Goal: Task Accomplishment & Management: Manage account settings

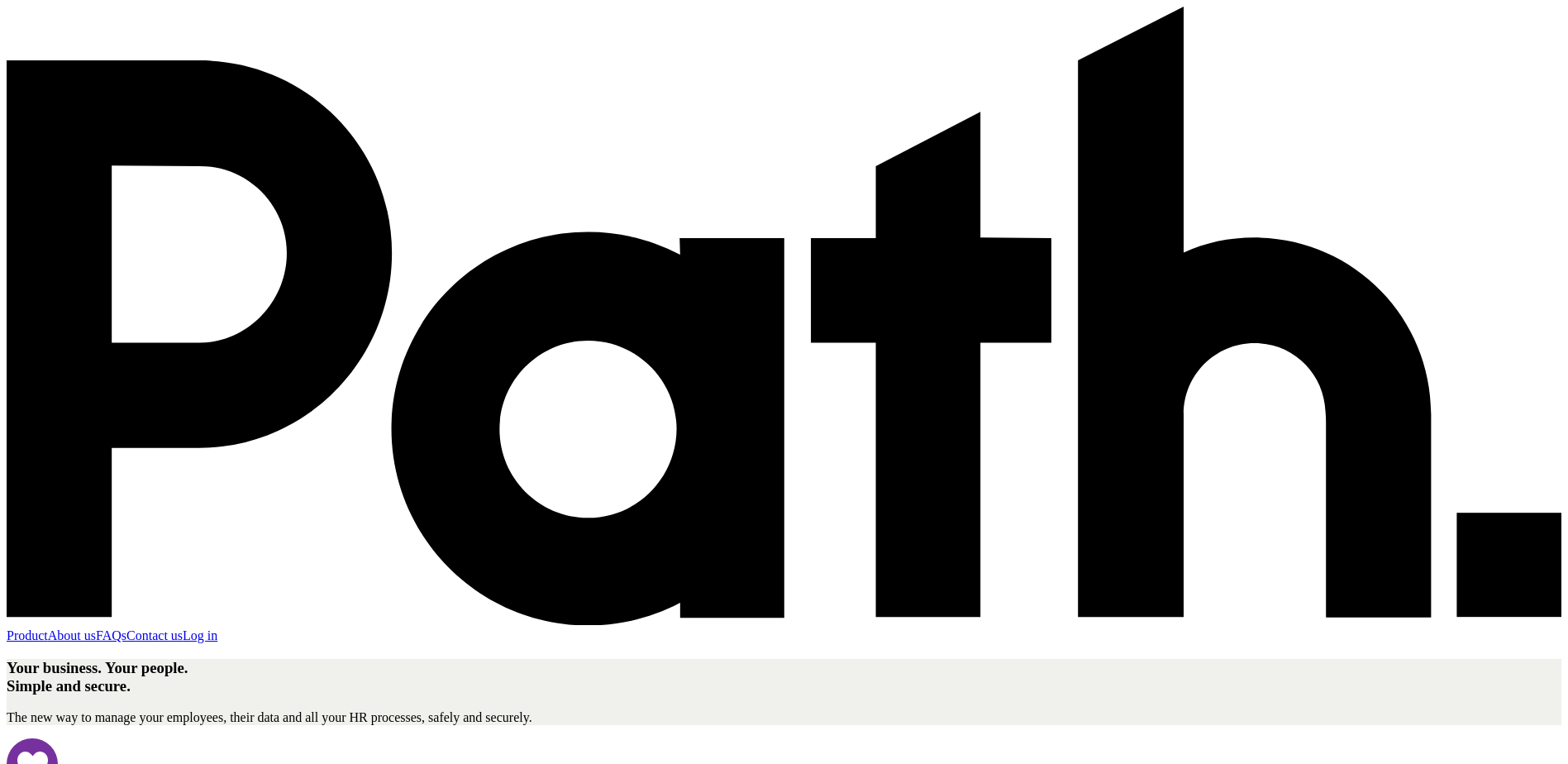
click at [218, 628] on link "Log in" at bounding box center [200, 635] width 35 height 14
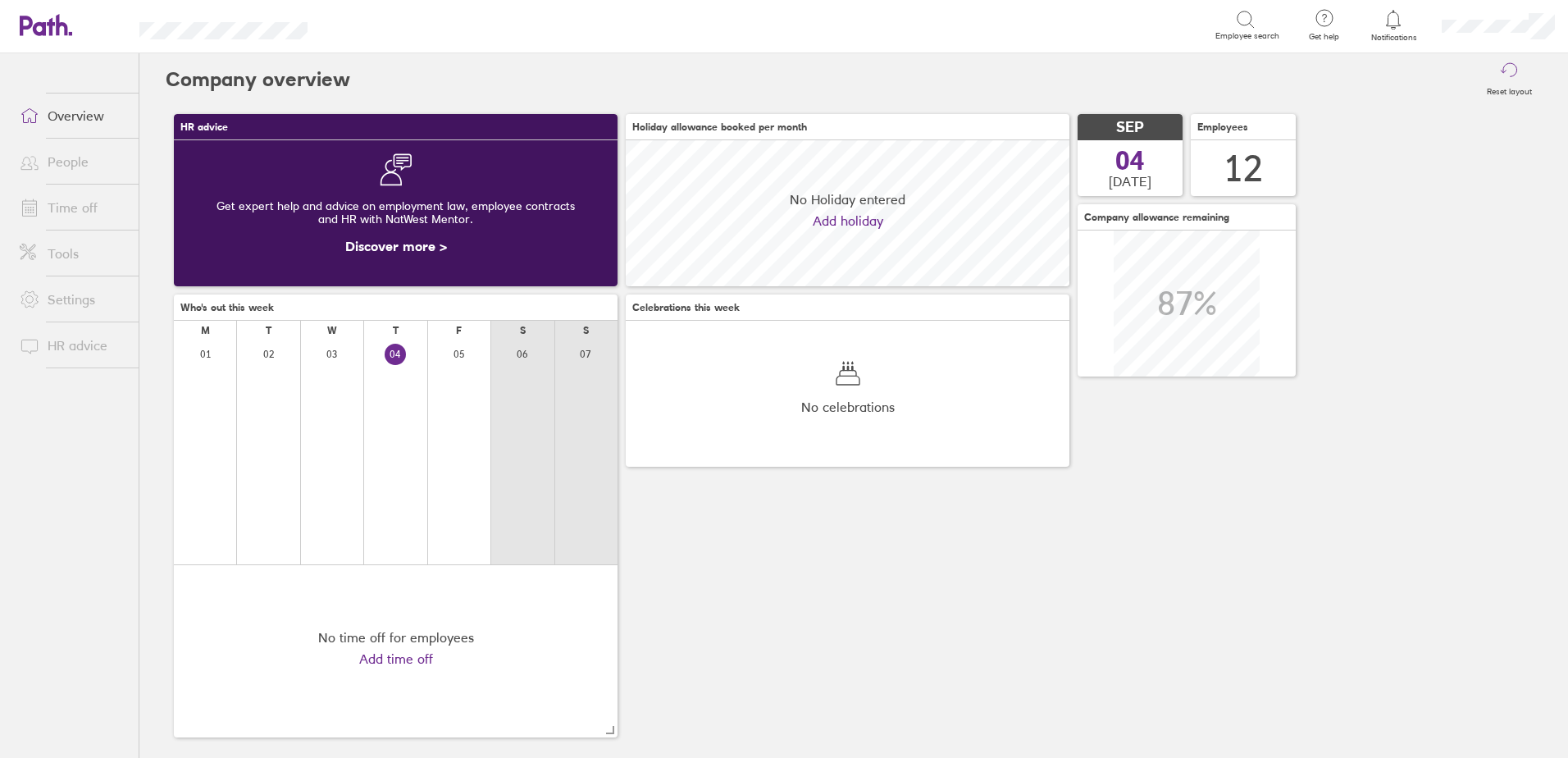
scroll to position [146, 444]
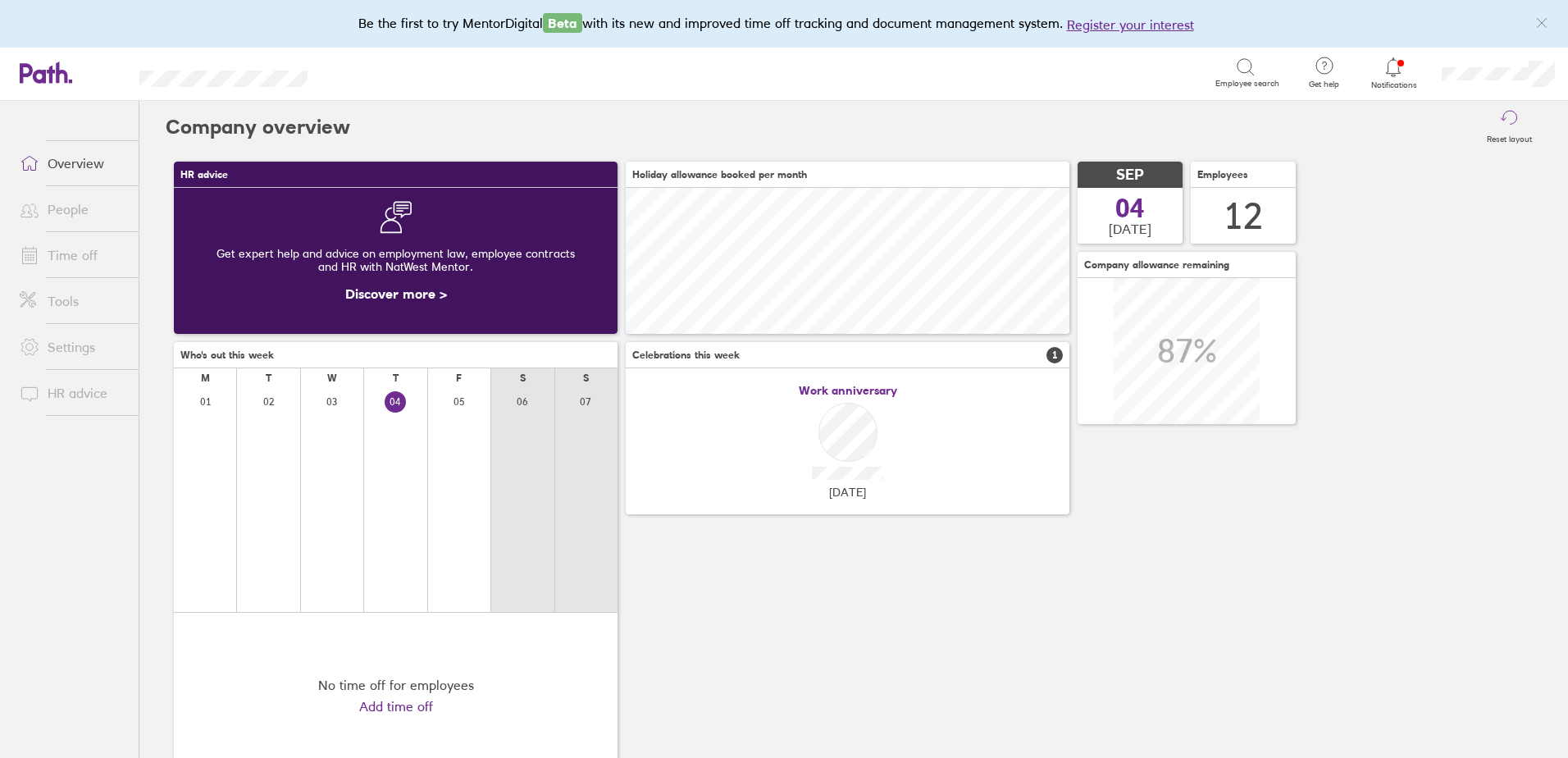
click at [1403, 71] on icon at bounding box center [1393, 67] width 20 height 20
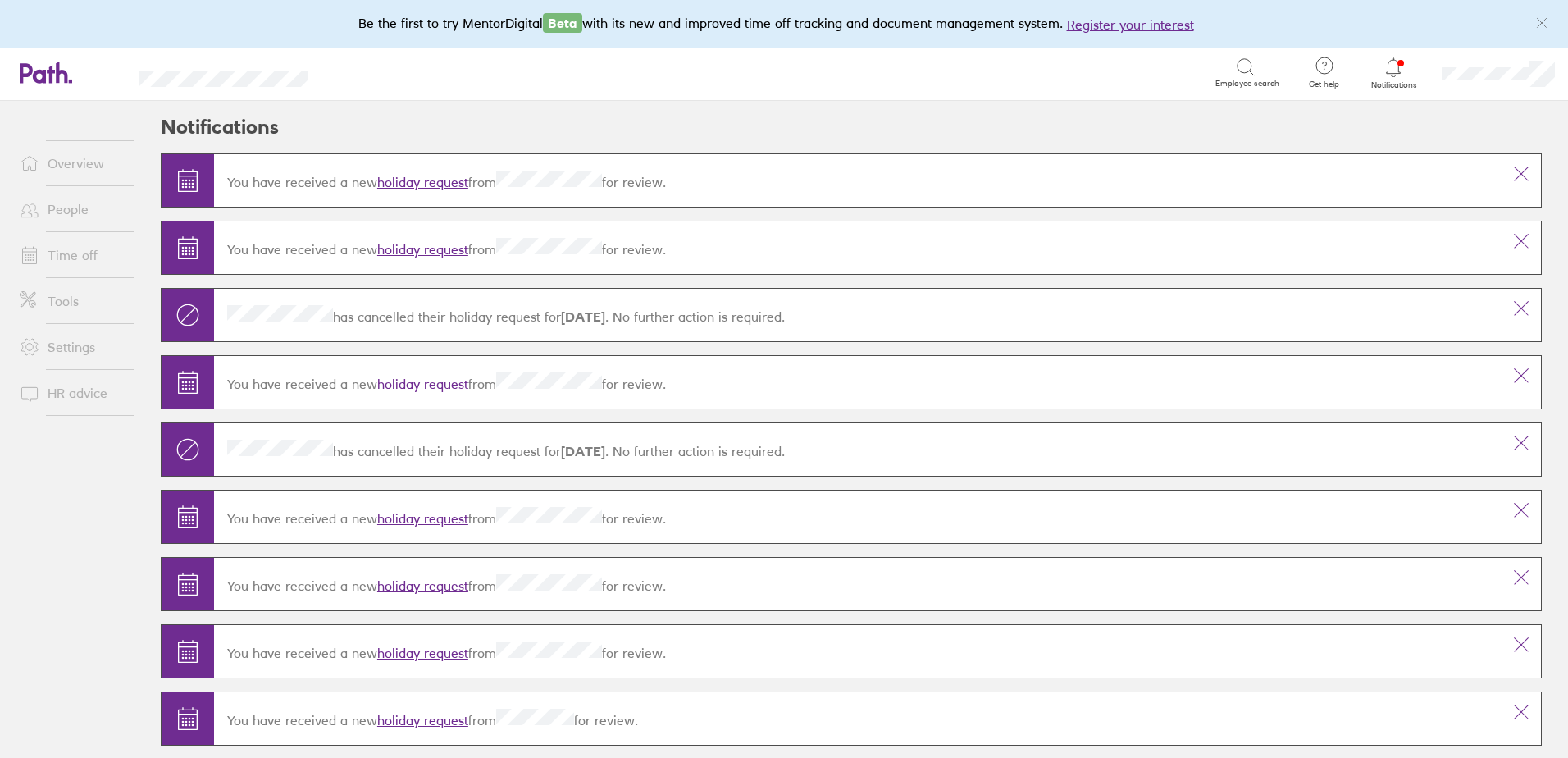
click at [455, 174] on link "holiday request" at bounding box center [423, 181] width 91 height 17
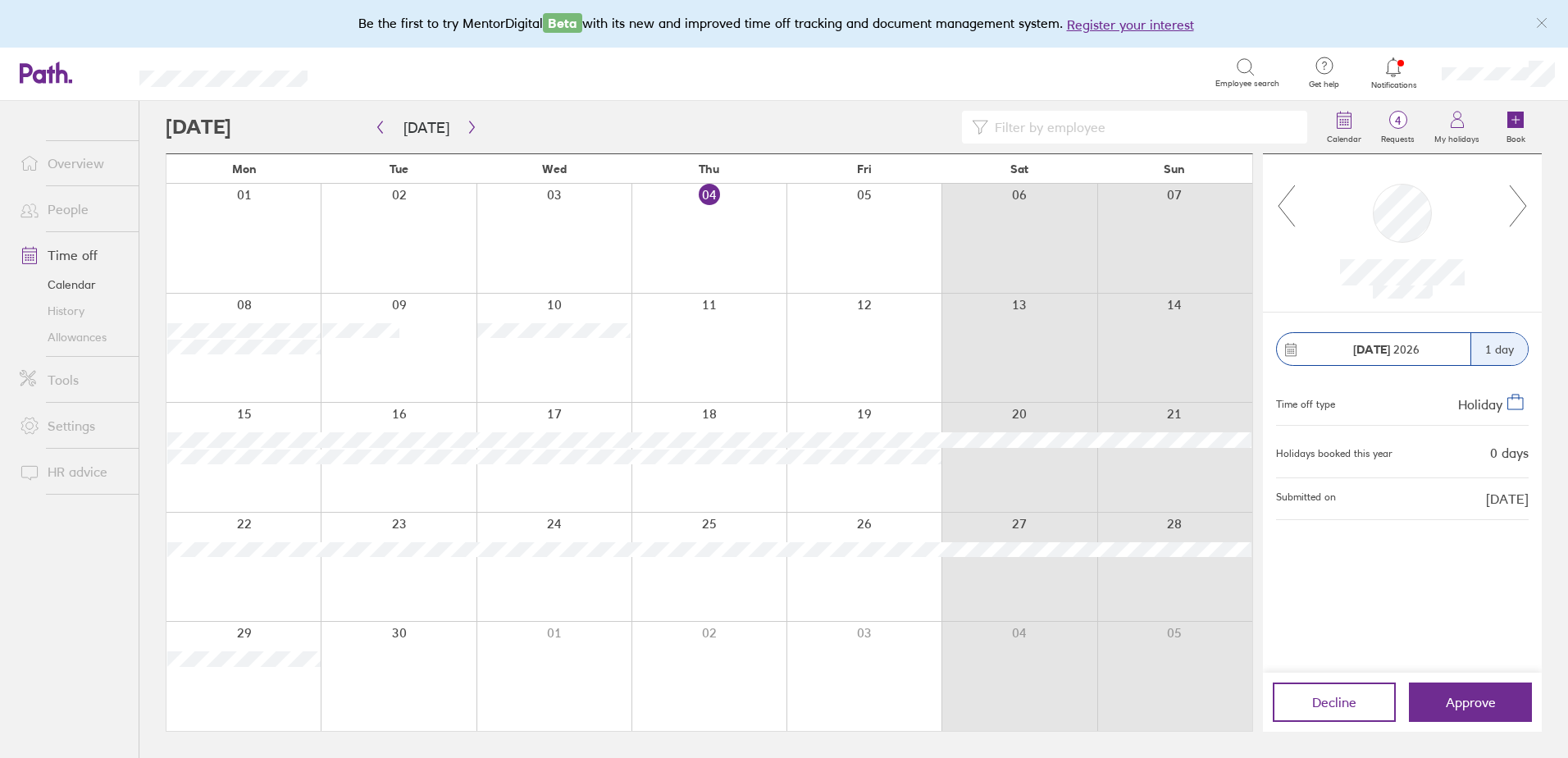
click at [1290, 214] on icon at bounding box center [1286, 205] width 21 height 44
click at [1489, 704] on span "Approve" at bounding box center [1470, 701] width 50 height 15
click at [1499, 699] on button "Approve" at bounding box center [1470, 702] width 123 height 39
click at [1450, 694] on span "Approve" at bounding box center [1470, 701] width 50 height 15
click at [1464, 704] on span "Approve" at bounding box center [1470, 701] width 50 height 15
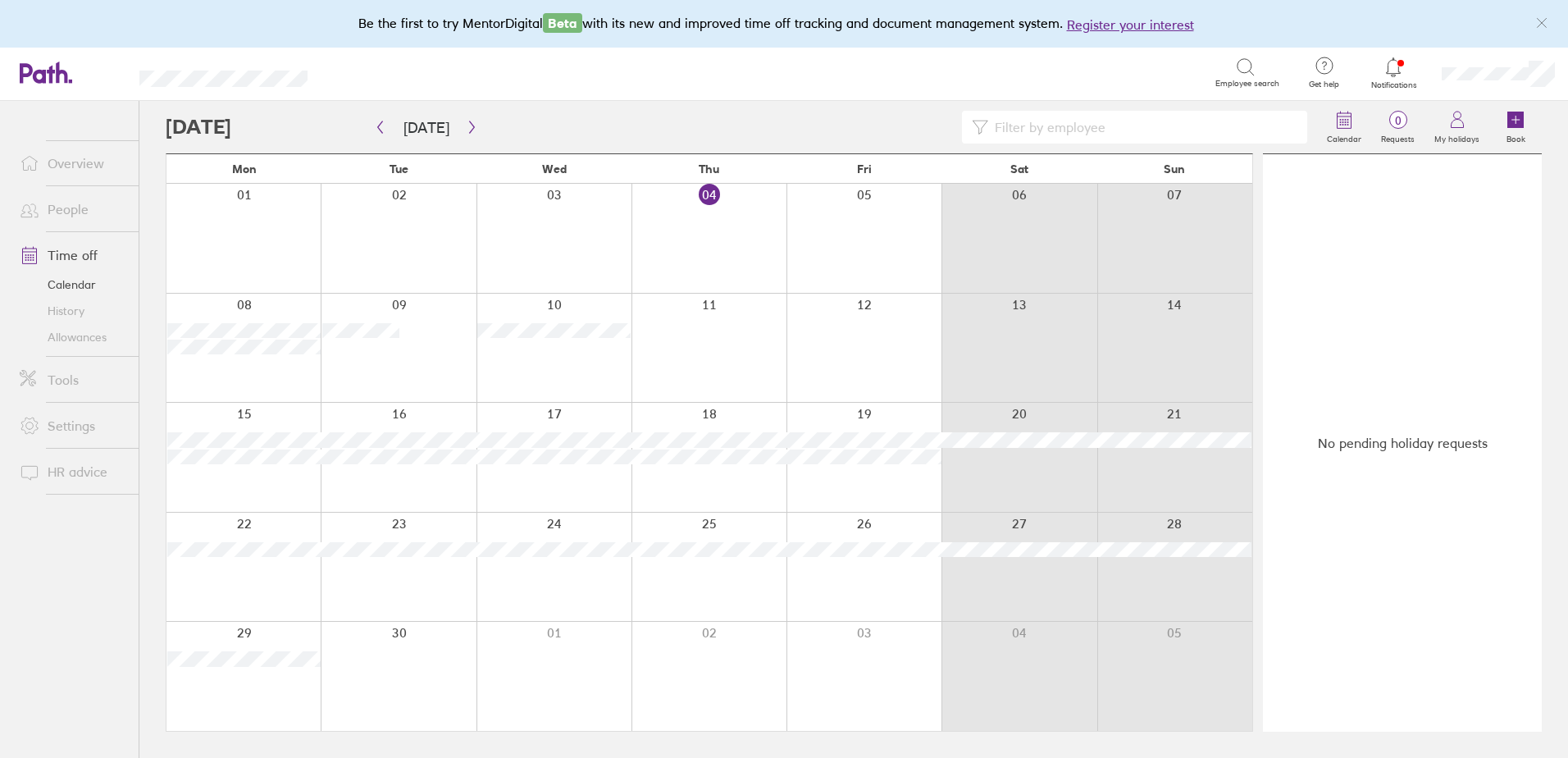
click at [1402, 61] on icon at bounding box center [1393, 67] width 20 height 20
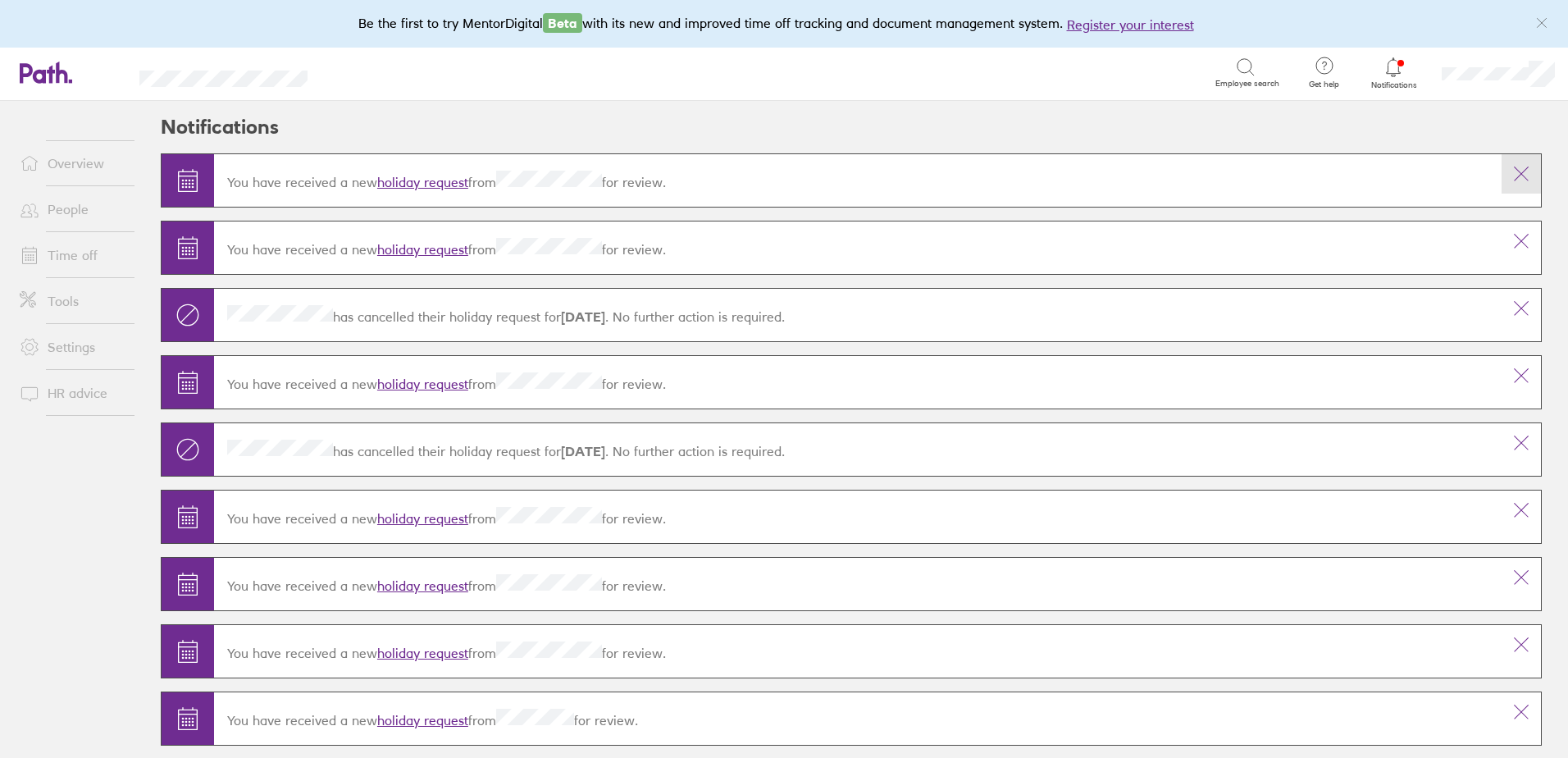
click at [1512, 168] on icon at bounding box center [1522, 173] width 20 height 20
click at [63, 159] on link "Overview" at bounding box center [73, 163] width 132 height 33
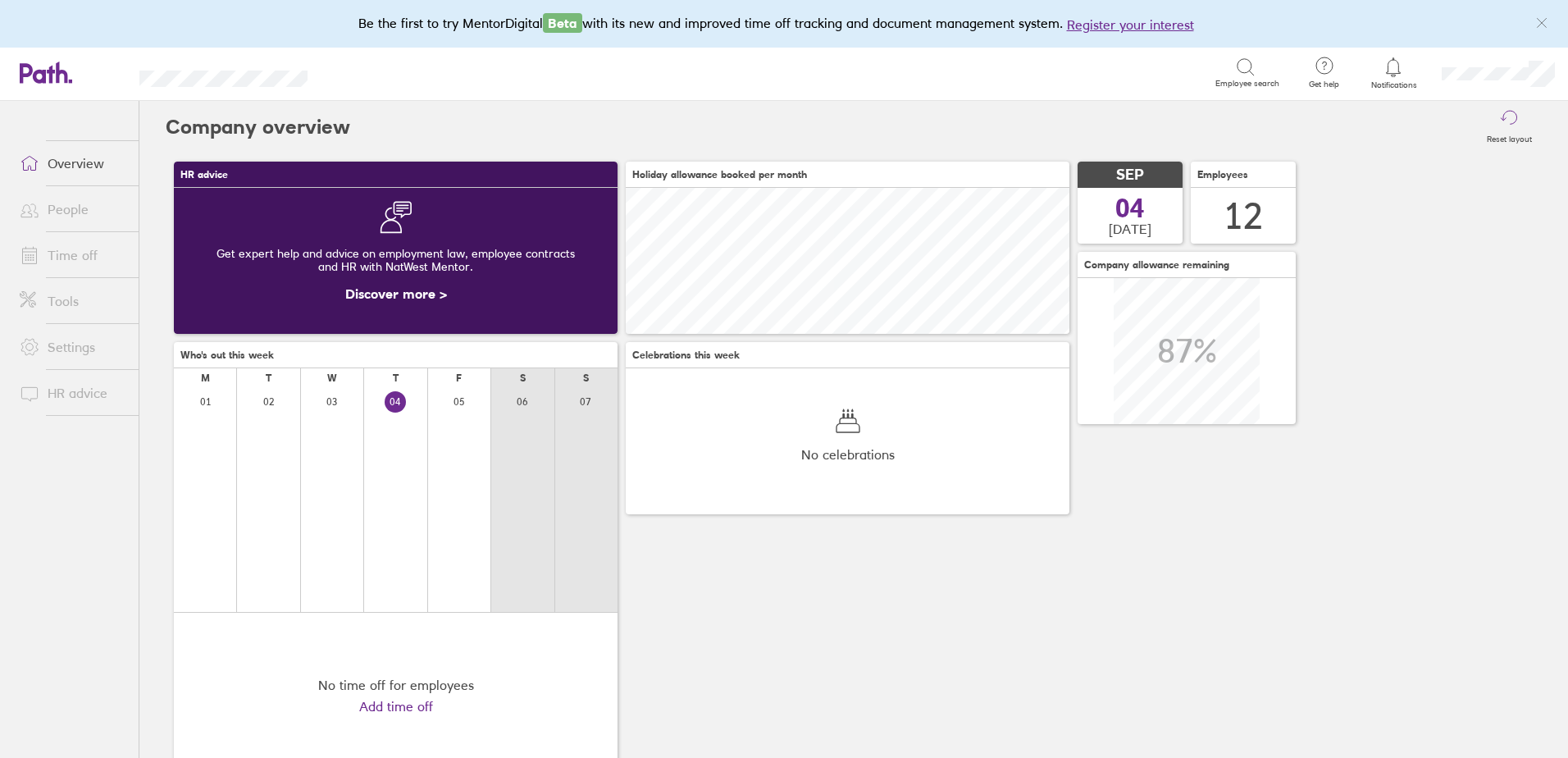
scroll to position [146, 444]
click at [1393, 81] on span "Notifications" at bounding box center [1393, 86] width 53 height 10
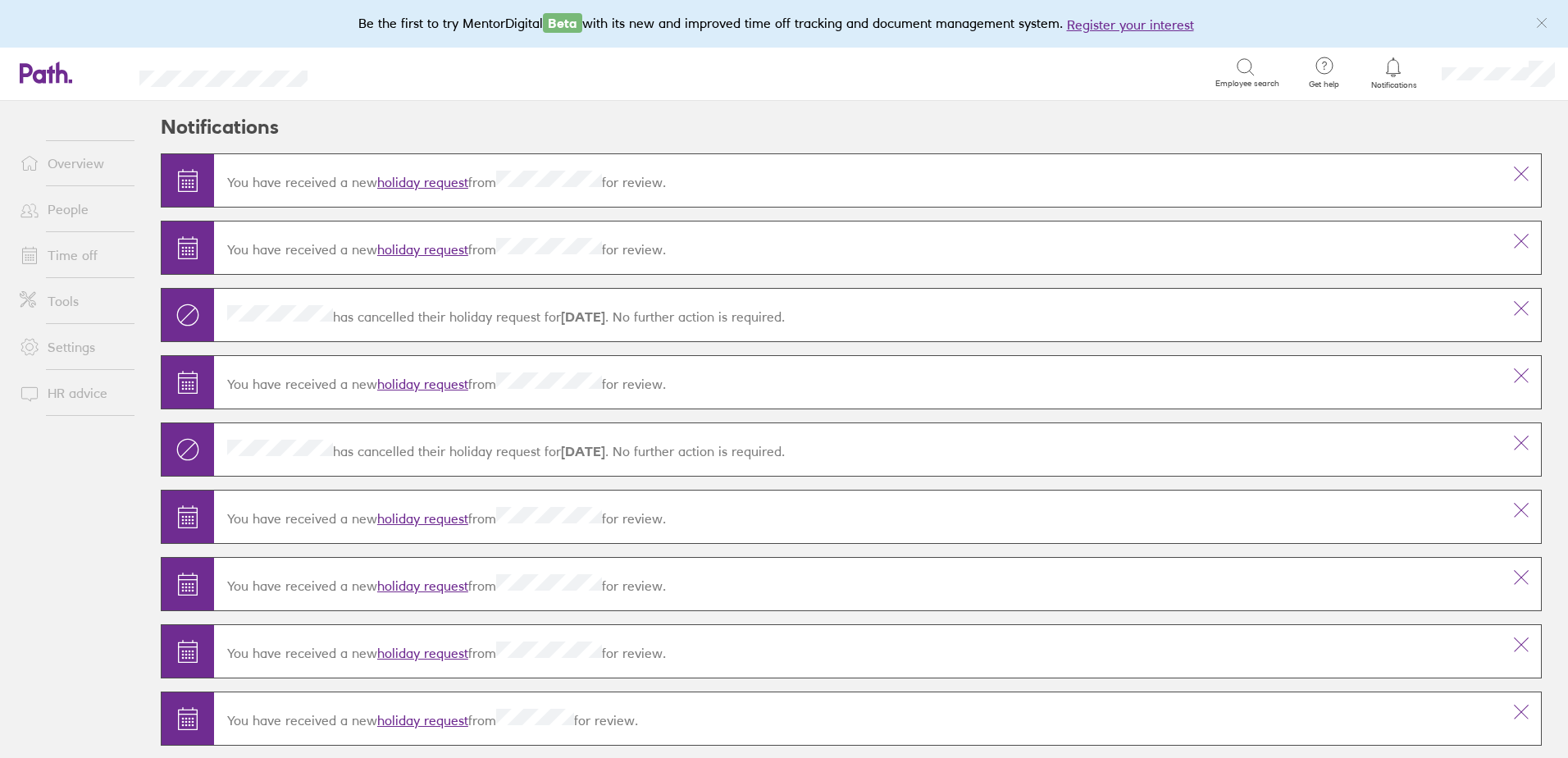
click at [66, 164] on link "Overview" at bounding box center [73, 163] width 132 height 33
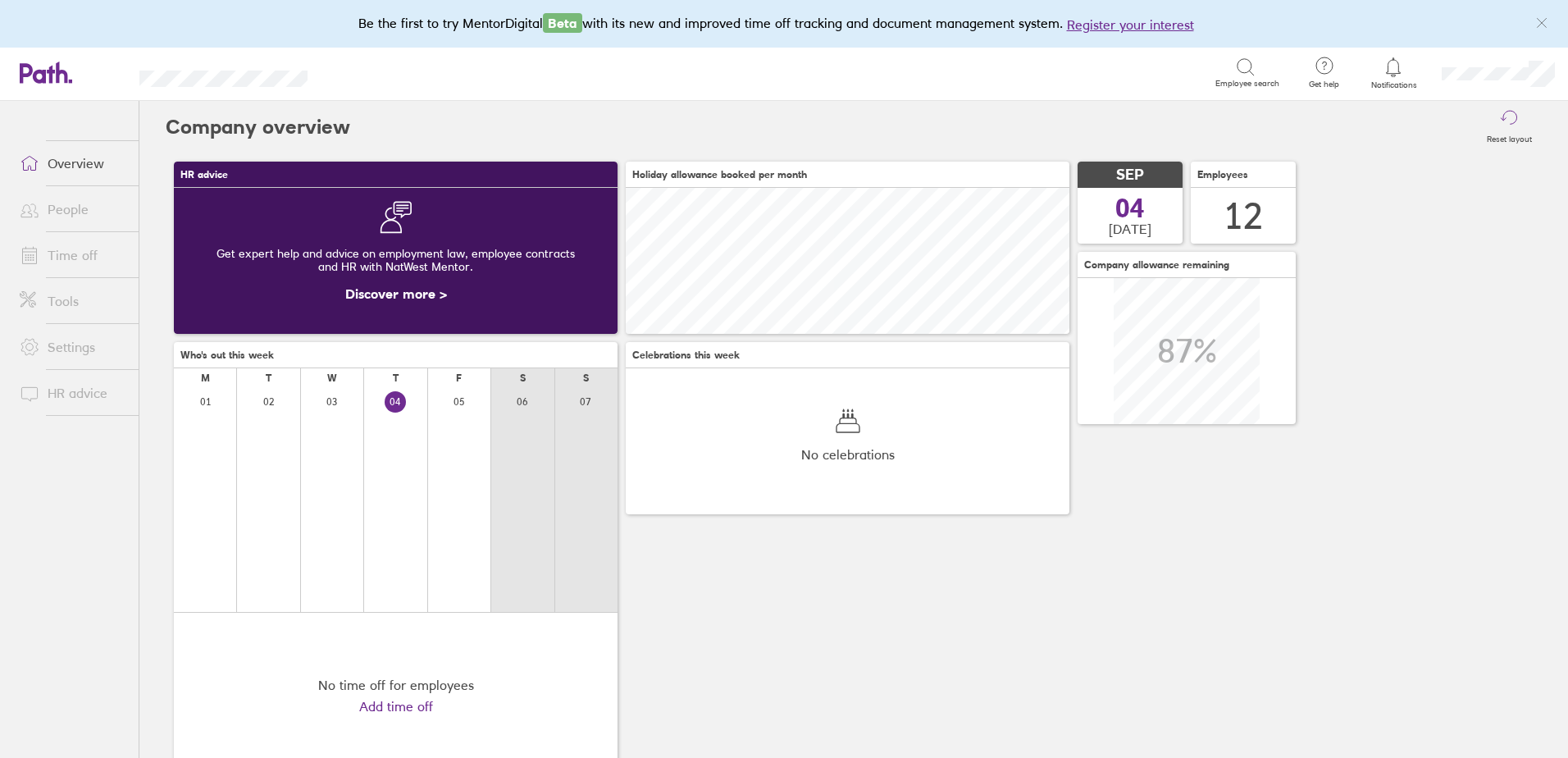
scroll to position [146, 444]
click at [61, 212] on link "People" at bounding box center [73, 208] width 132 height 33
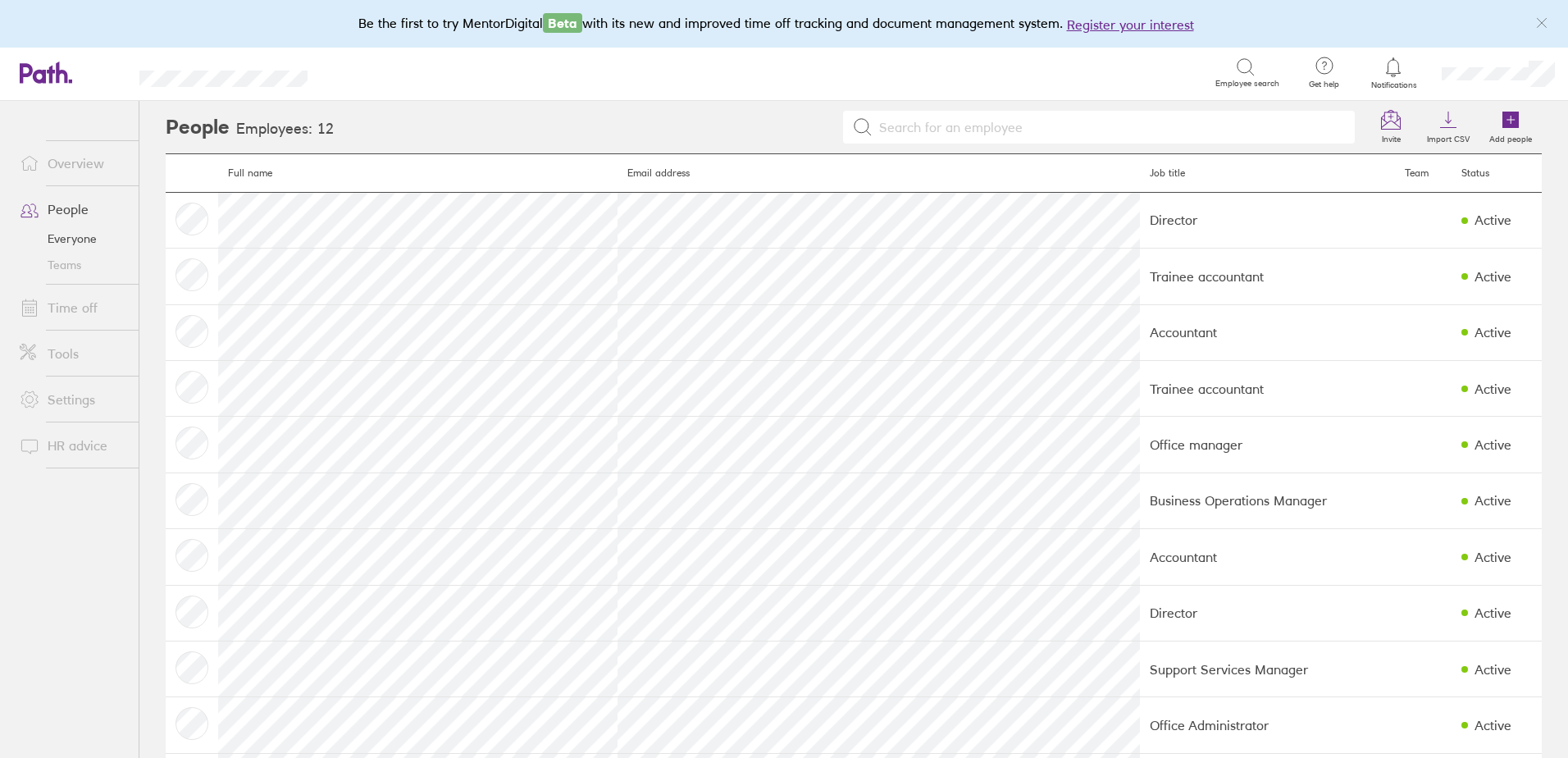
click at [71, 302] on link "Time off" at bounding box center [73, 307] width 132 height 33
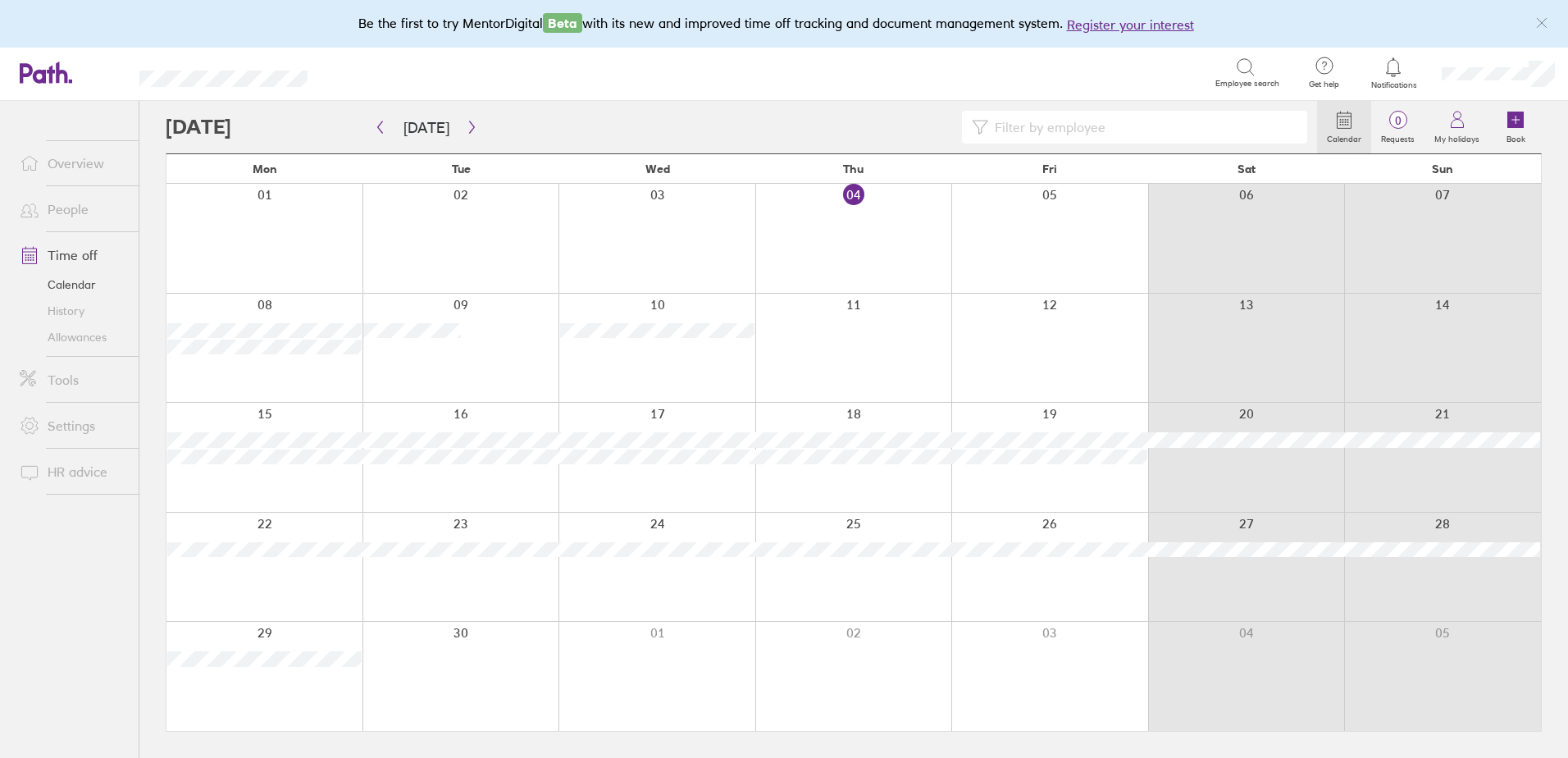
click at [74, 333] on link "Allowances" at bounding box center [73, 337] width 132 height 27
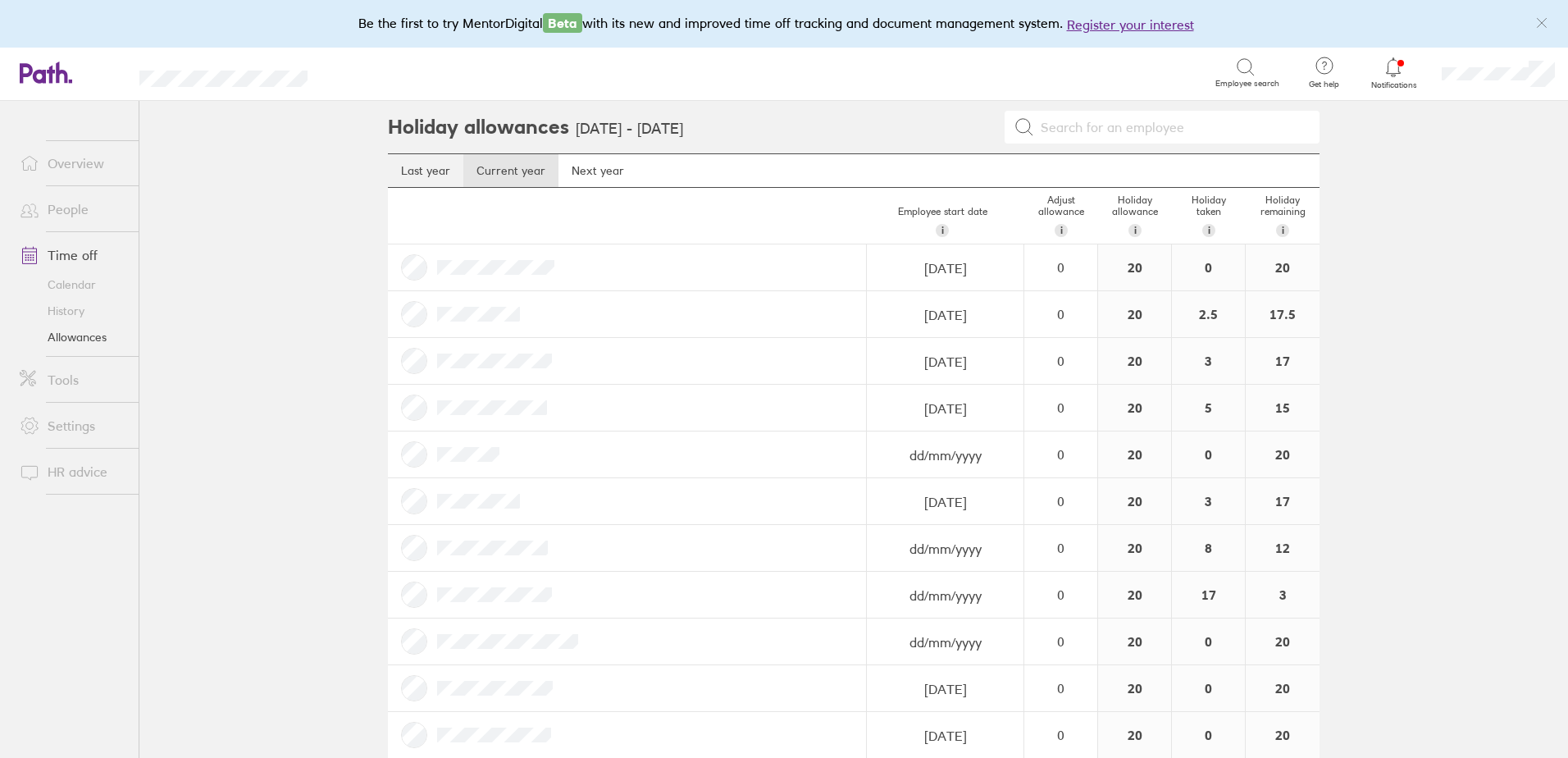
click at [430, 171] on link "Last year" at bounding box center [425, 170] width 76 height 33
click at [72, 283] on link "Calendar" at bounding box center [73, 284] width 132 height 27
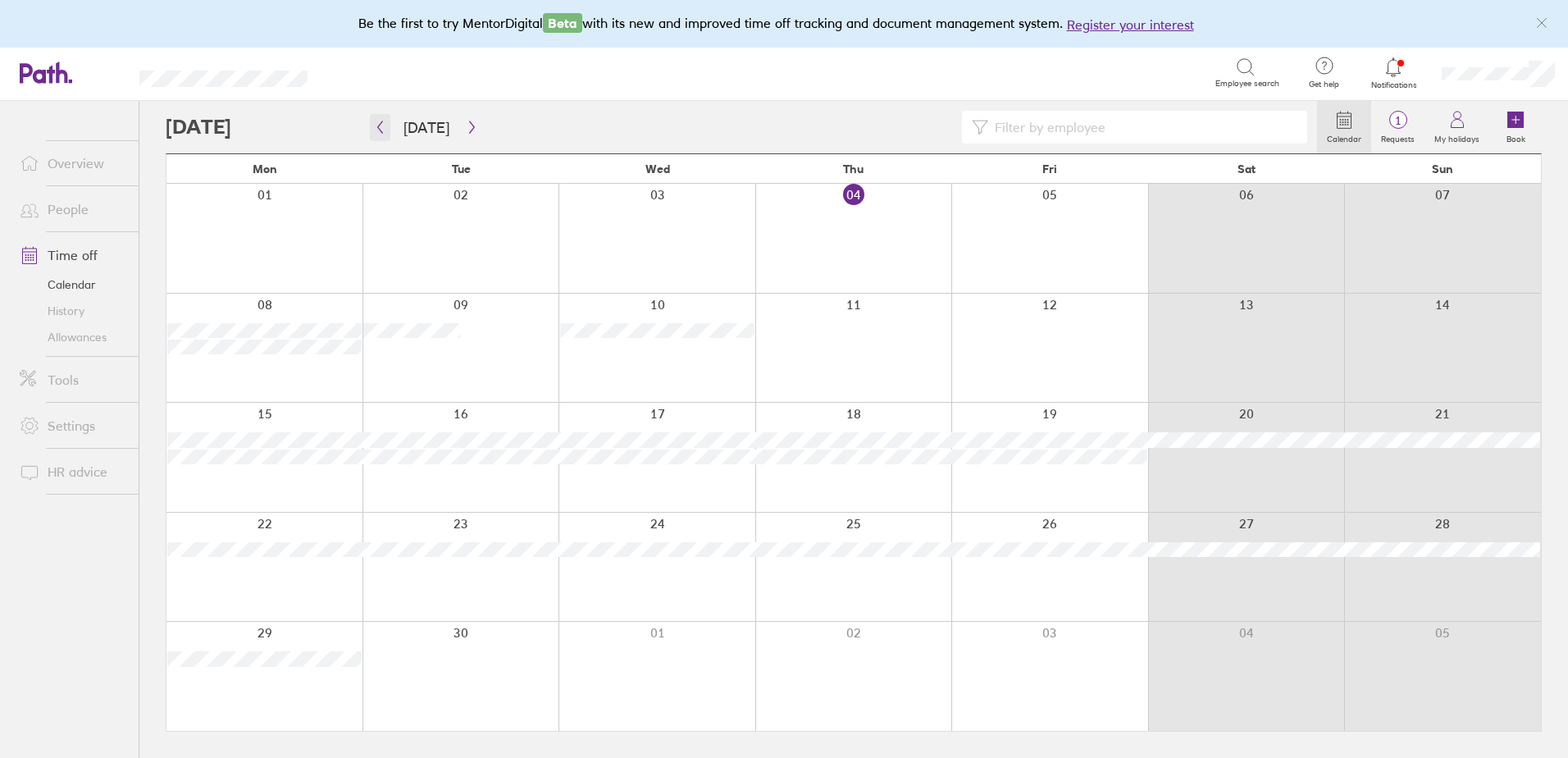
click at [381, 129] on icon "button" at bounding box center [380, 126] width 12 height 13
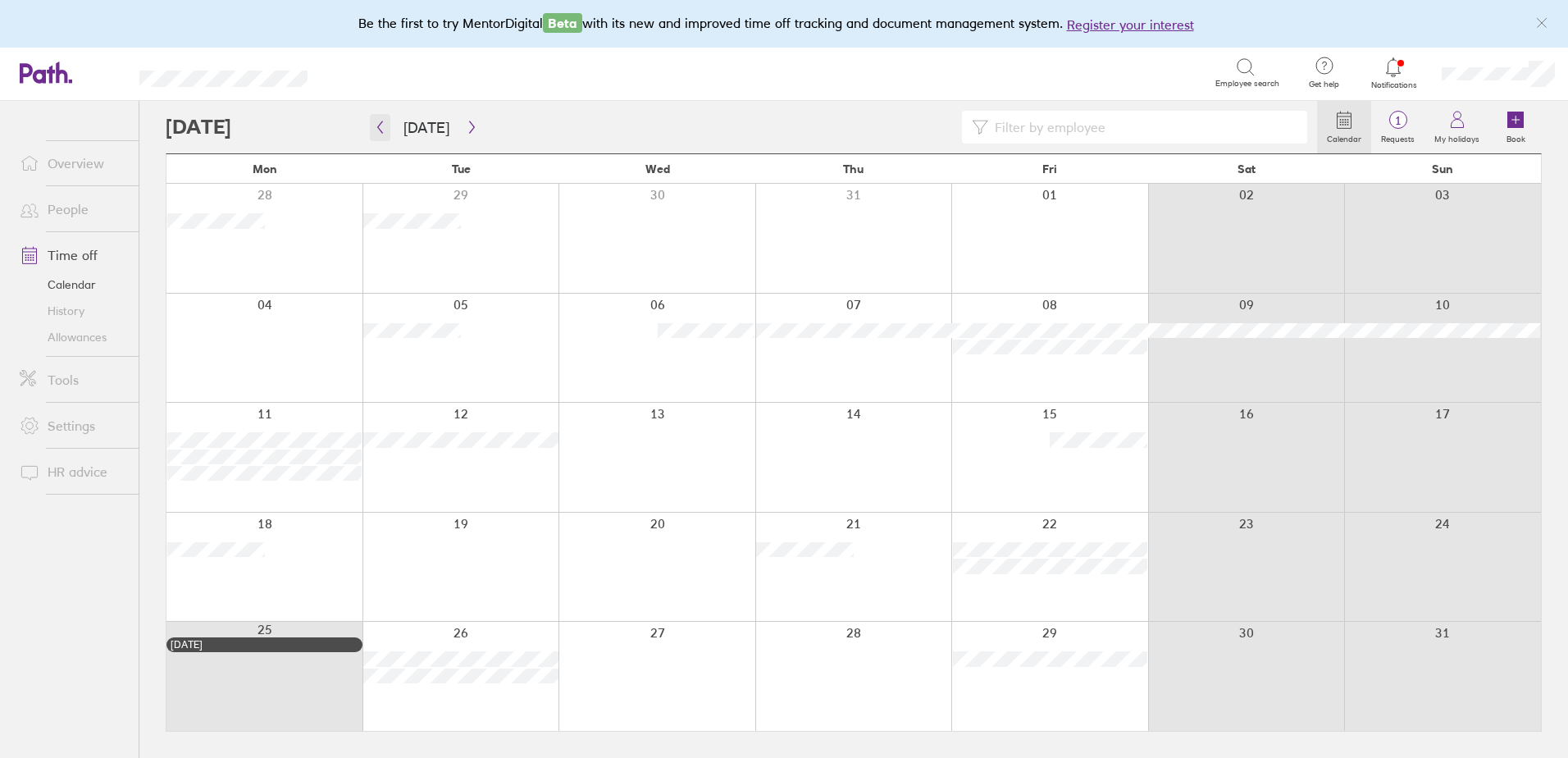
click at [377, 127] on icon "button" at bounding box center [380, 126] width 12 height 13
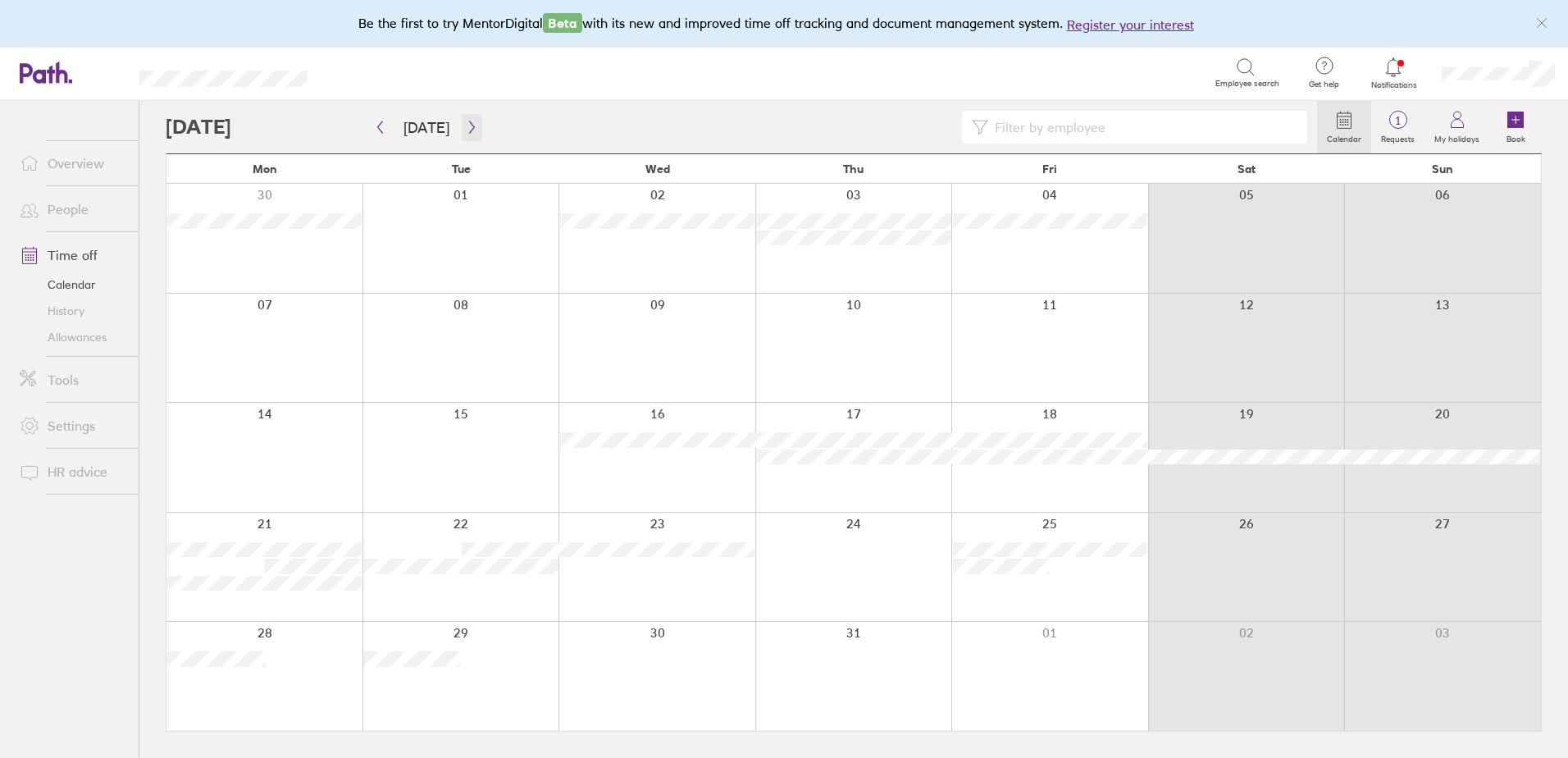
click at [465, 127] on icon "button" at bounding box center [471, 126] width 12 height 13
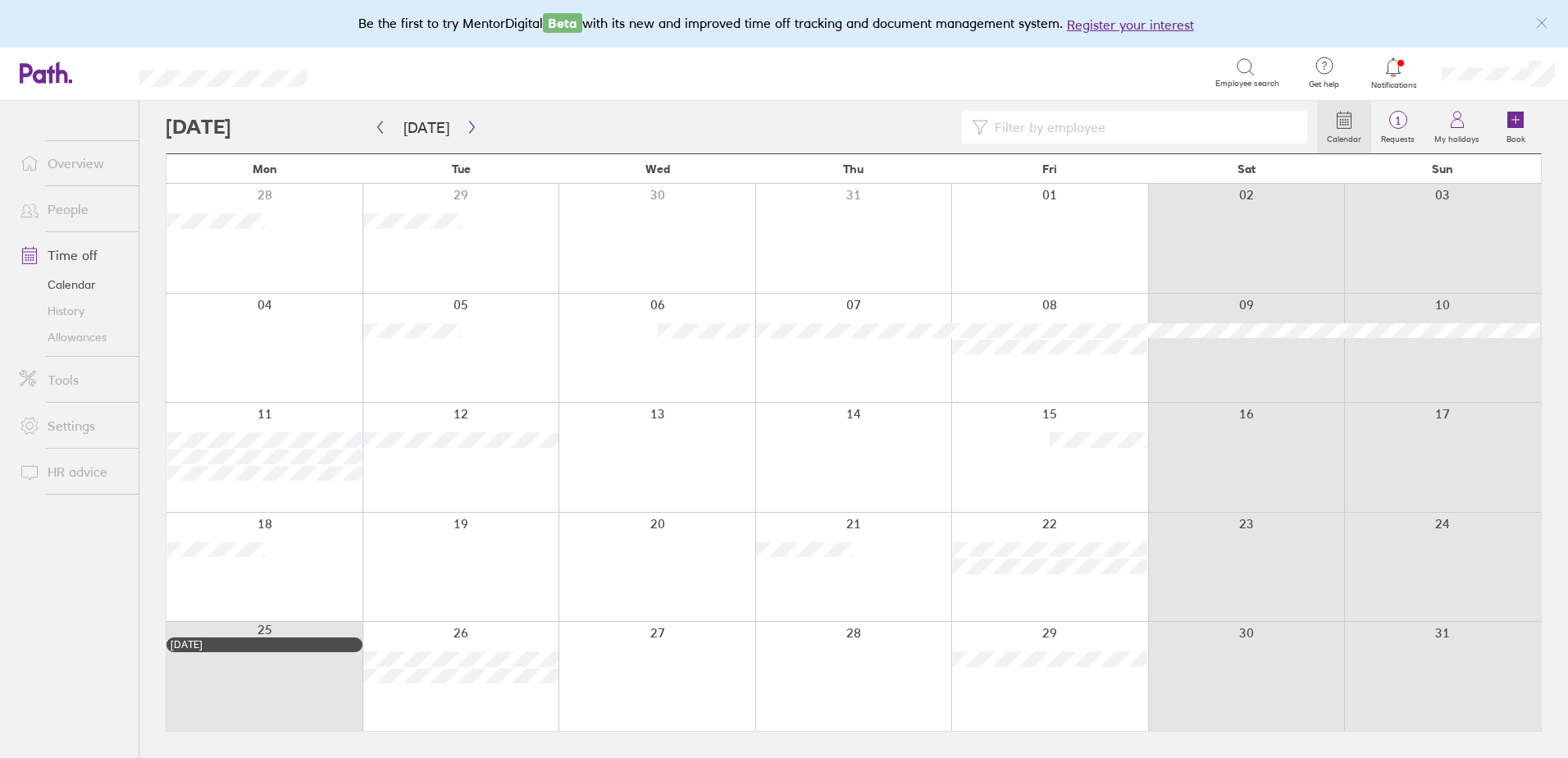
click at [636, 654] on div at bounding box center [657, 675] width 197 height 109
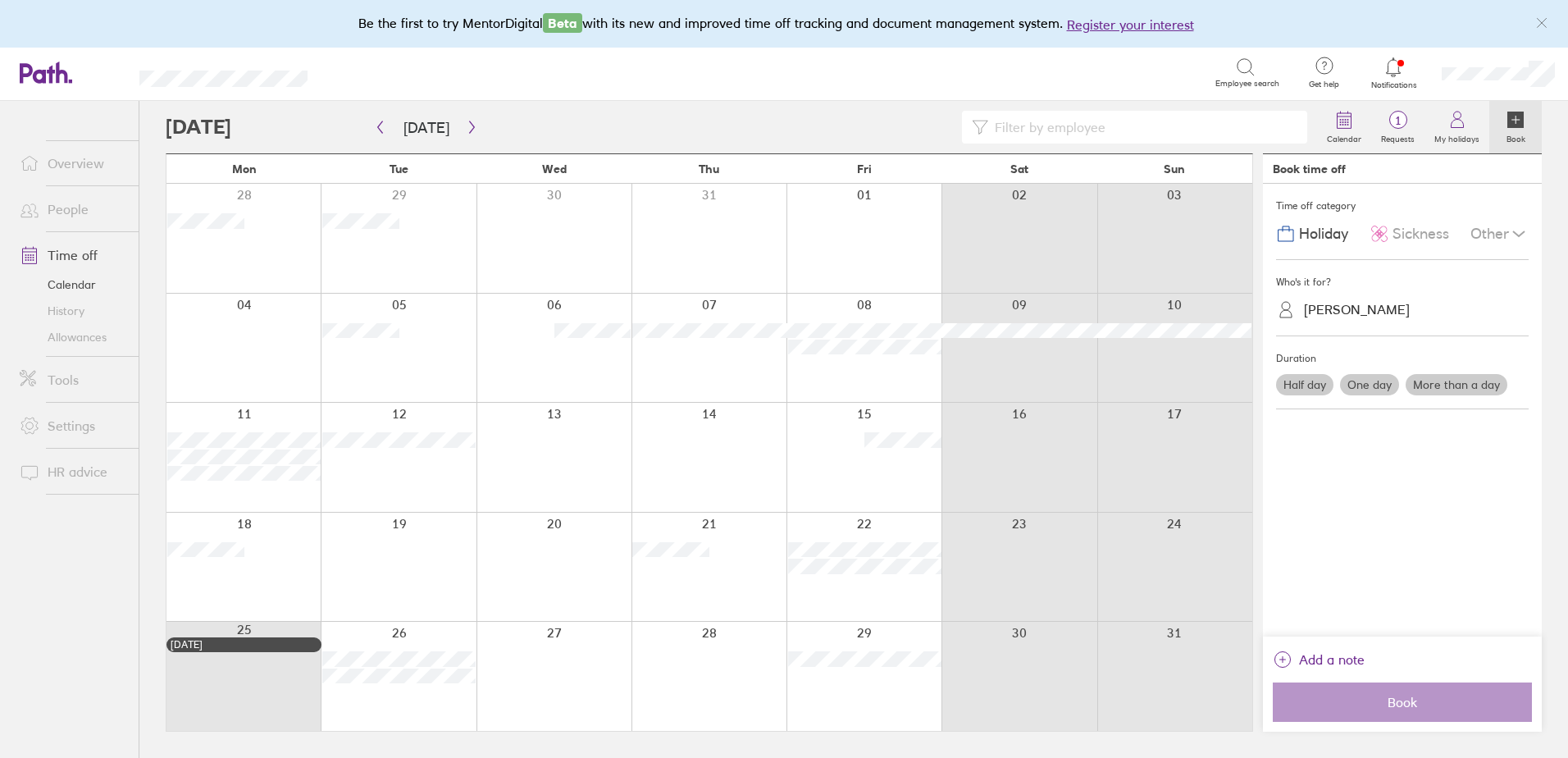
click at [1336, 310] on div "David Clarke" at bounding box center [1356, 310] width 106 height 16
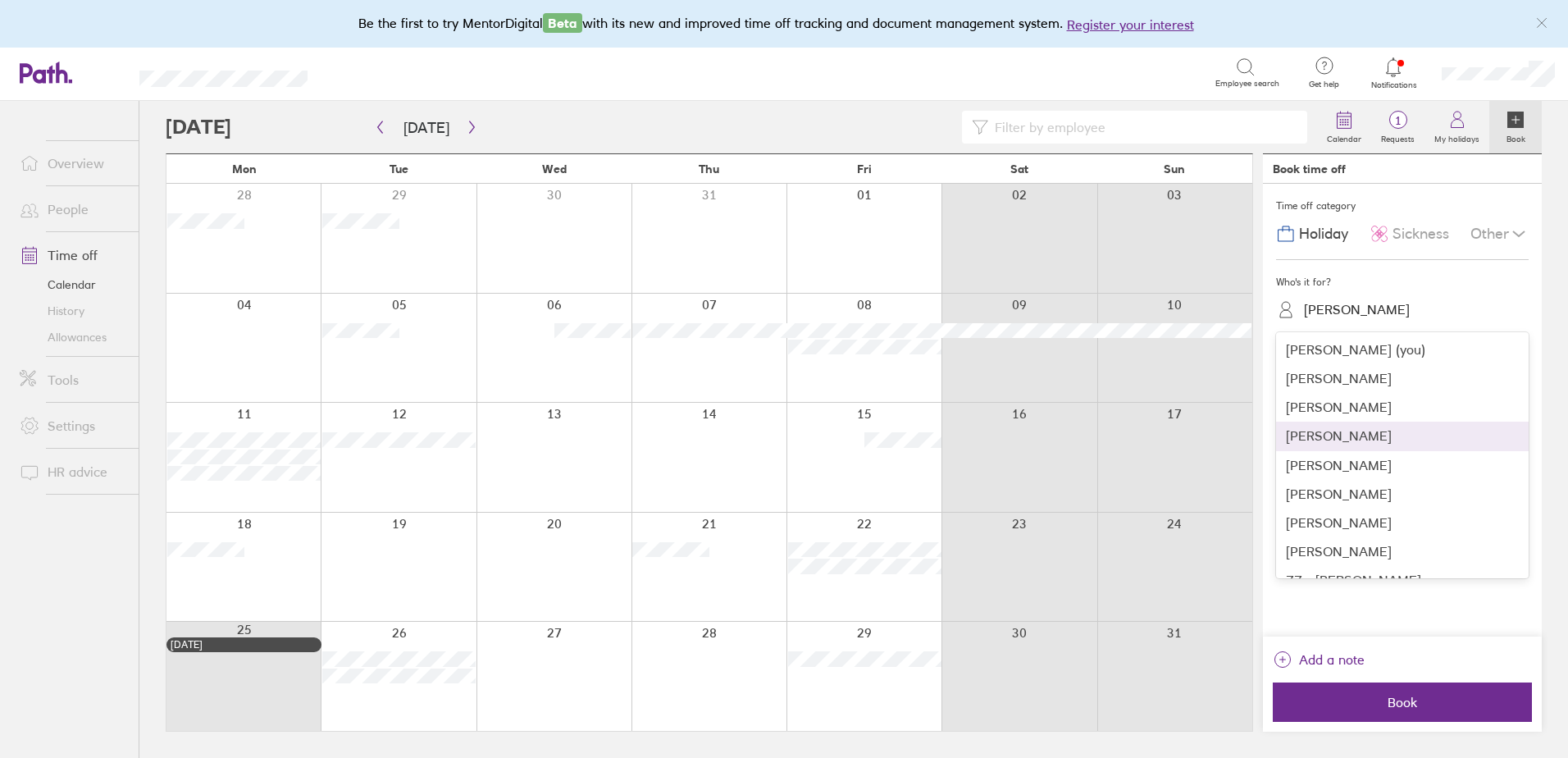
click at [1343, 438] on div "Cameron Roberts" at bounding box center [1402, 436] width 252 height 29
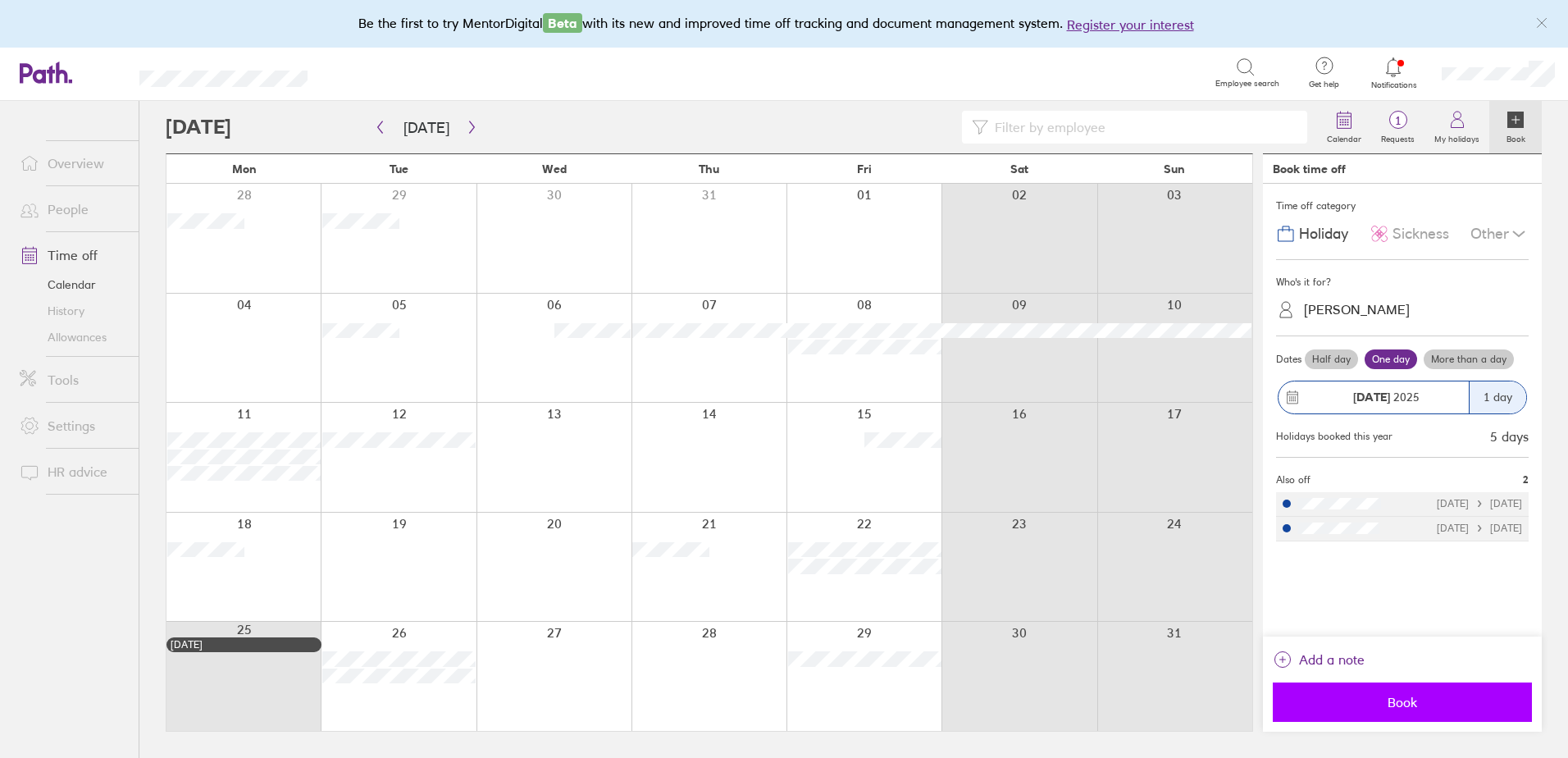
click at [1375, 702] on span "Book" at bounding box center [1402, 701] width 237 height 15
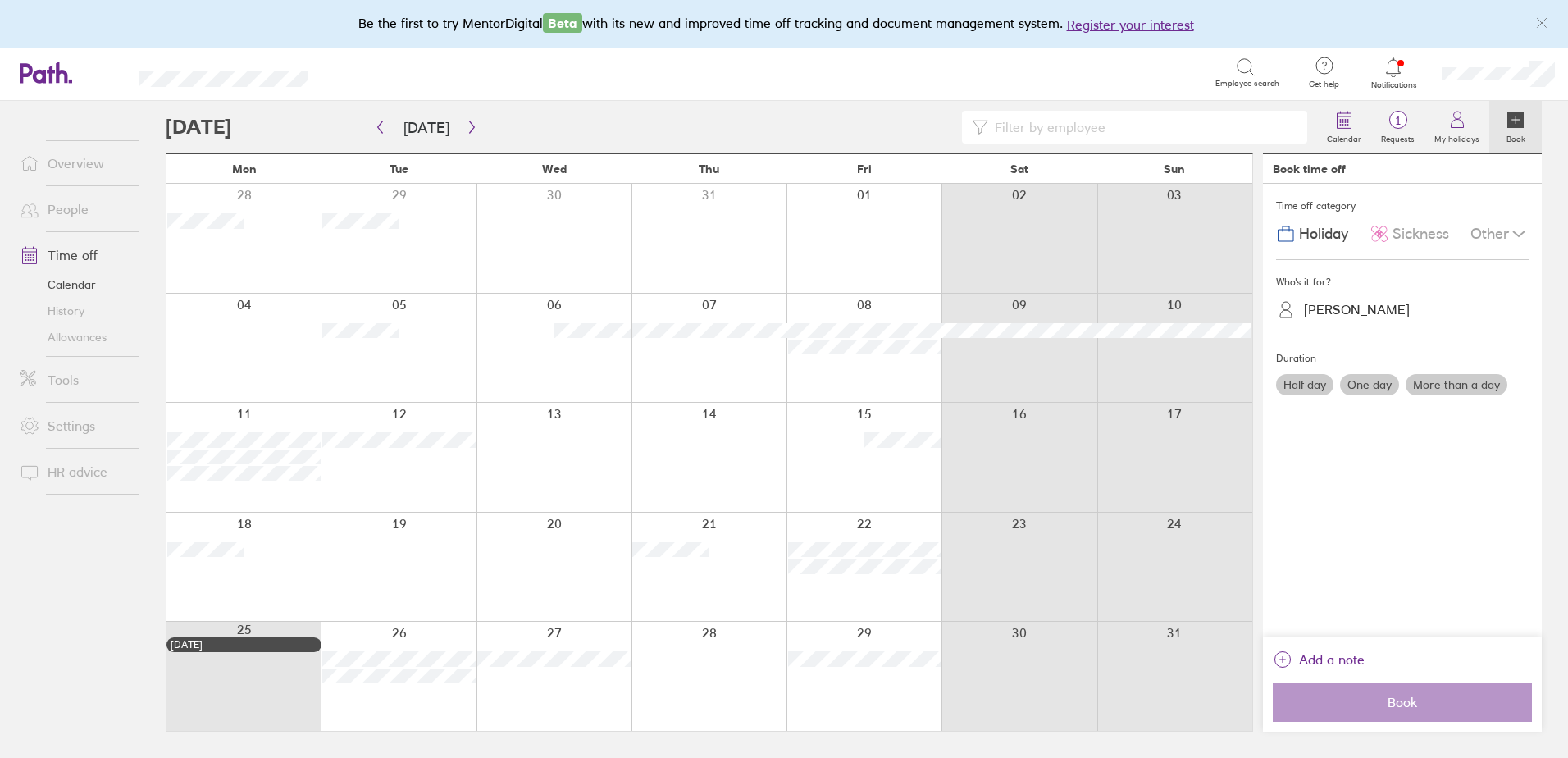
click at [69, 333] on link "Allowances" at bounding box center [73, 337] width 132 height 27
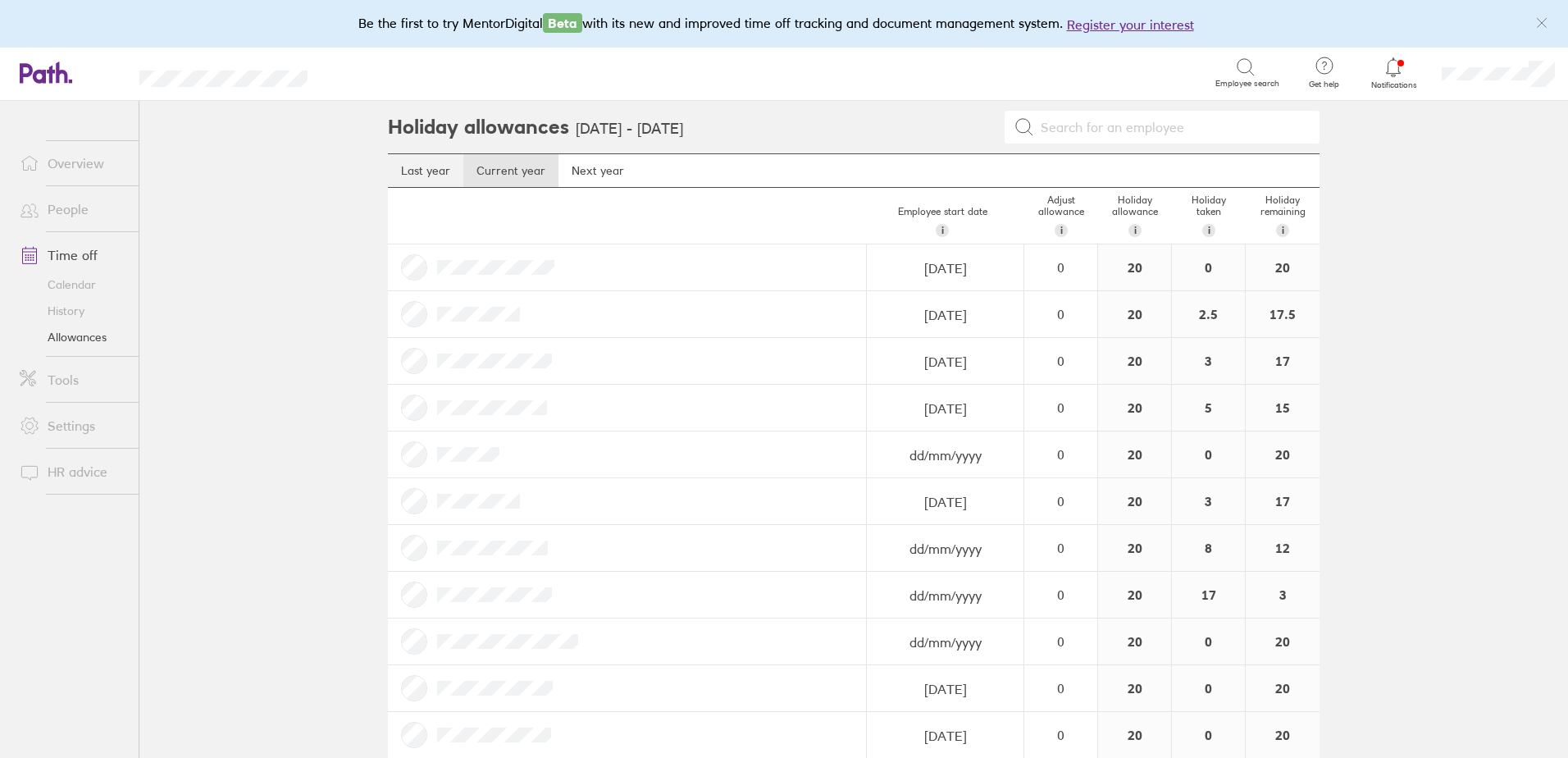
click at [446, 156] on link "Last year" at bounding box center [425, 170] width 76 height 33
click at [514, 179] on link "Current year" at bounding box center [511, 170] width 95 height 33
click at [1060, 311] on div "0" at bounding box center [1061, 313] width 71 height 15
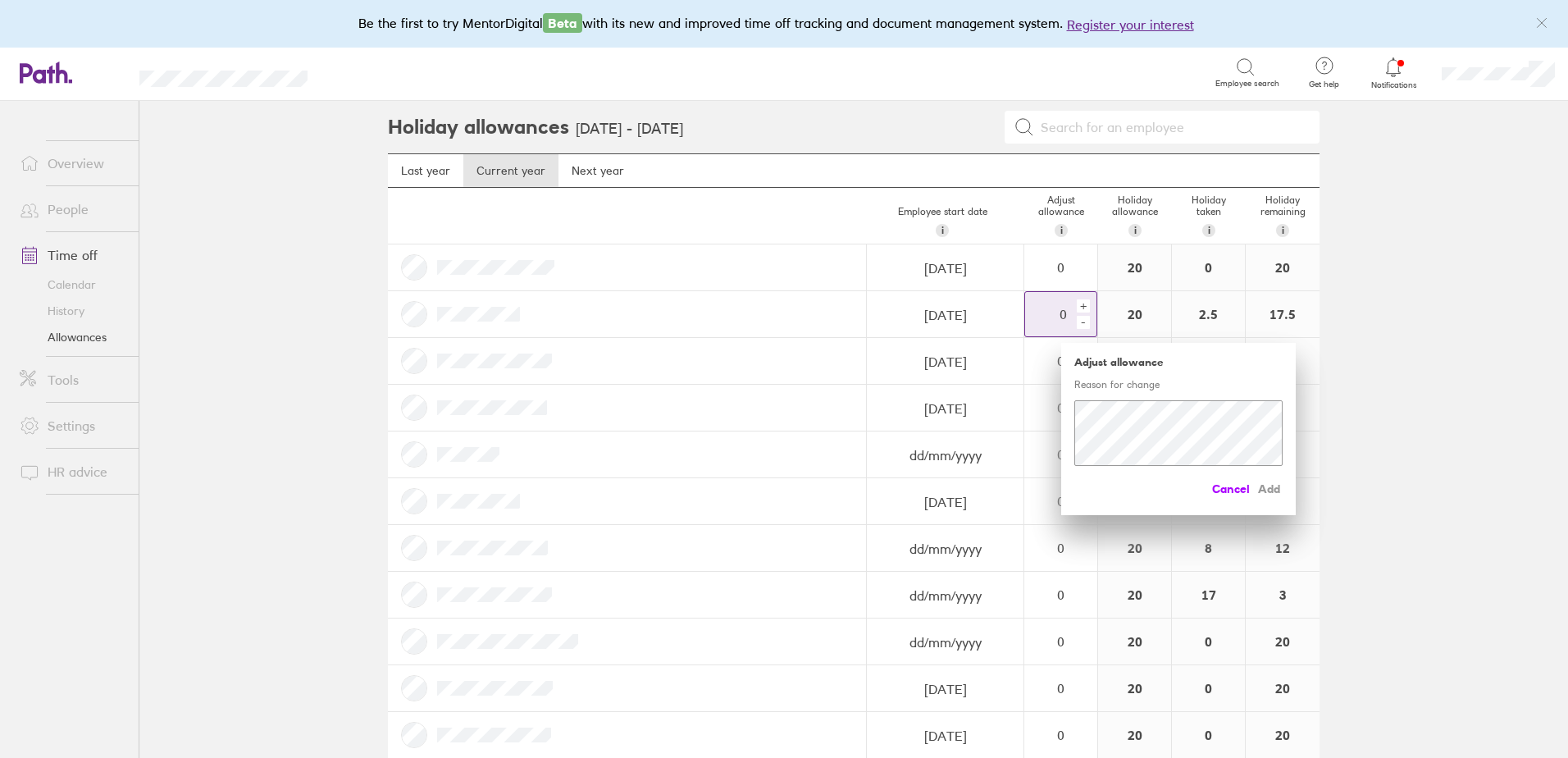
click at [1233, 487] on span "Cancel" at bounding box center [1231, 488] width 37 height 27
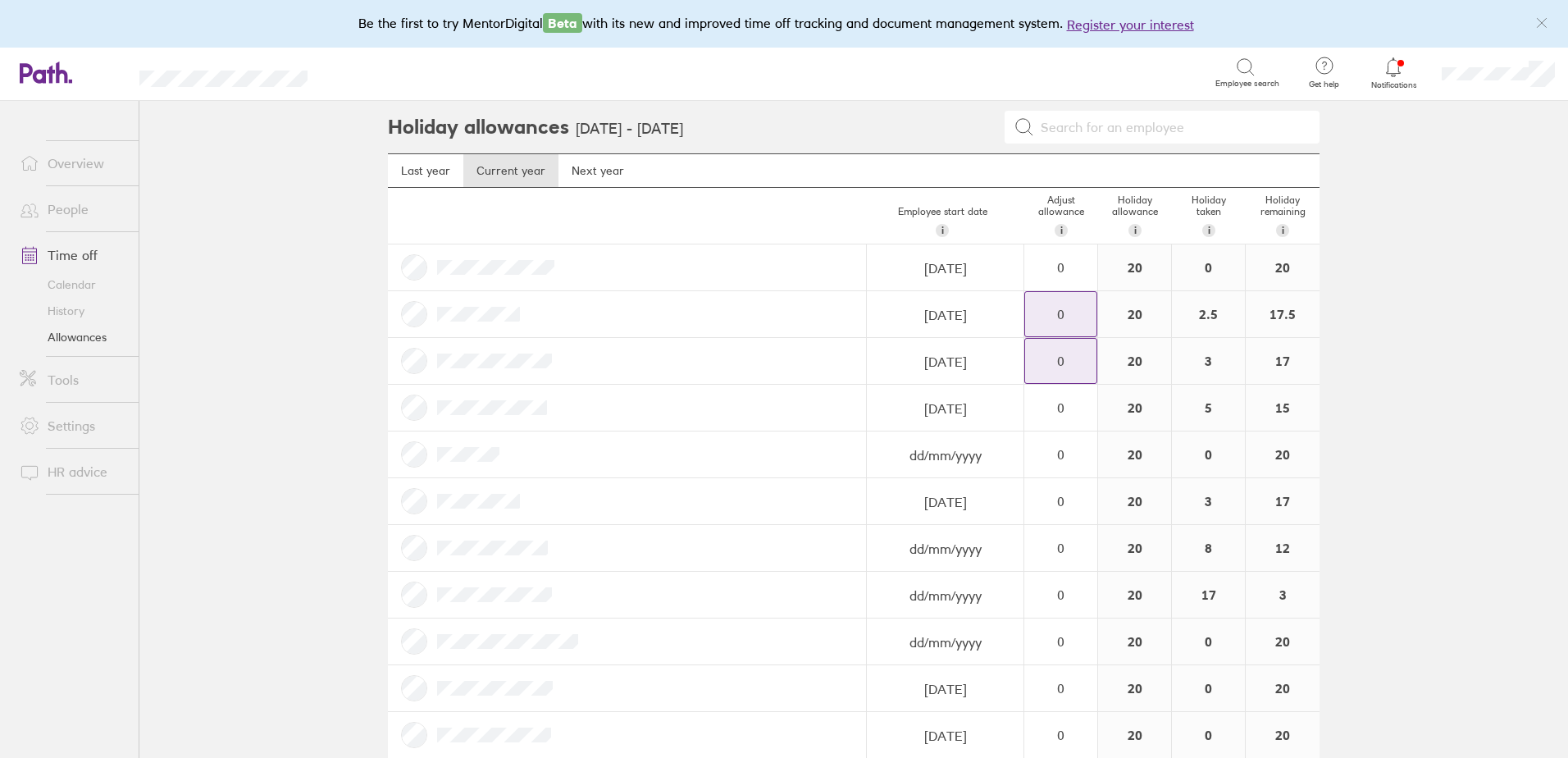
click at [1065, 358] on div "0" at bounding box center [1061, 360] width 71 height 15
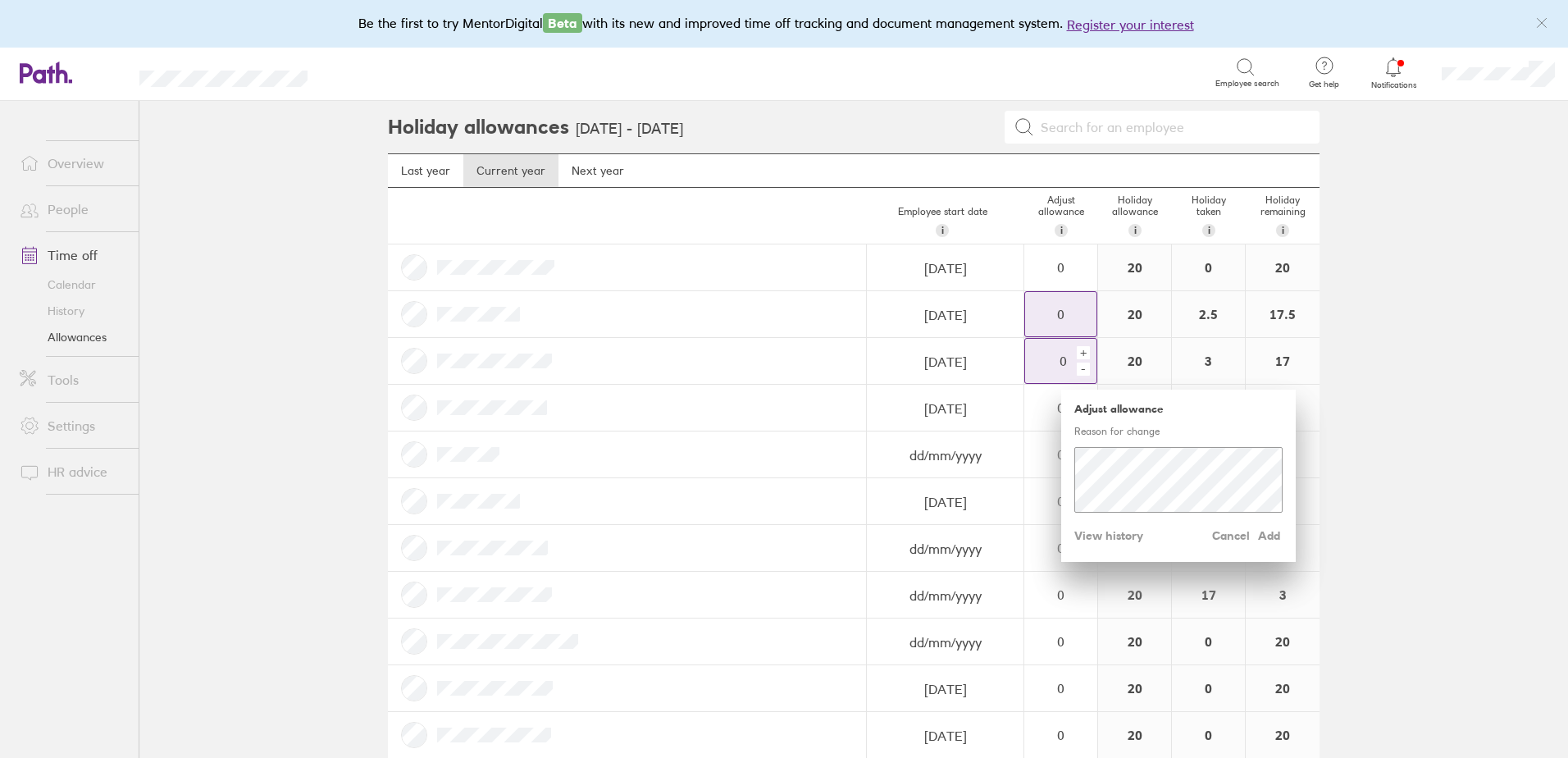
click at [1080, 353] on div "+" at bounding box center [1083, 352] width 13 height 13
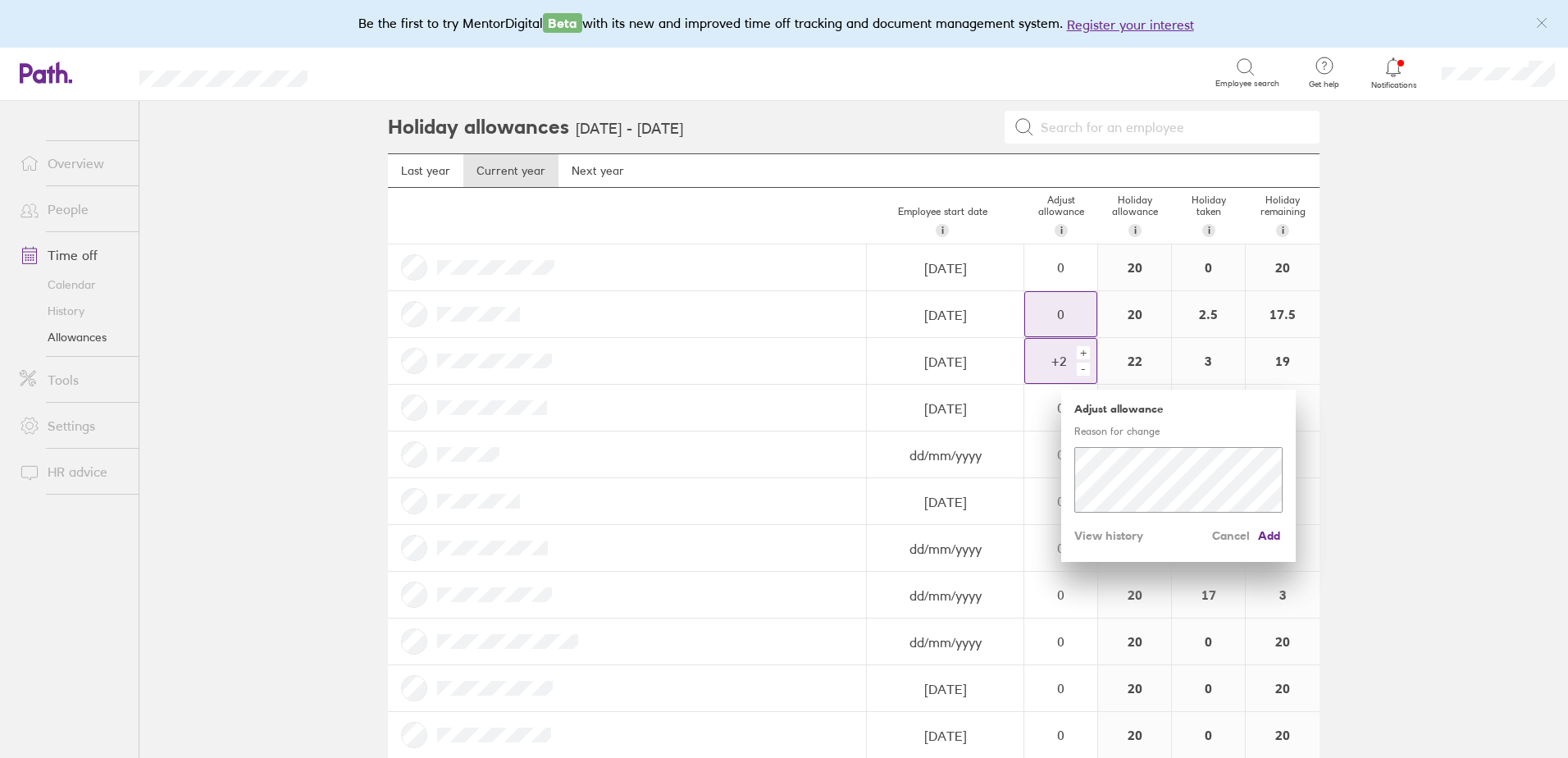
click at [1080, 353] on div "+" at bounding box center [1083, 352] width 13 height 13
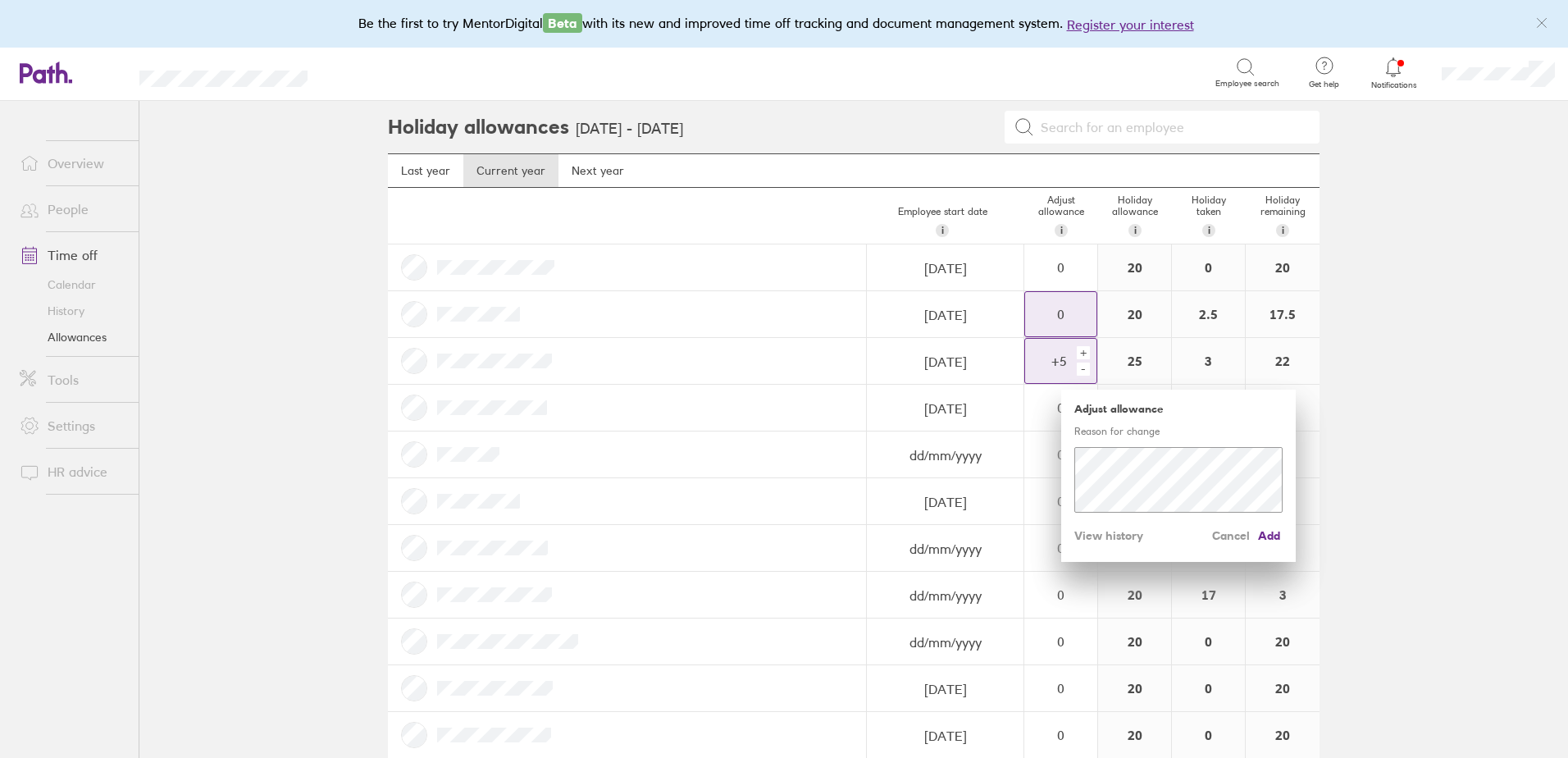
click at [1080, 353] on div "+" at bounding box center [1083, 352] width 13 height 13
click at [1266, 533] on span "Add" at bounding box center [1269, 535] width 27 height 27
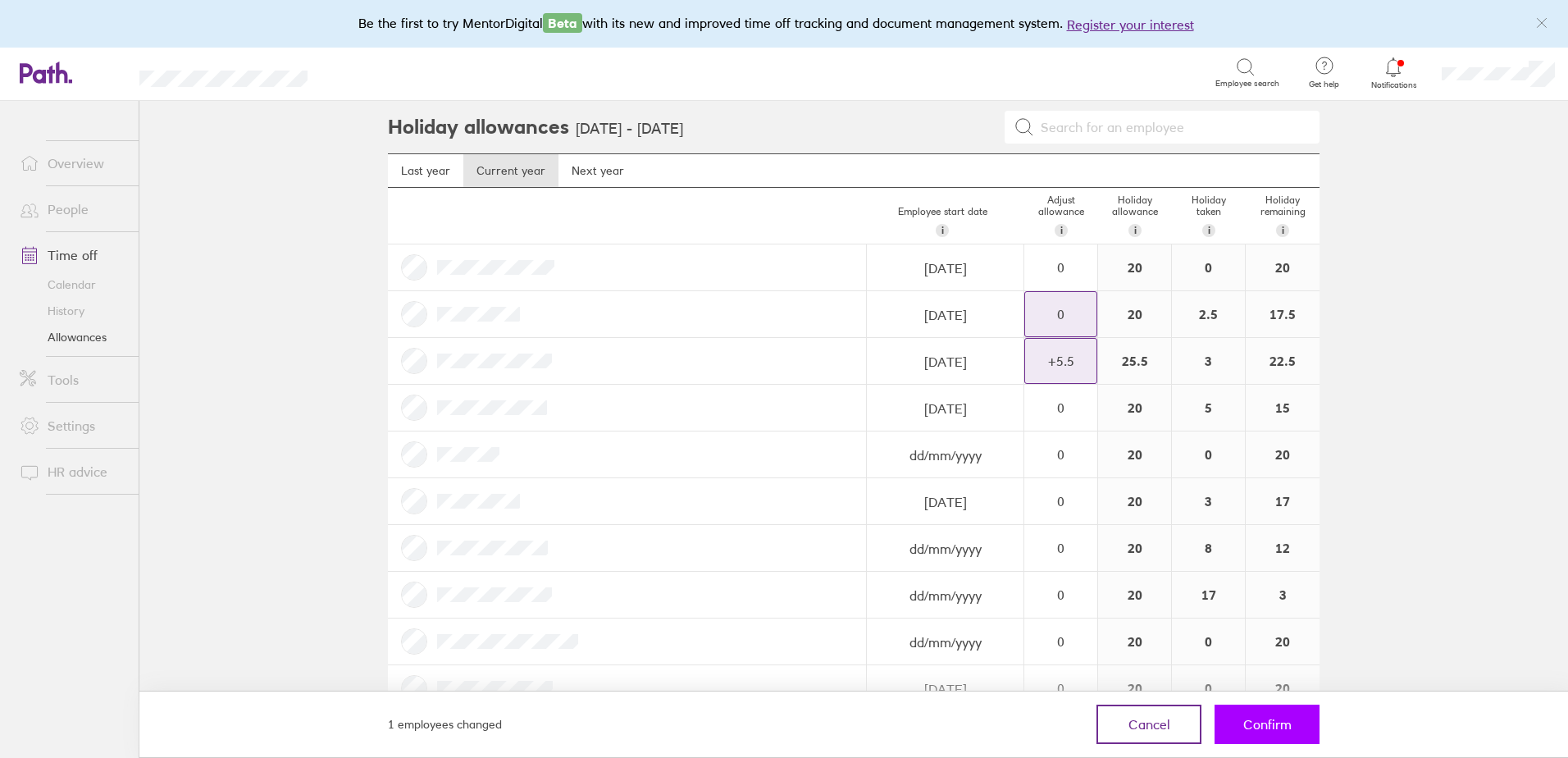
click at [1274, 729] on span "Confirm" at bounding box center [1267, 724] width 48 height 15
click at [1080, 550] on div "0" at bounding box center [1061, 547] width 71 height 15
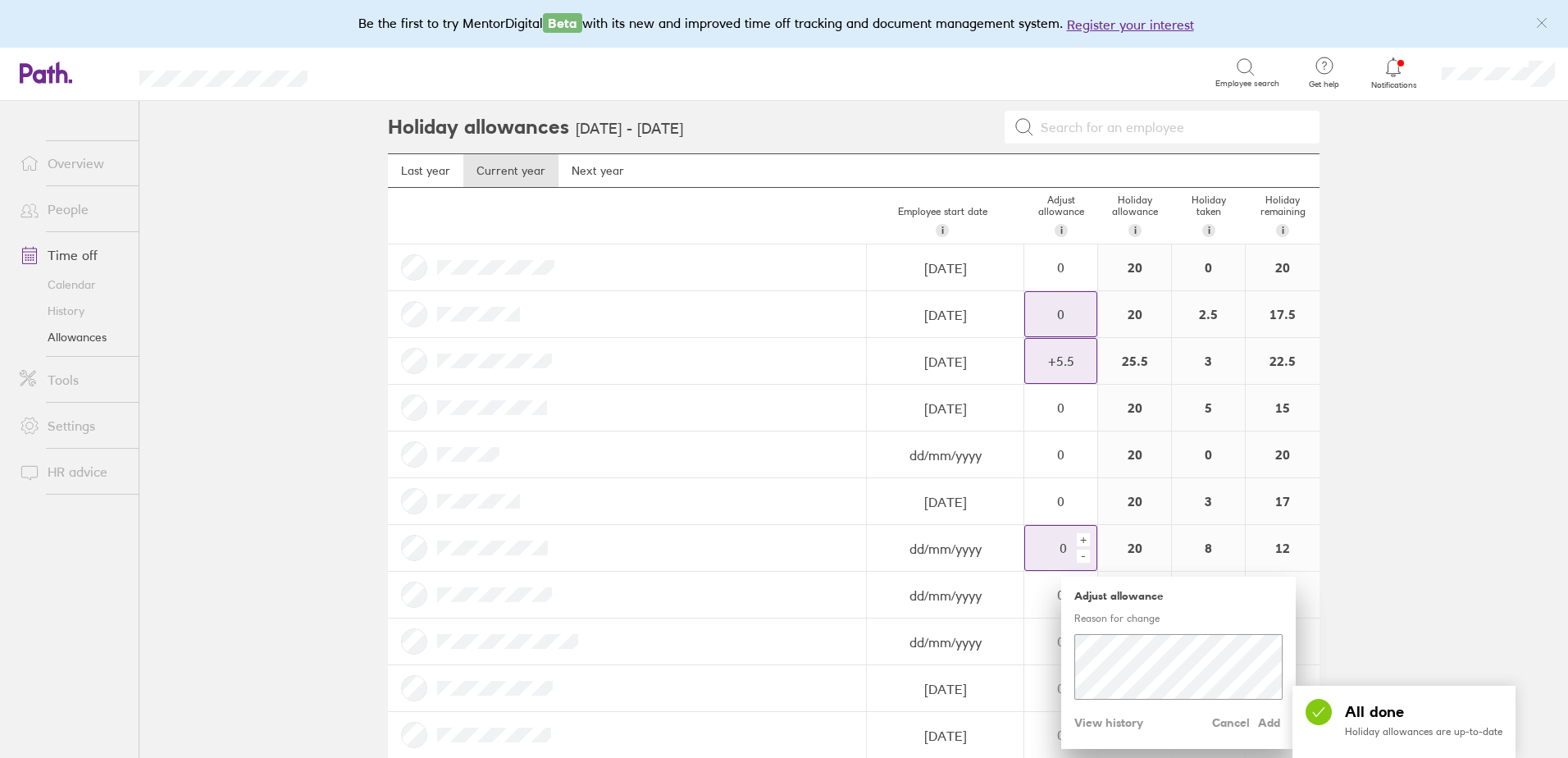
click at [1081, 540] on div "+" at bounding box center [1083, 539] width 13 height 13
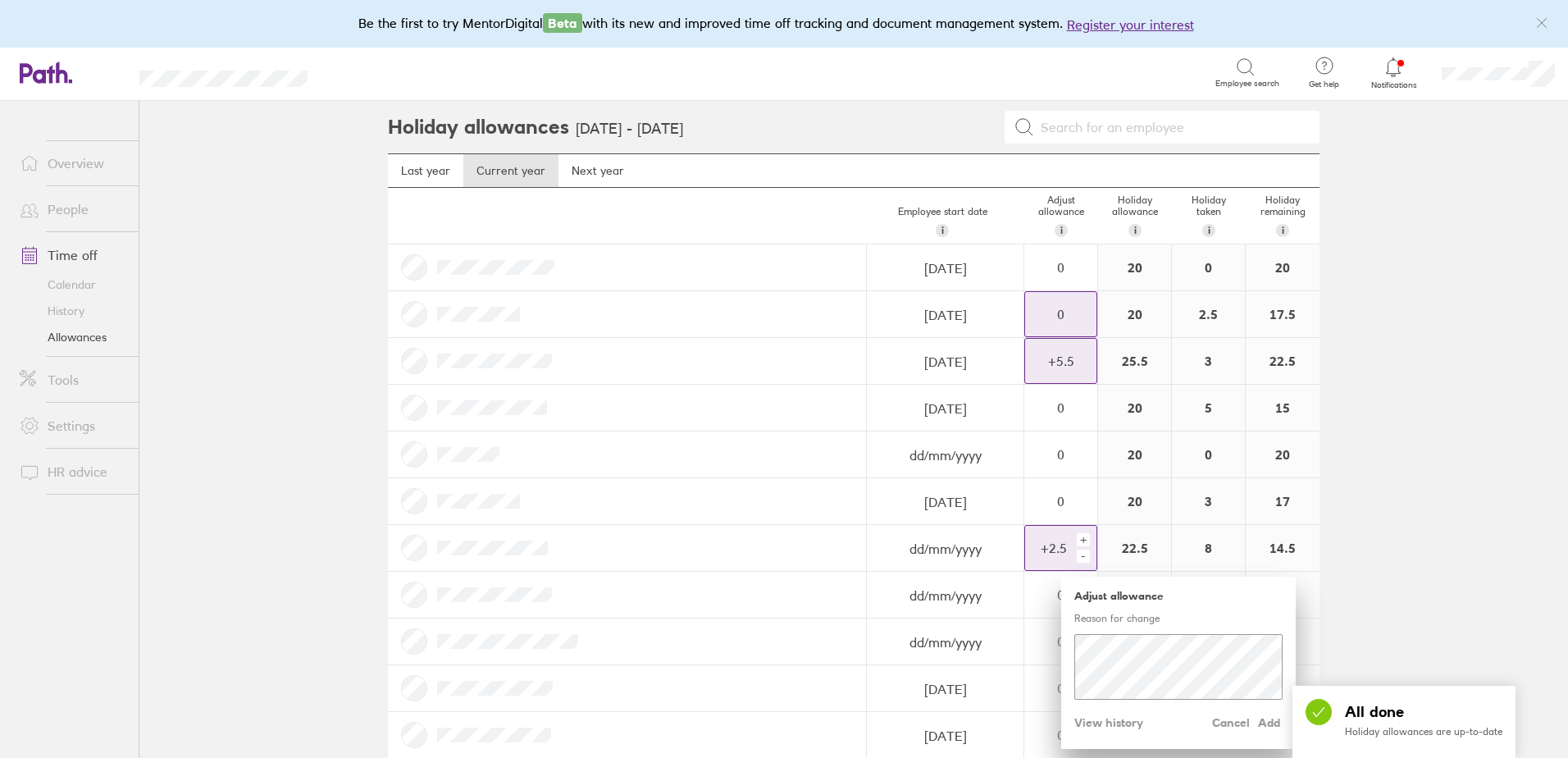
click at [1081, 540] on div "+" at bounding box center [1083, 539] width 13 height 13
click at [1078, 542] on div "+" at bounding box center [1083, 539] width 13 height 13
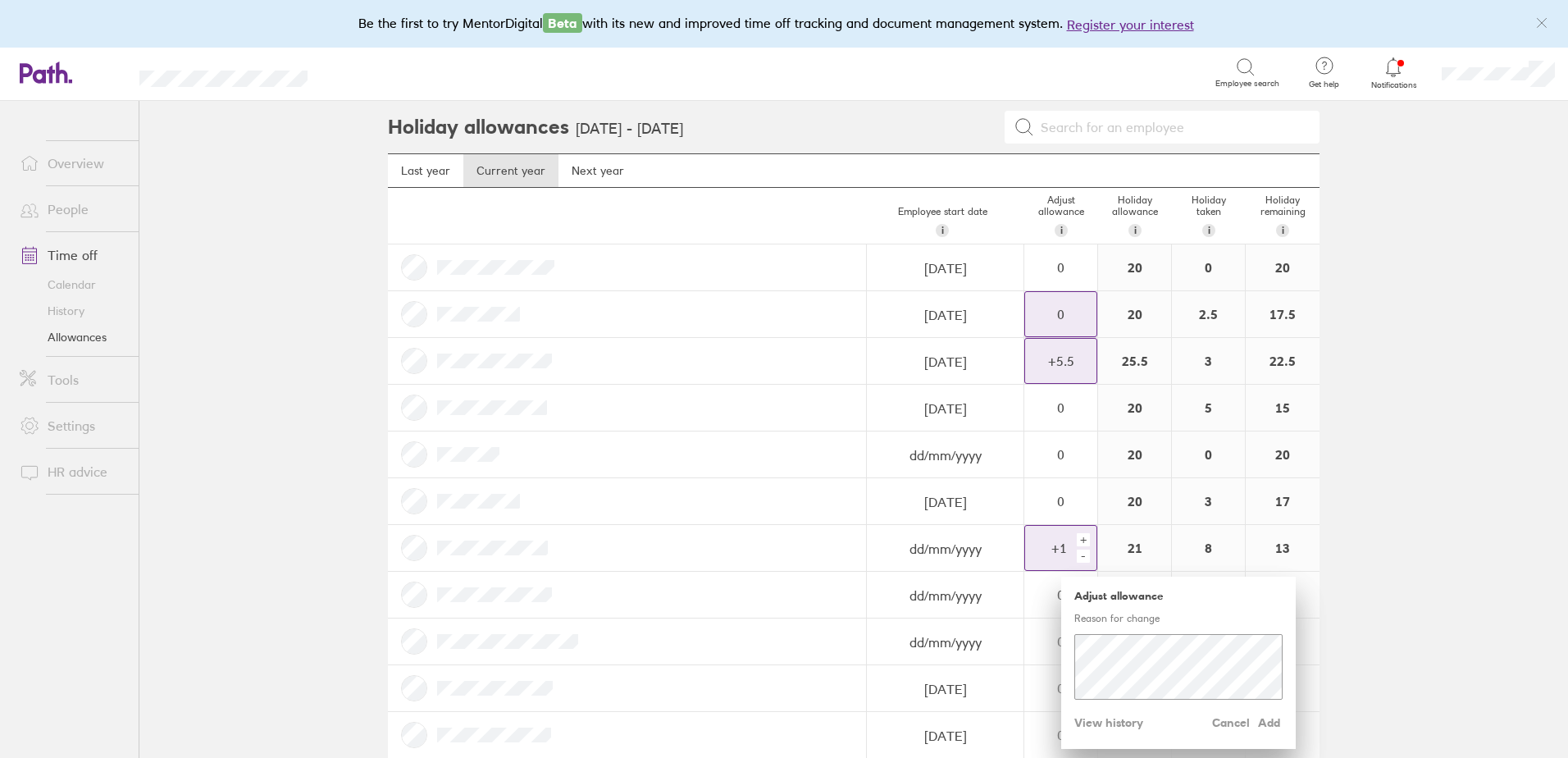
click at [1078, 542] on div "+" at bounding box center [1083, 539] width 13 height 13
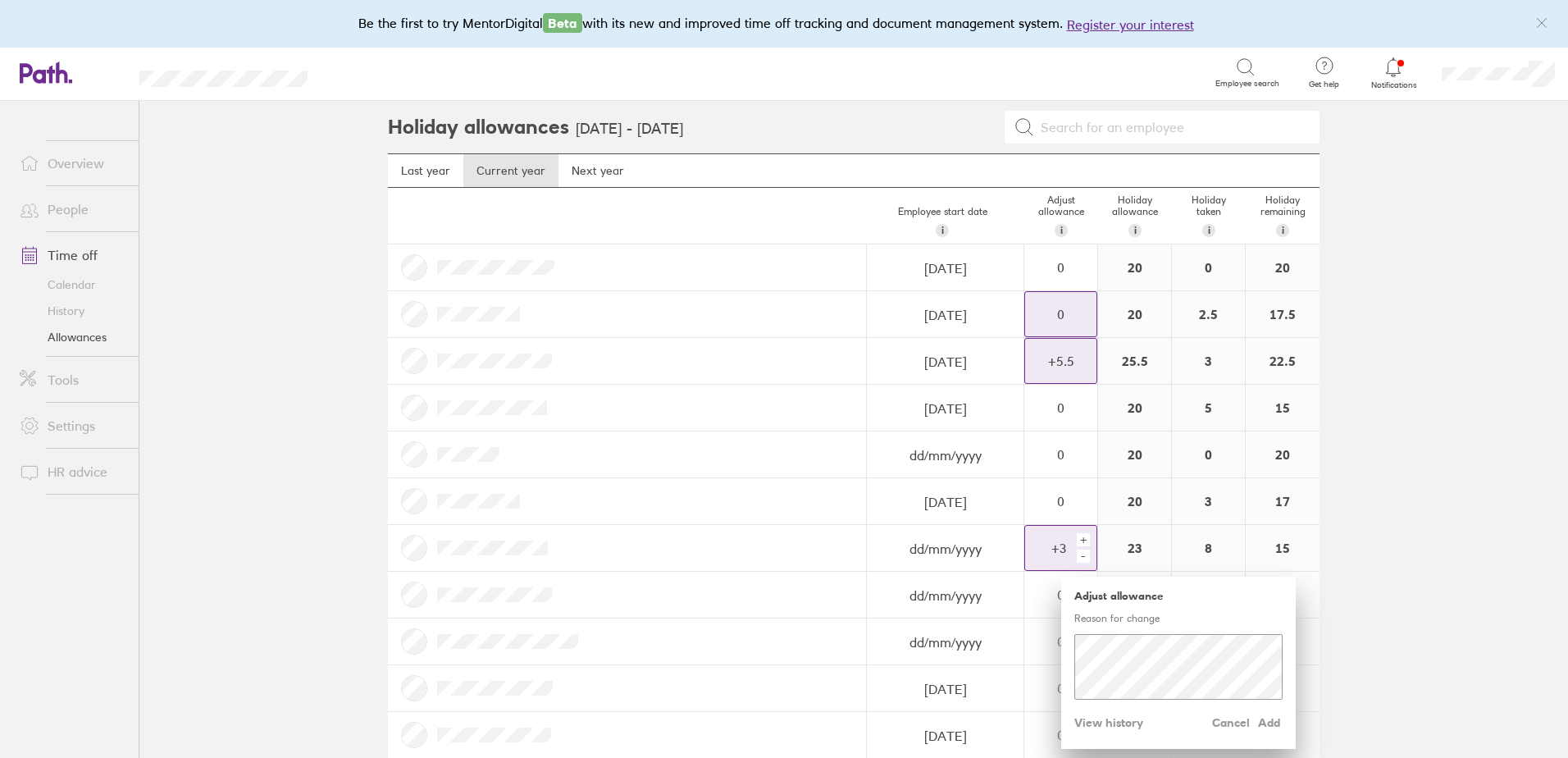
click at [1078, 542] on div "+" at bounding box center [1083, 539] width 13 height 13
click at [1259, 719] on span "Add" at bounding box center [1269, 722] width 27 height 27
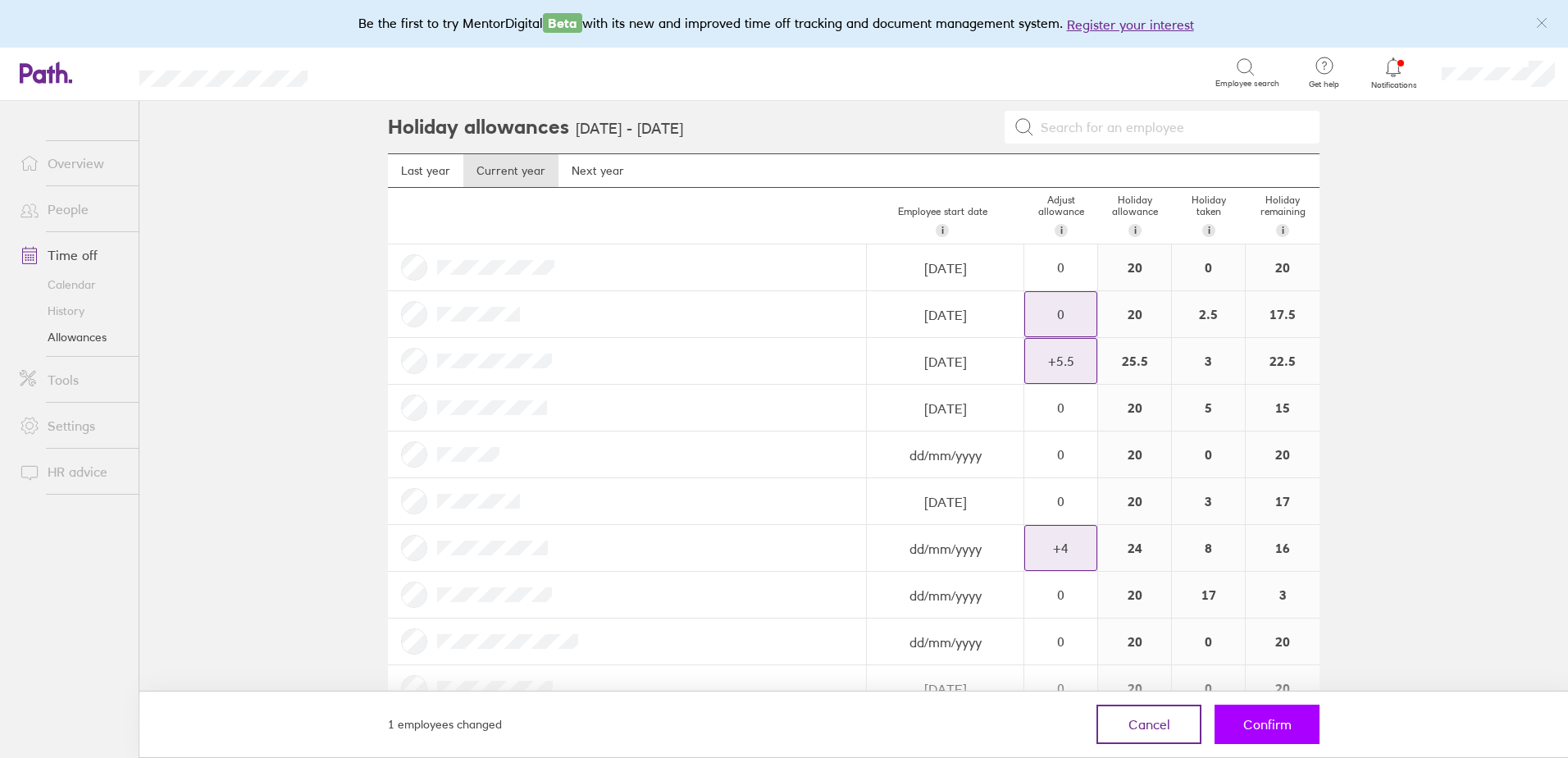
click at [1259, 729] on span "Confirm" at bounding box center [1267, 724] width 48 height 15
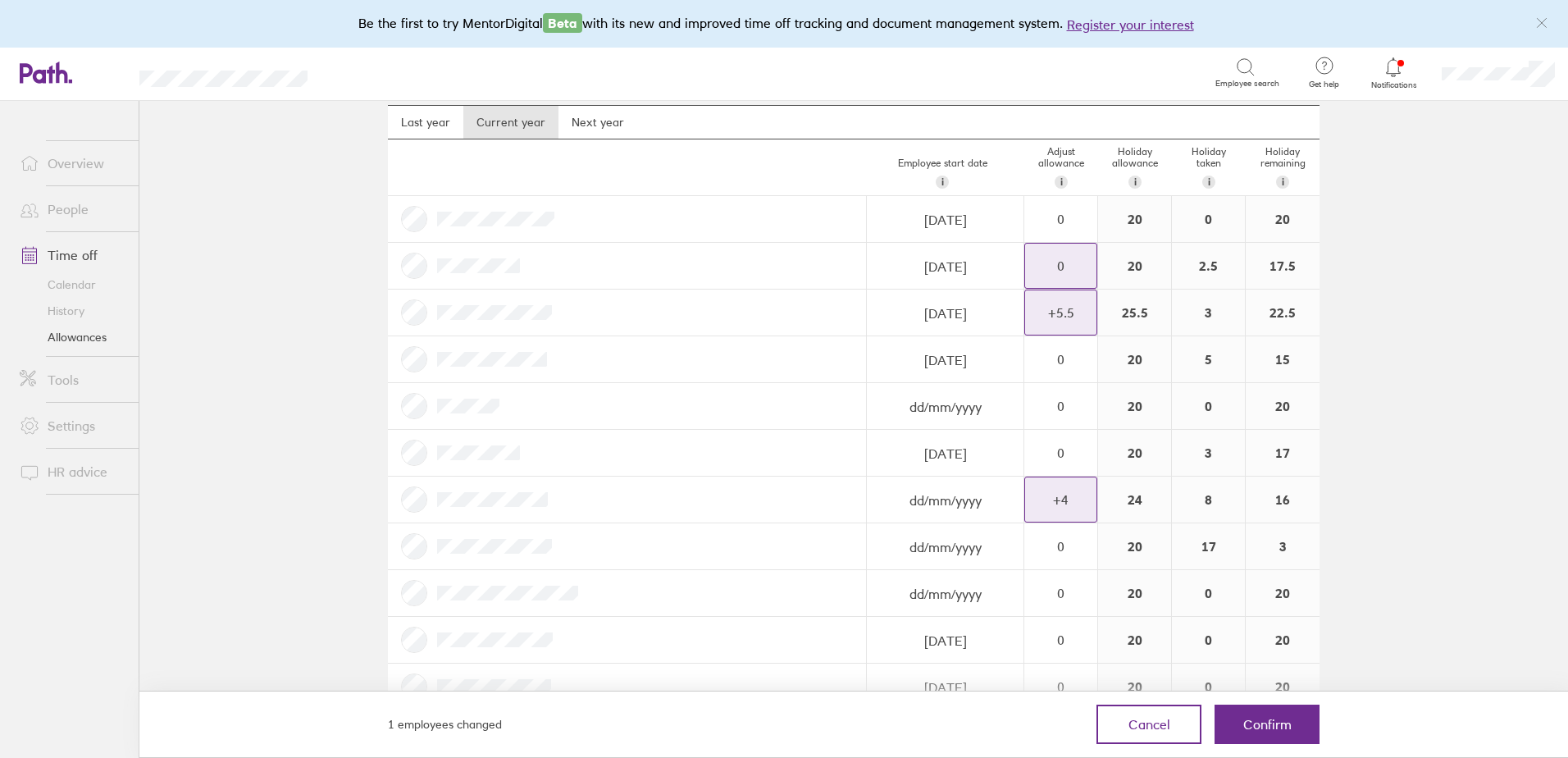
scroll to position [74, 0]
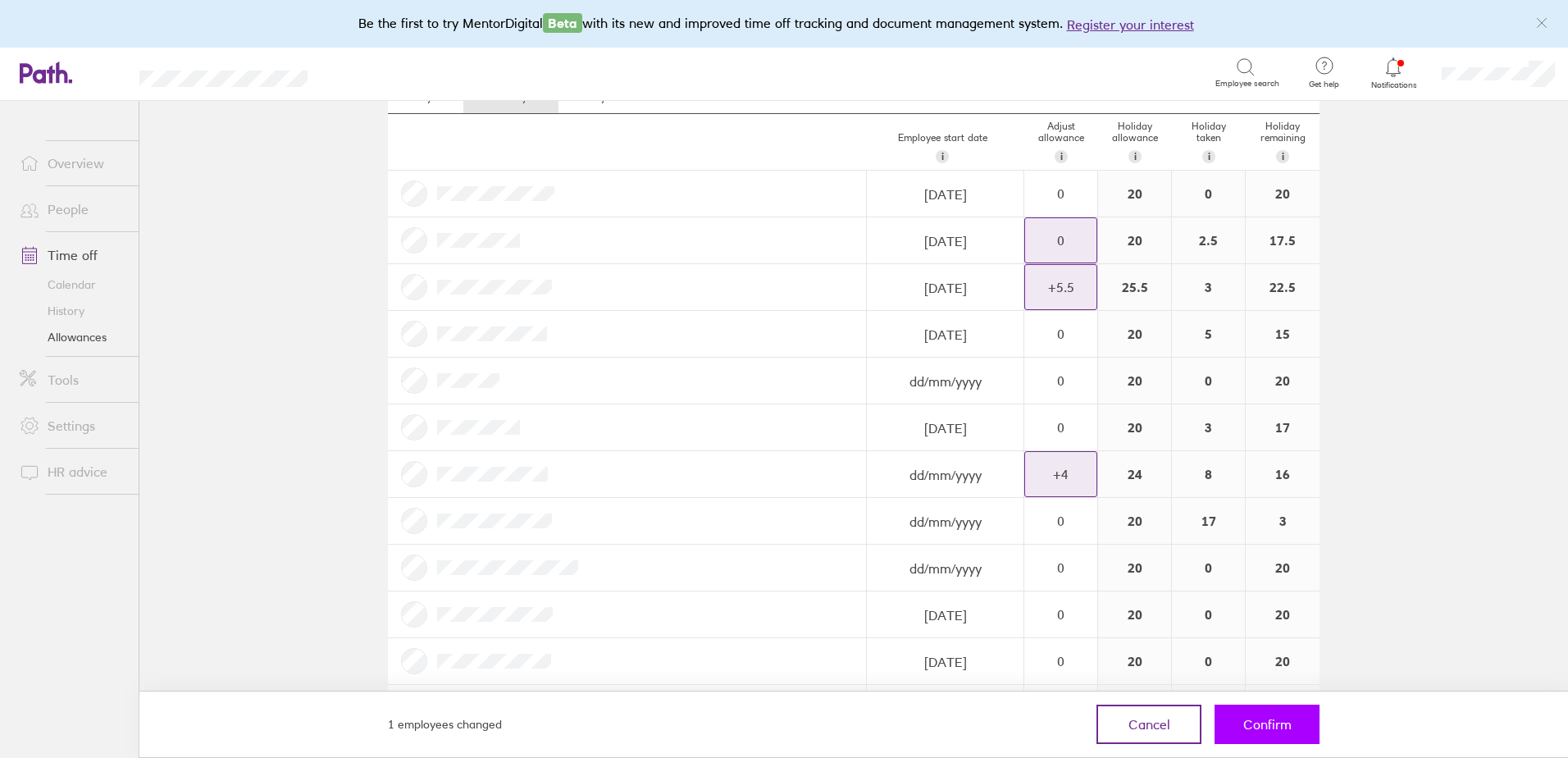
click at [1237, 710] on button "Confirm" at bounding box center [1267, 724] width 105 height 39
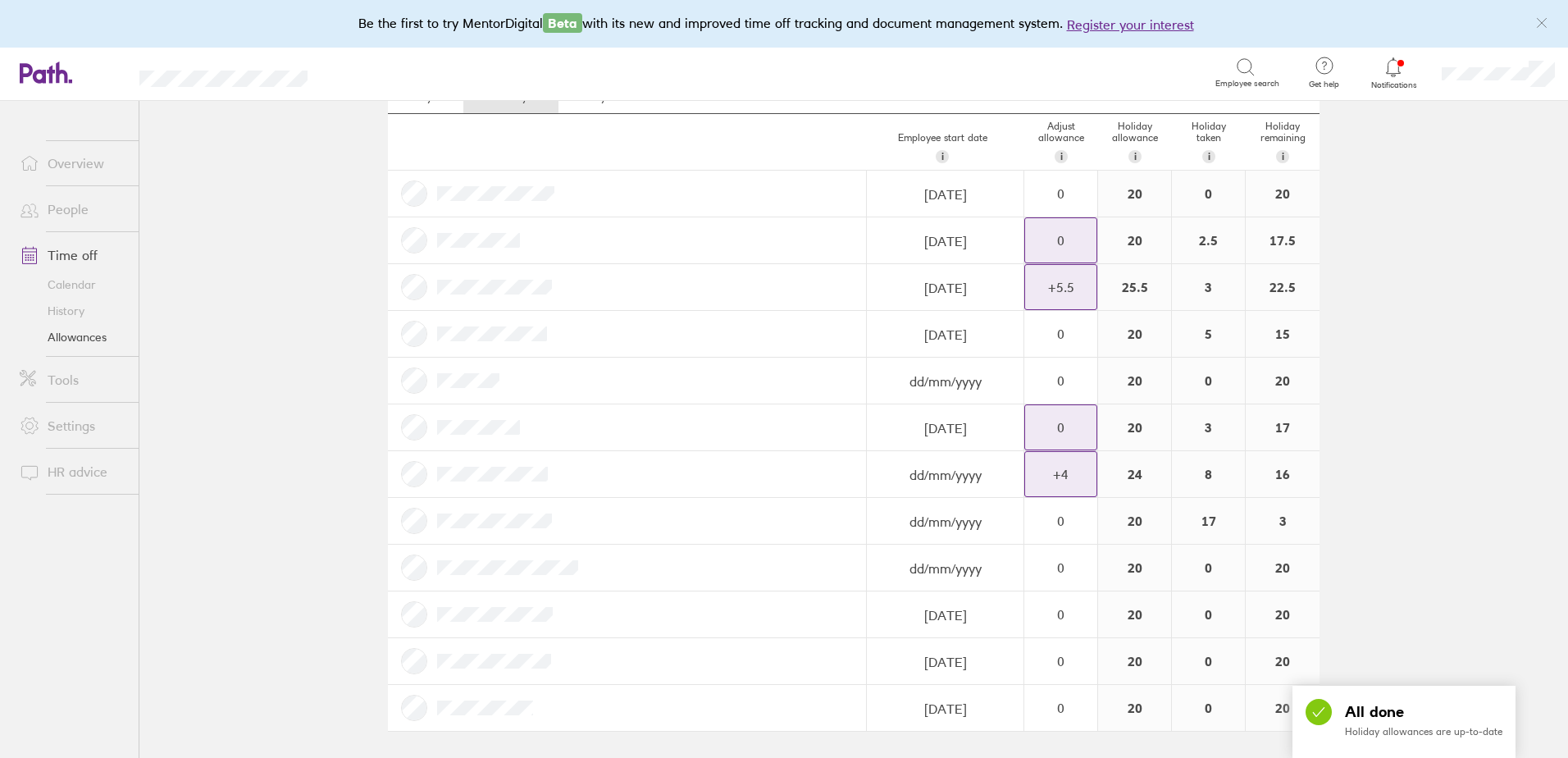
click at [1073, 428] on div "0" at bounding box center [1061, 427] width 71 height 15
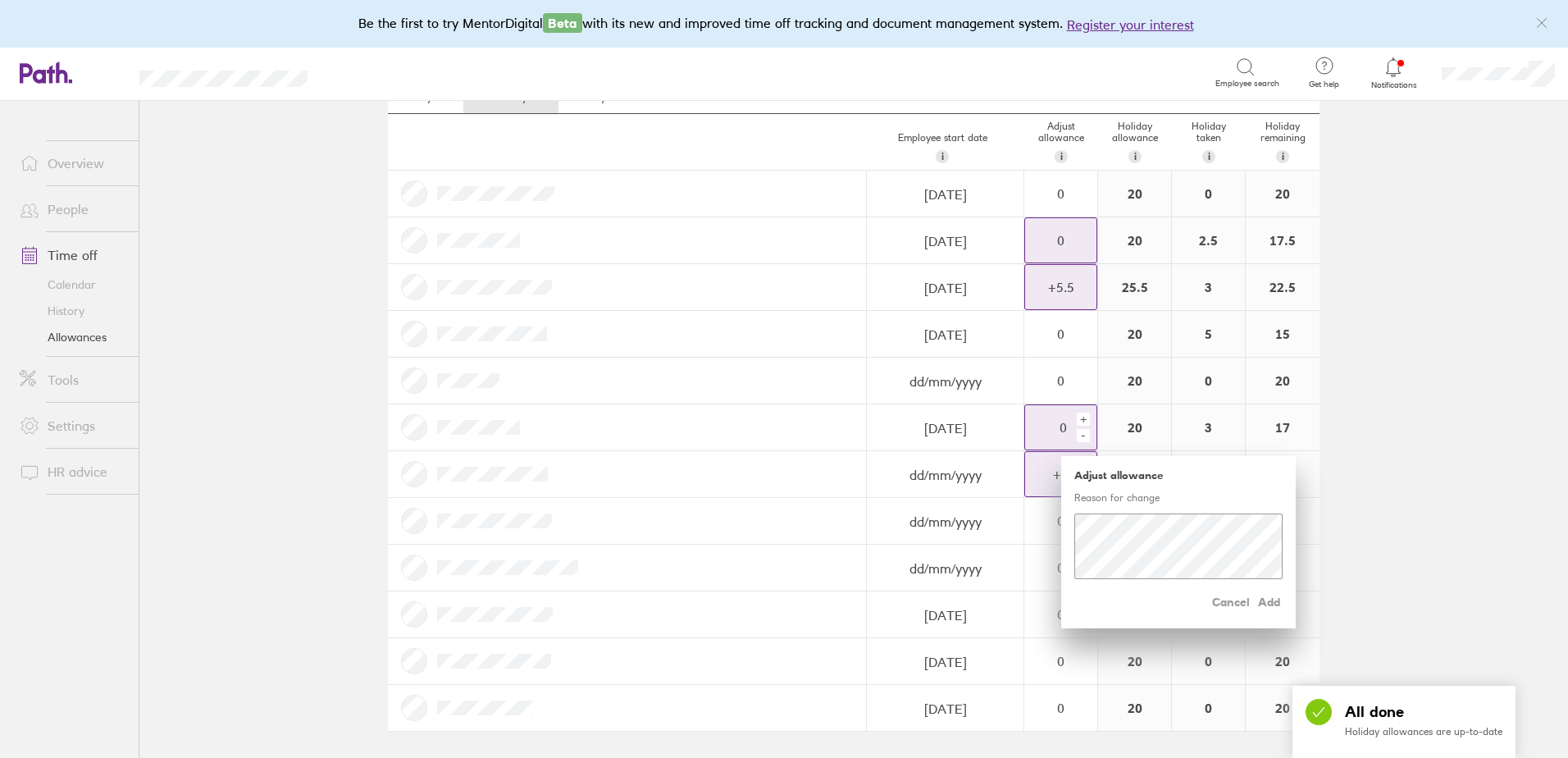
click at [1079, 436] on div "-" at bounding box center [1083, 435] width 13 height 13
click at [1081, 436] on div "-" at bounding box center [1083, 435] width 13 height 13
click at [1080, 436] on div "-" at bounding box center [1083, 435] width 13 height 13
click at [1078, 436] on div "-" at bounding box center [1083, 435] width 13 height 13
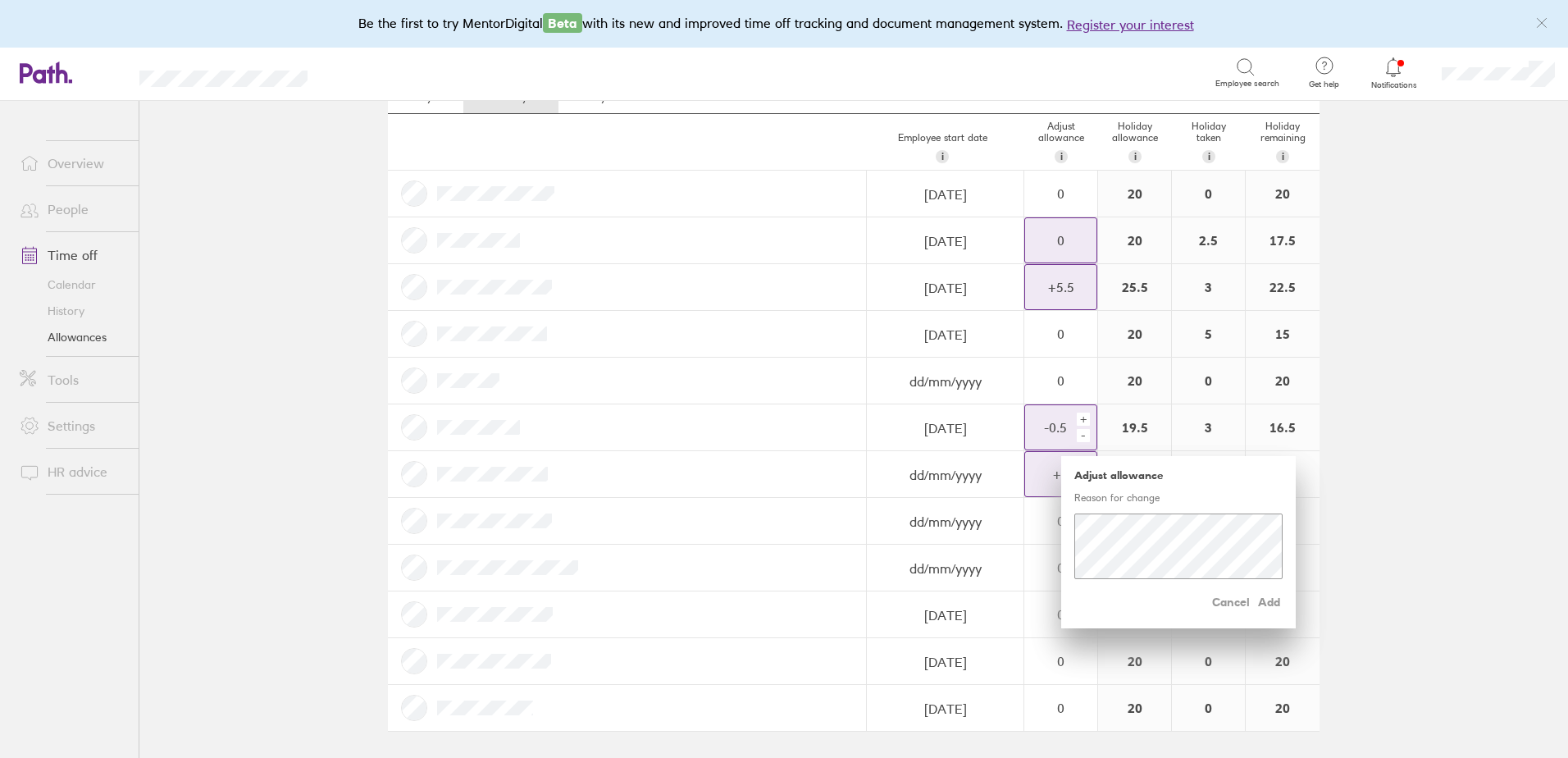
click at [1078, 436] on div "-" at bounding box center [1083, 435] width 13 height 13
click at [1261, 599] on span "Add" at bounding box center [1269, 601] width 27 height 27
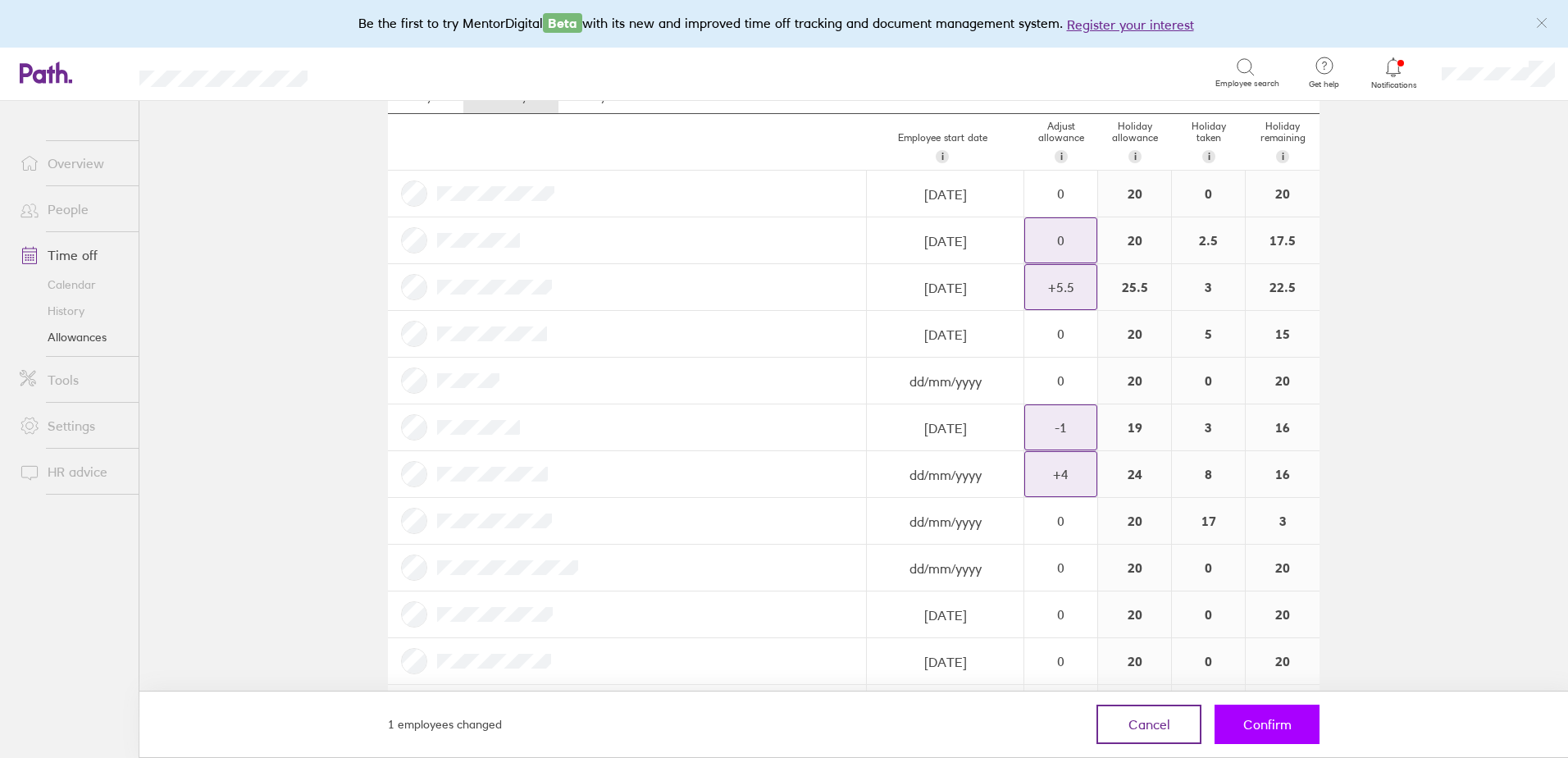
click at [1275, 721] on span "Confirm" at bounding box center [1267, 724] width 48 height 15
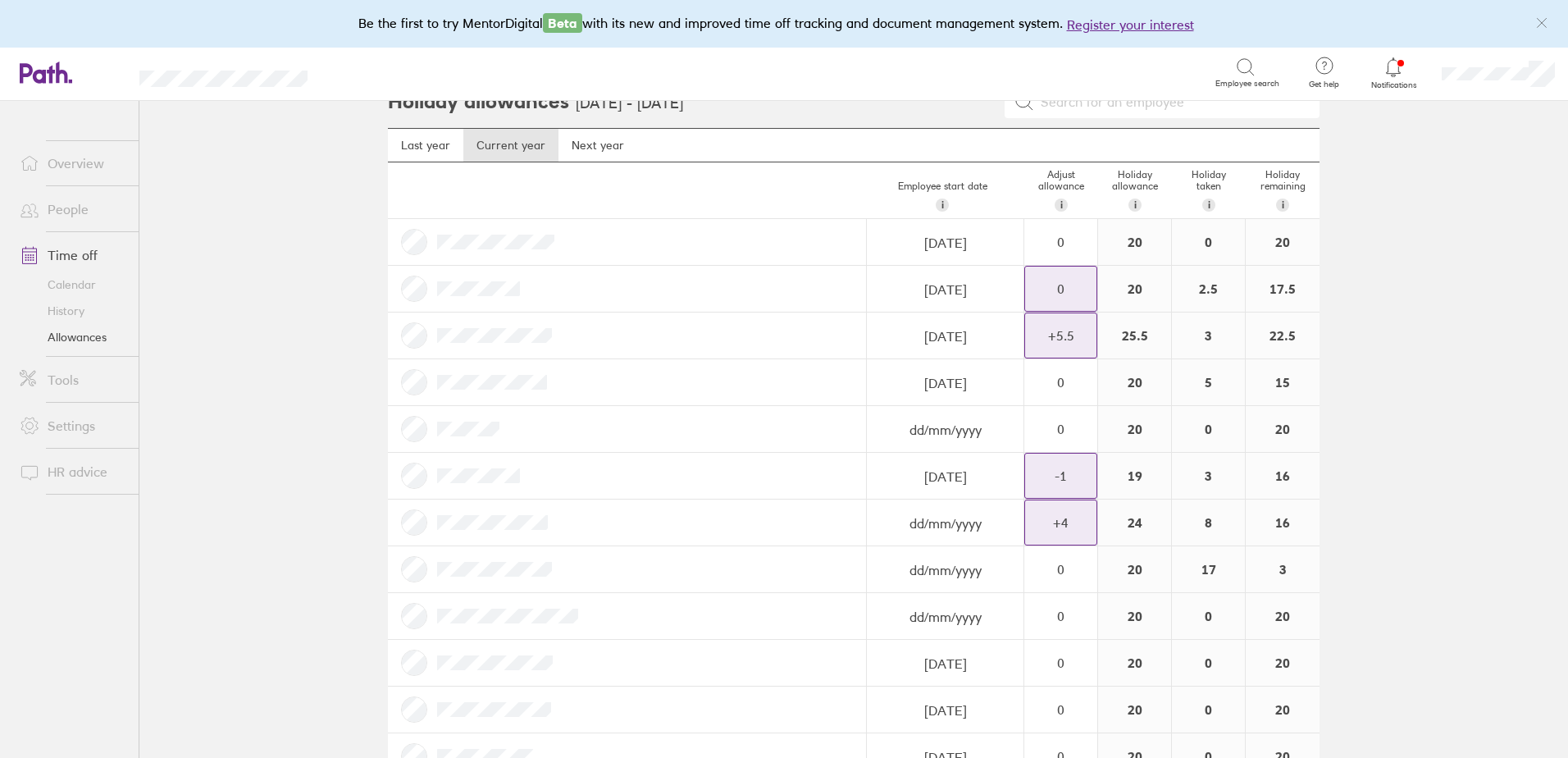
scroll to position [0, 0]
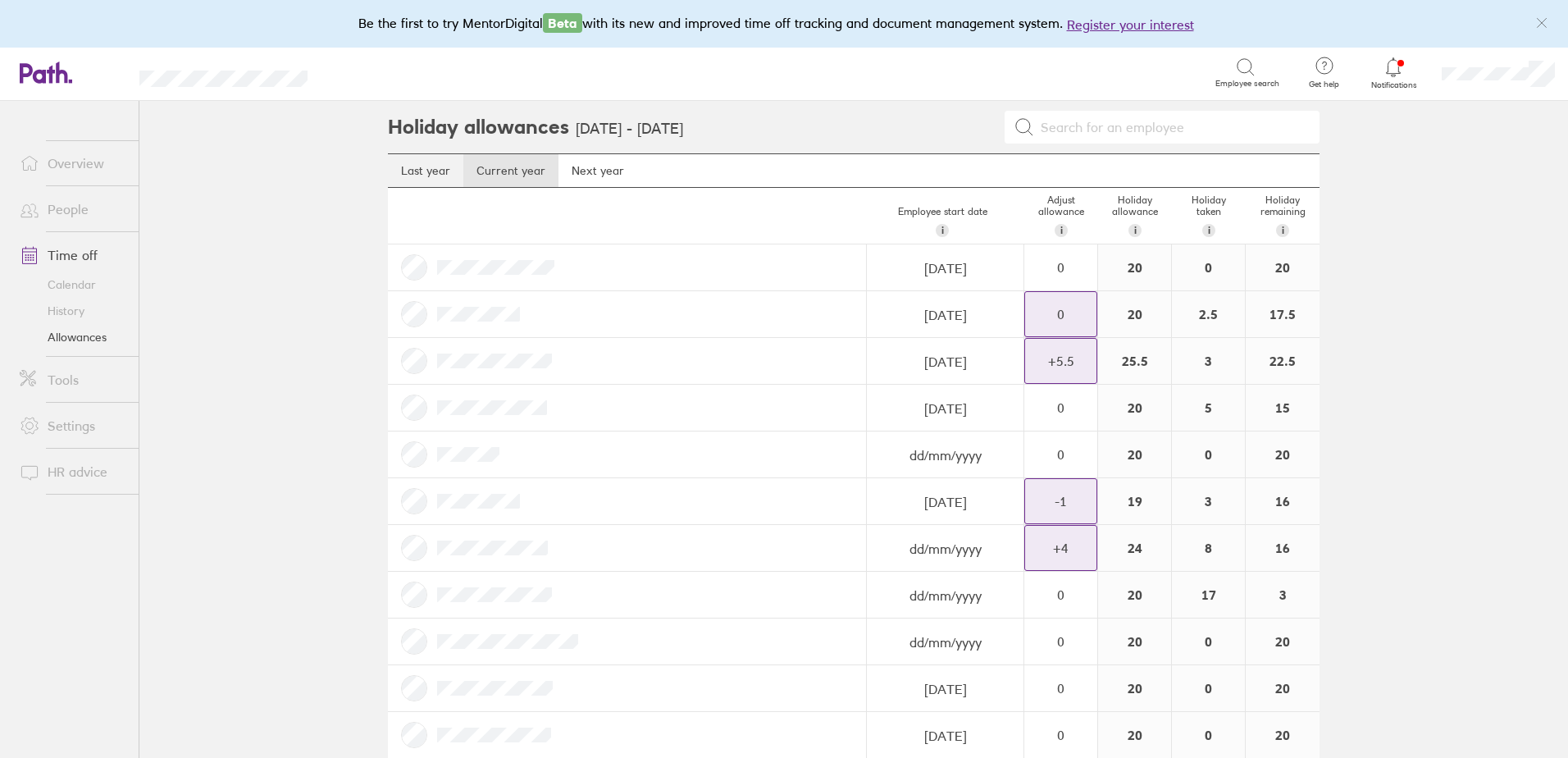
click at [431, 175] on link "Last year" at bounding box center [425, 170] width 76 height 33
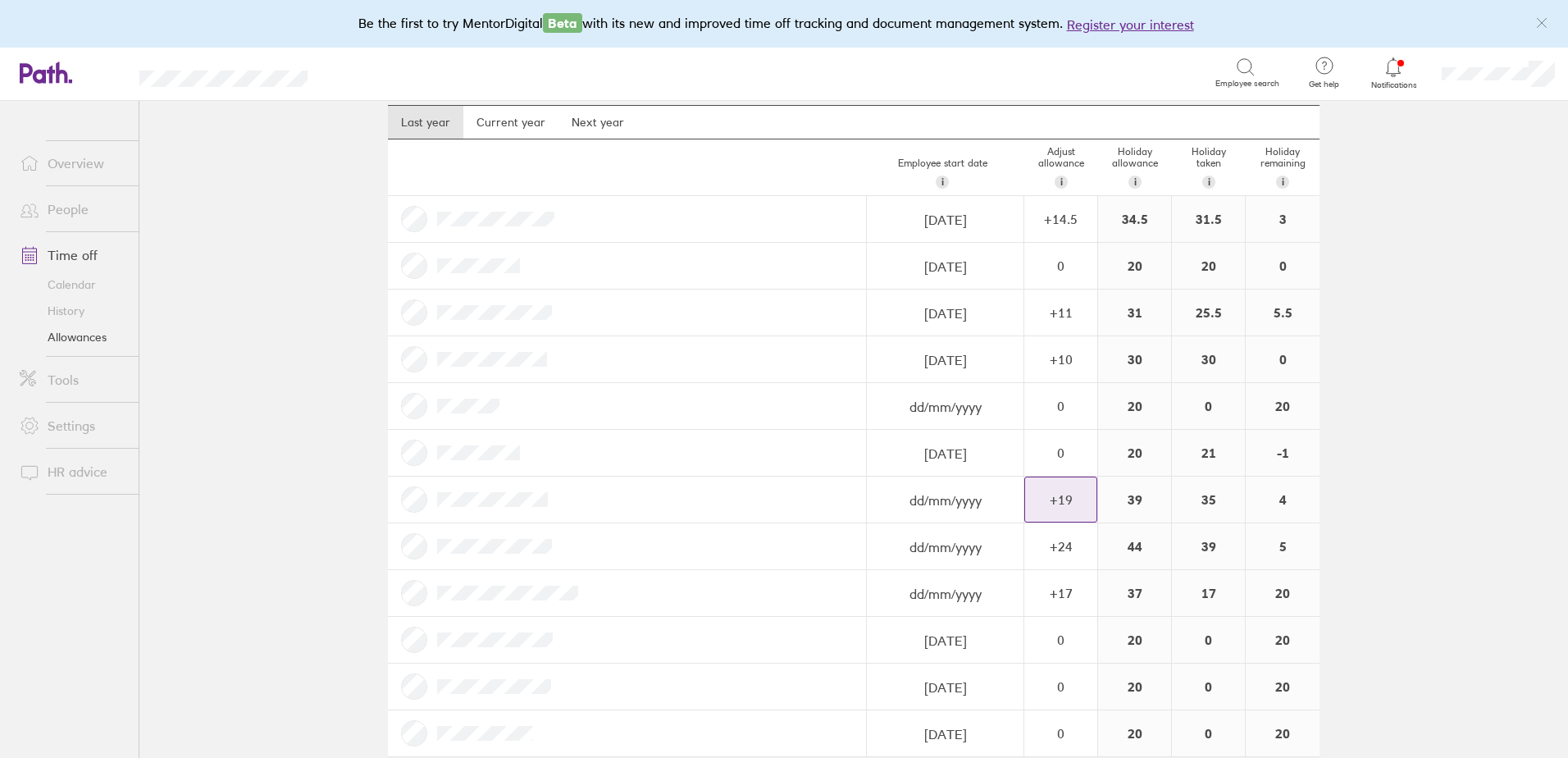
scroll to position [74, 0]
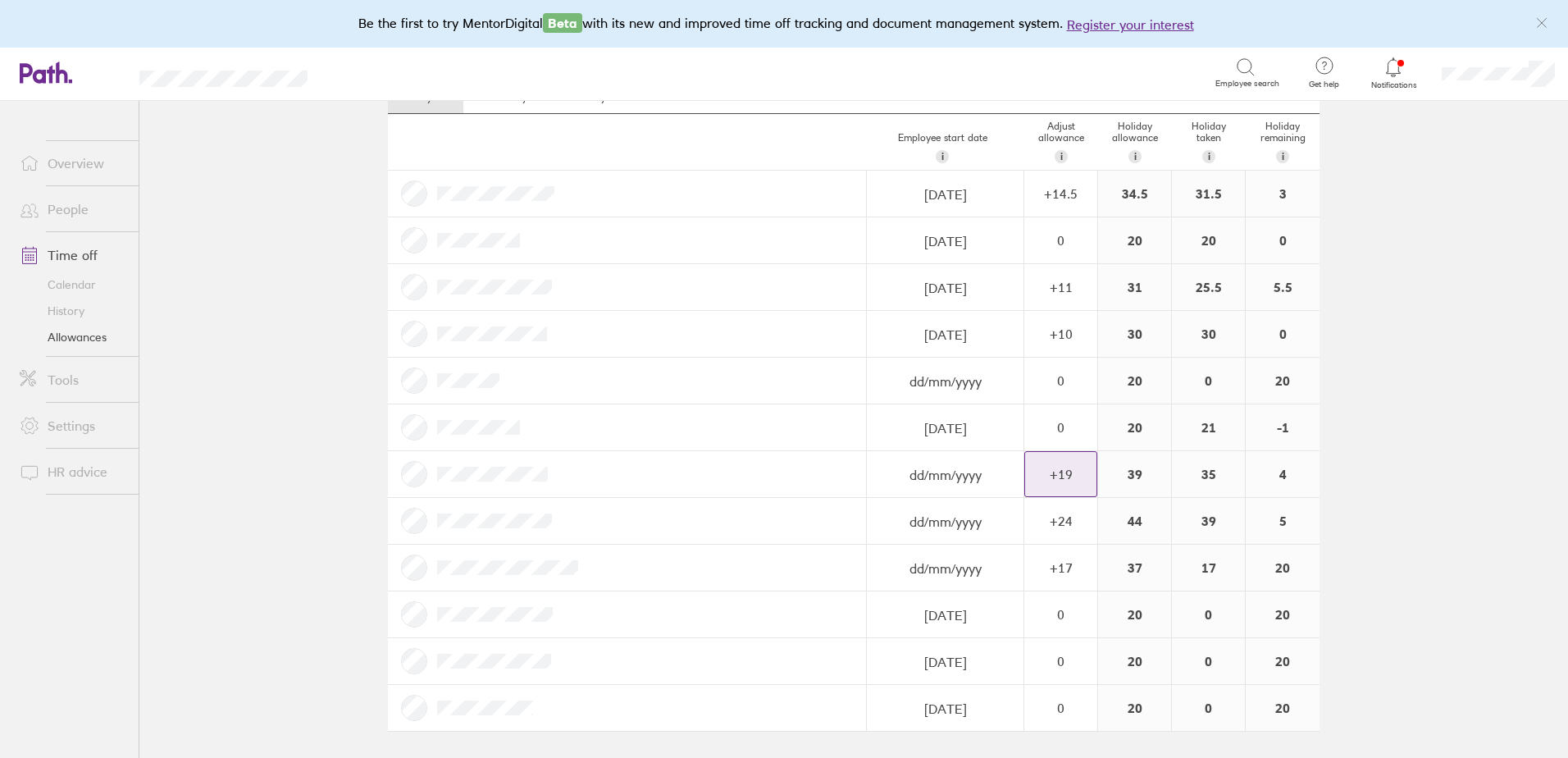
click at [1075, 478] on div "+ 19" at bounding box center [1061, 473] width 71 height 15
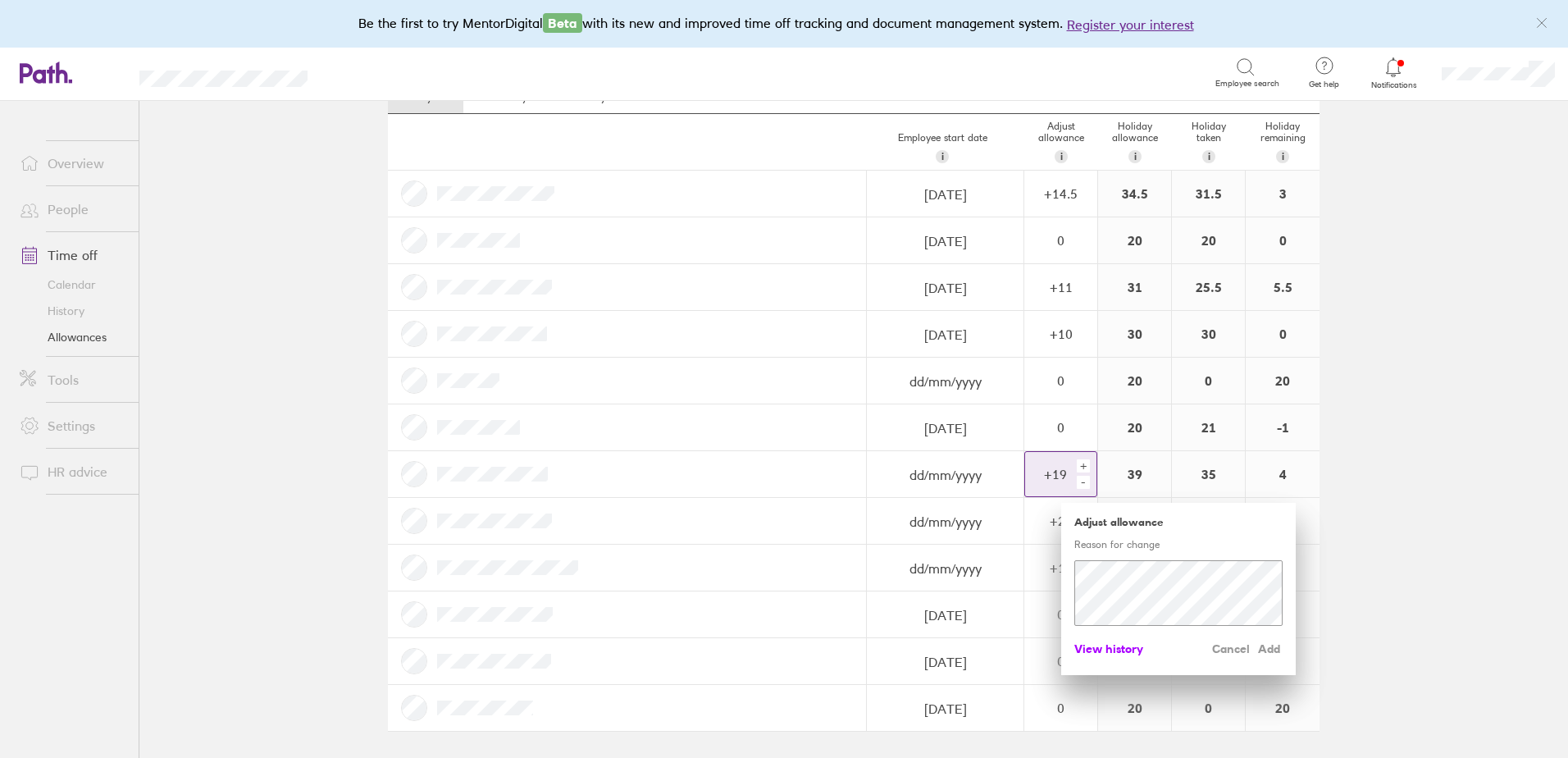
click at [1123, 652] on span "View history" at bounding box center [1109, 649] width 69 height 27
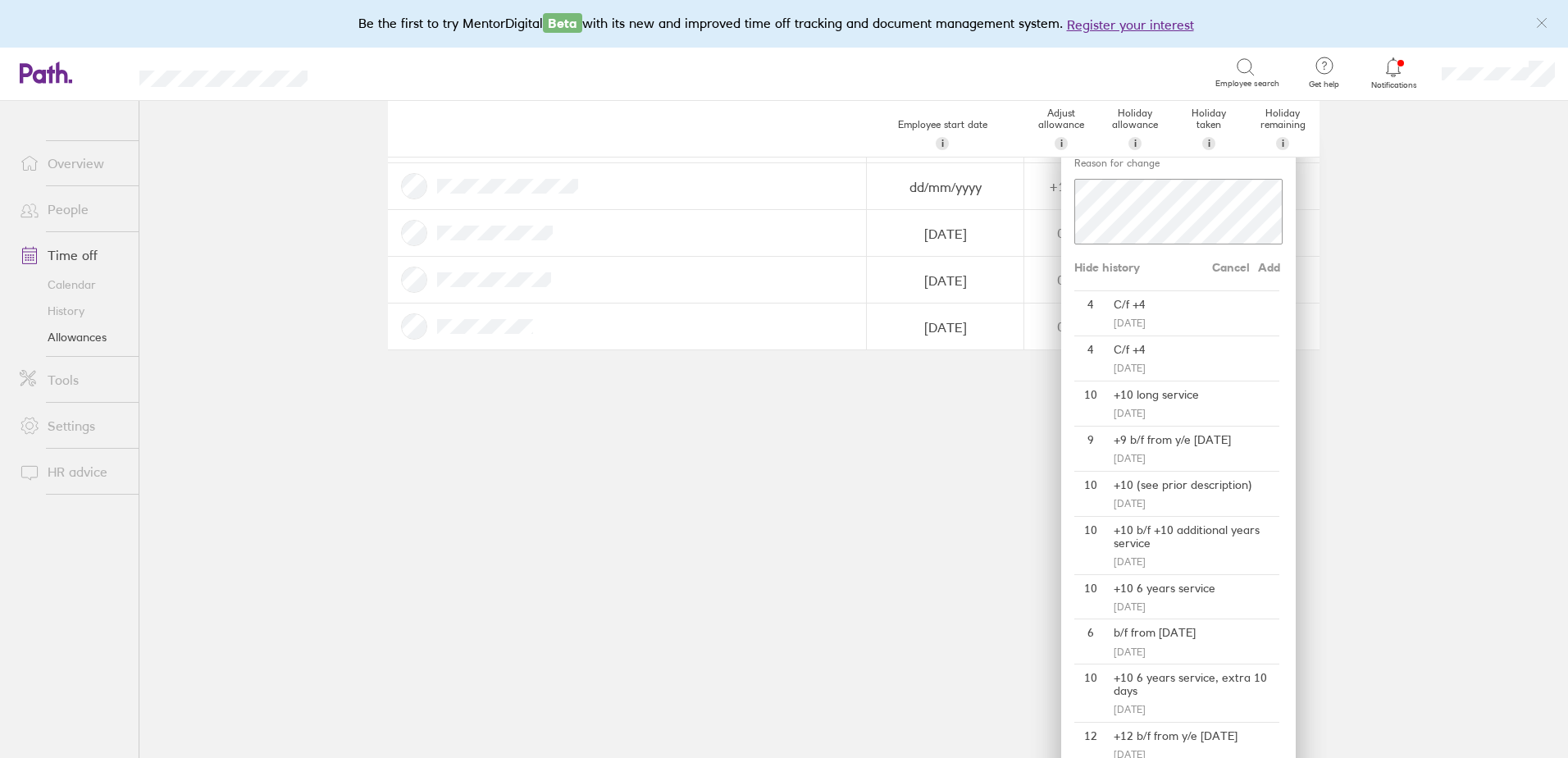
scroll to position [484, 0]
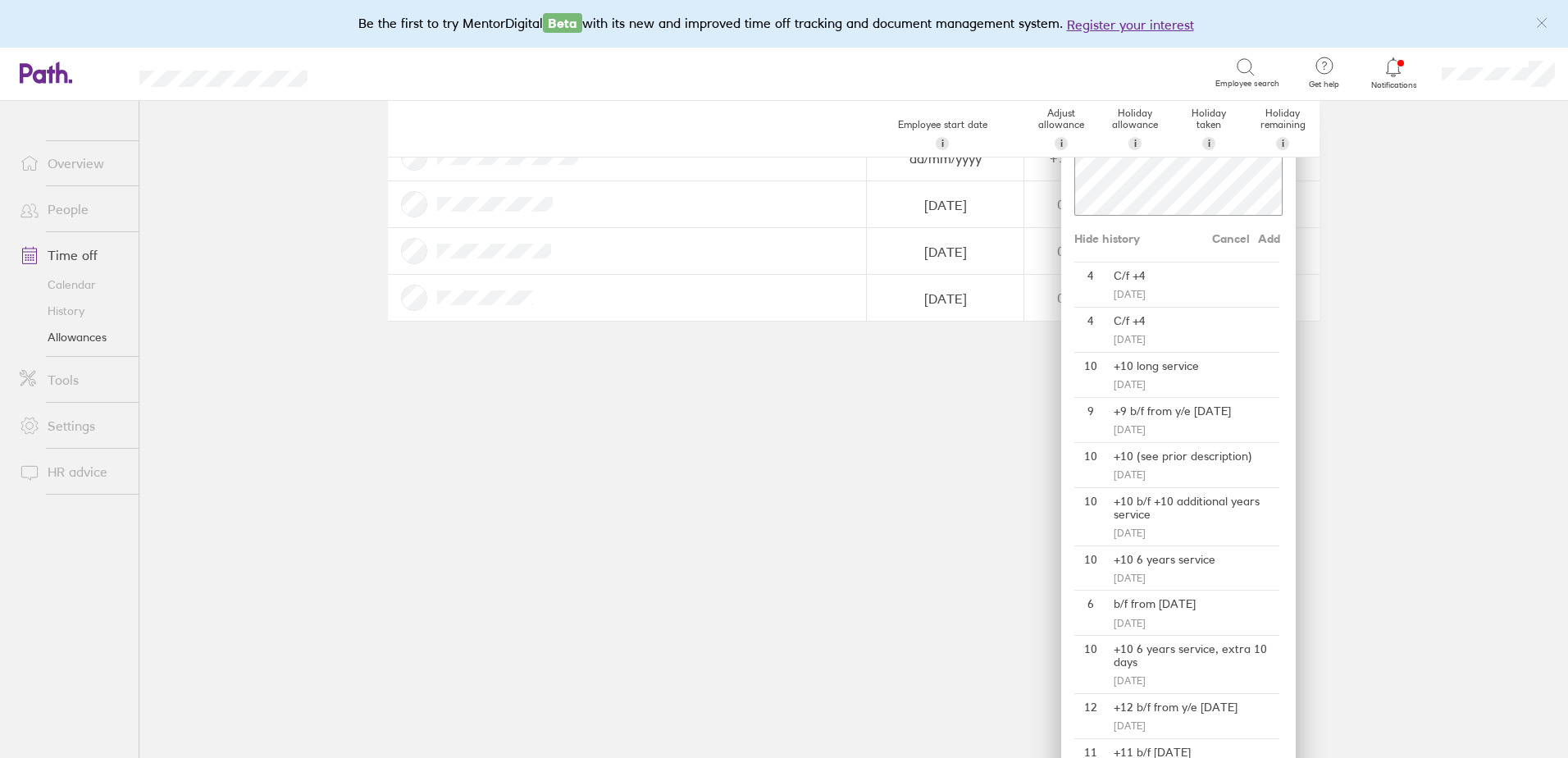
click at [1153, 322] on div "C/f +4" at bounding box center [1193, 320] width 173 height 27
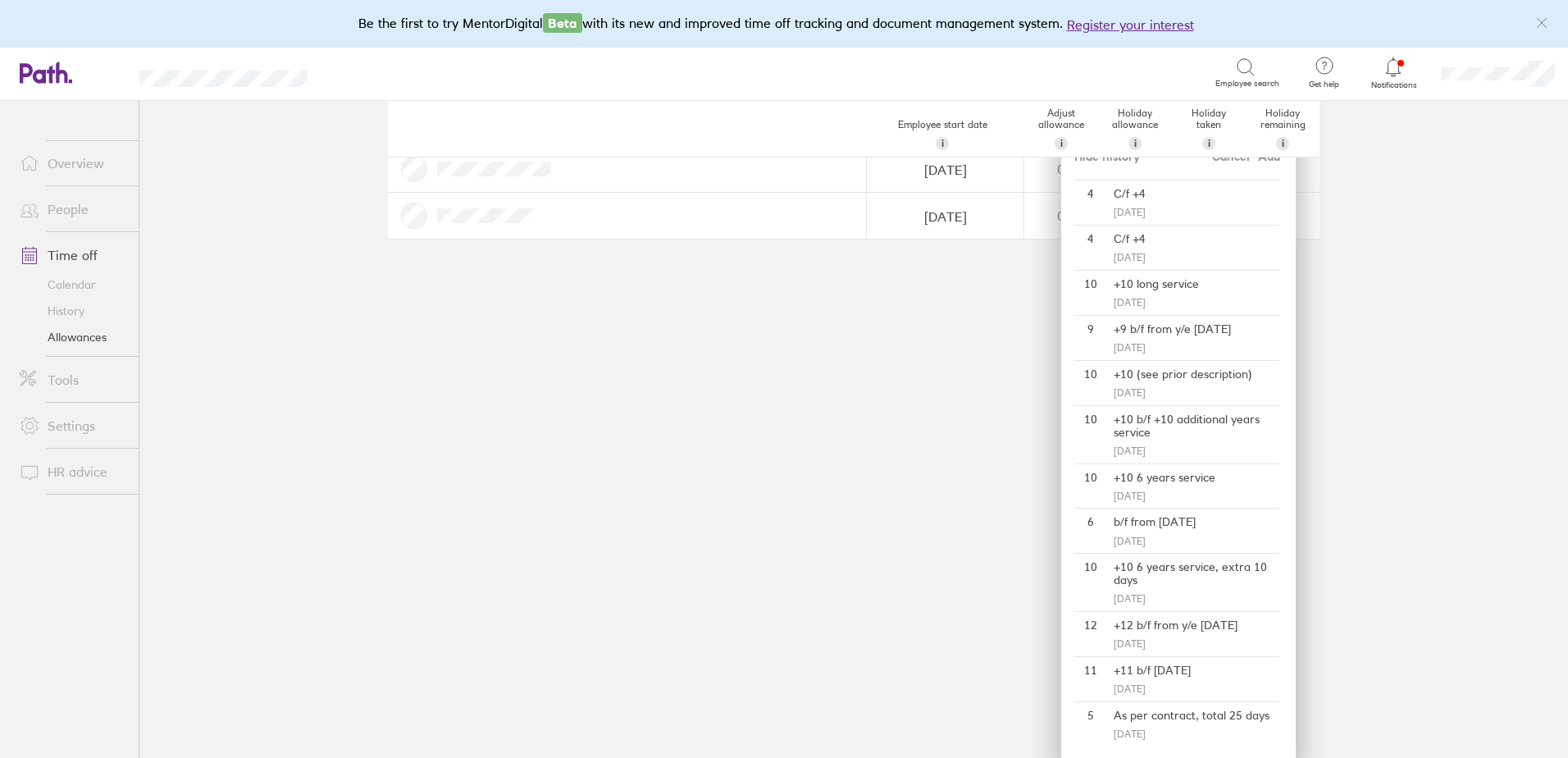
scroll to position [568, 0]
drag, startPoint x: 1108, startPoint y: 568, endPoint x: 1206, endPoint y: 570, distance: 98.0
click at [1206, 570] on div "+10 6 years service, extra 10 days" at bounding box center [1193, 572] width 173 height 39
copy div "+10 6 years service"
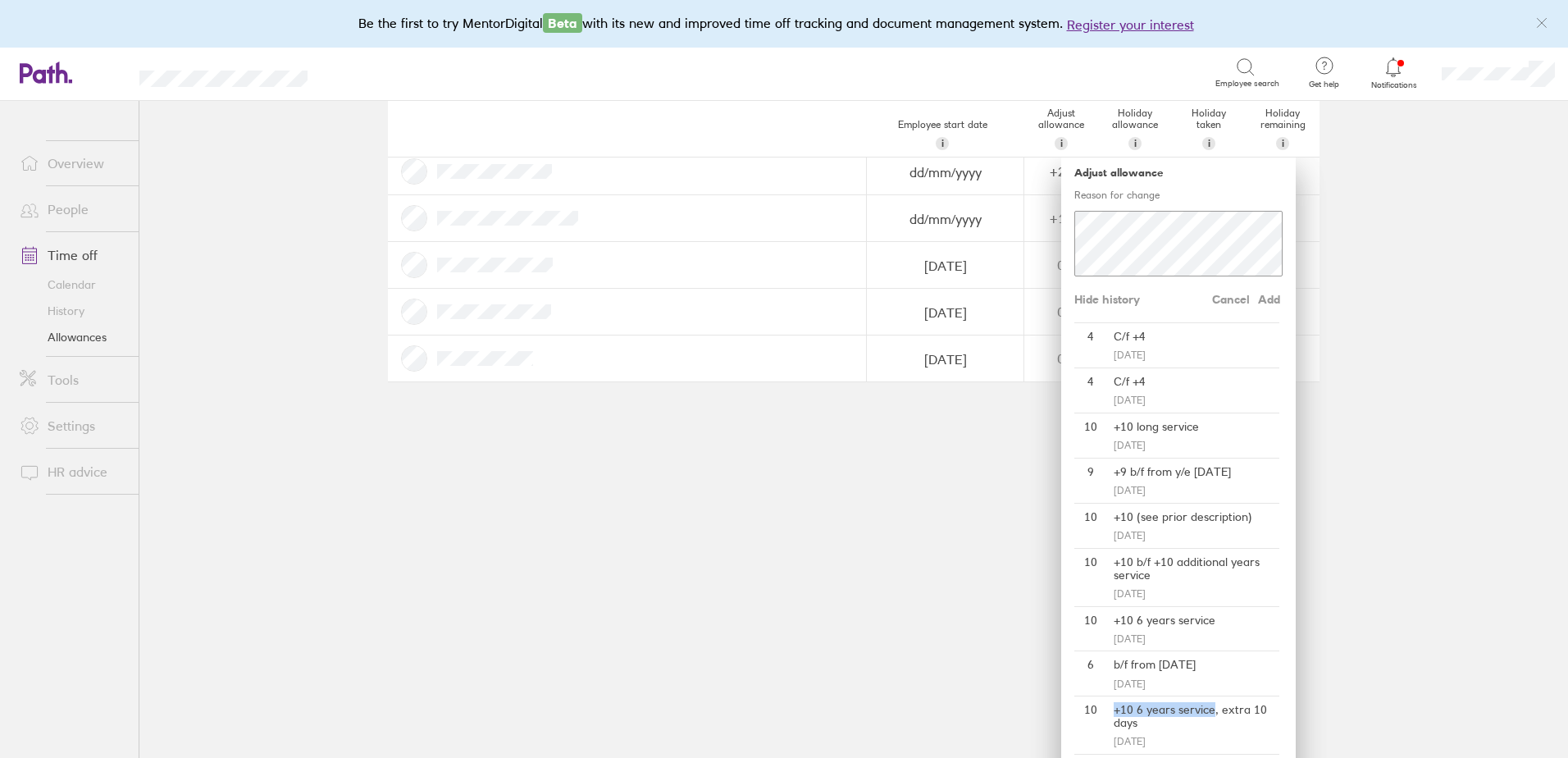
scroll to position [0, 0]
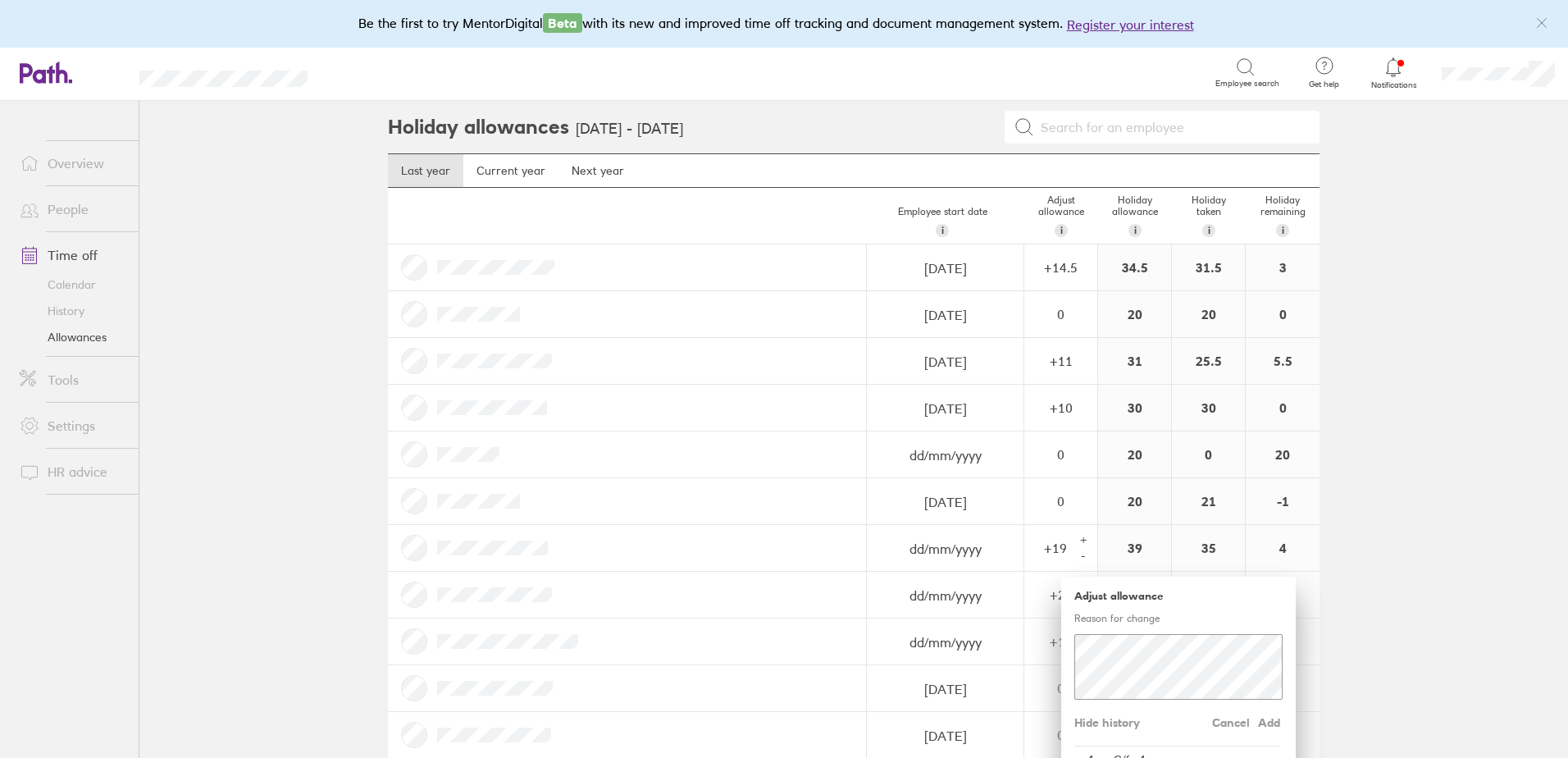
click at [1459, 480] on main "Holiday allowances 1 Sep 2024 - 31 Aug 2025 Last year Current year Next year Em…" at bounding box center [853, 429] width 1429 height 656
click at [527, 171] on link "Current year" at bounding box center [511, 170] width 95 height 33
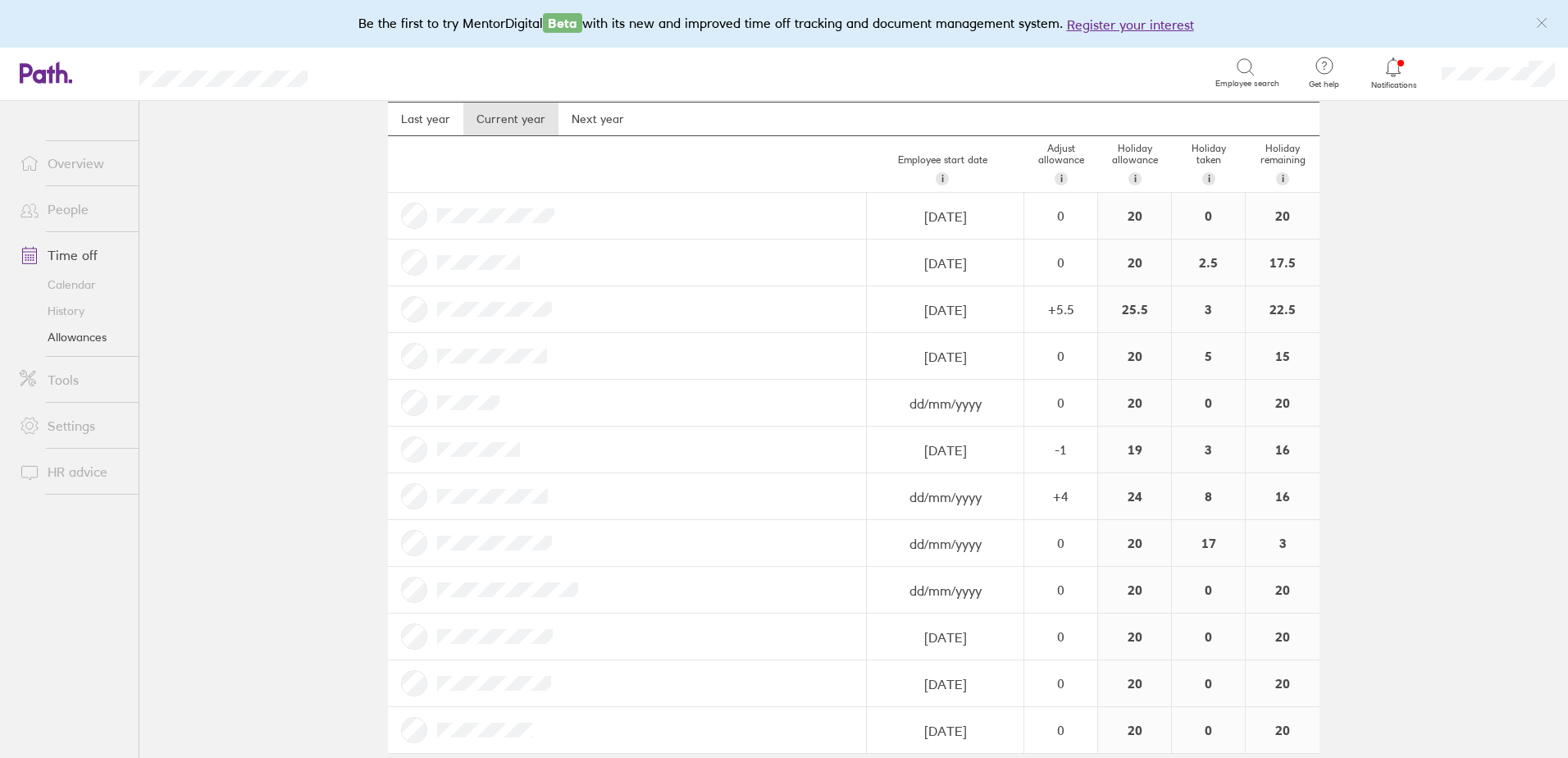
scroll to position [74, 0]
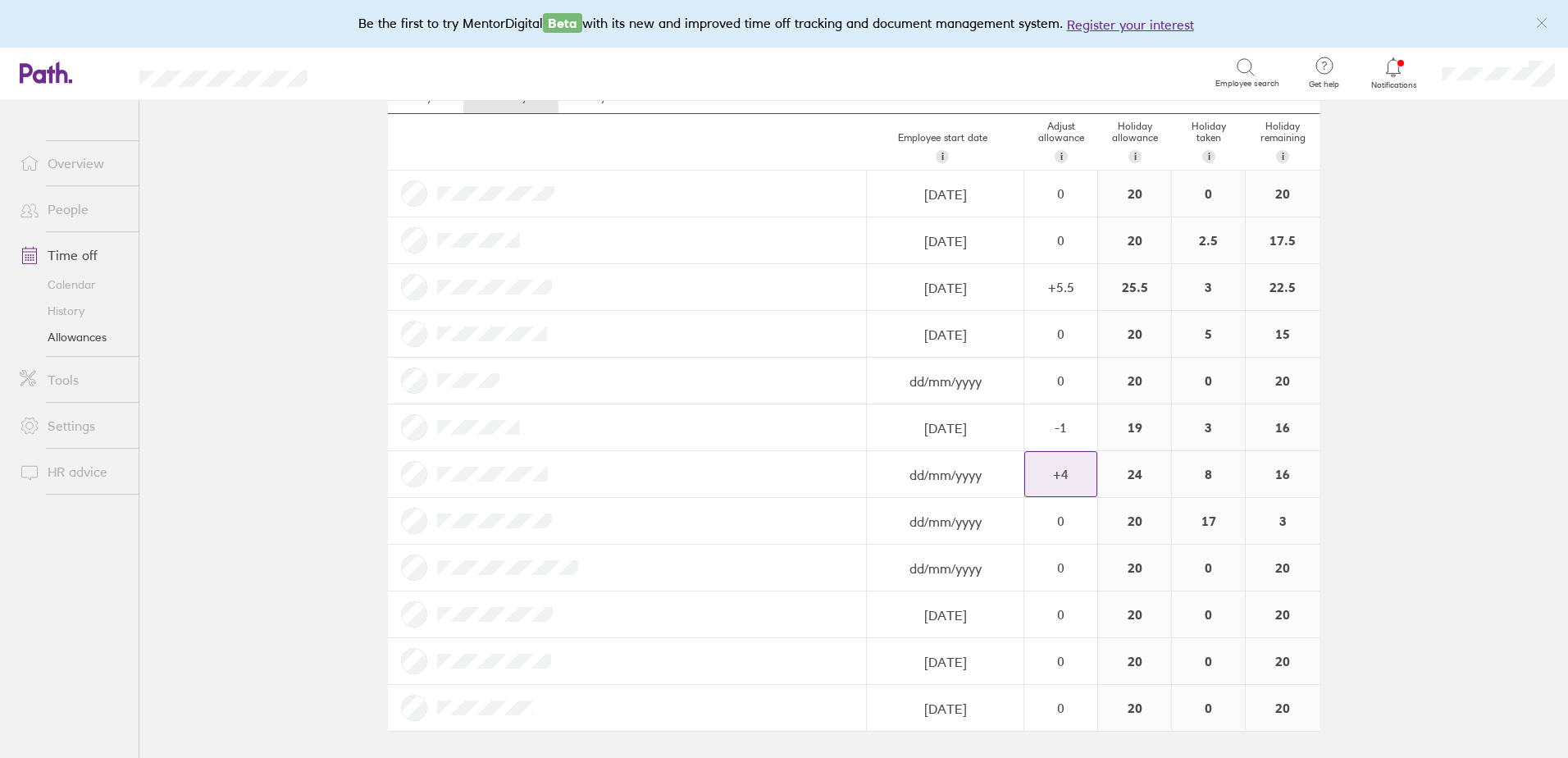
click at [1078, 475] on div "+ 4" at bounding box center [1061, 473] width 71 height 15
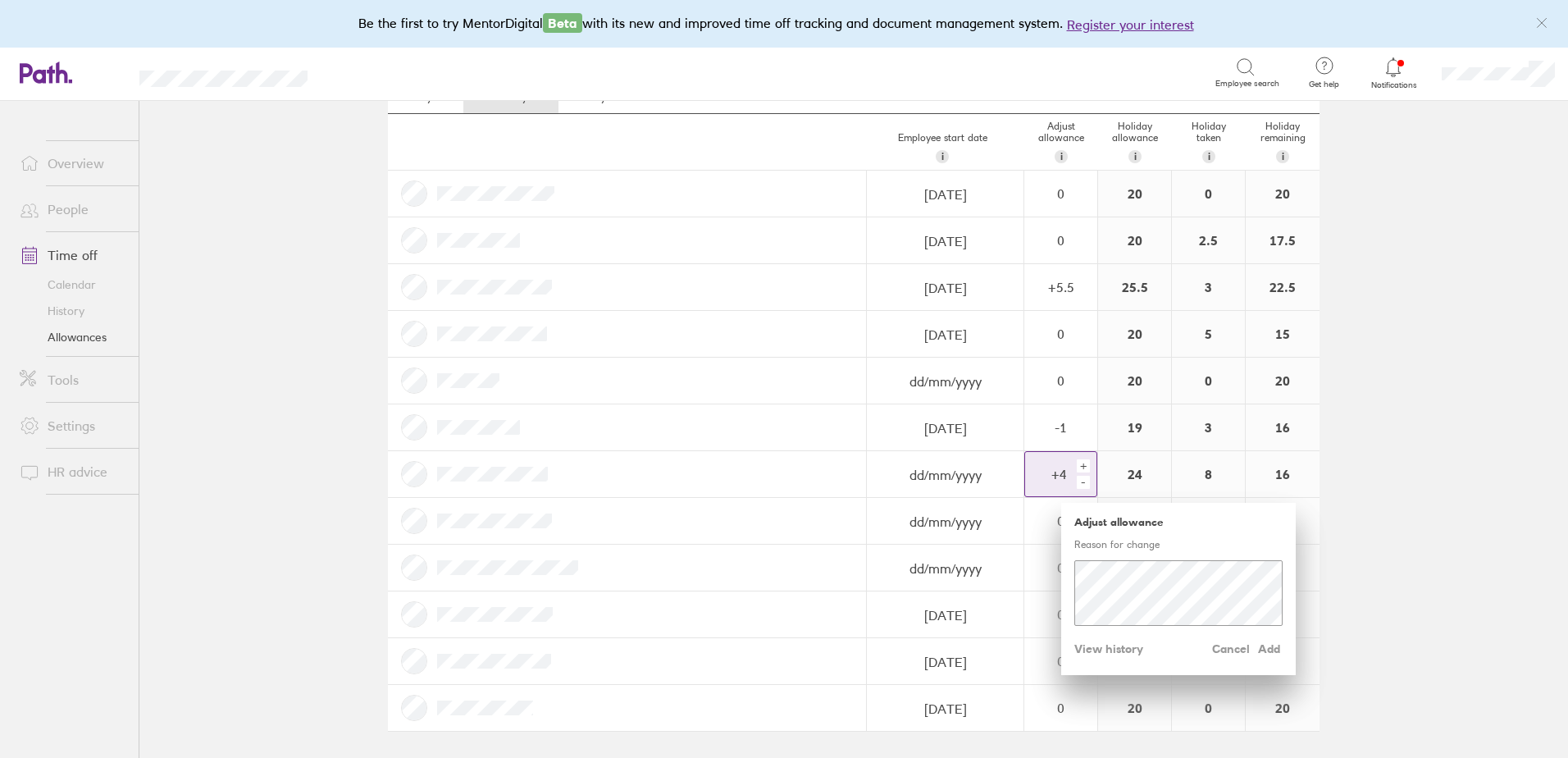
click at [1080, 465] on div "+" at bounding box center [1083, 465] width 13 height 13
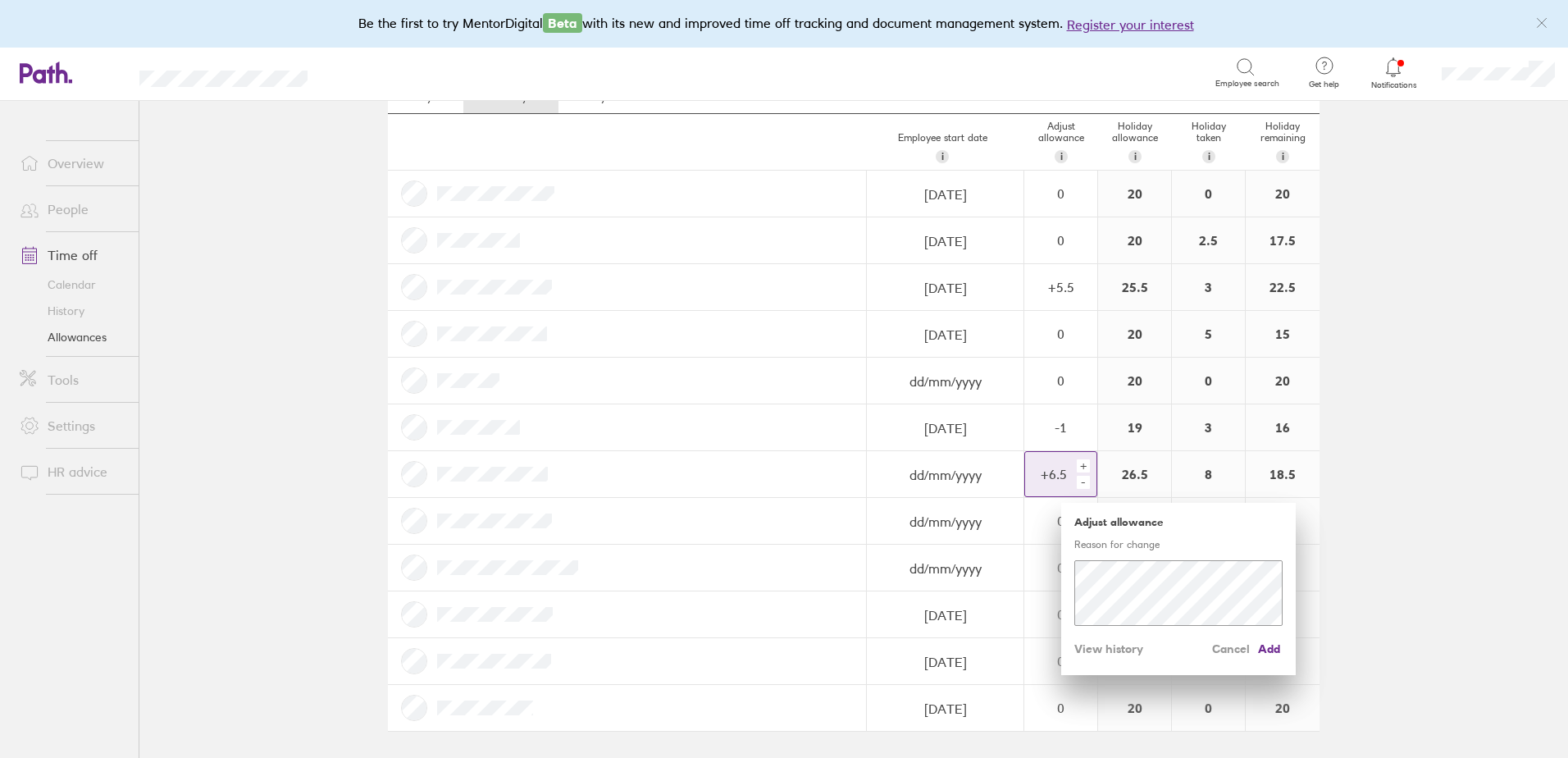
click at [1080, 465] on div "+" at bounding box center [1083, 465] width 13 height 13
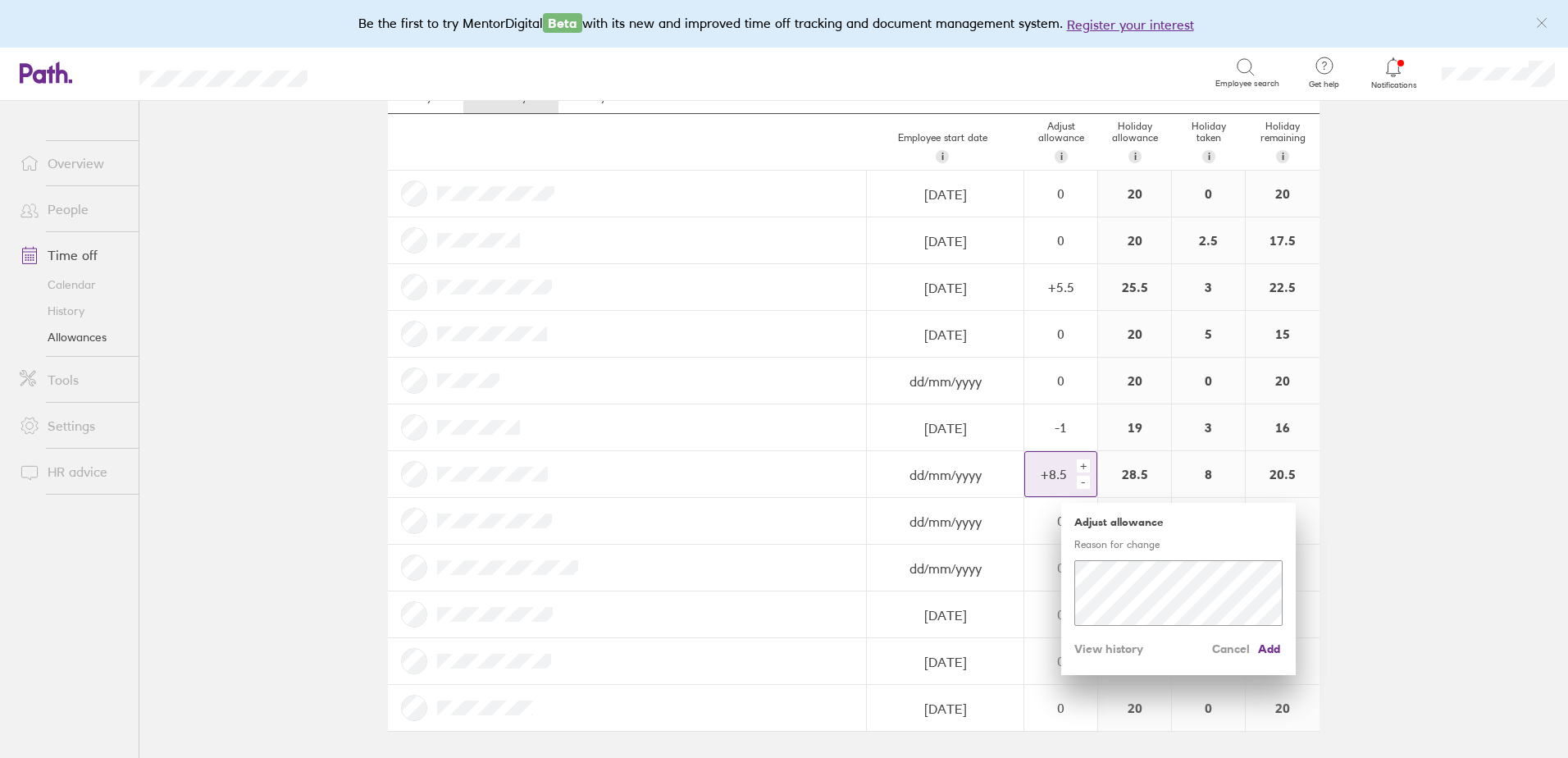
click at [1080, 465] on div "+" at bounding box center [1083, 465] width 13 height 13
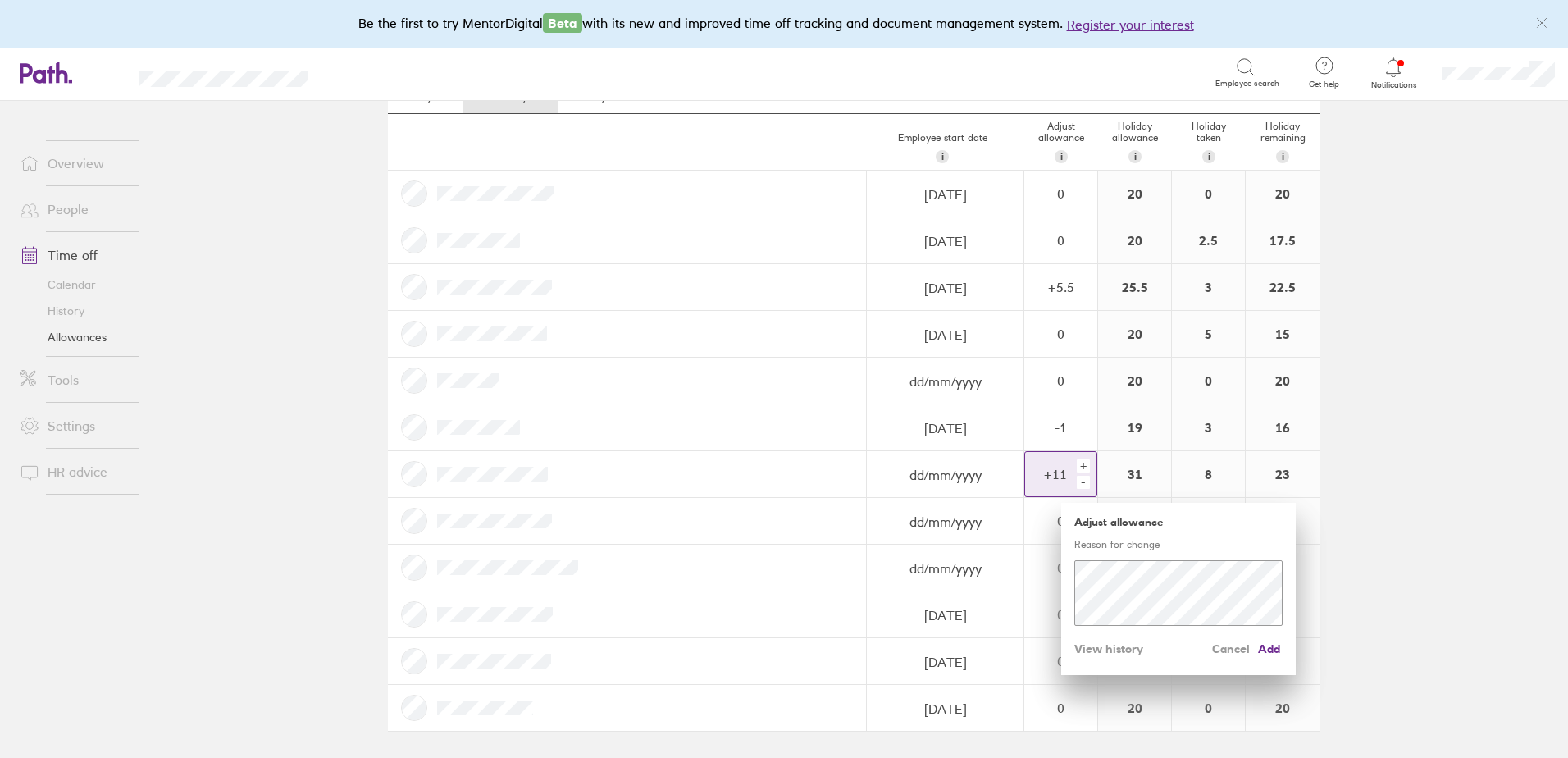
click at [1080, 465] on div "+" at bounding box center [1083, 465] width 13 height 13
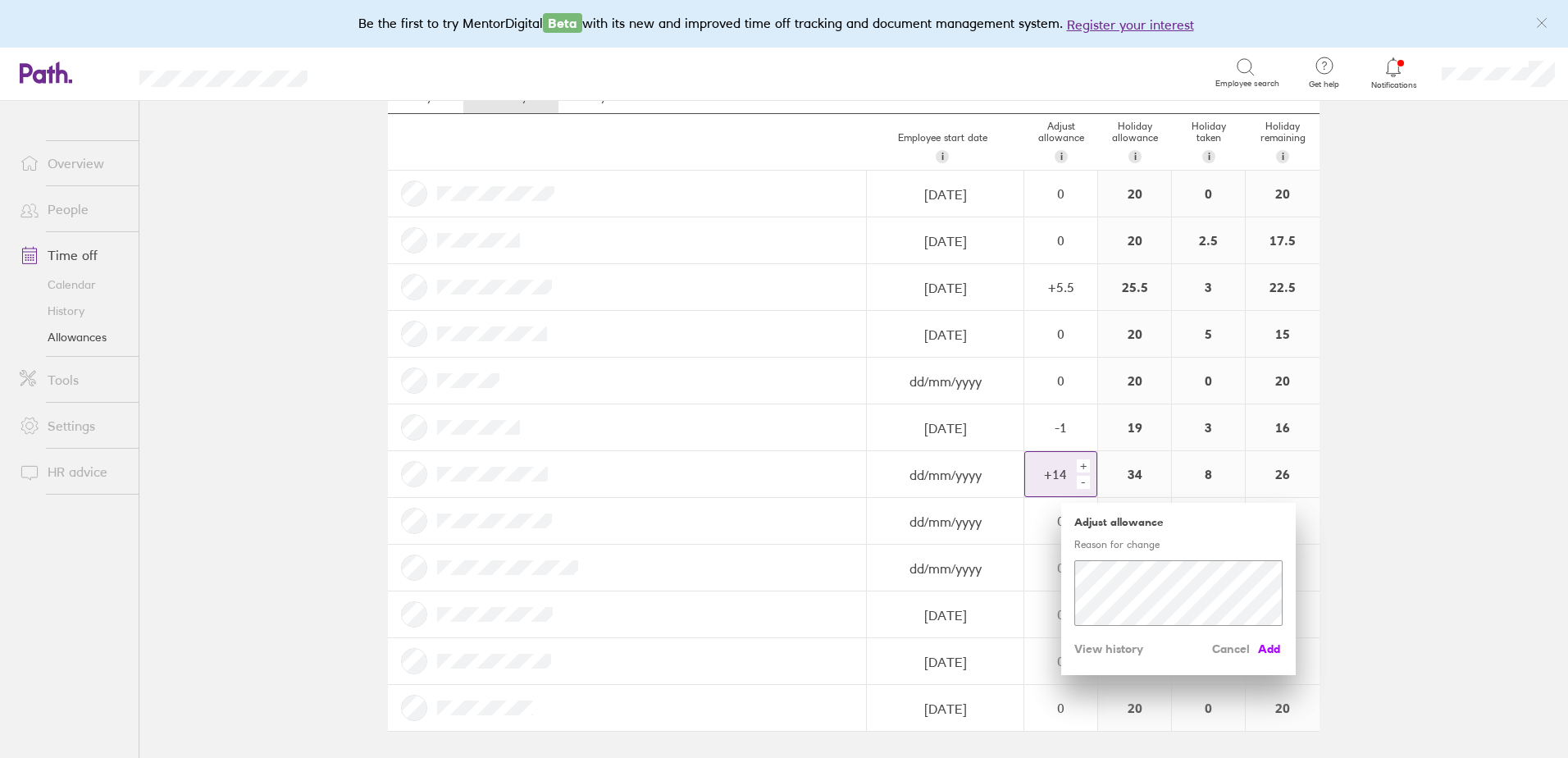
click at [1270, 645] on span "Add" at bounding box center [1269, 649] width 27 height 27
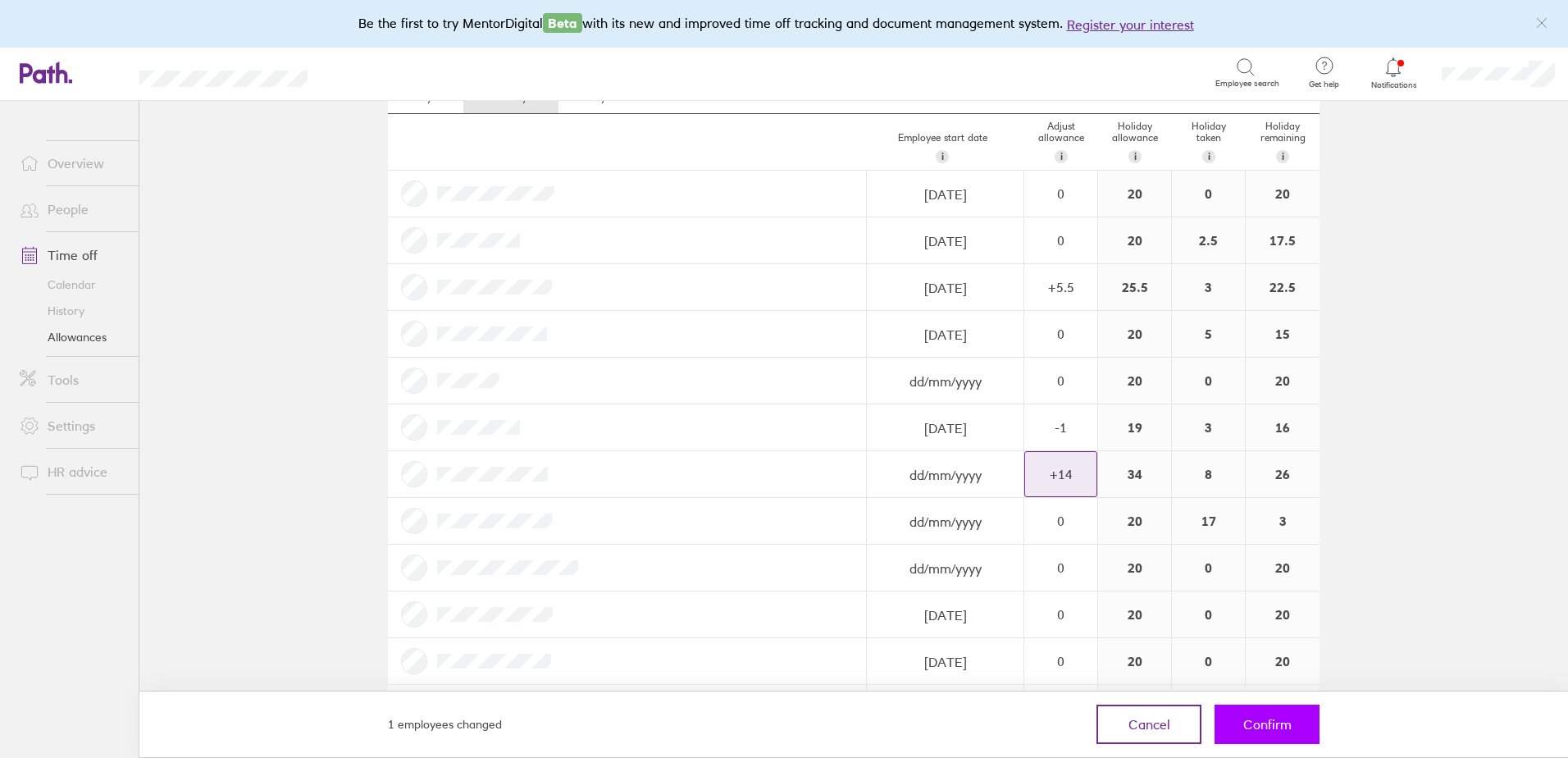
click at [1271, 715] on button "Confirm" at bounding box center [1267, 724] width 105 height 39
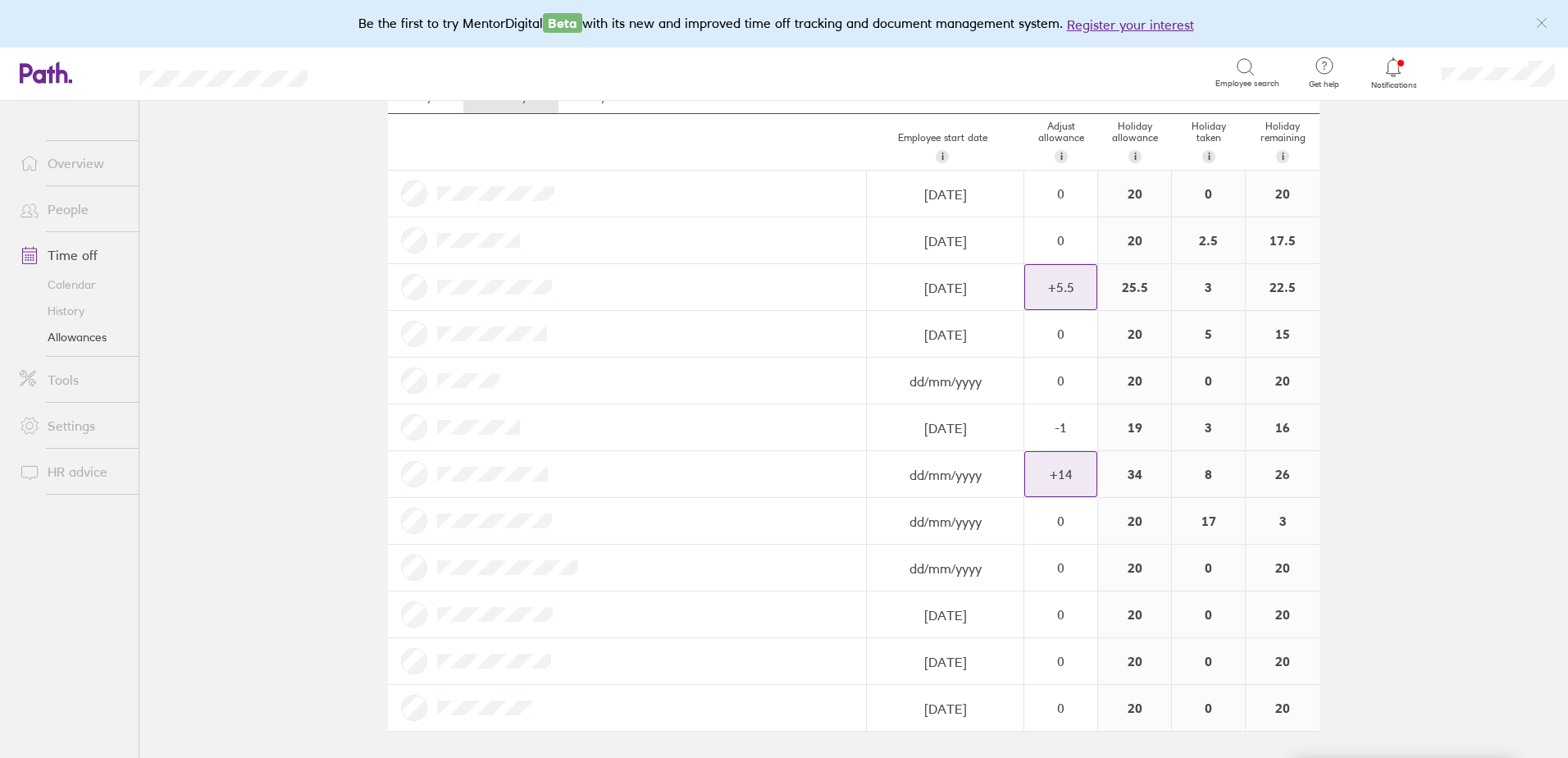
click at [1083, 291] on div "+ 5.5" at bounding box center [1061, 287] width 71 height 15
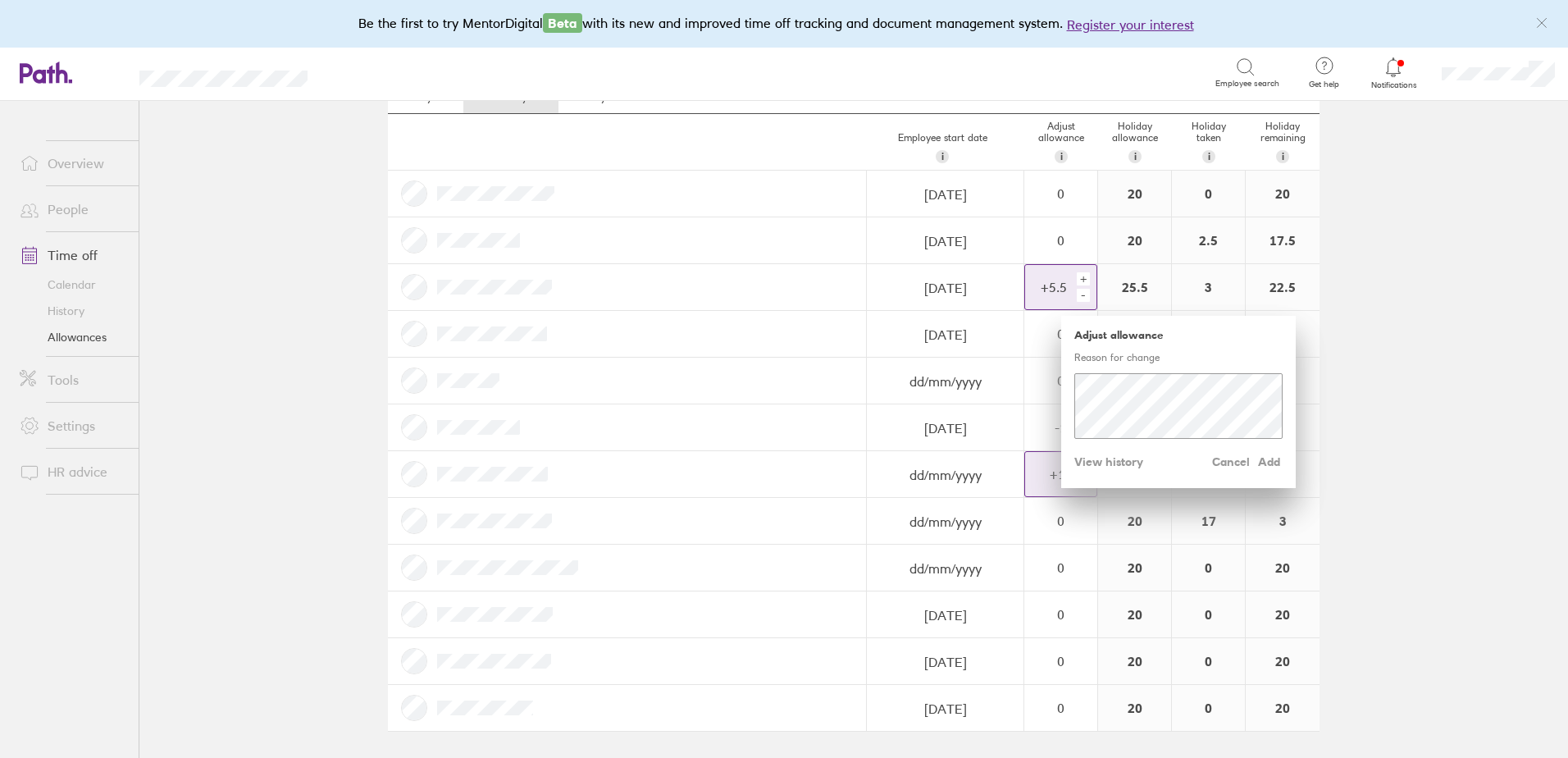
click at [1081, 281] on div "+" at bounding box center [1083, 278] width 13 height 13
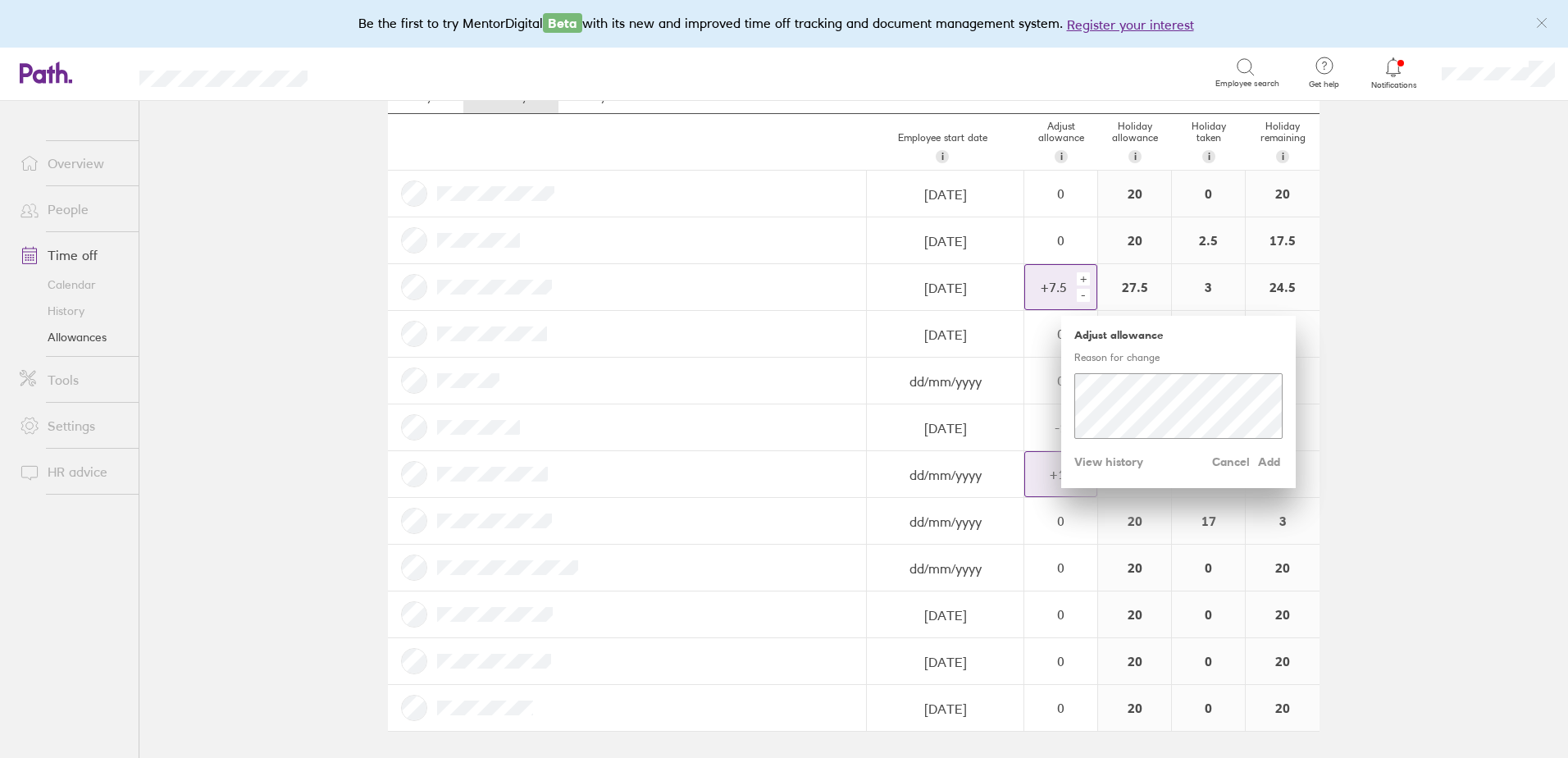
click at [1081, 281] on div "+" at bounding box center [1083, 278] width 13 height 13
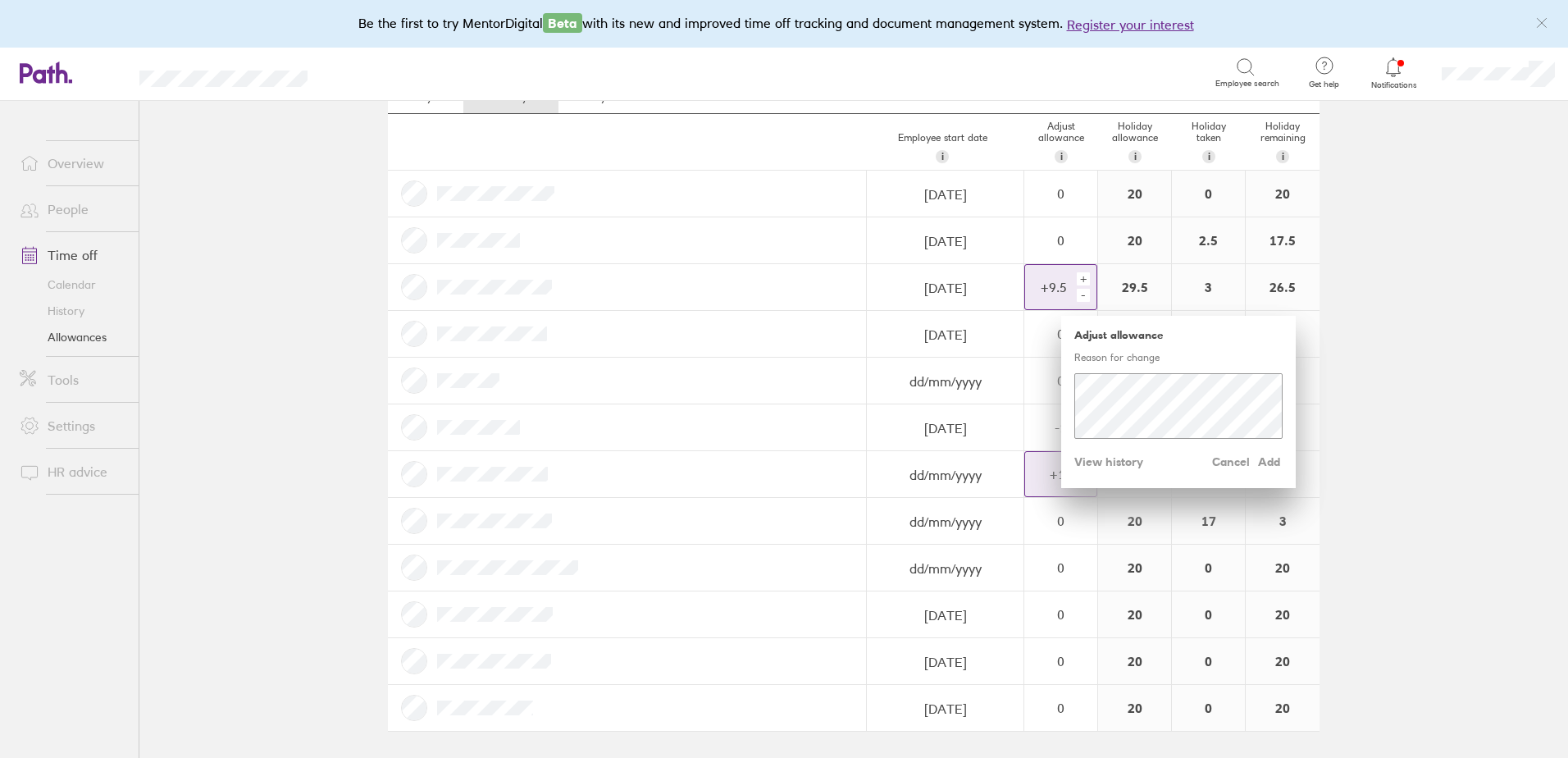
click at [1081, 281] on div "+" at bounding box center [1083, 278] width 13 height 13
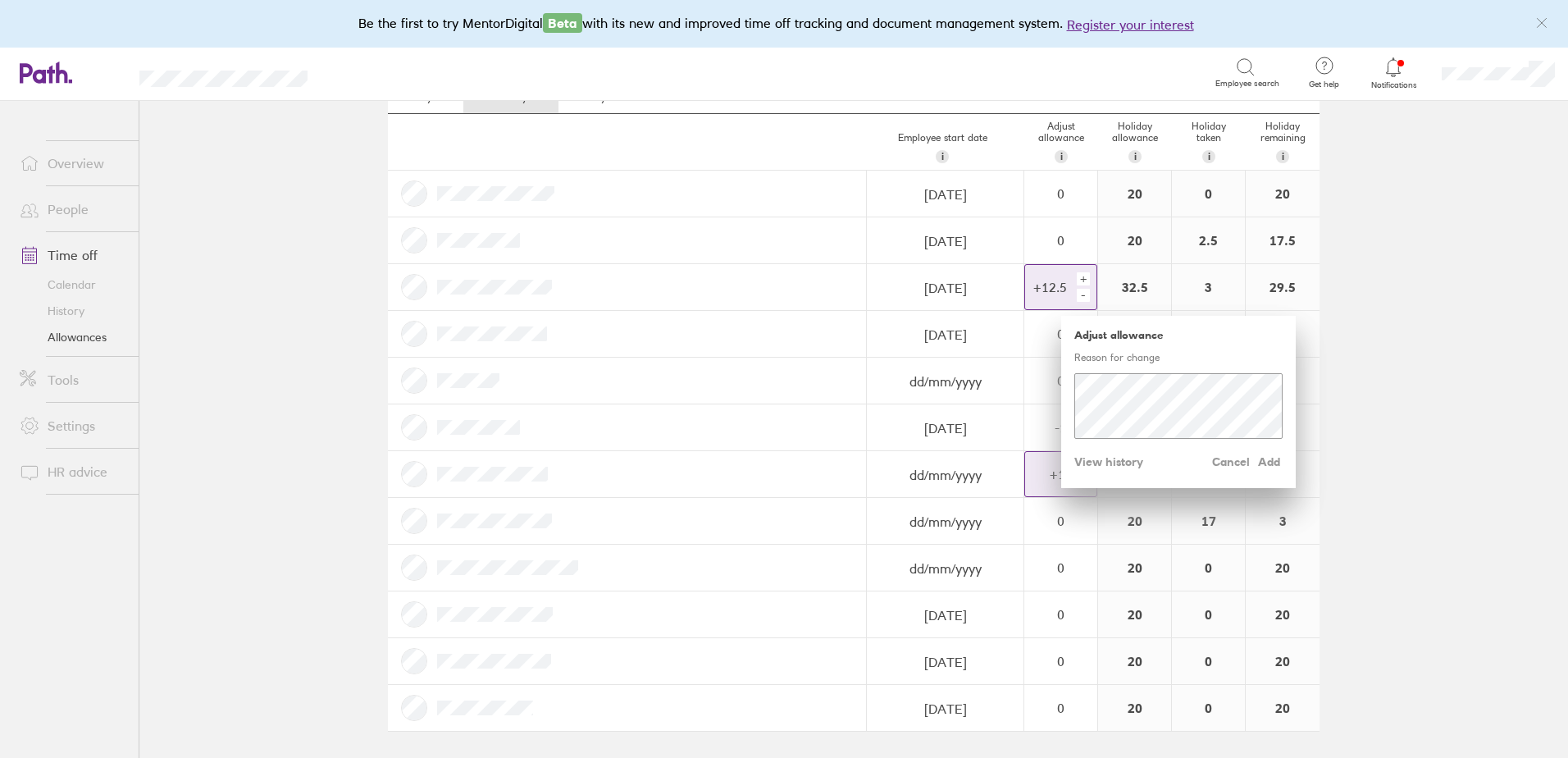
click at [1081, 281] on div "+" at bounding box center [1083, 278] width 13 height 13
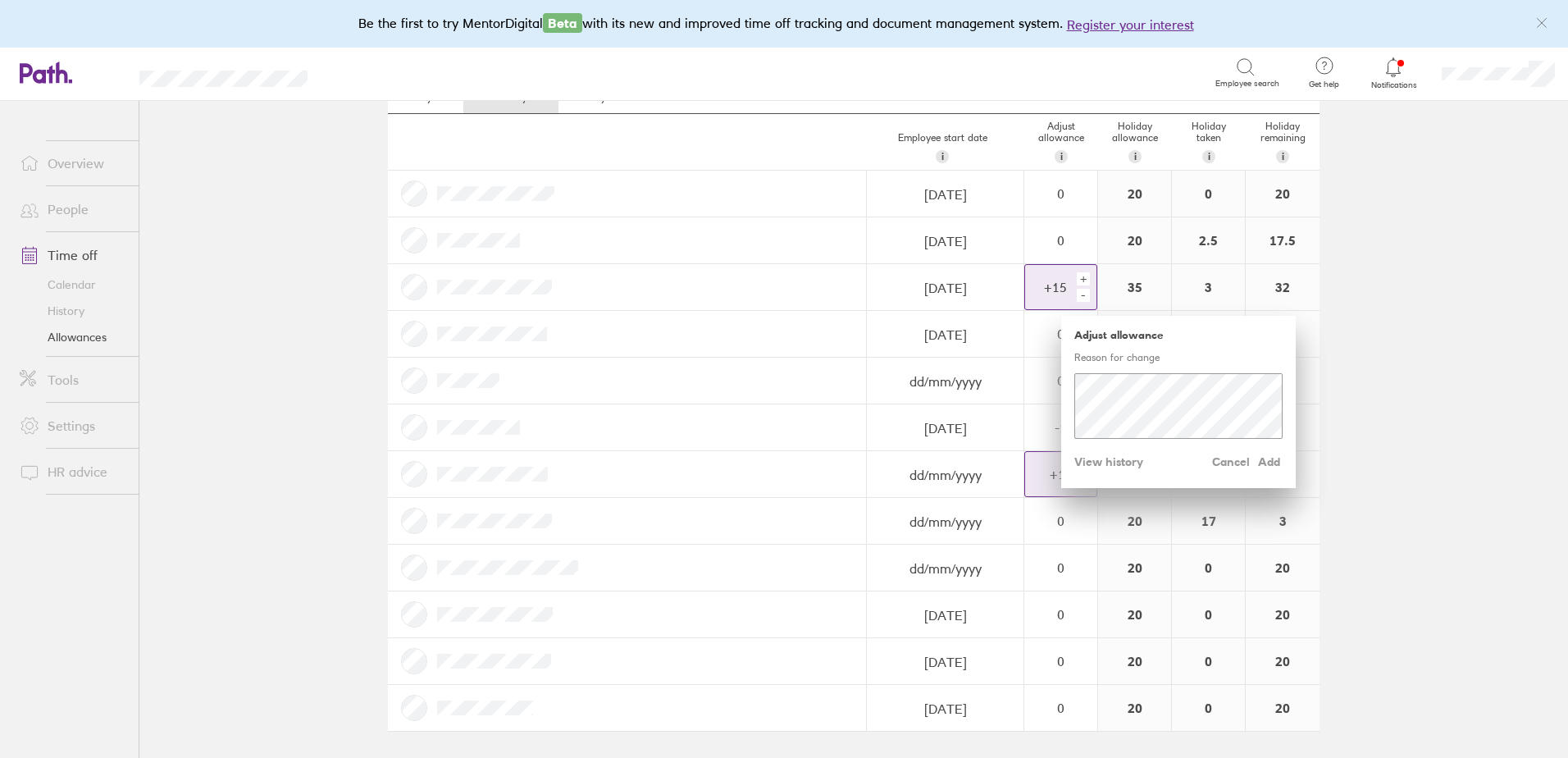
click at [1081, 281] on div "+" at bounding box center [1083, 278] width 13 height 13
click at [1080, 278] on div "+" at bounding box center [1083, 278] width 13 height 13
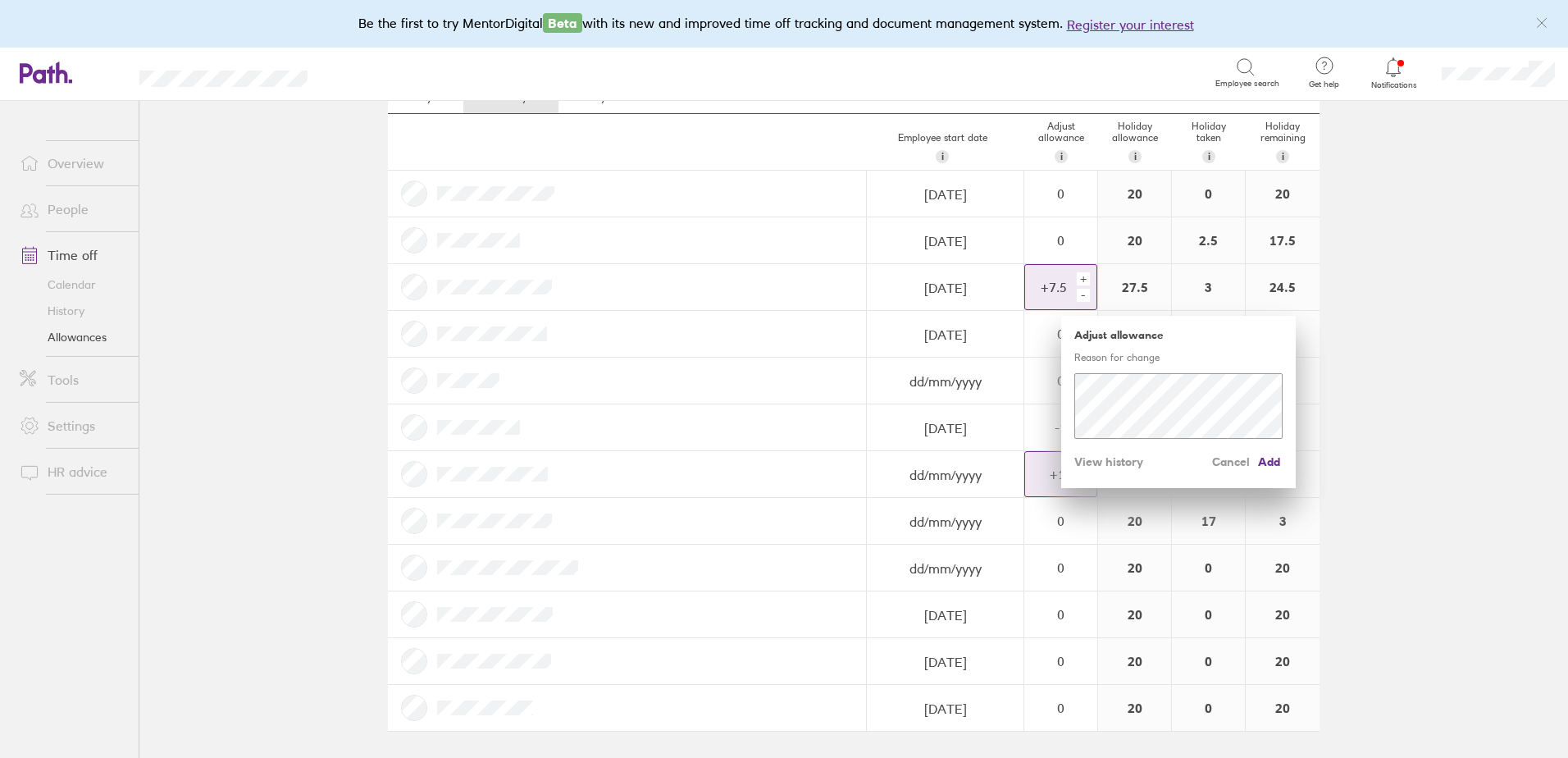
click at [1080, 278] on div "+" at bounding box center [1083, 278] width 13 height 13
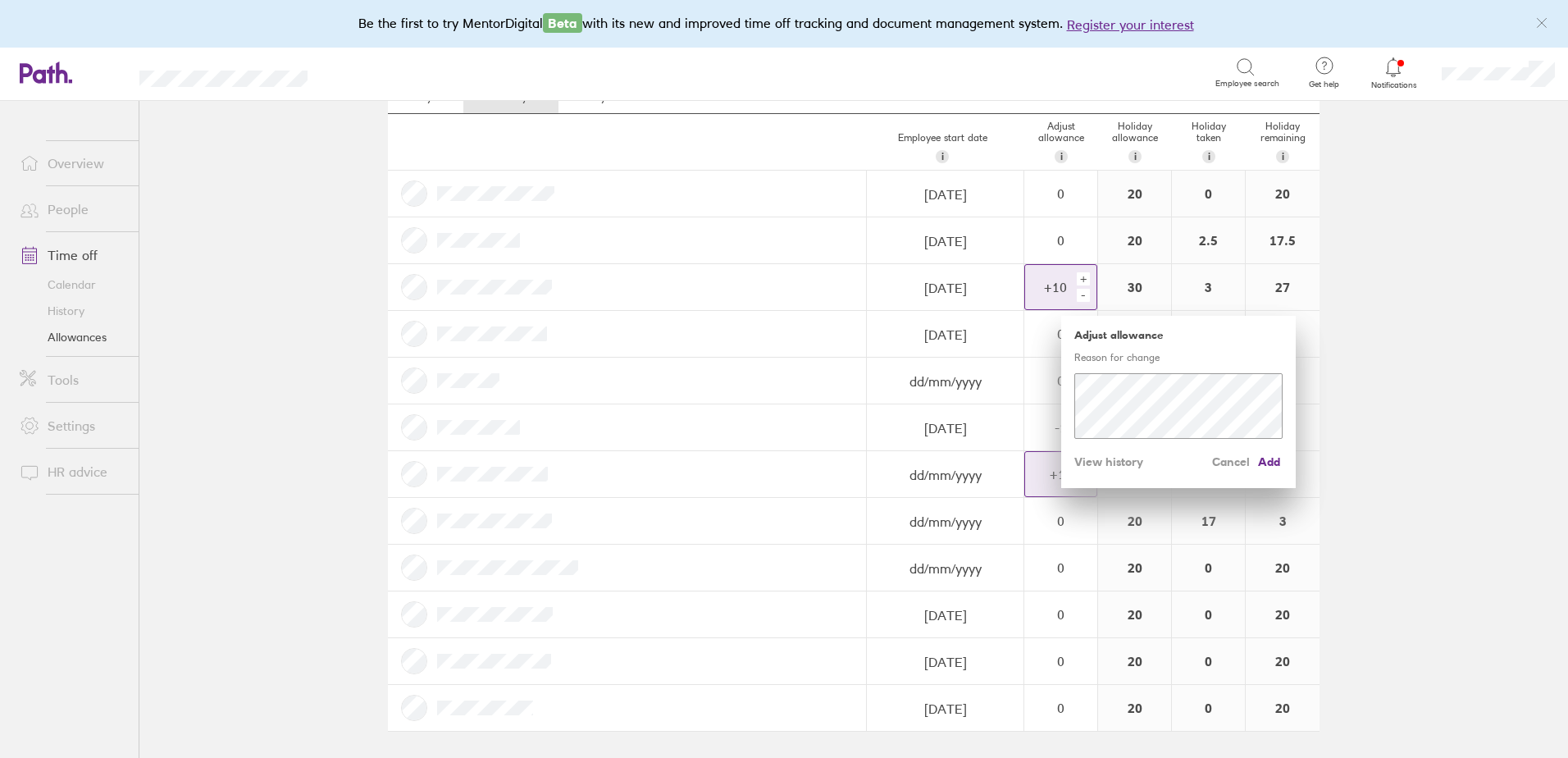
click at [1080, 278] on div "+" at bounding box center [1083, 278] width 13 height 13
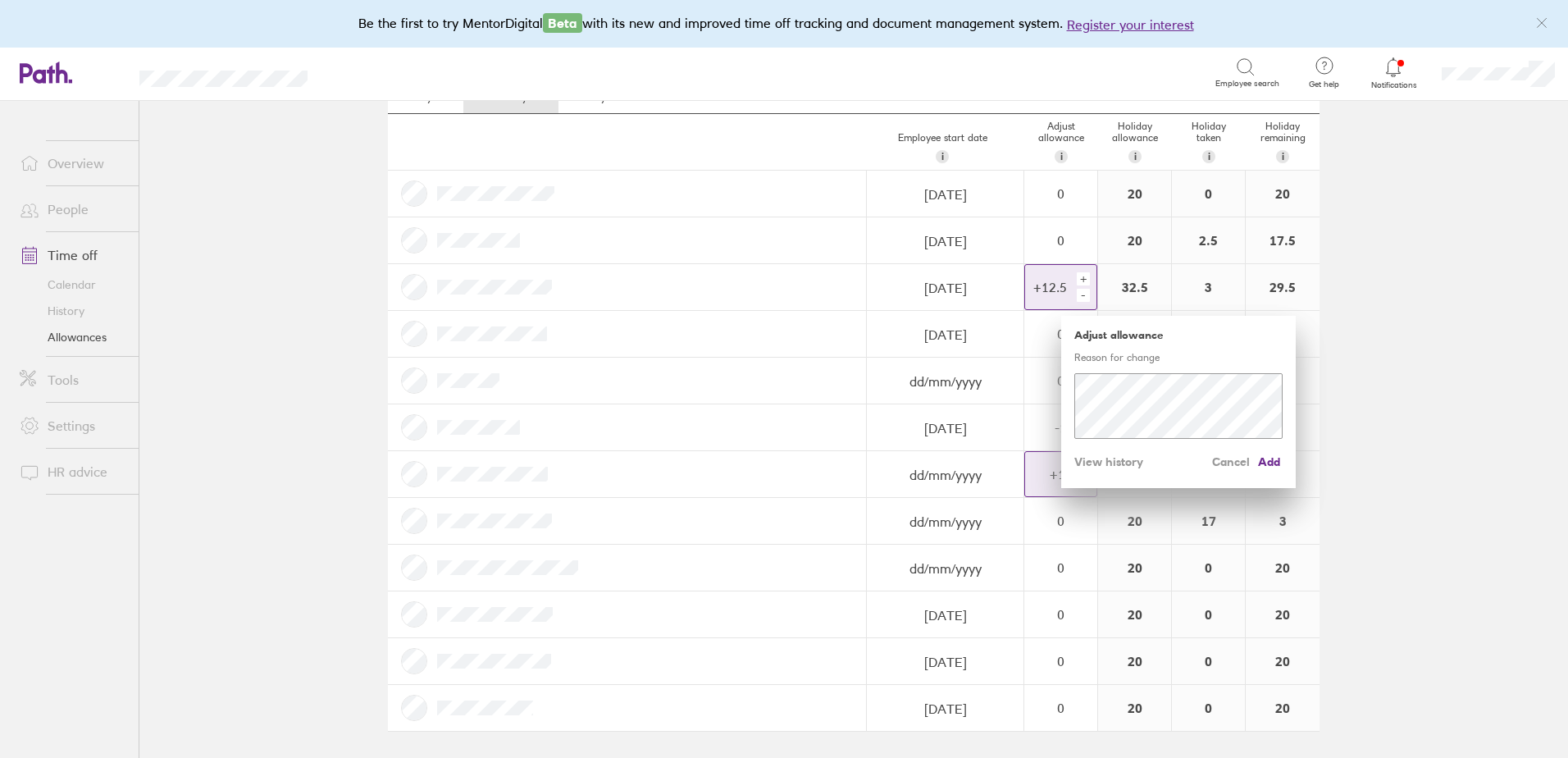
click at [1080, 278] on div "+" at bounding box center [1083, 278] width 13 height 13
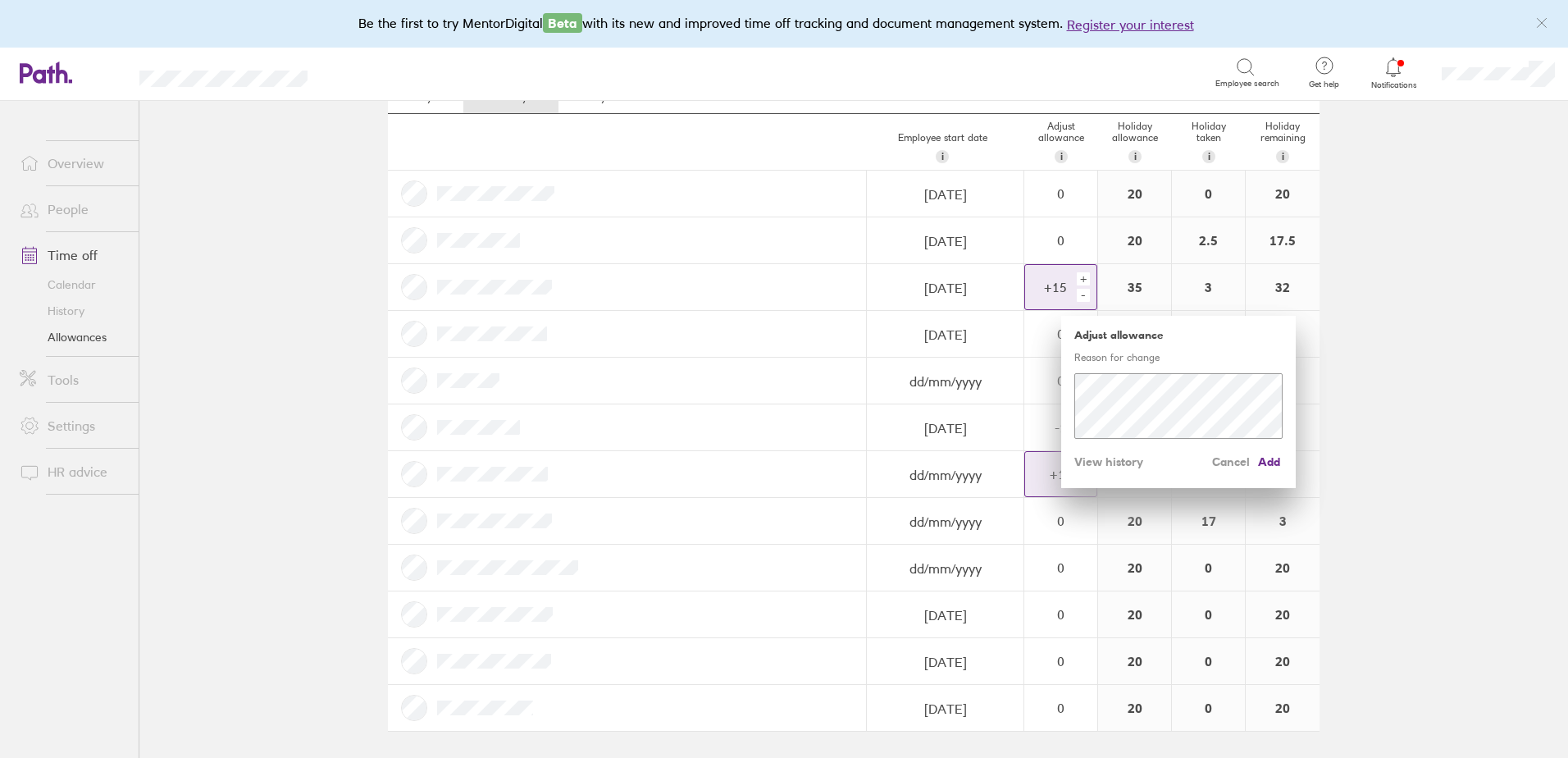
click at [1077, 280] on div "+" at bounding box center [1083, 278] width 13 height 13
click at [1260, 458] on span "Add" at bounding box center [1269, 461] width 27 height 27
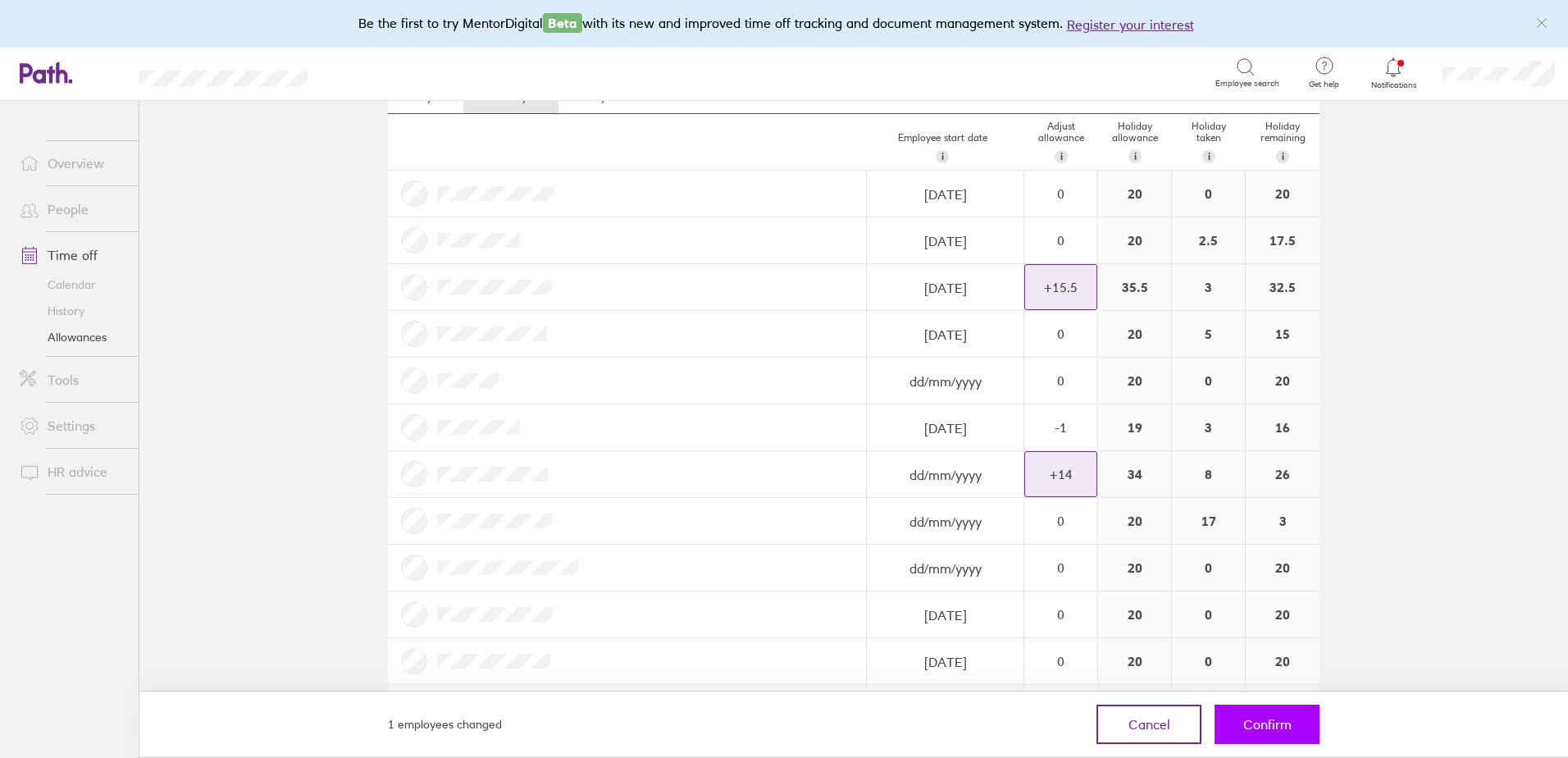
click at [1296, 728] on button "Confirm" at bounding box center [1267, 724] width 105 height 39
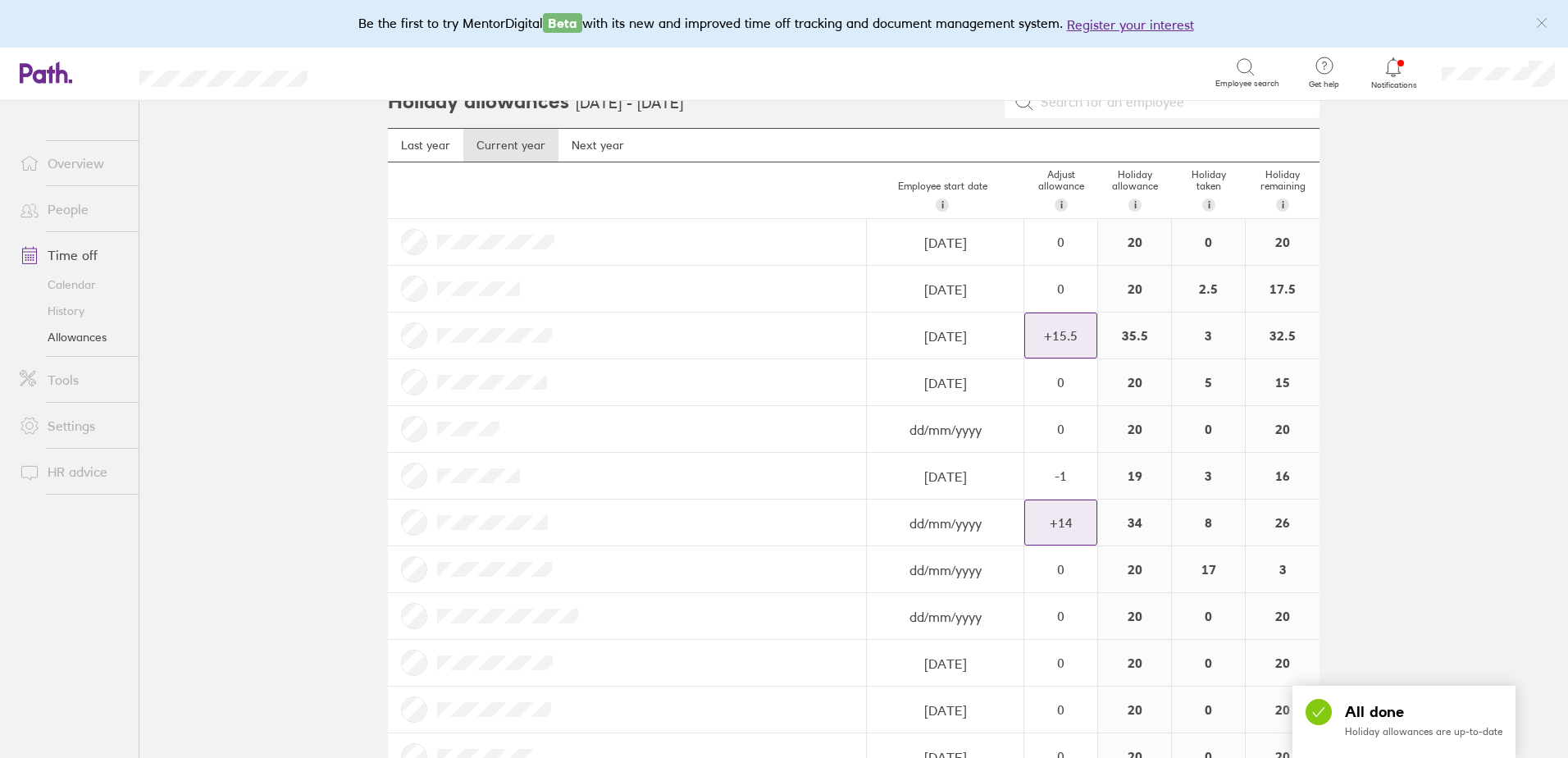
scroll to position [0, 0]
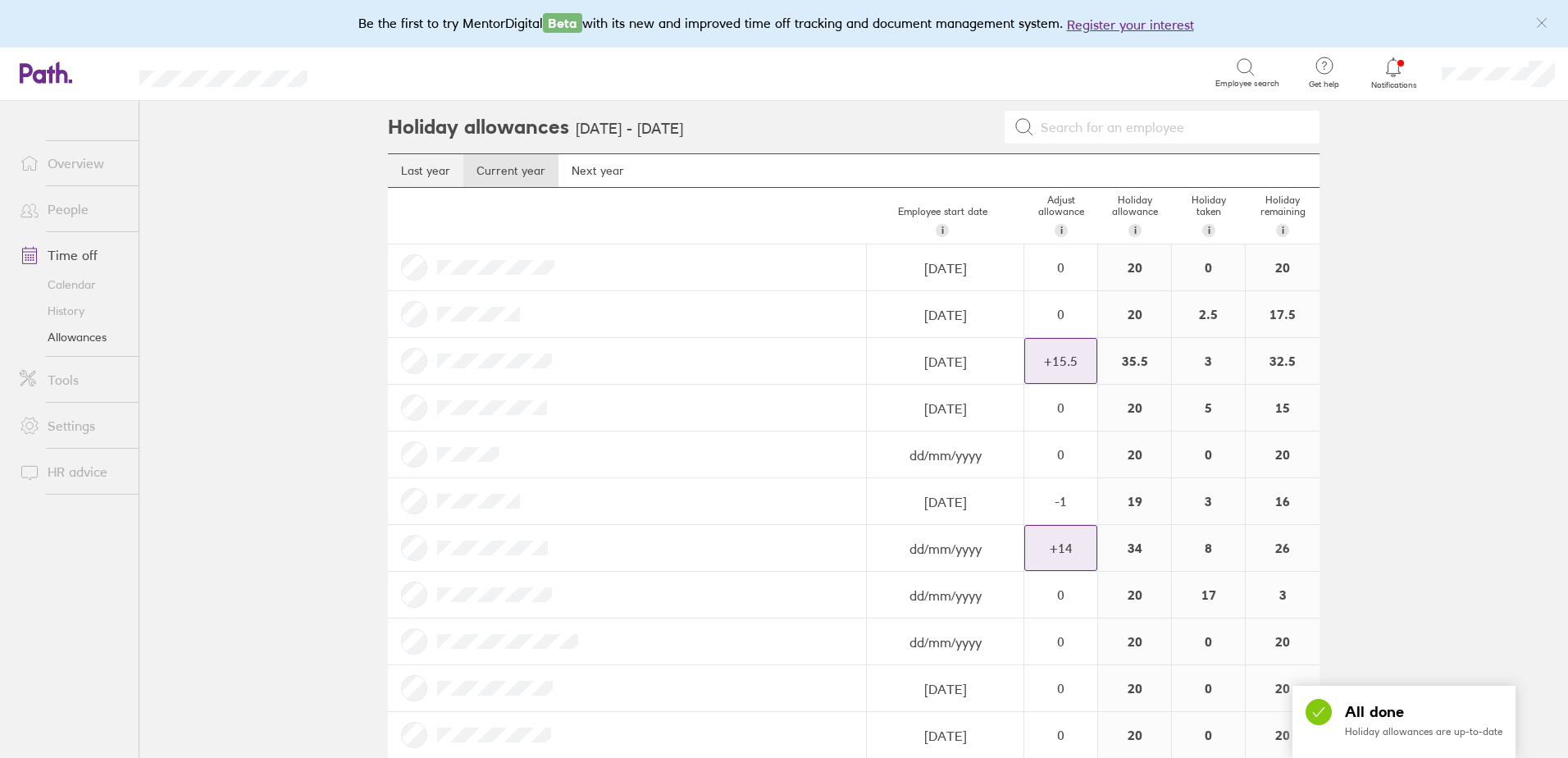
click at [441, 172] on link "Last year" at bounding box center [425, 170] width 76 height 33
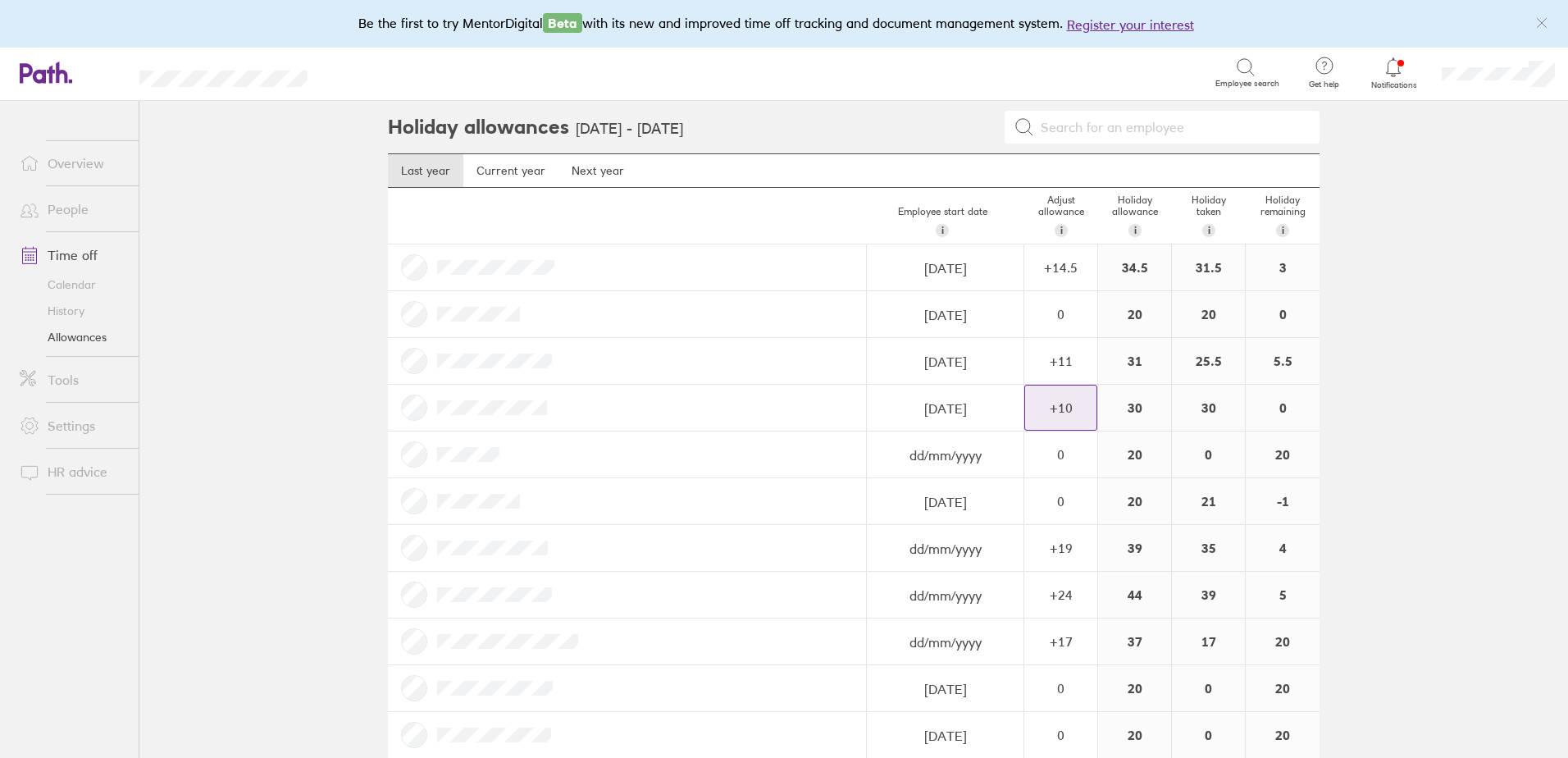
click at [1073, 413] on div "+ 10" at bounding box center [1061, 407] width 71 height 15
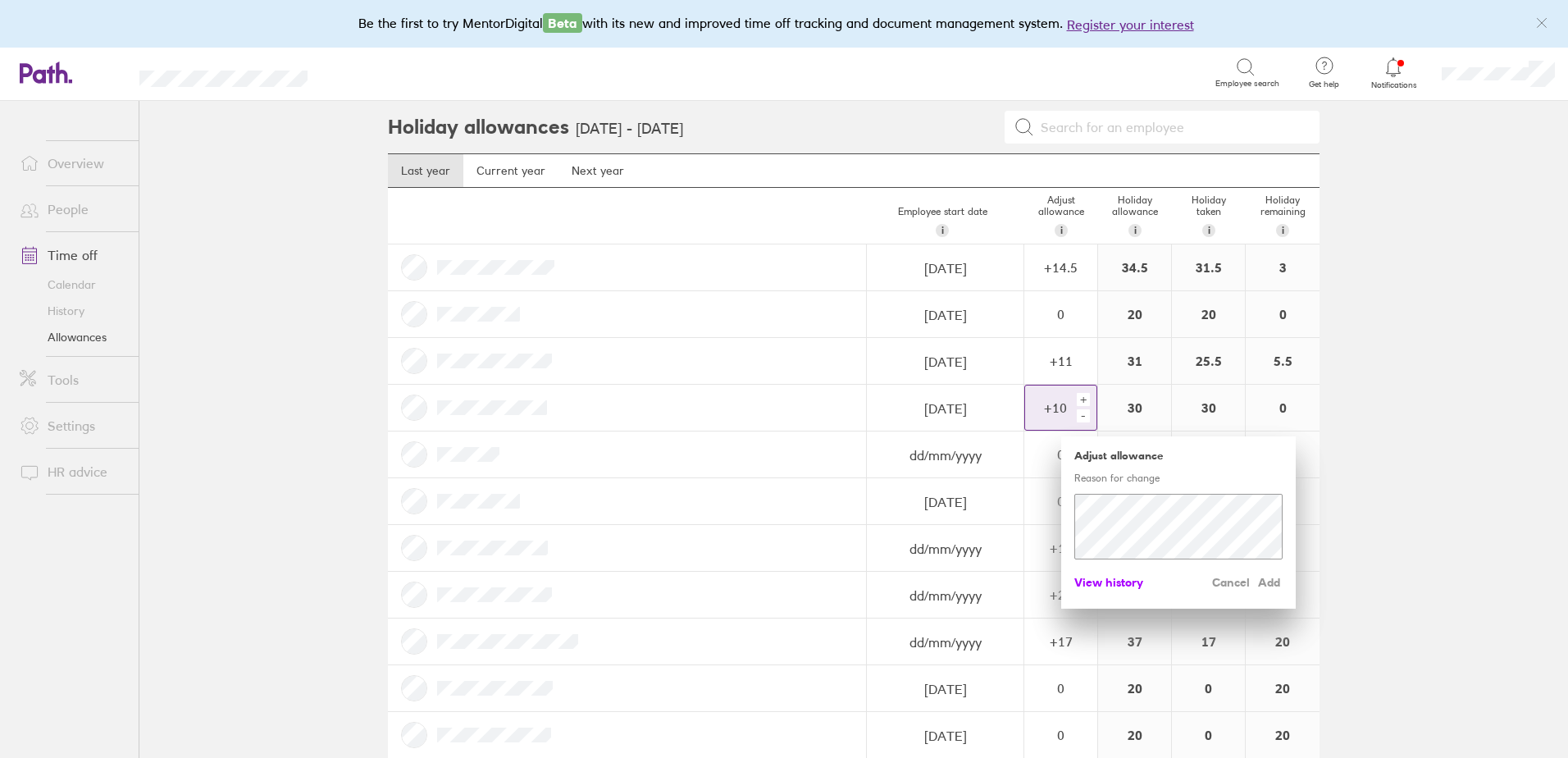
click at [1110, 586] on span "View history" at bounding box center [1109, 582] width 69 height 27
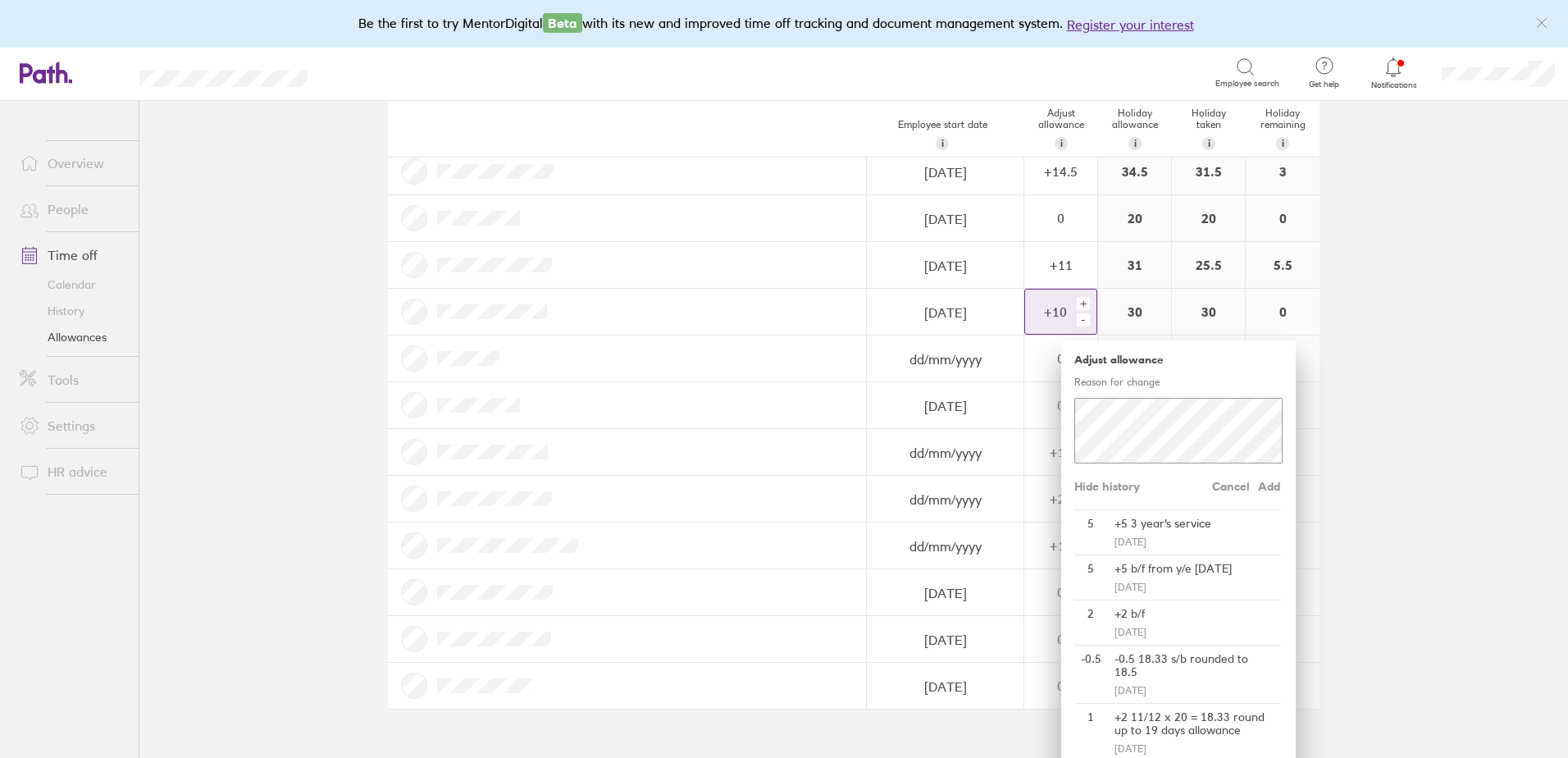
scroll to position [100, 0]
click at [1223, 484] on span "Cancel" at bounding box center [1231, 483] width 37 height 27
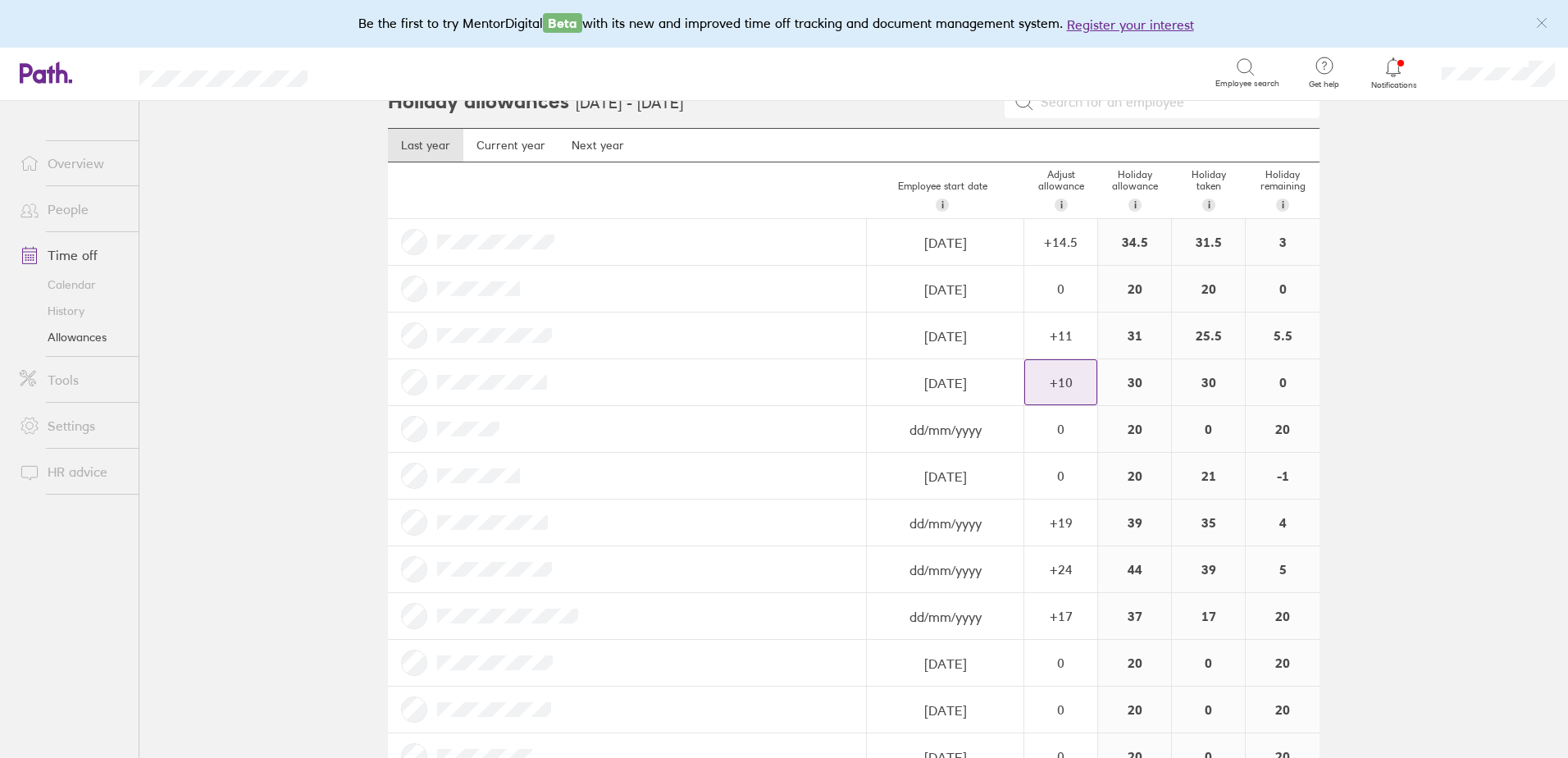
scroll to position [0, 0]
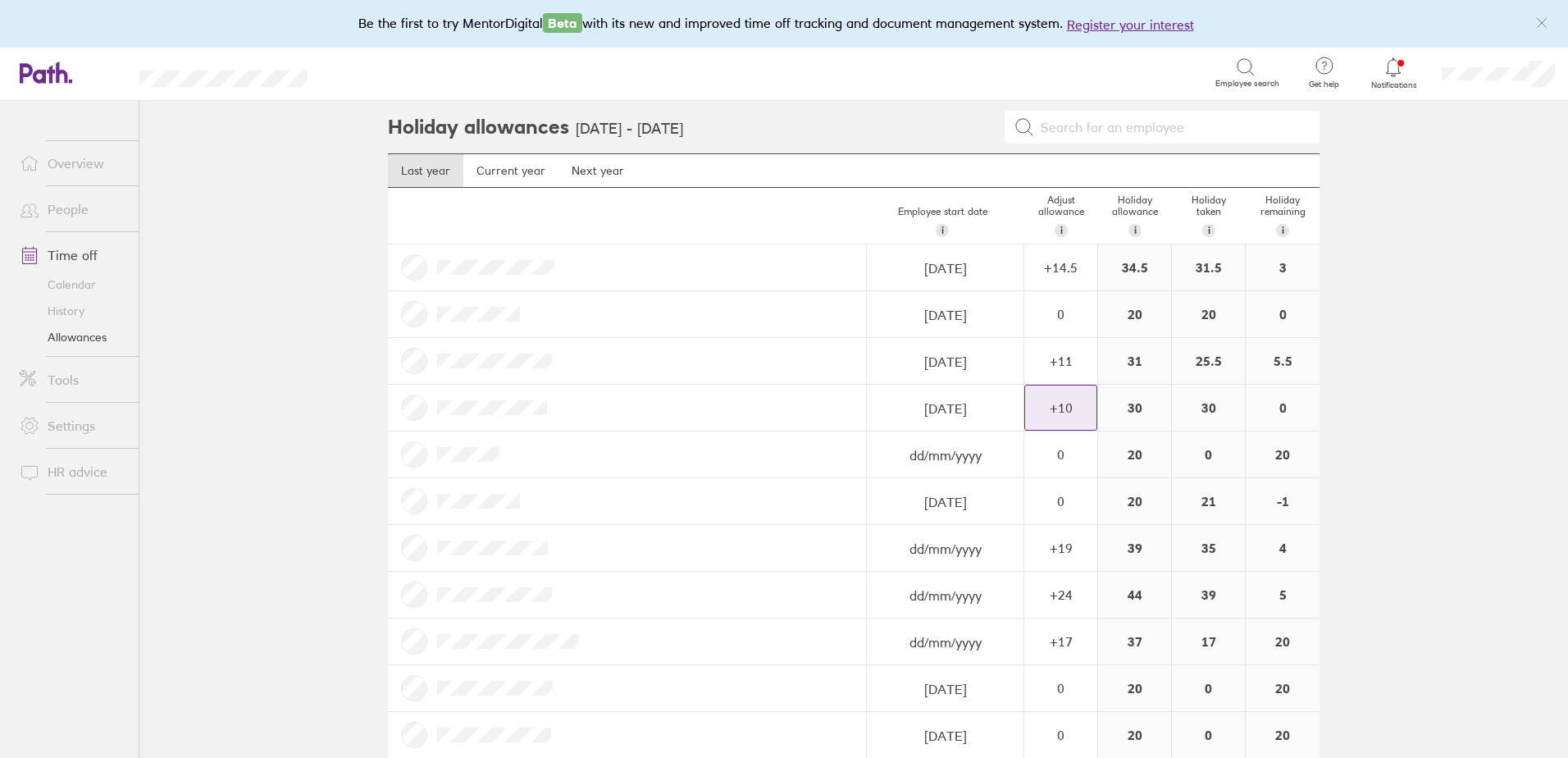
click at [1080, 398] on div "+ 10" at bounding box center [1061, 407] width 71 height 44
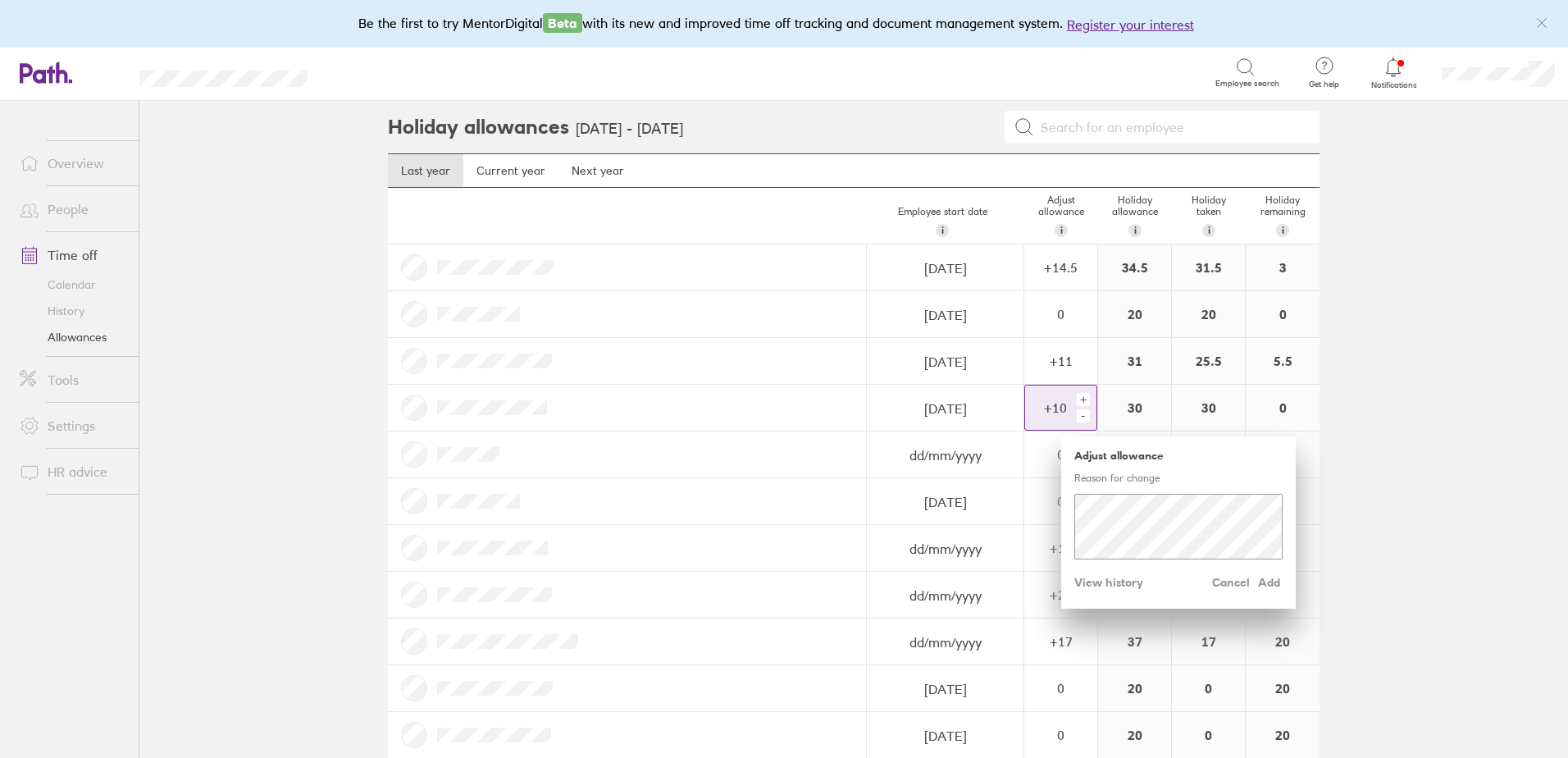
click at [1078, 398] on div "+" at bounding box center [1083, 398] width 13 height 13
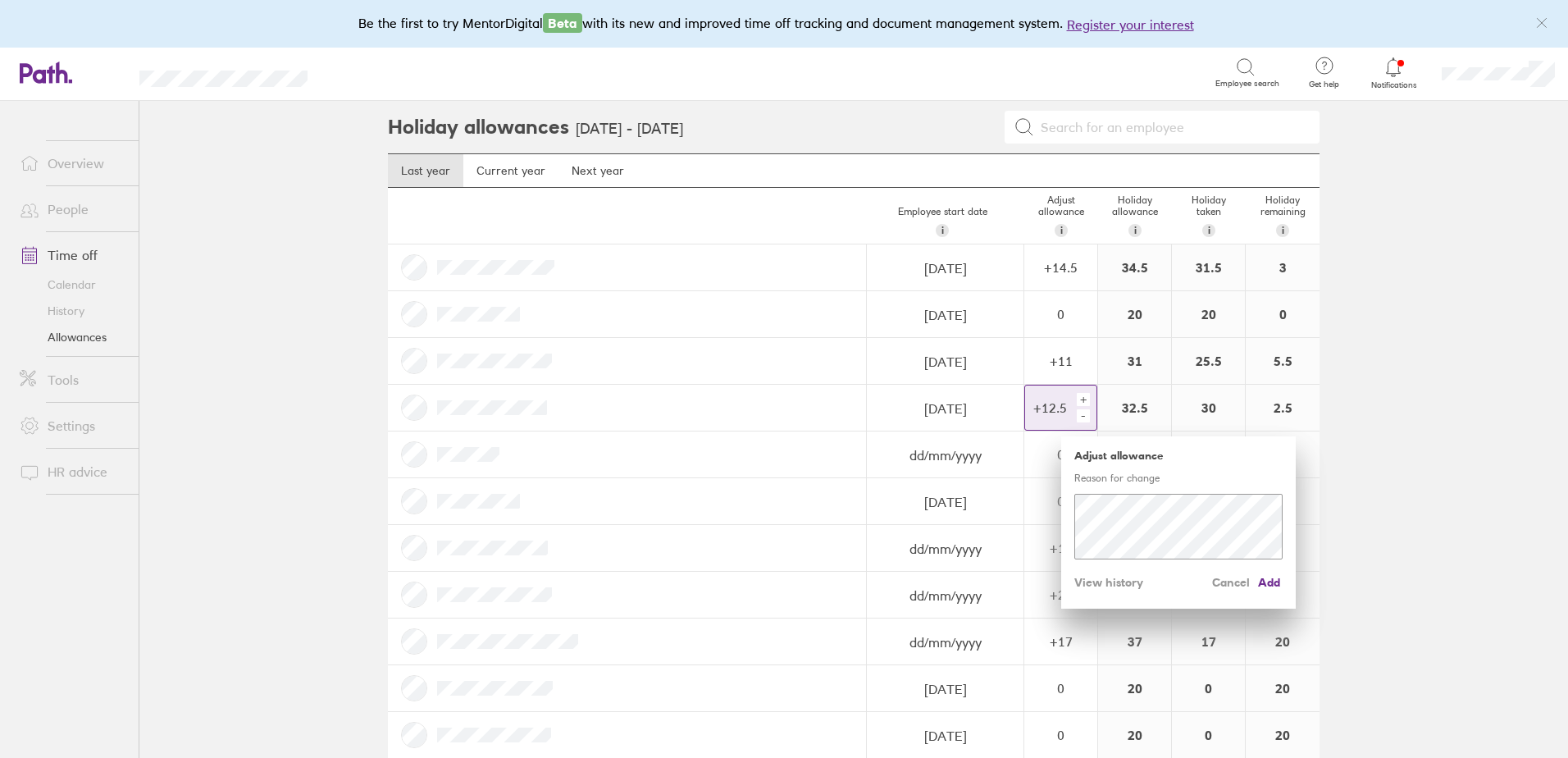
click at [1078, 398] on div "+" at bounding box center [1083, 398] width 13 height 13
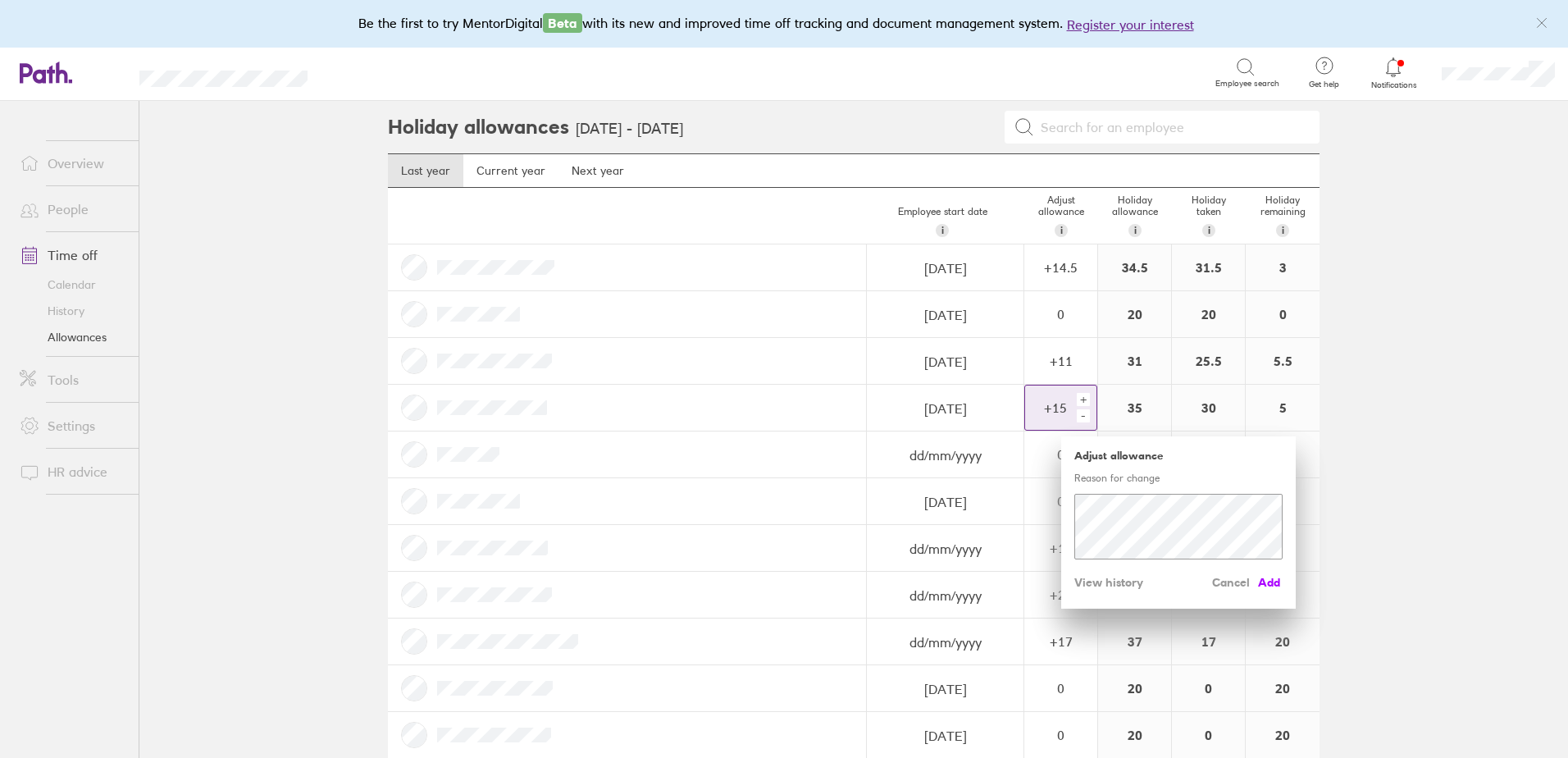
click at [1265, 581] on span "Add" at bounding box center [1269, 582] width 27 height 27
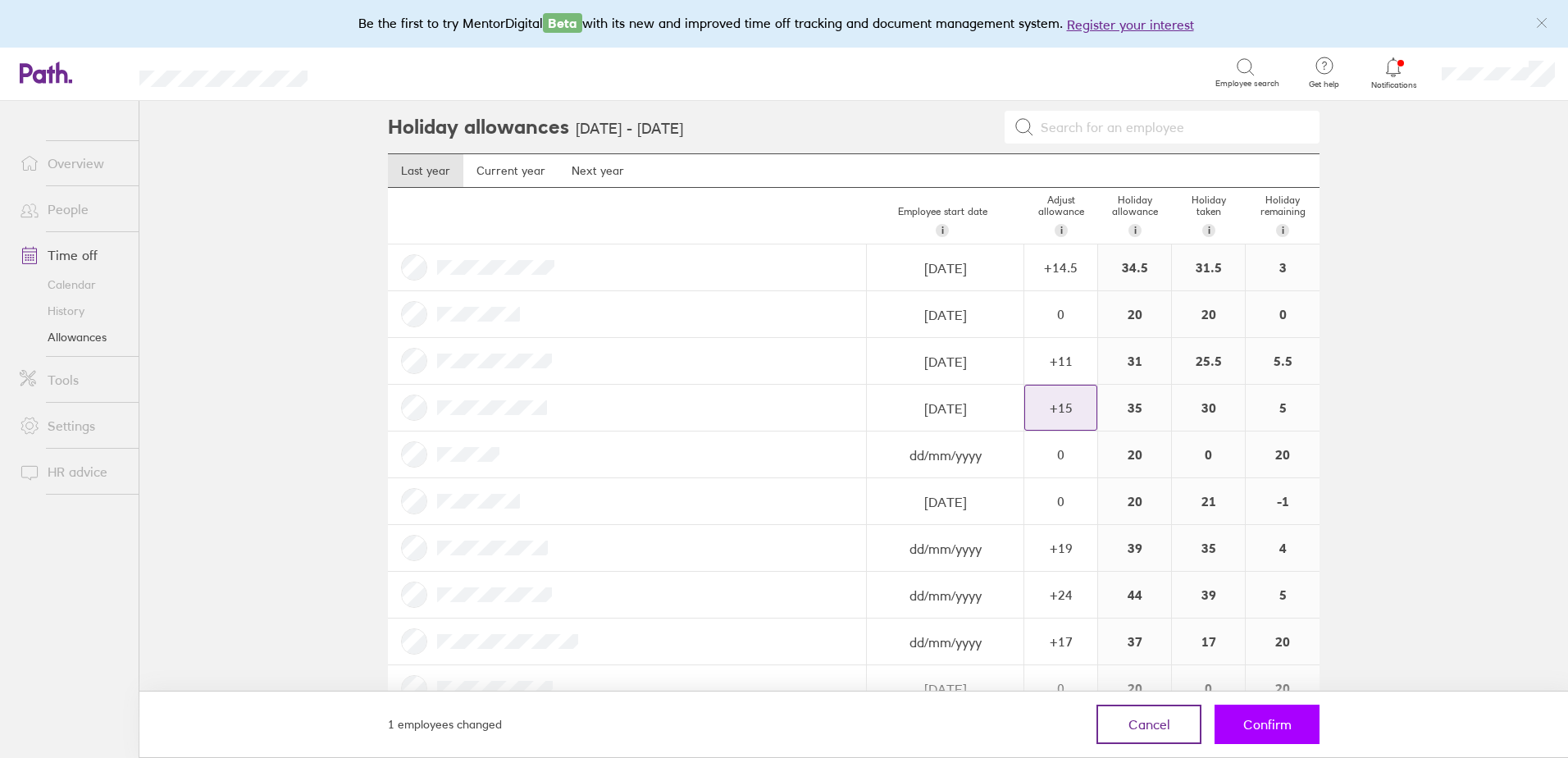
click at [1267, 715] on button "Confirm" at bounding box center [1267, 724] width 105 height 39
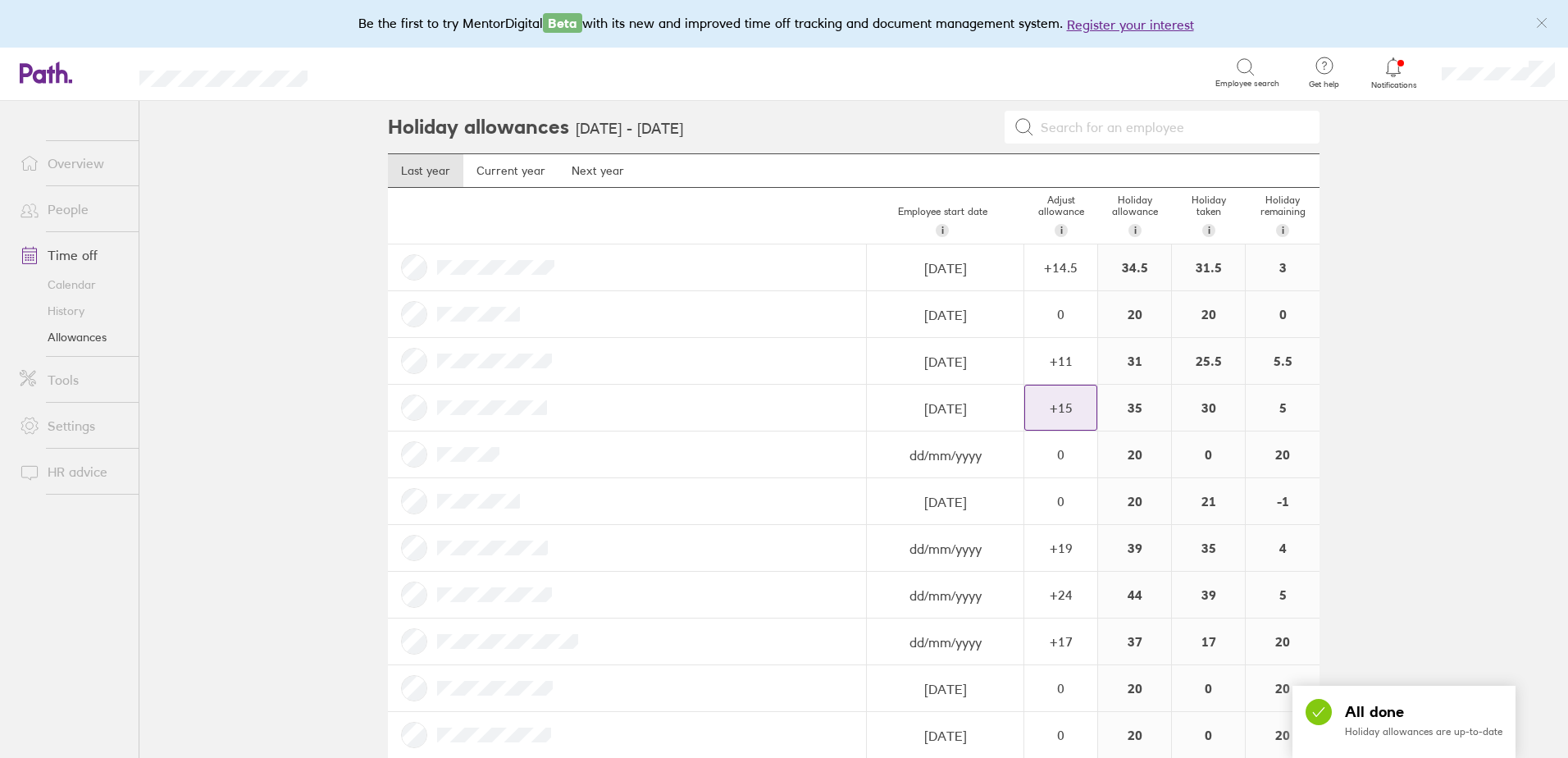
click at [1073, 402] on div "+ 15" at bounding box center [1061, 407] width 71 height 15
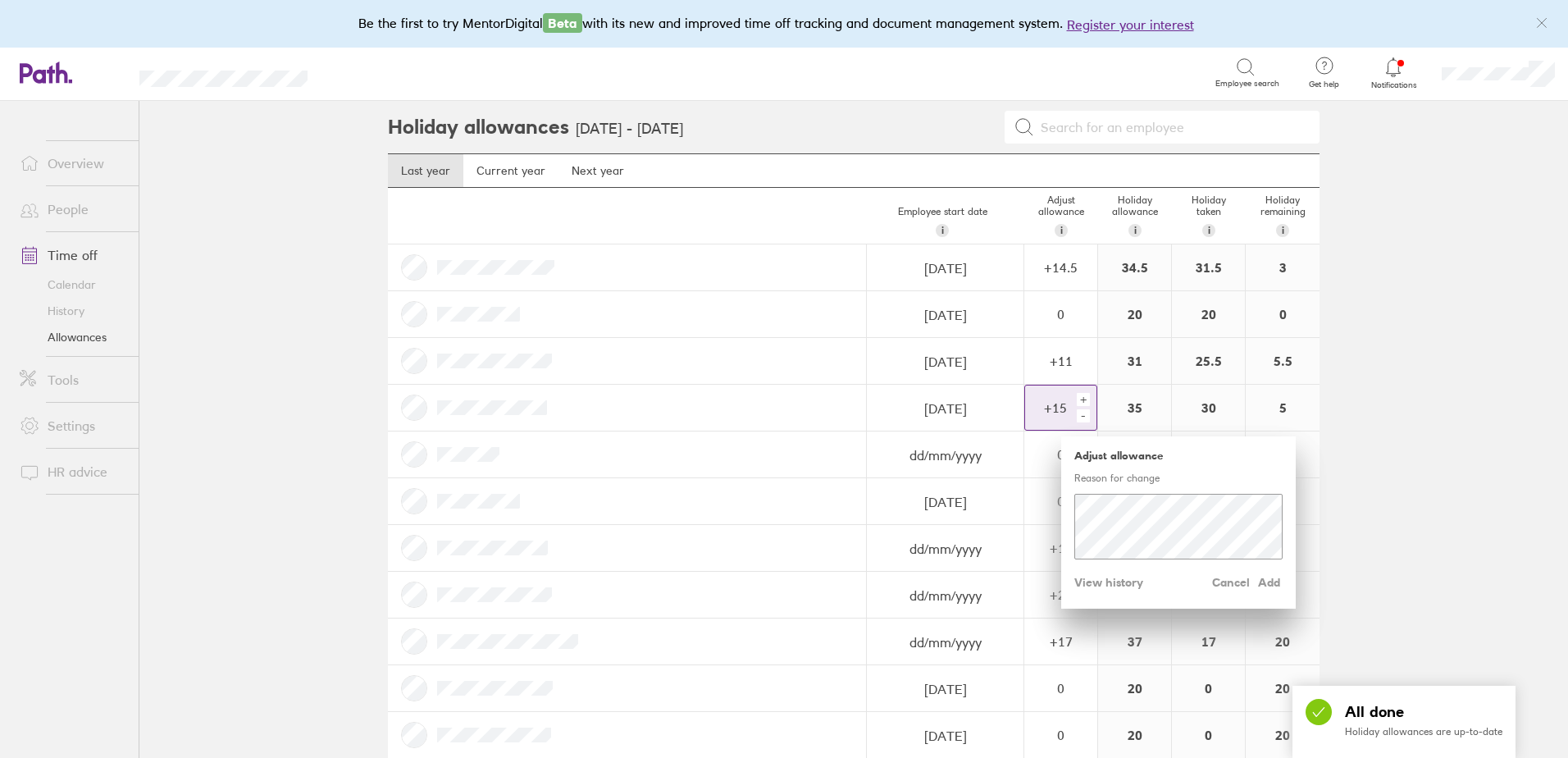
click at [1080, 417] on div "-" at bounding box center [1083, 415] width 13 height 13
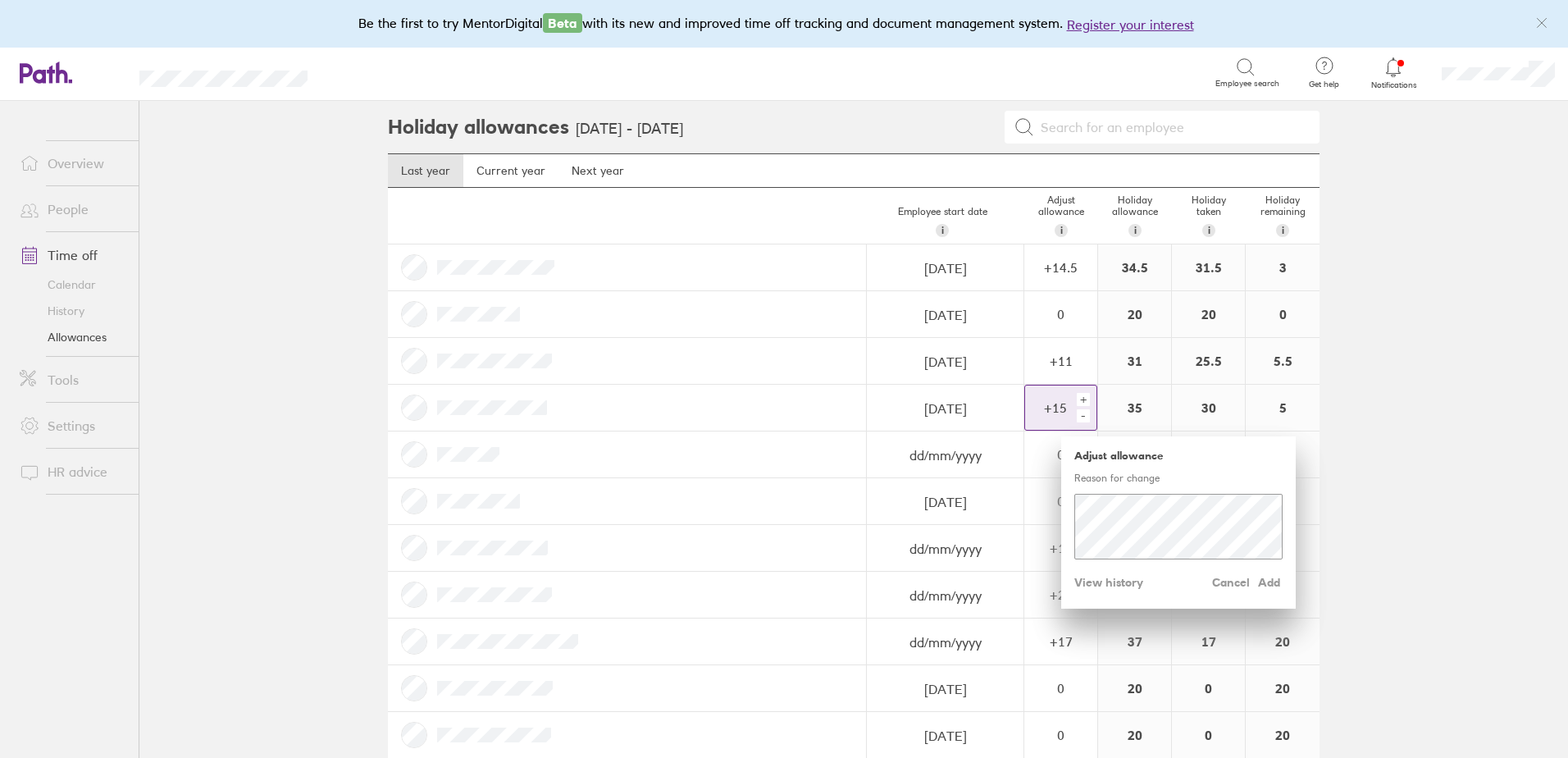
click at [1080, 417] on div "-" at bounding box center [1083, 415] width 13 height 13
click at [1077, 414] on div "-" at bounding box center [1083, 415] width 13 height 13
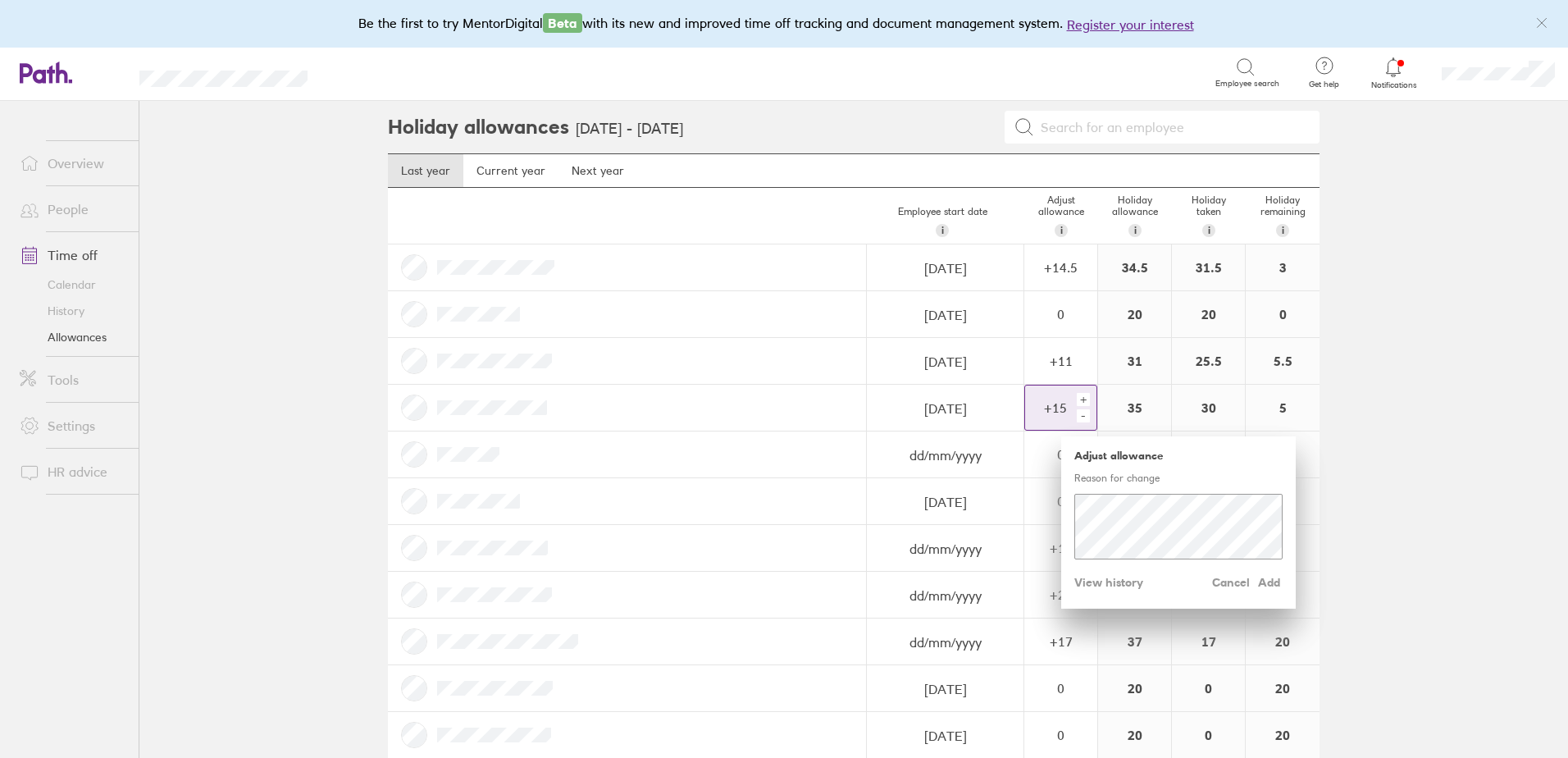
click at [1077, 414] on div "-" at bounding box center [1083, 415] width 13 height 13
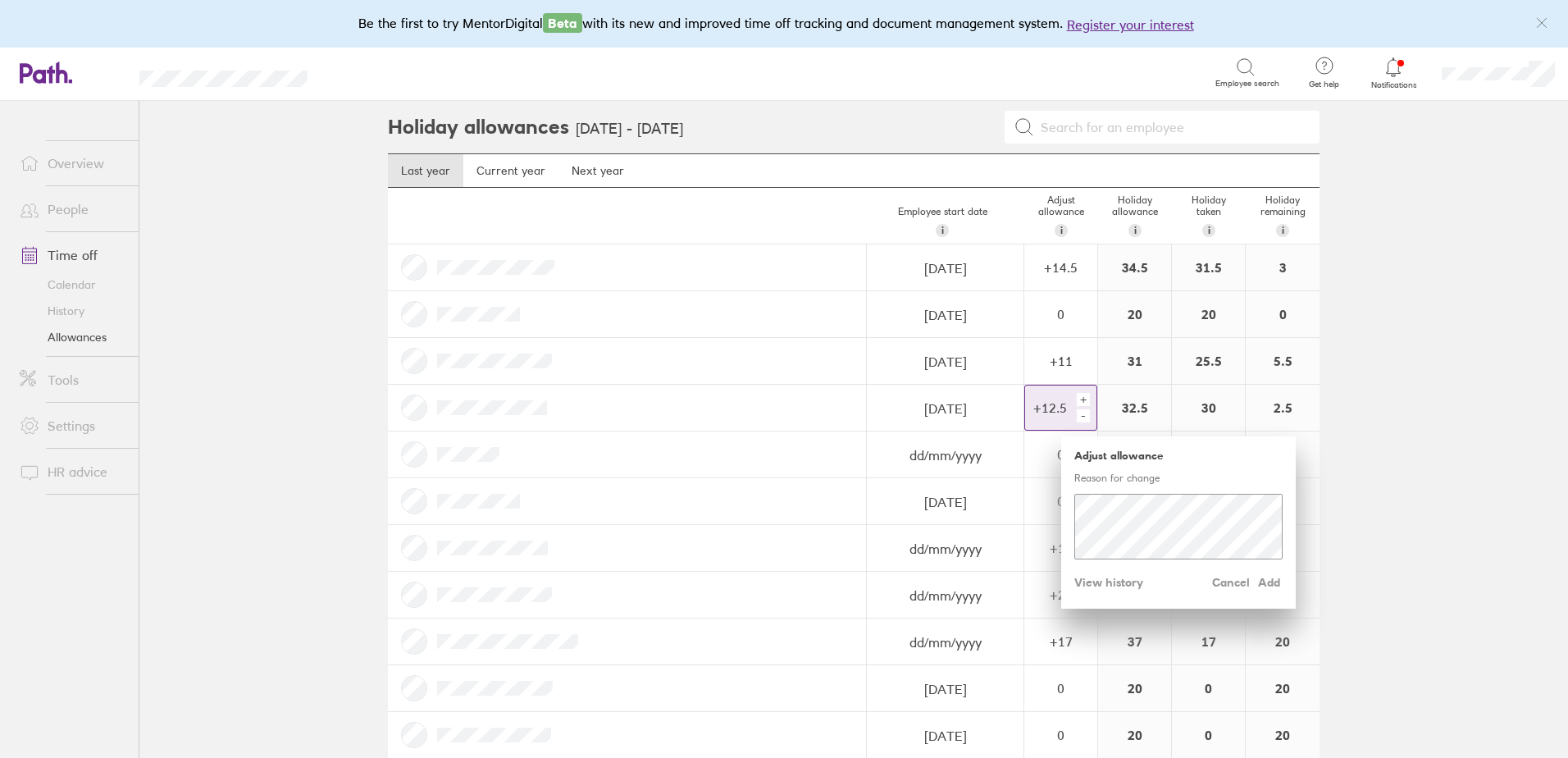
click at [1077, 414] on div "-" at bounding box center [1083, 415] width 13 height 13
click at [1077, 413] on div "-" at bounding box center [1083, 415] width 13 height 13
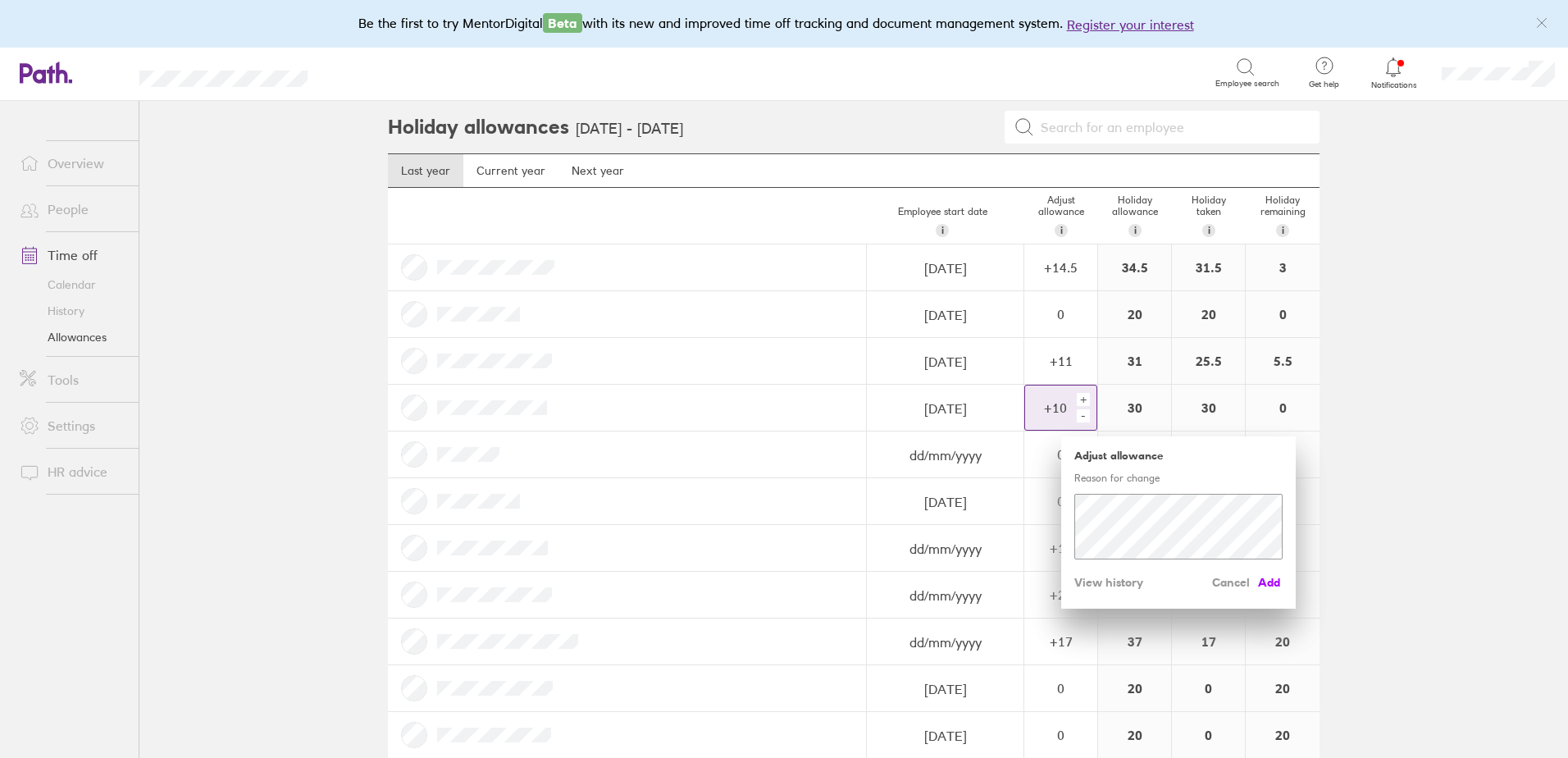
click at [1263, 583] on span "Add" at bounding box center [1269, 582] width 27 height 27
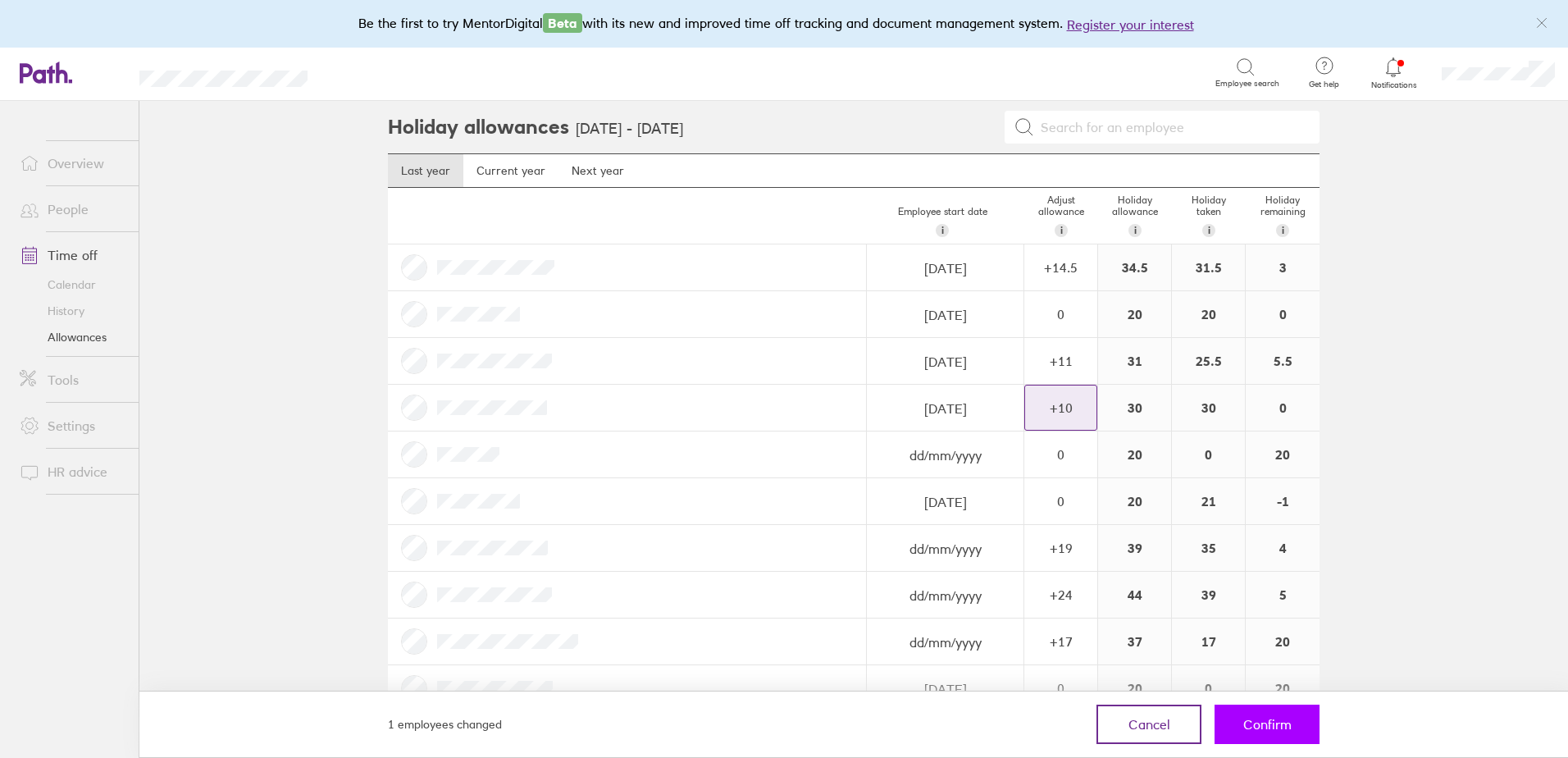
click at [1263, 719] on span "Confirm" at bounding box center [1267, 724] width 48 height 15
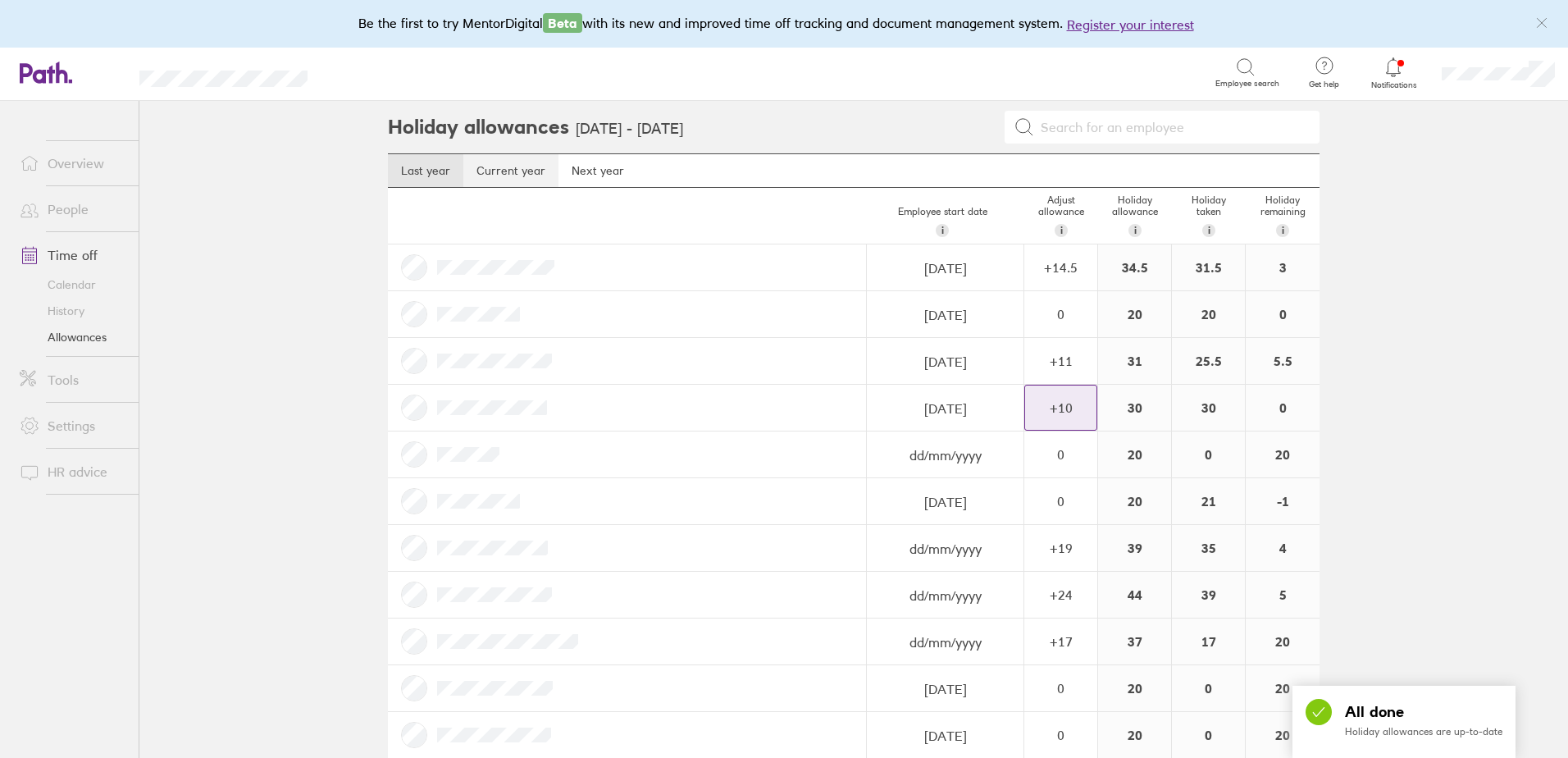
click at [492, 174] on link "Current year" at bounding box center [511, 170] width 95 height 33
click at [1075, 410] on div "0" at bounding box center [1061, 407] width 71 height 15
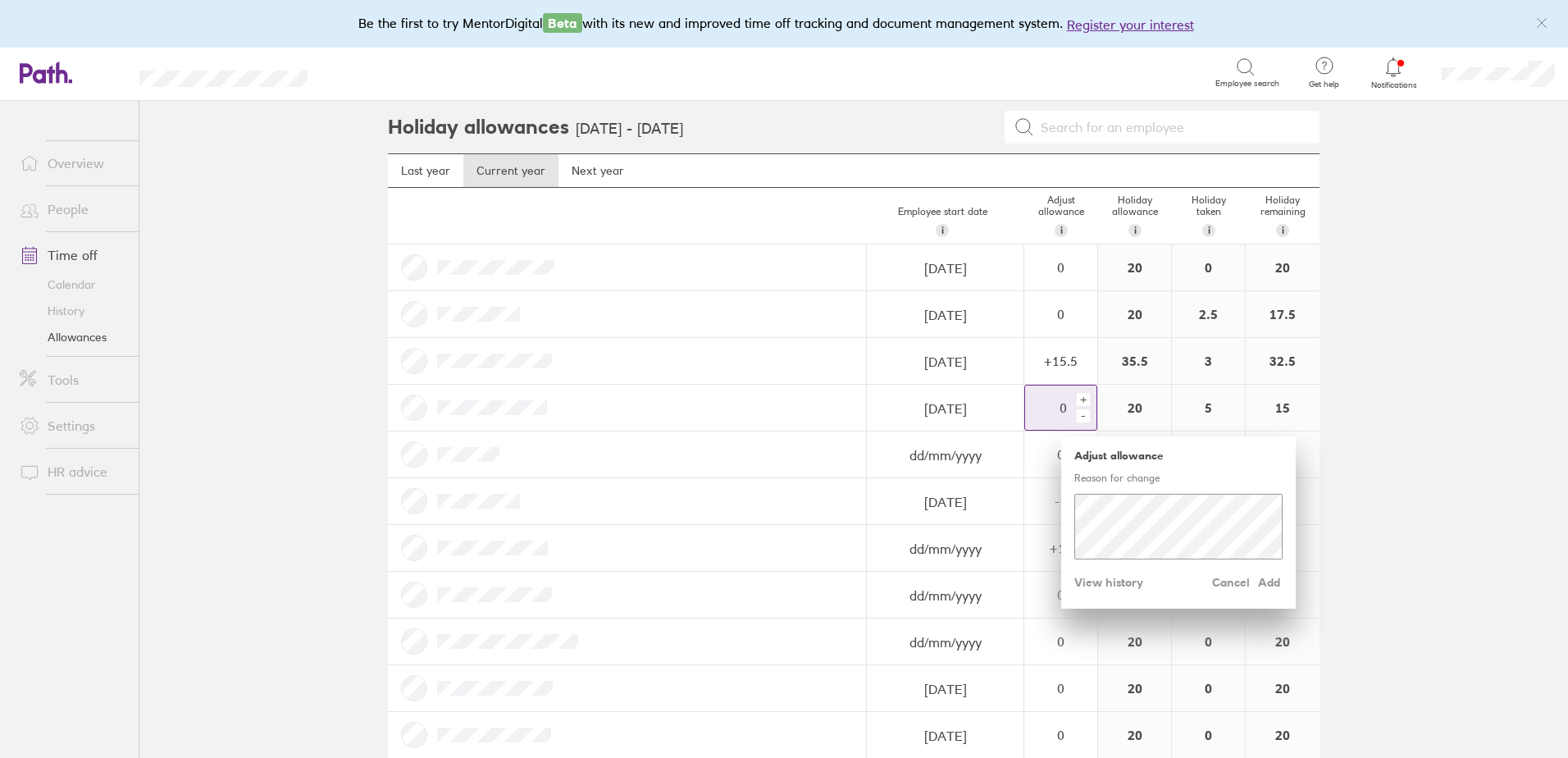
click at [1081, 401] on div "+" at bounding box center [1083, 398] width 13 height 13
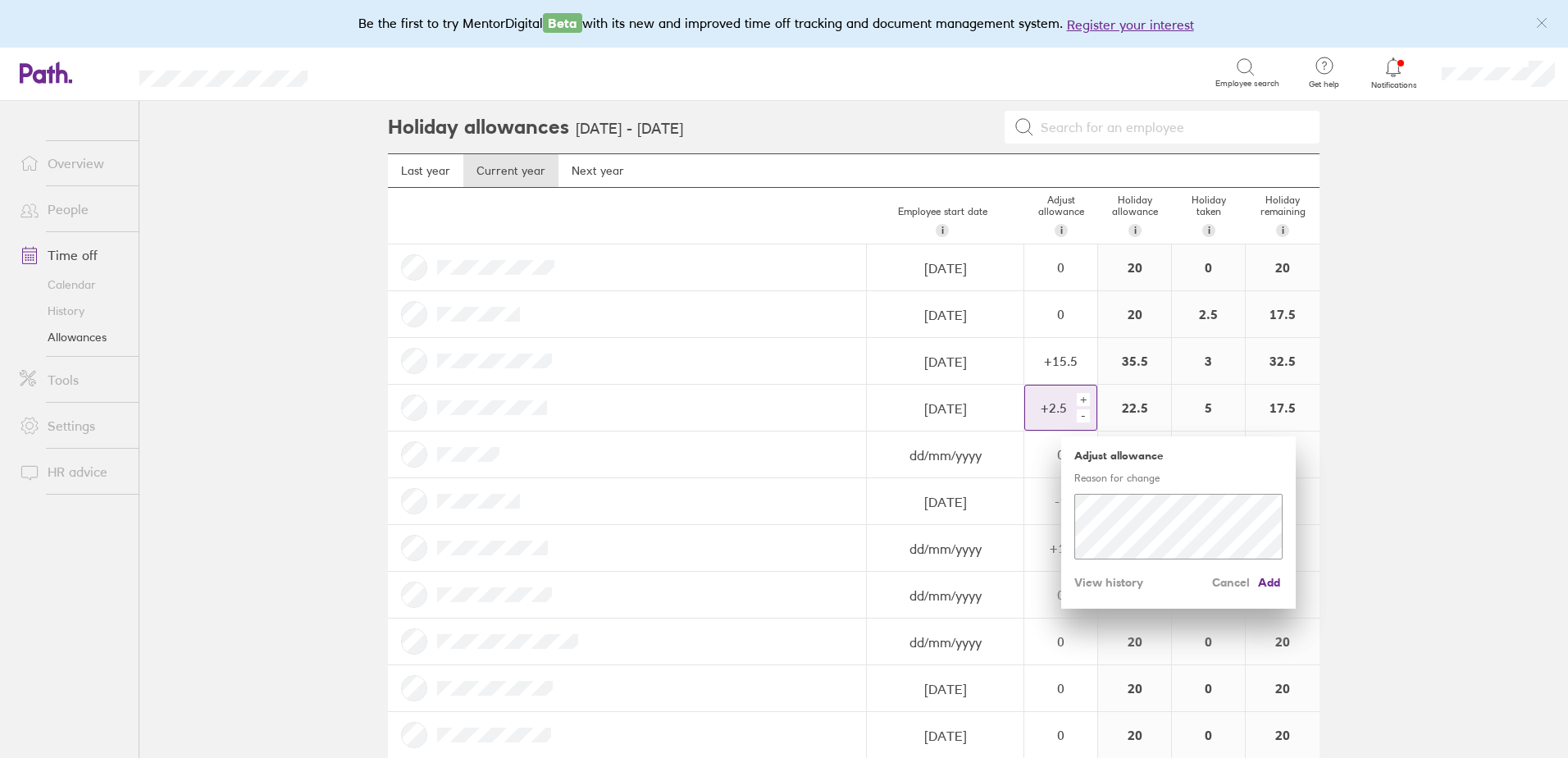
click at [1081, 401] on div "+" at bounding box center [1083, 398] width 13 height 13
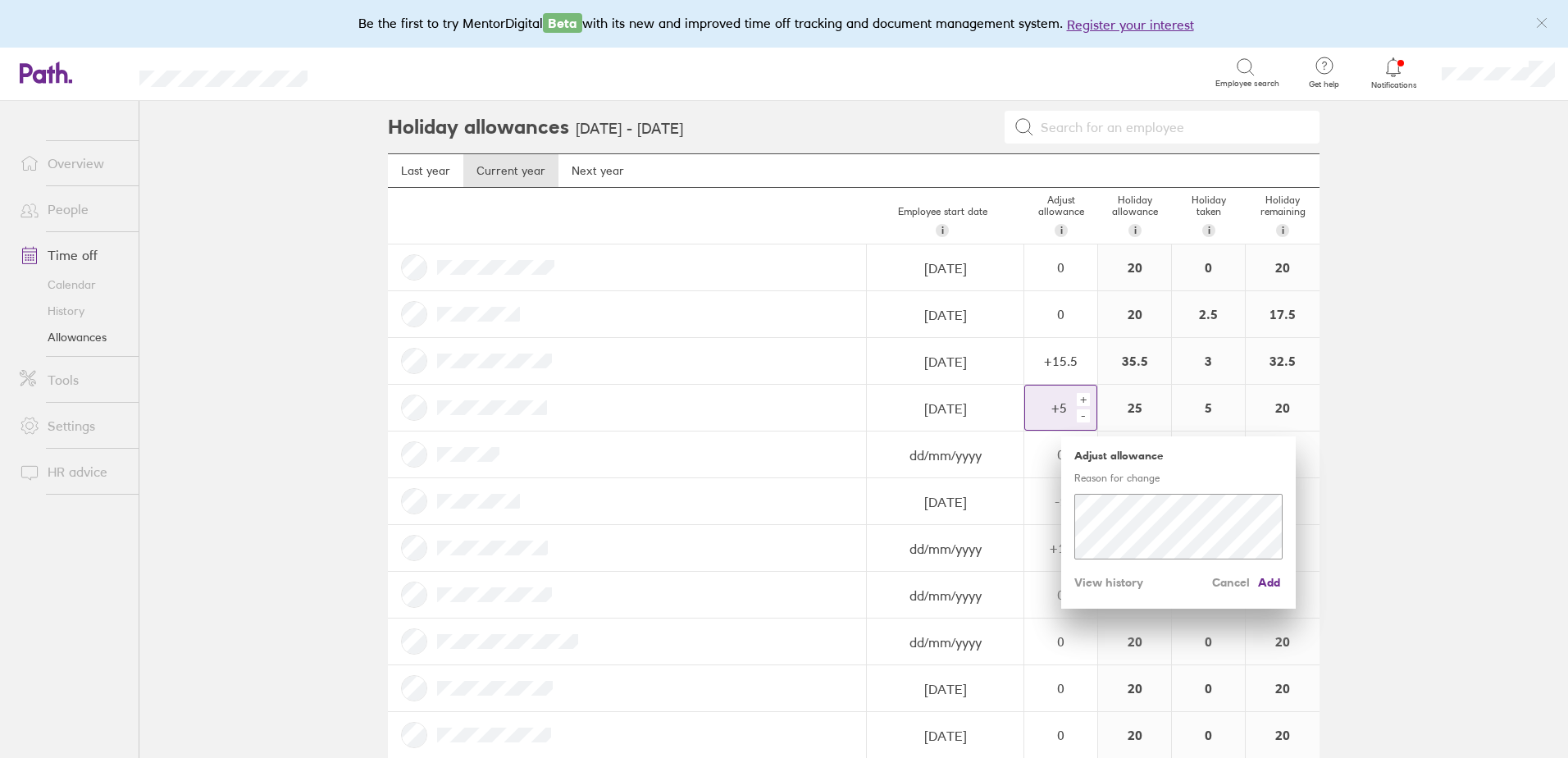
click at [1081, 401] on div "+" at bounding box center [1083, 398] width 13 height 13
click at [1079, 419] on div "-" at bounding box center [1083, 415] width 13 height 13
click at [1265, 579] on span "Add" at bounding box center [1269, 582] width 27 height 27
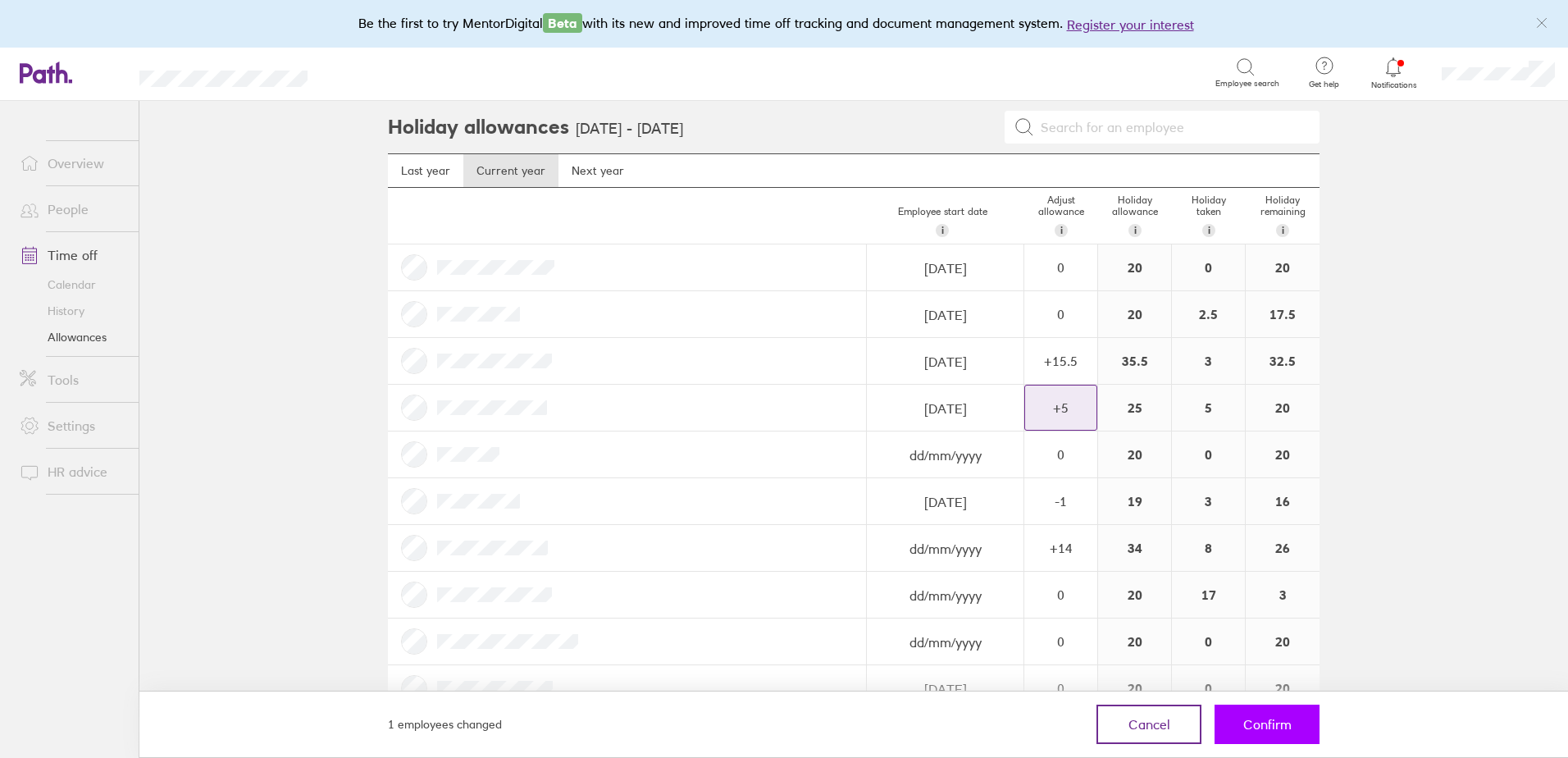
click at [1265, 715] on button "Confirm" at bounding box center [1267, 724] width 105 height 39
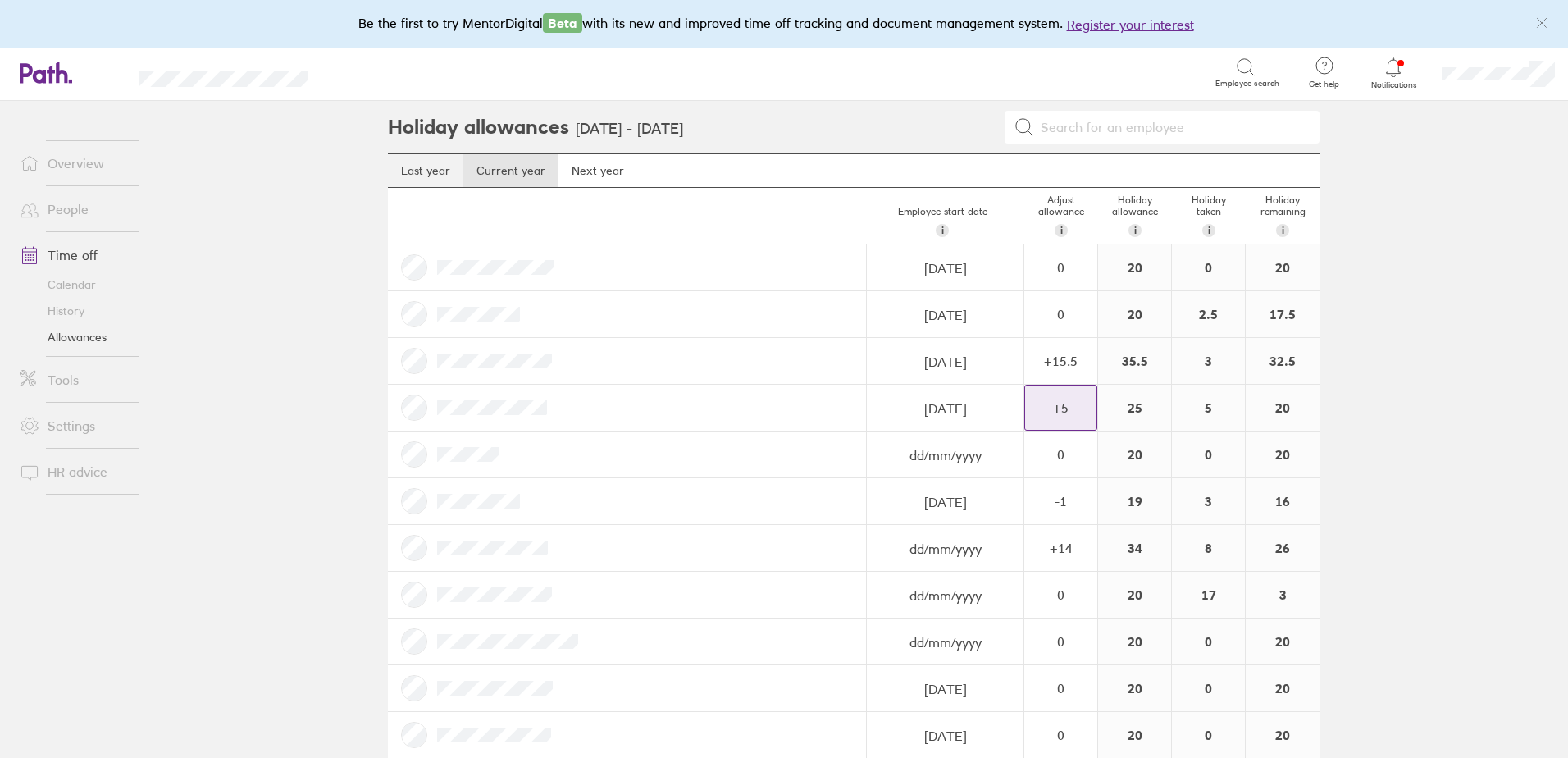
click at [423, 167] on link "Last year" at bounding box center [425, 170] width 76 height 33
click at [494, 172] on link "Current year" at bounding box center [511, 170] width 95 height 33
click at [1070, 269] on div "0" at bounding box center [1061, 267] width 71 height 15
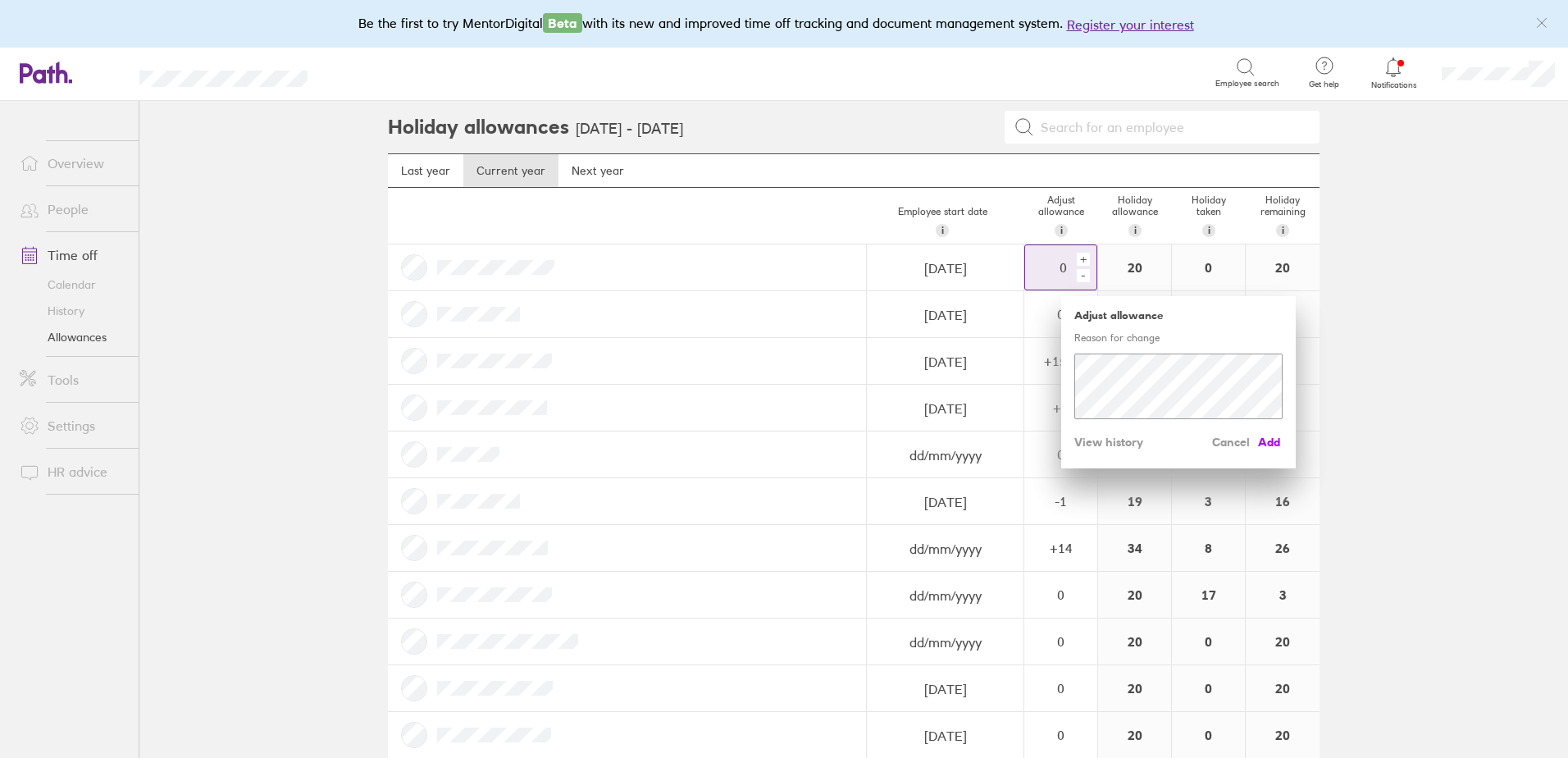
click at [1269, 441] on span "Add" at bounding box center [1269, 442] width 27 height 27
click at [1077, 260] on div "+" at bounding box center [1083, 258] width 13 height 13
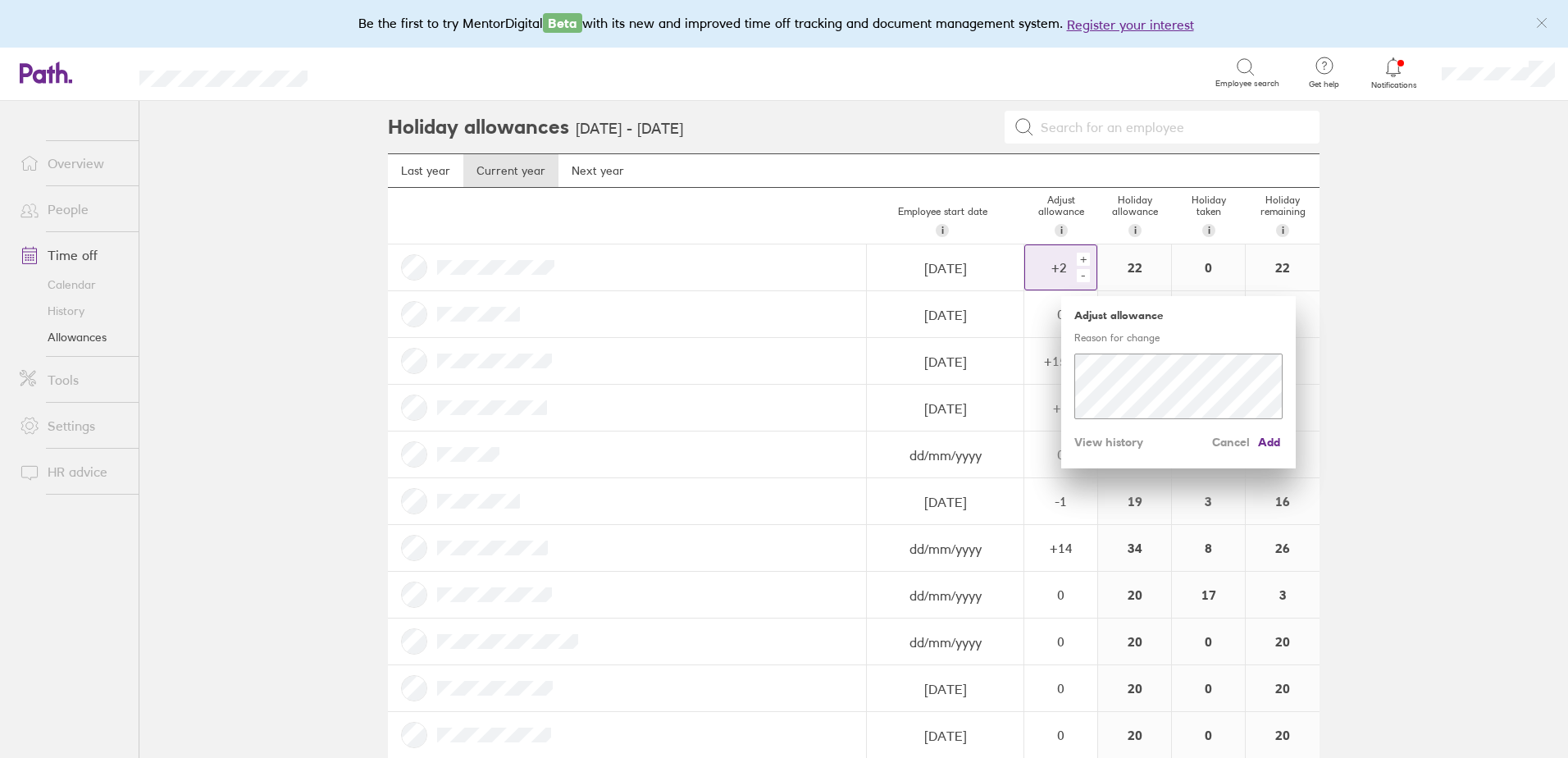
click at [1077, 260] on div "+" at bounding box center [1083, 258] width 13 height 13
click at [1262, 441] on span "Add" at bounding box center [1269, 442] width 27 height 27
click at [1081, 262] on div "+" at bounding box center [1083, 258] width 13 height 13
click at [1078, 260] on div "+" at bounding box center [1083, 258] width 13 height 13
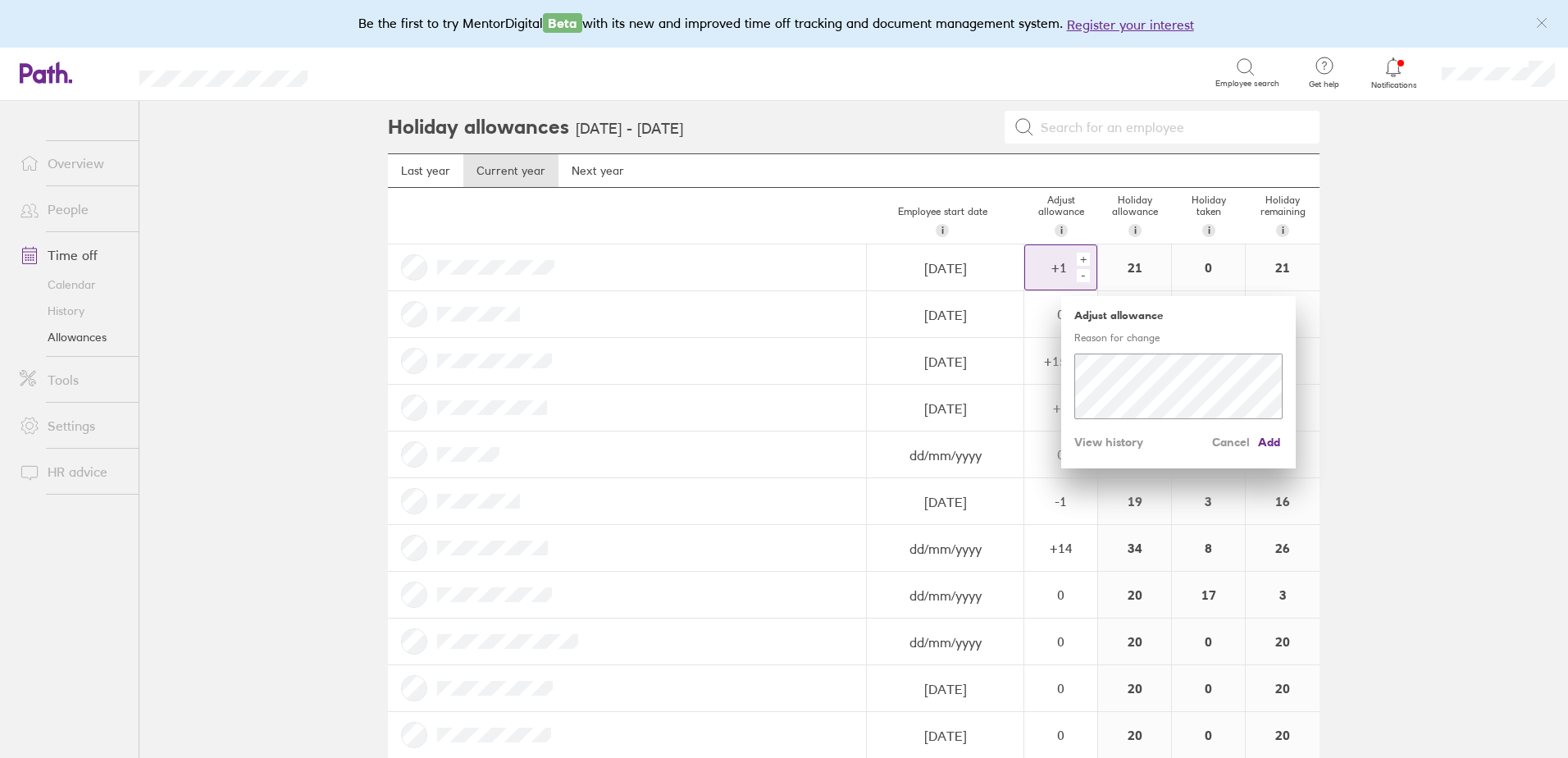
click at [1078, 260] on div "+" at bounding box center [1083, 258] width 13 height 13
click at [1264, 439] on span "Add" at bounding box center [1269, 442] width 27 height 27
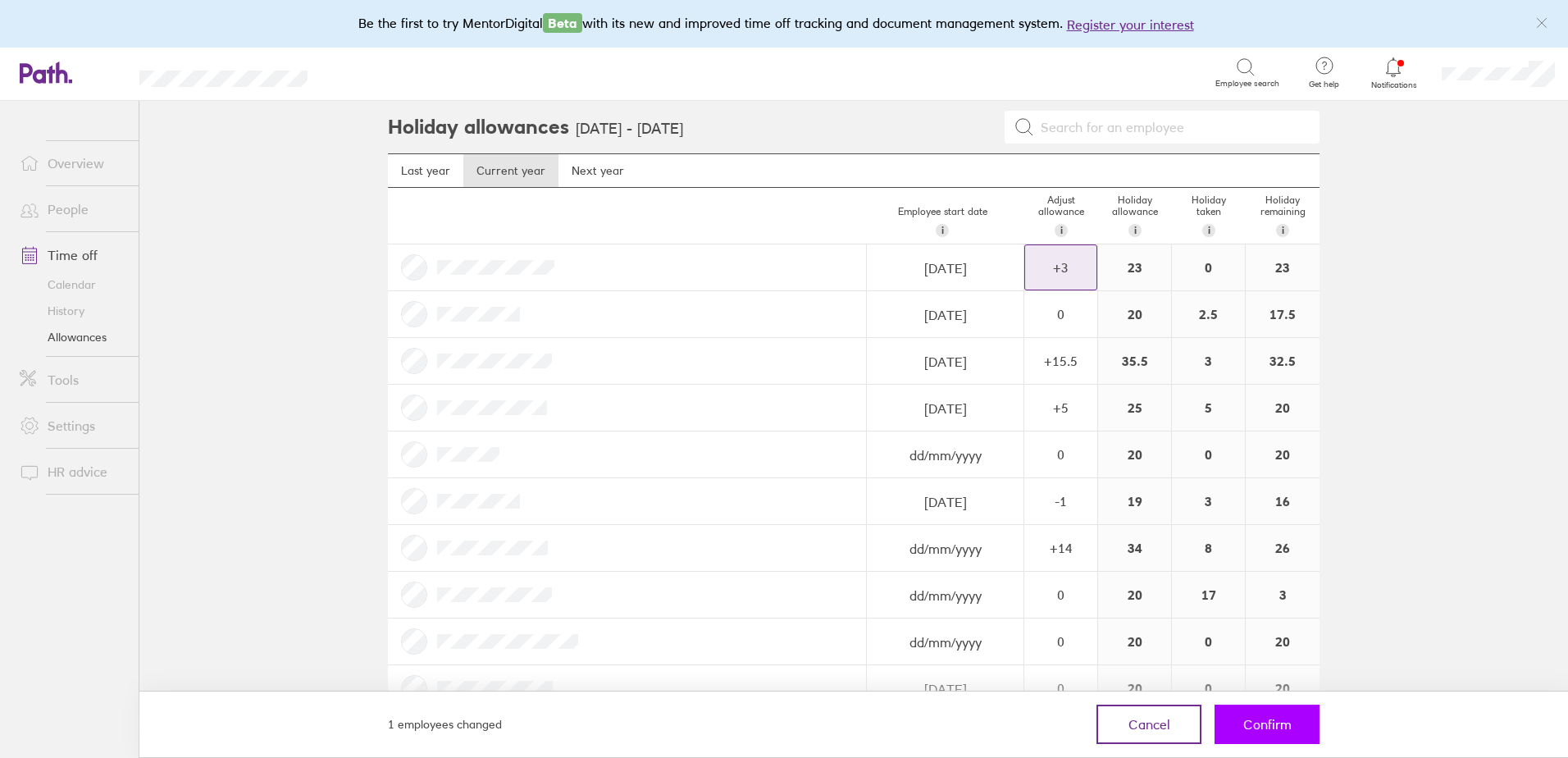
click at [1275, 719] on span "Confirm" at bounding box center [1267, 724] width 48 height 15
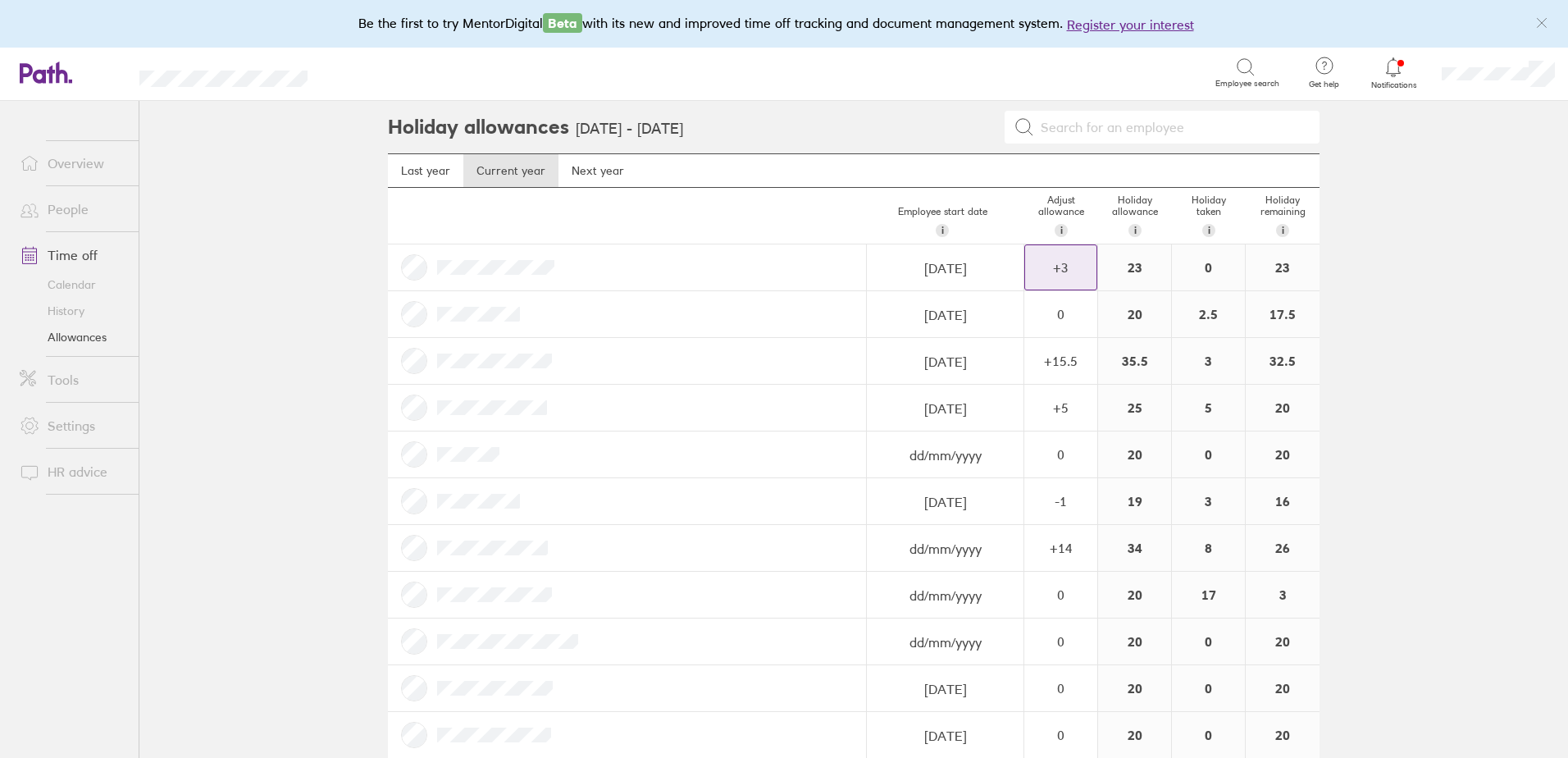
click at [1077, 268] on div "+ 3" at bounding box center [1061, 267] width 71 height 15
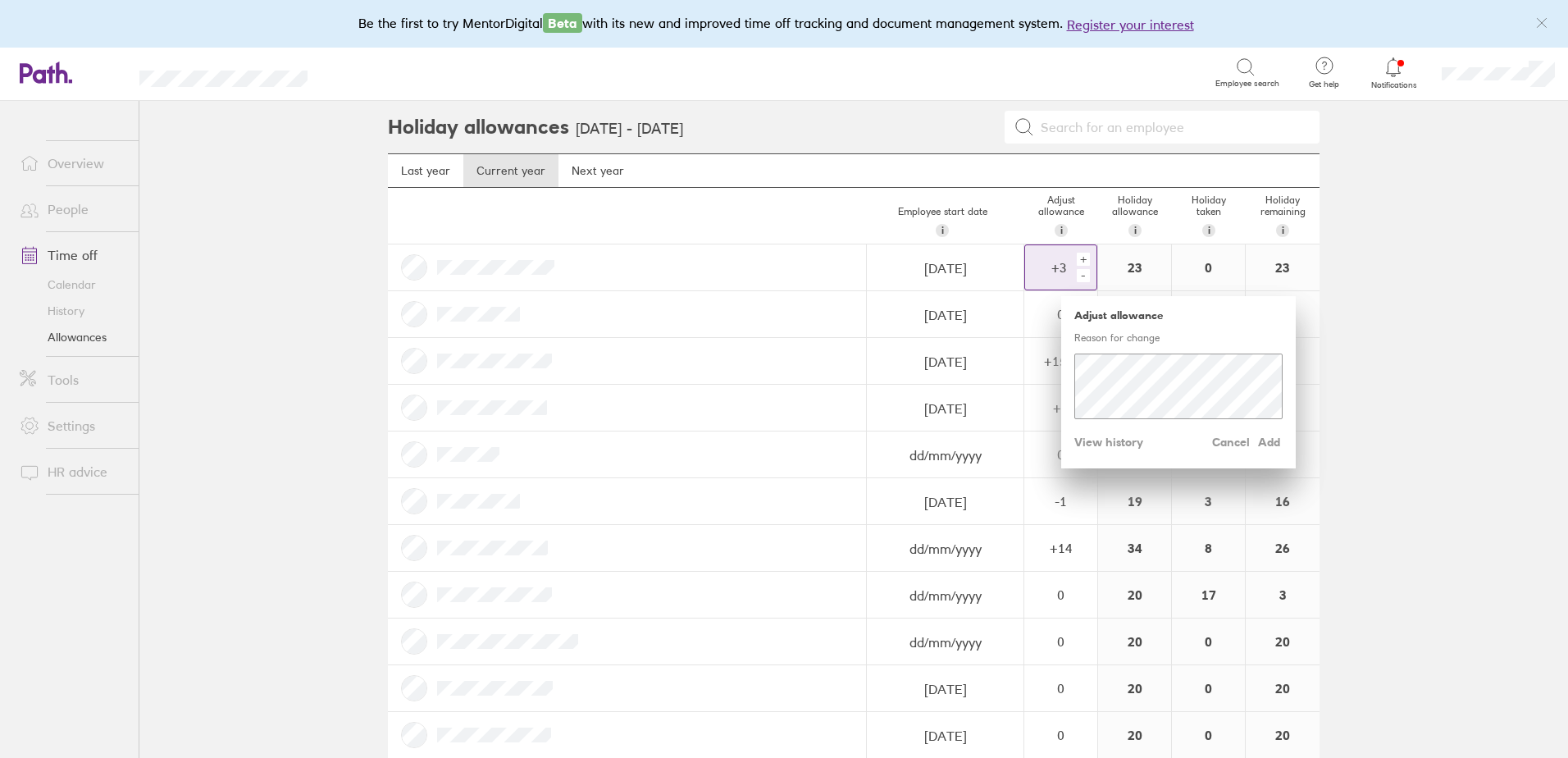
click at [1081, 259] on div "+" at bounding box center [1083, 258] width 13 height 13
click at [1080, 261] on div "+" at bounding box center [1083, 258] width 13 height 13
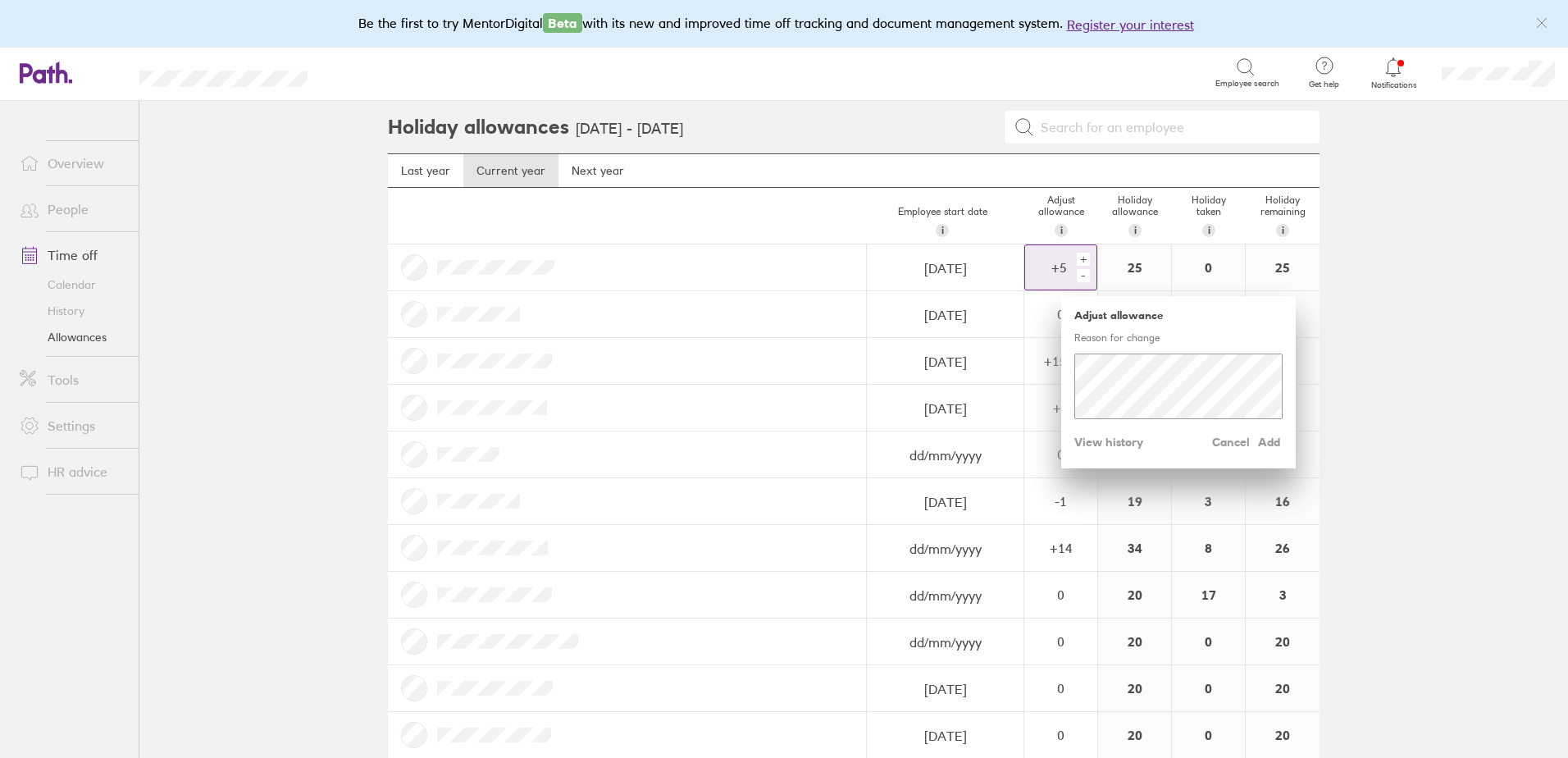
click at [1080, 261] on div "+" at bounding box center [1083, 258] width 13 height 13
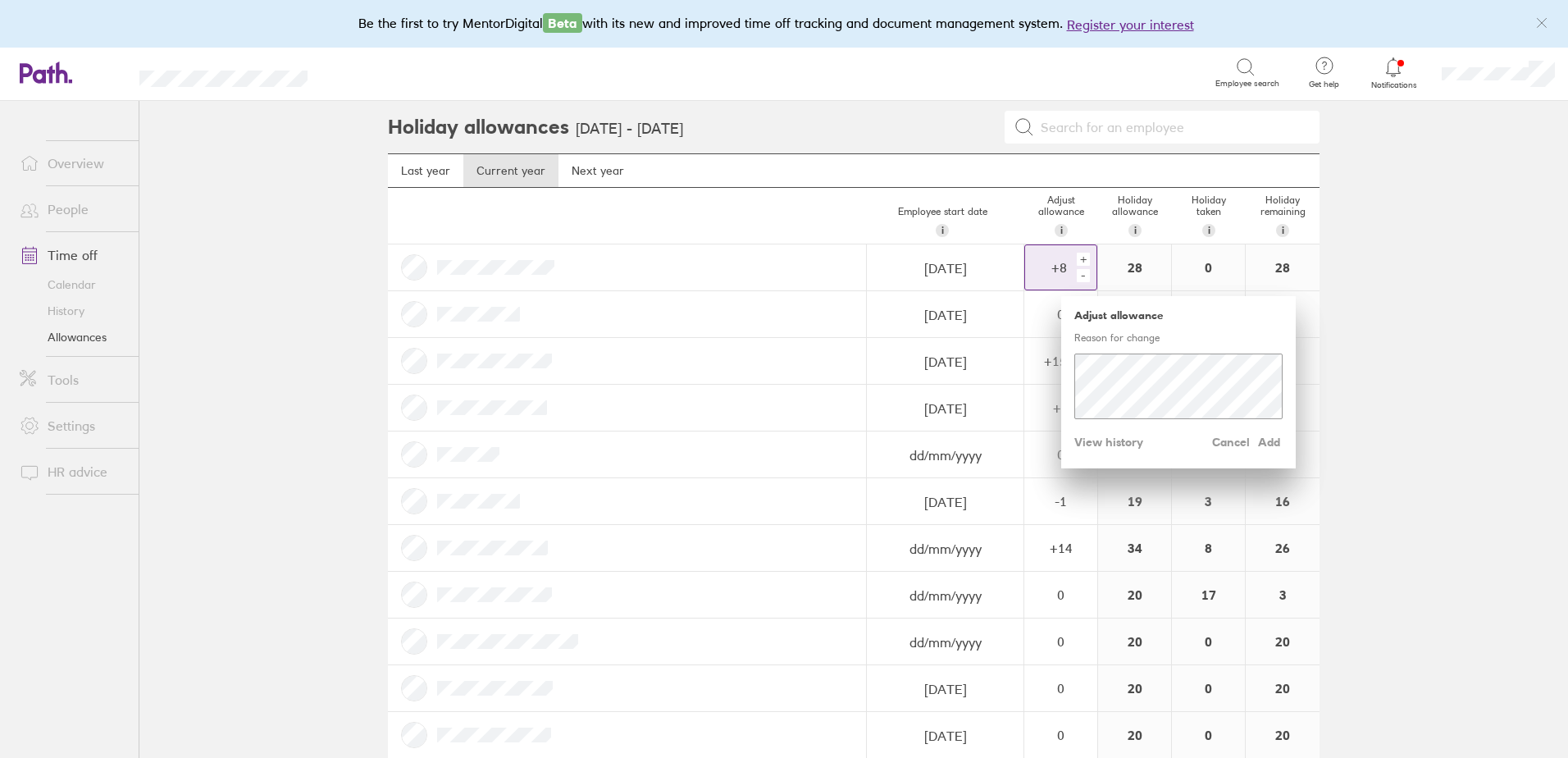
click at [1080, 261] on div "+" at bounding box center [1083, 258] width 13 height 13
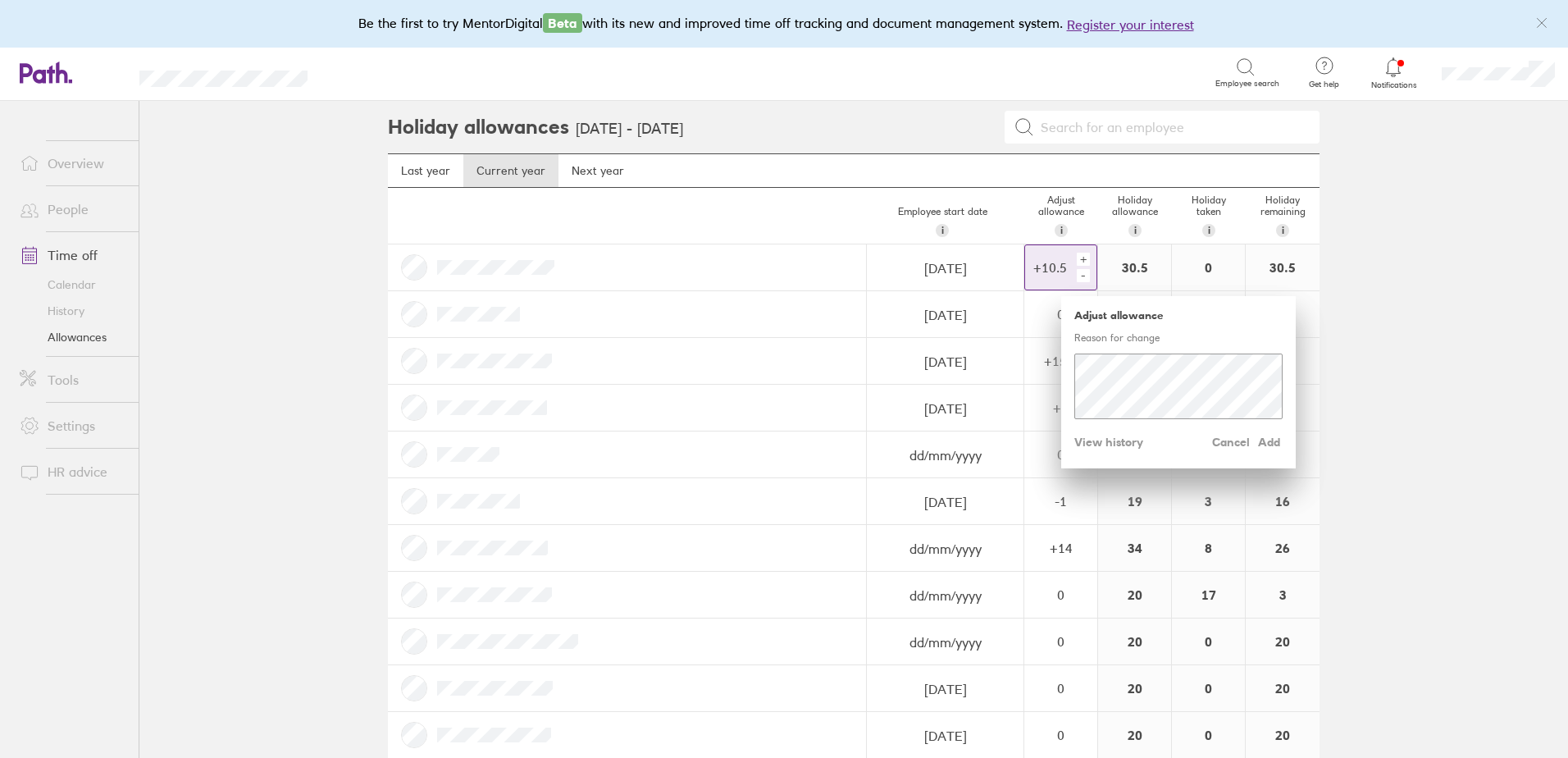
click at [1080, 261] on div "+" at bounding box center [1083, 258] width 13 height 13
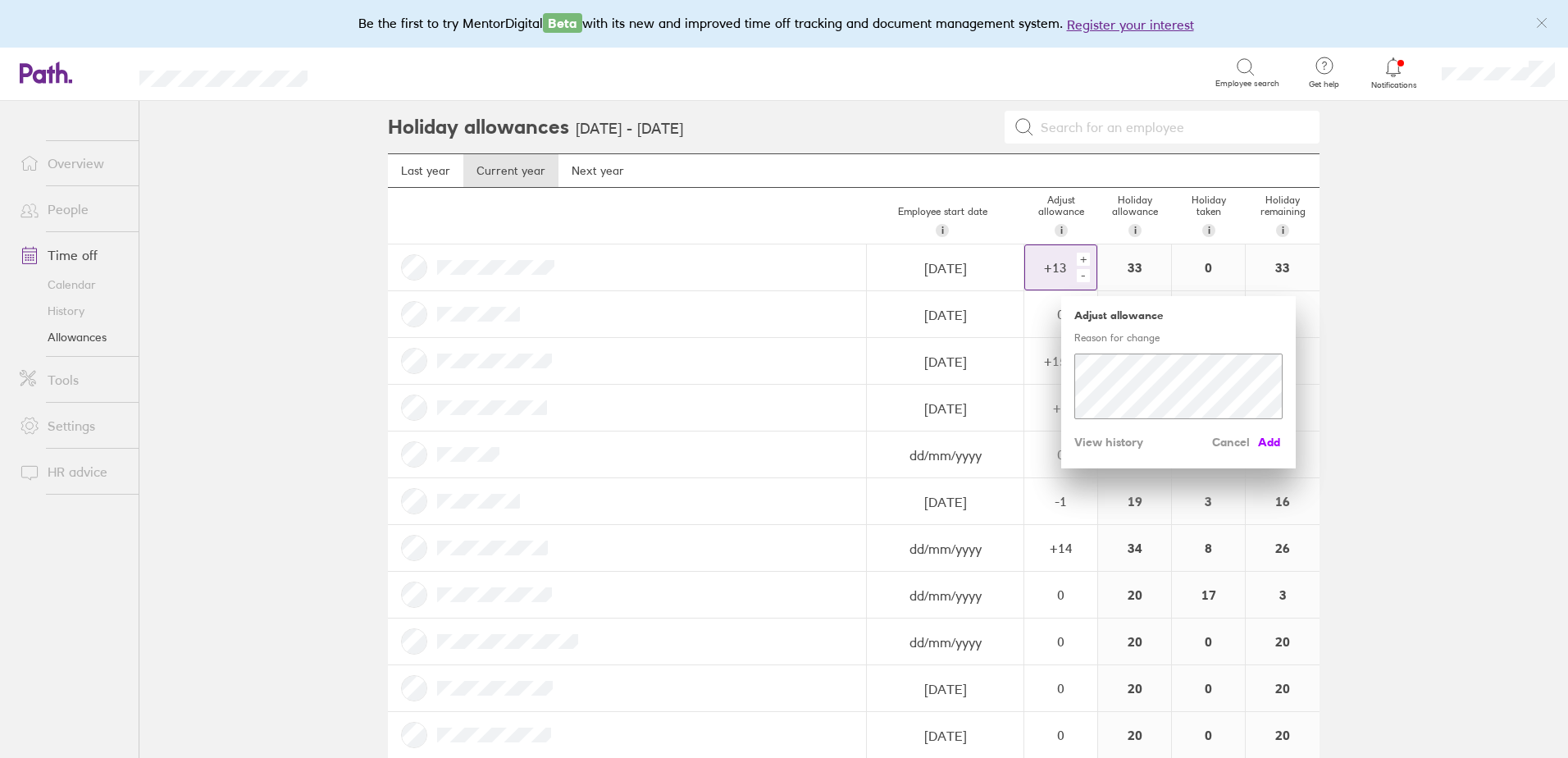
click at [1259, 441] on span "Add" at bounding box center [1269, 442] width 27 height 27
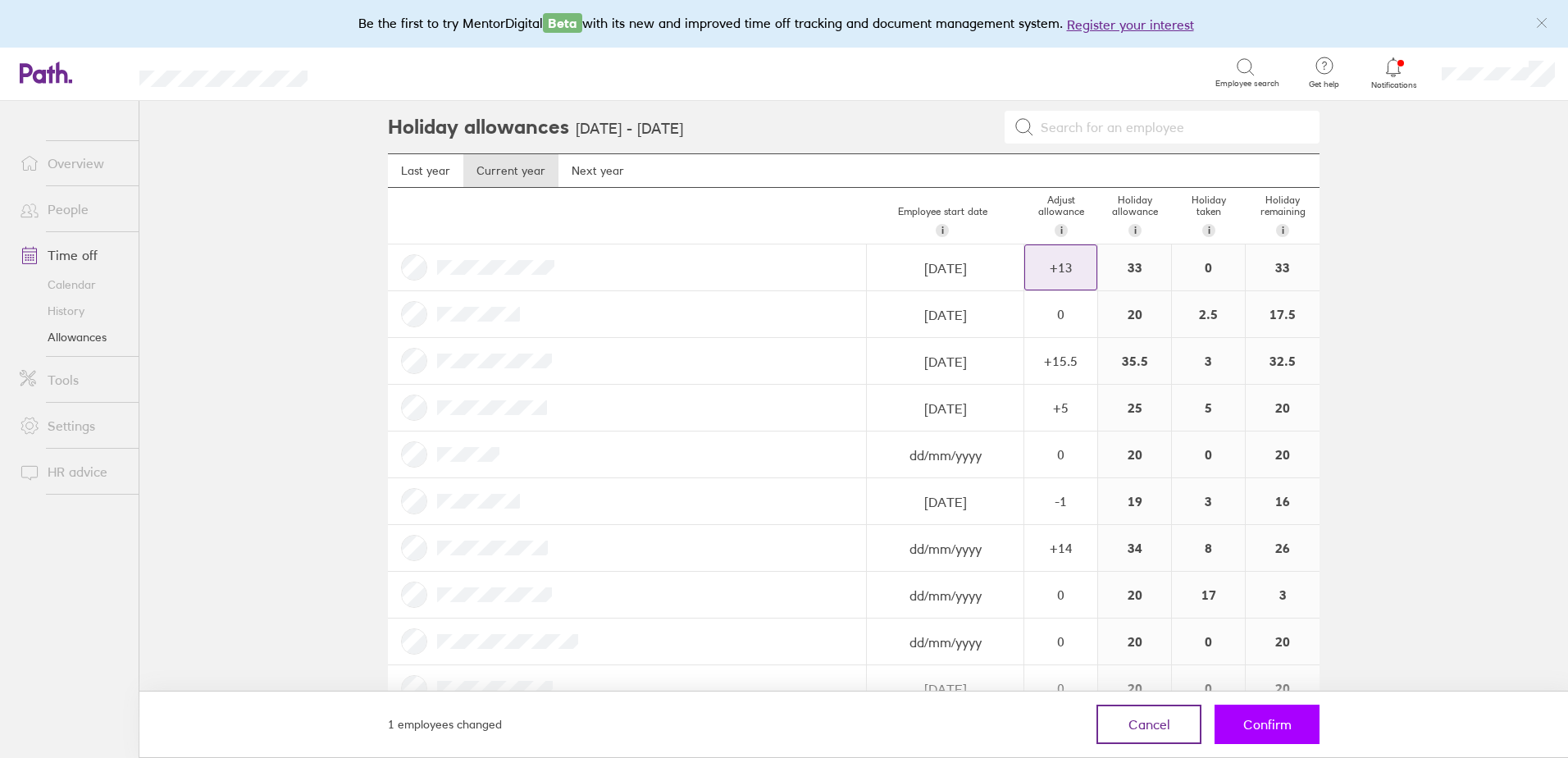
click at [1278, 725] on span "Confirm" at bounding box center [1267, 724] width 48 height 15
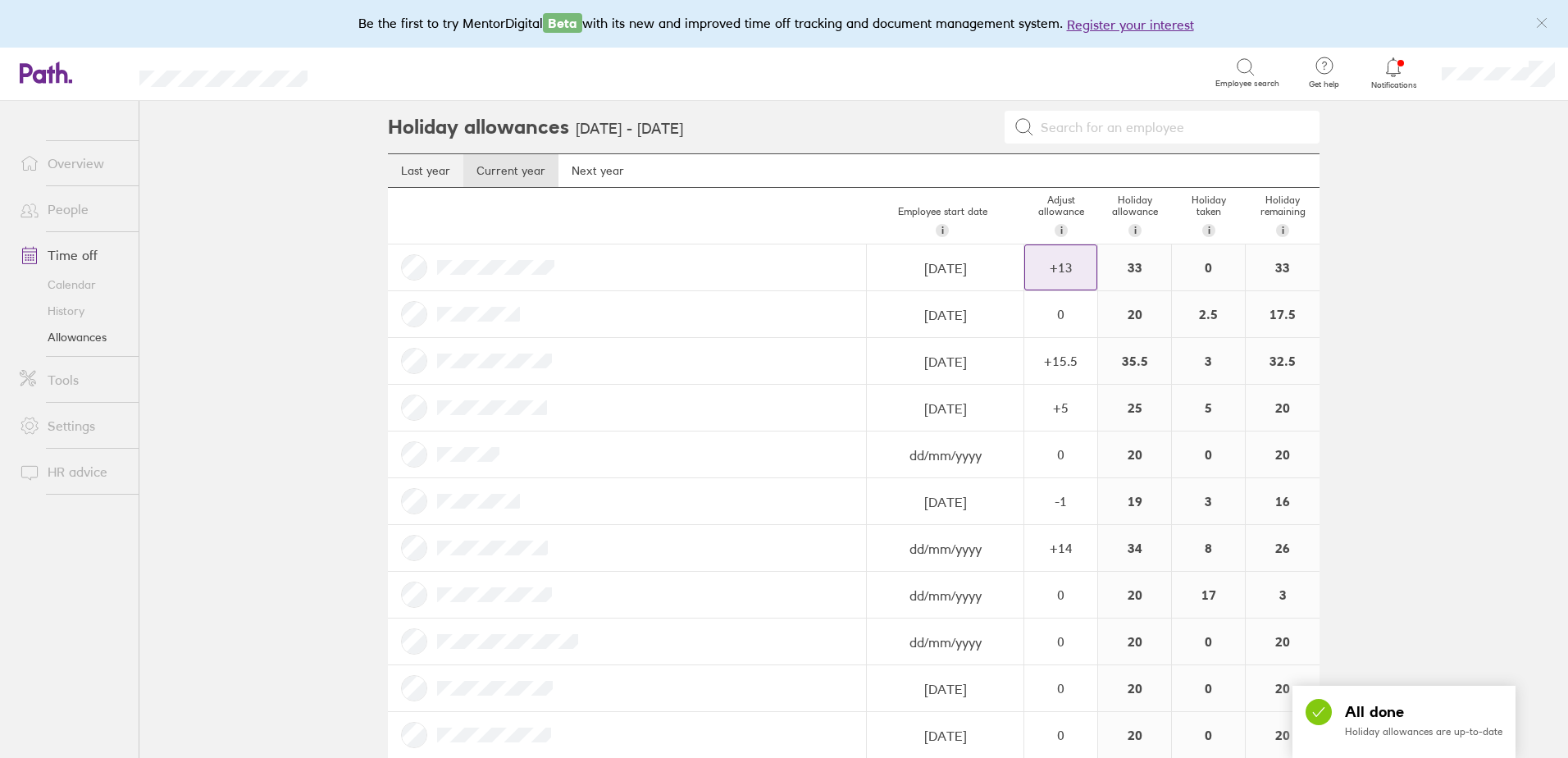
click at [436, 161] on link "Last year" at bounding box center [425, 170] width 76 height 33
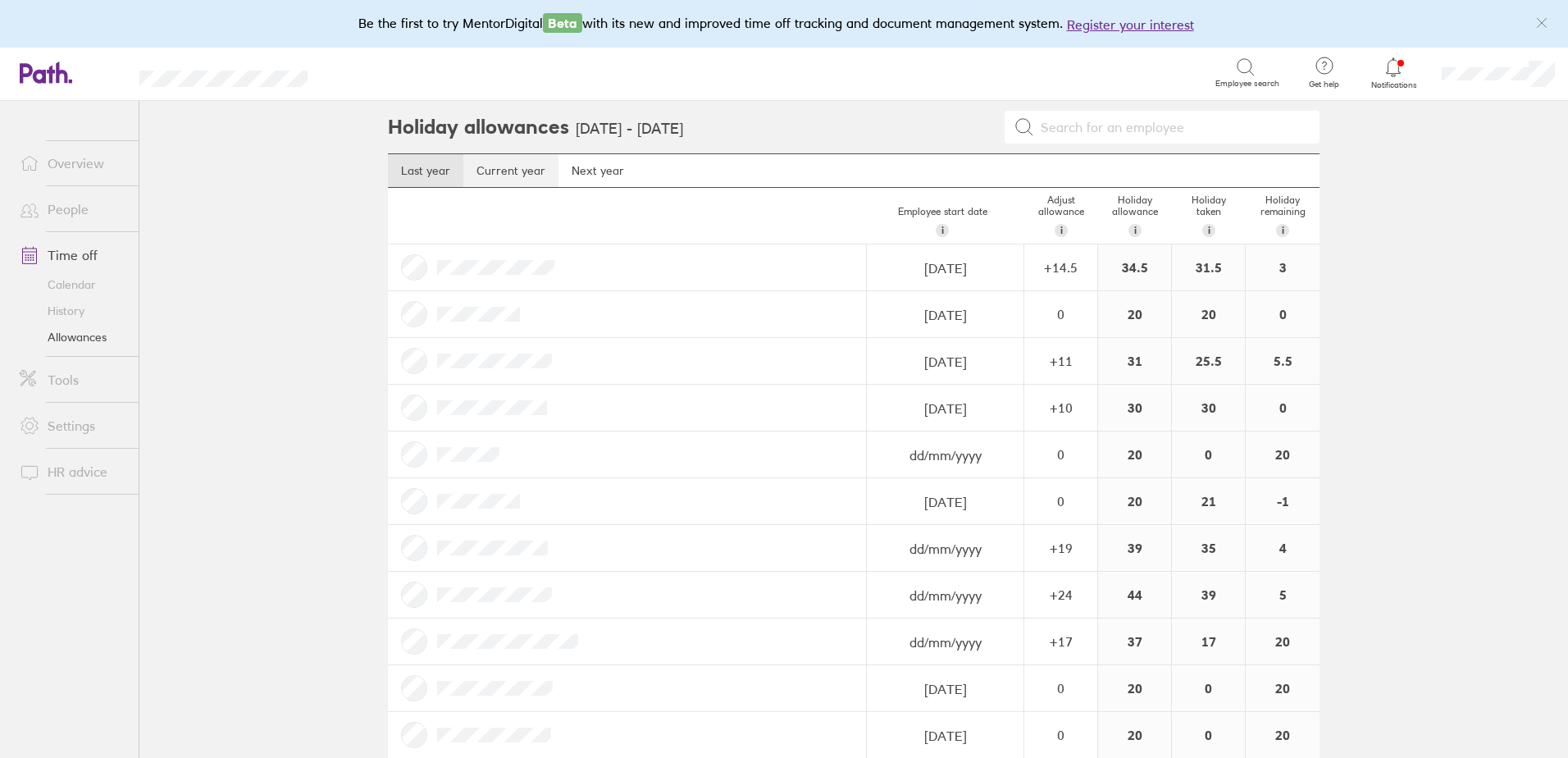
click at [497, 172] on link "Current year" at bounding box center [511, 170] width 95 height 33
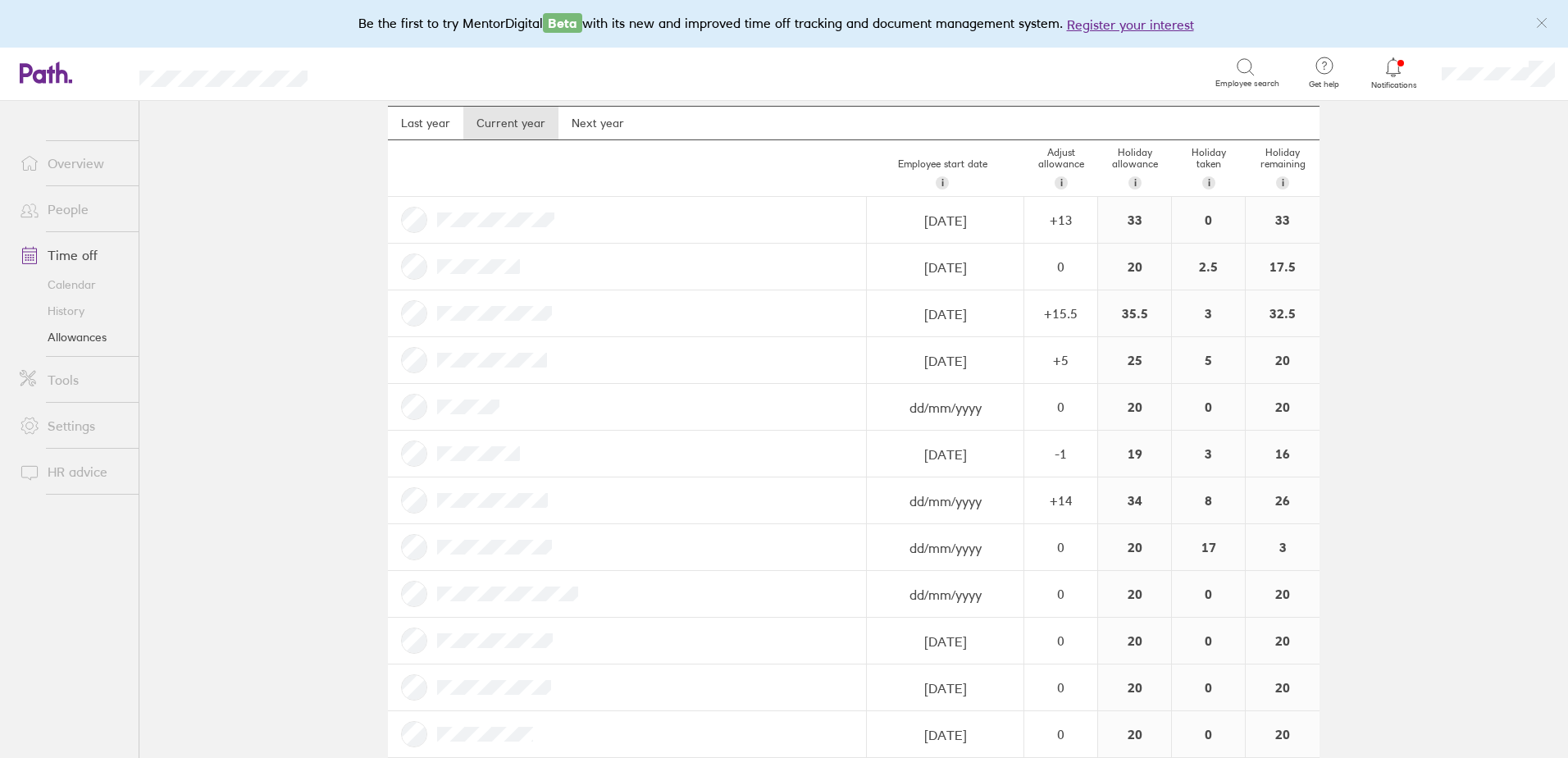
scroll to position [74, 0]
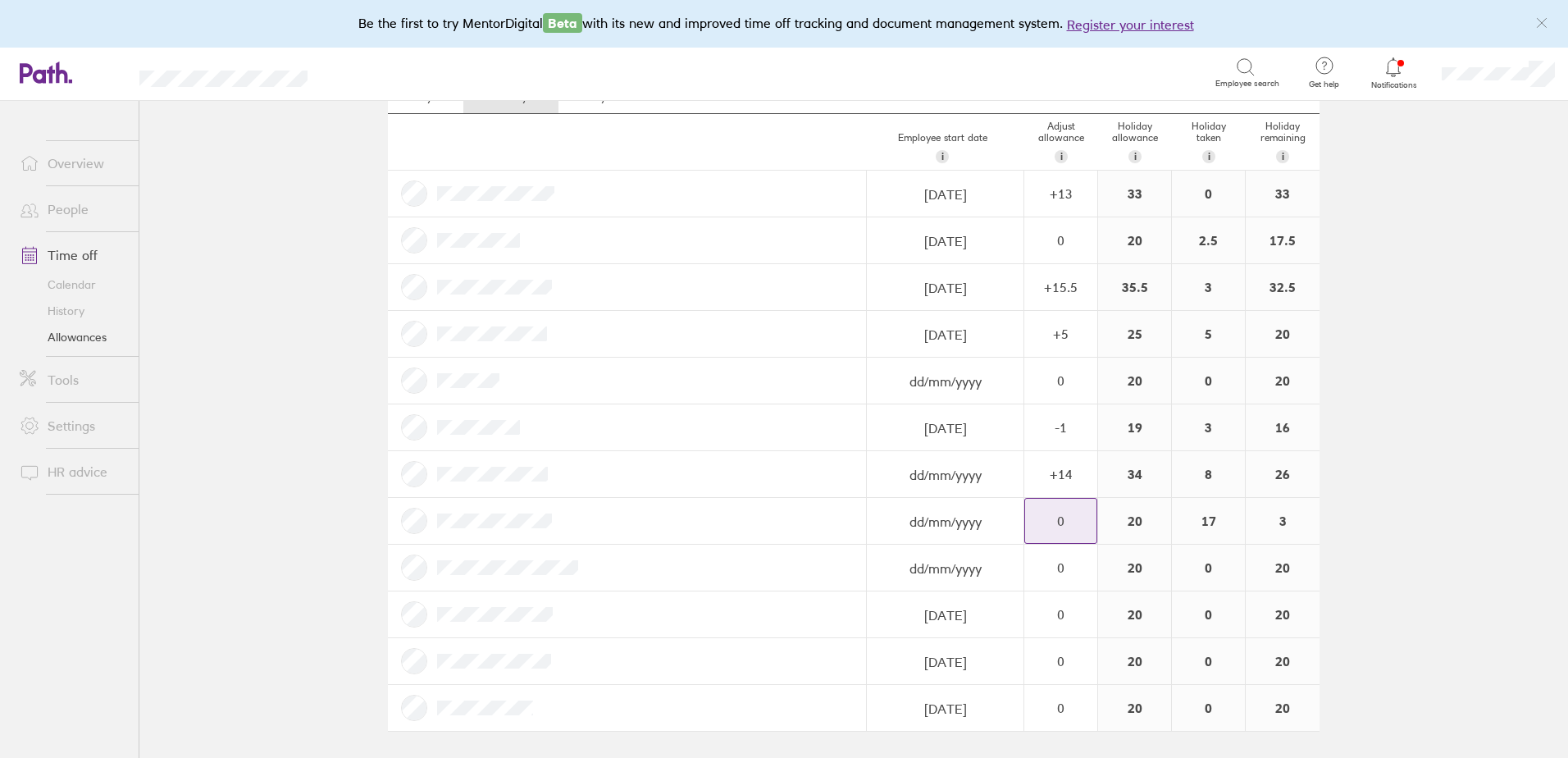
click at [1067, 518] on div "0" at bounding box center [1061, 520] width 71 height 15
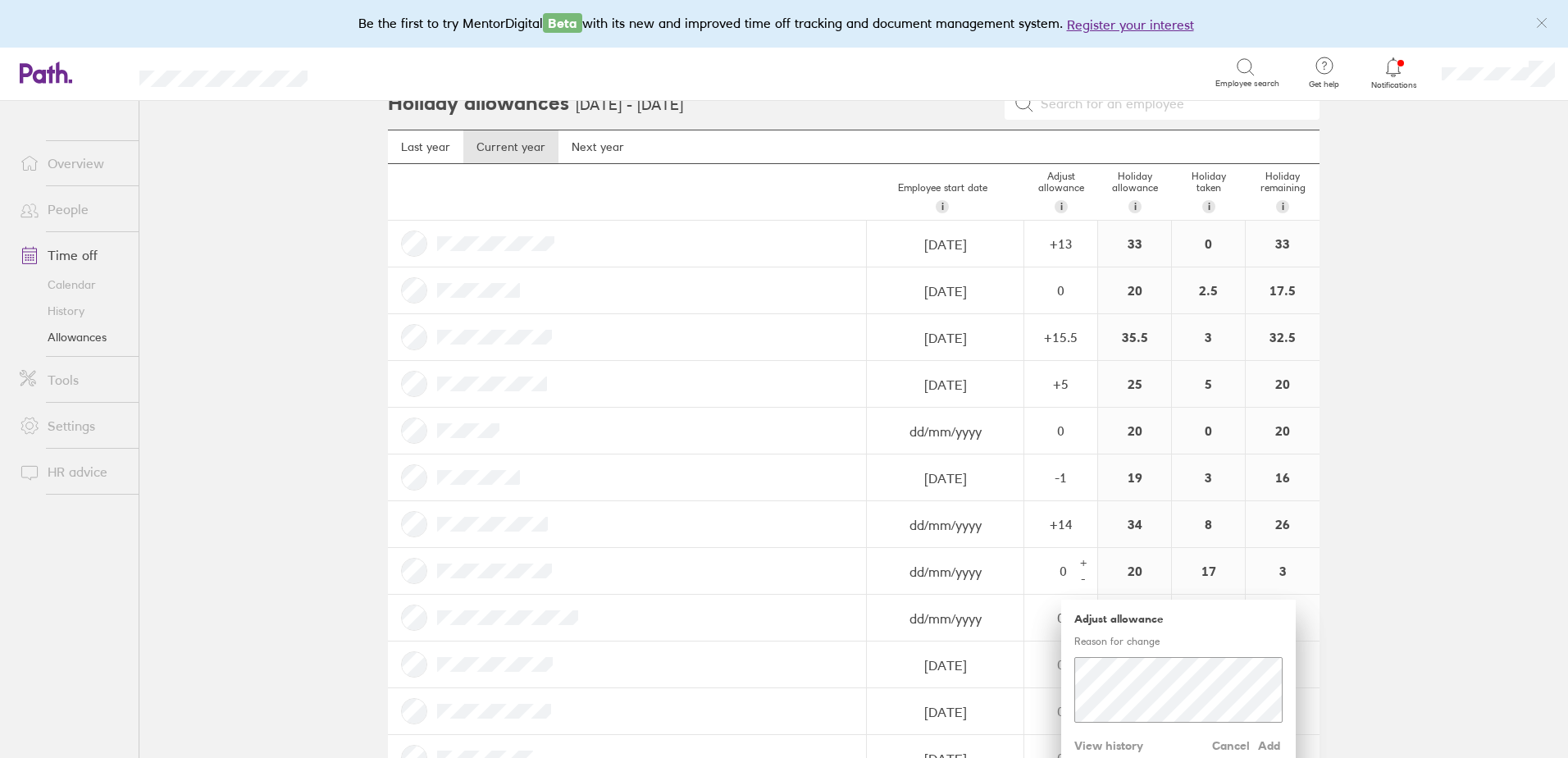
scroll to position [0, 0]
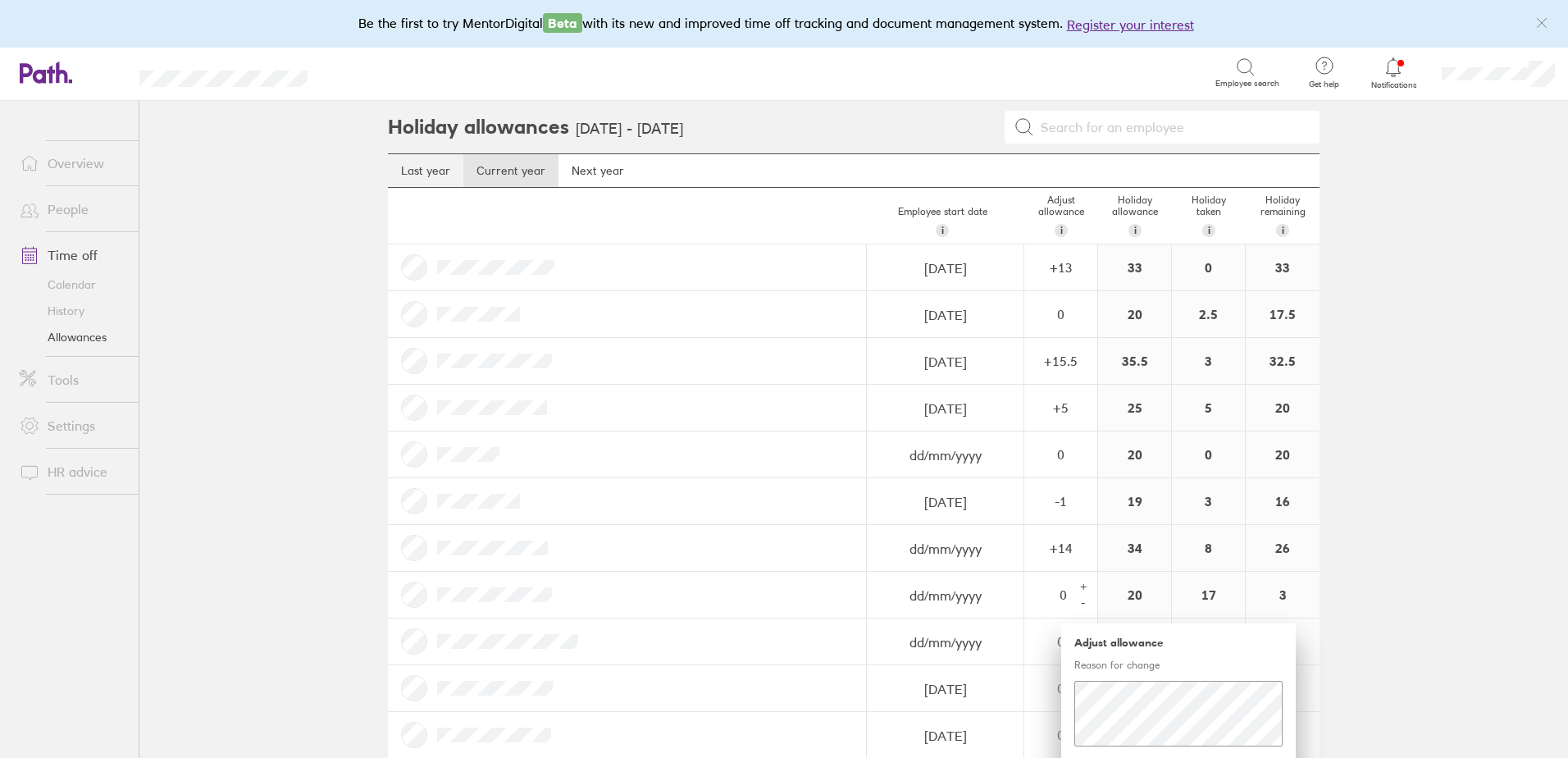
click at [419, 172] on link "Last year" at bounding box center [425, 170] width 76 height 33
click at [489, 176] on link "Current year" at bounding box center [511, 170] width 95 height 33
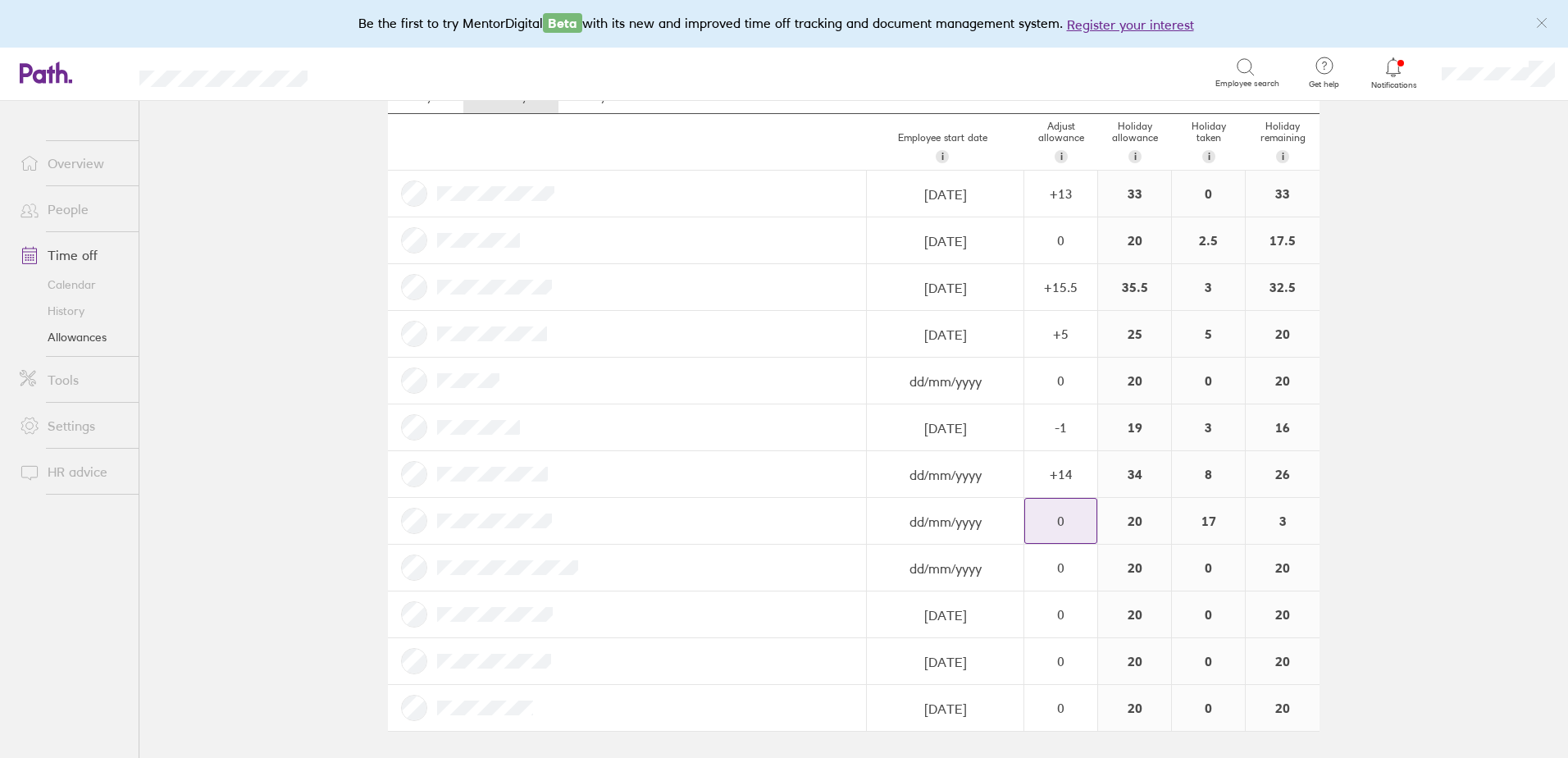
click at [1075, 520] on div "0" at bounding box center [1061, 520] width 71 height 15
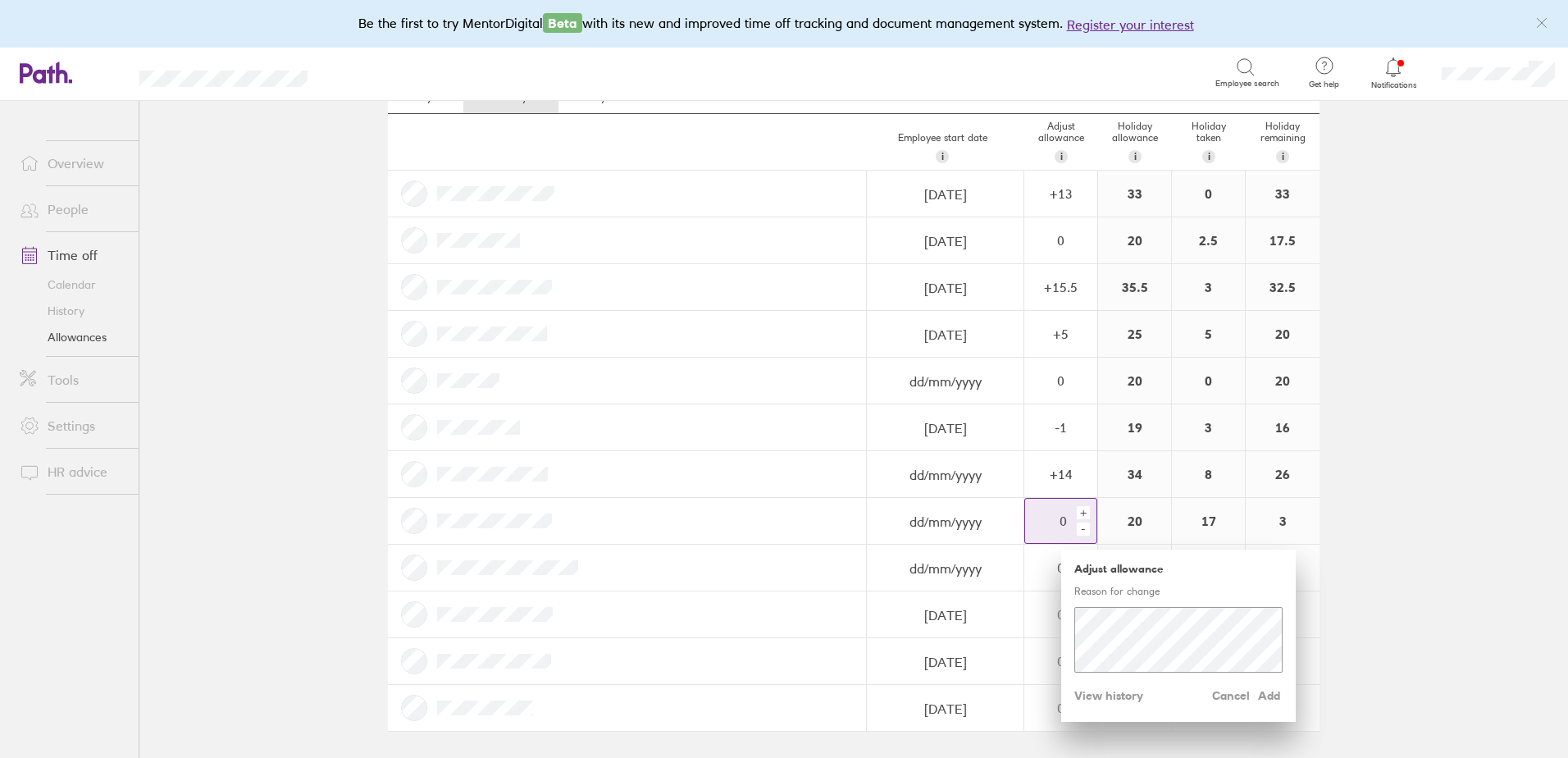
click at [1077, 514] on div "+" at bounding box center [1083, 512] width 13 height 13
click at [1077, 512] on div "+" at bounding box center [1083, 512] width 13 height 13
click at [1078, 512] on div "+" at bounding box center [1083, 512] width 13 height 13
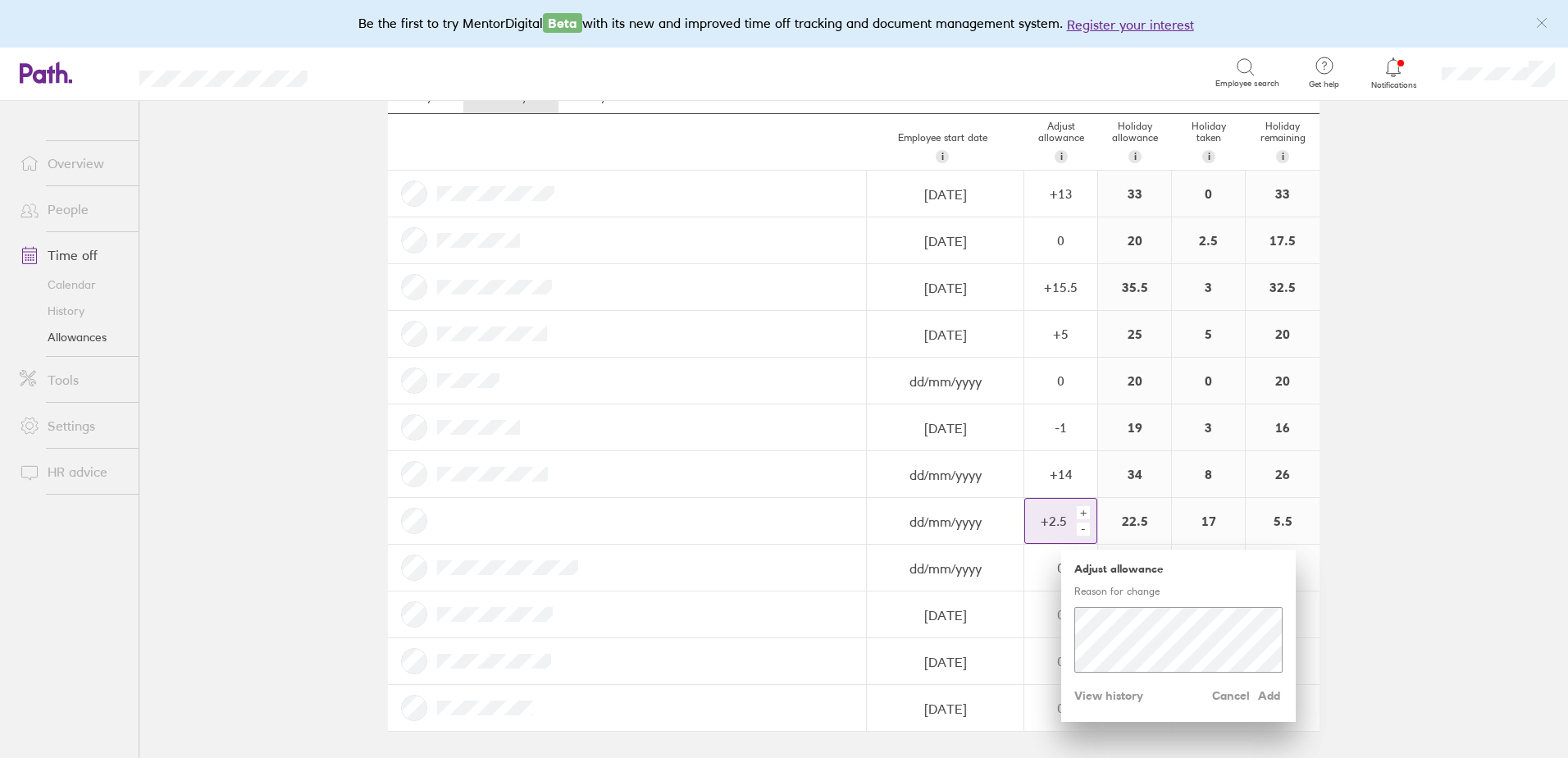
click at [1078, 512] on div "+" at bounding box center [1083, 512] width 13 height 13
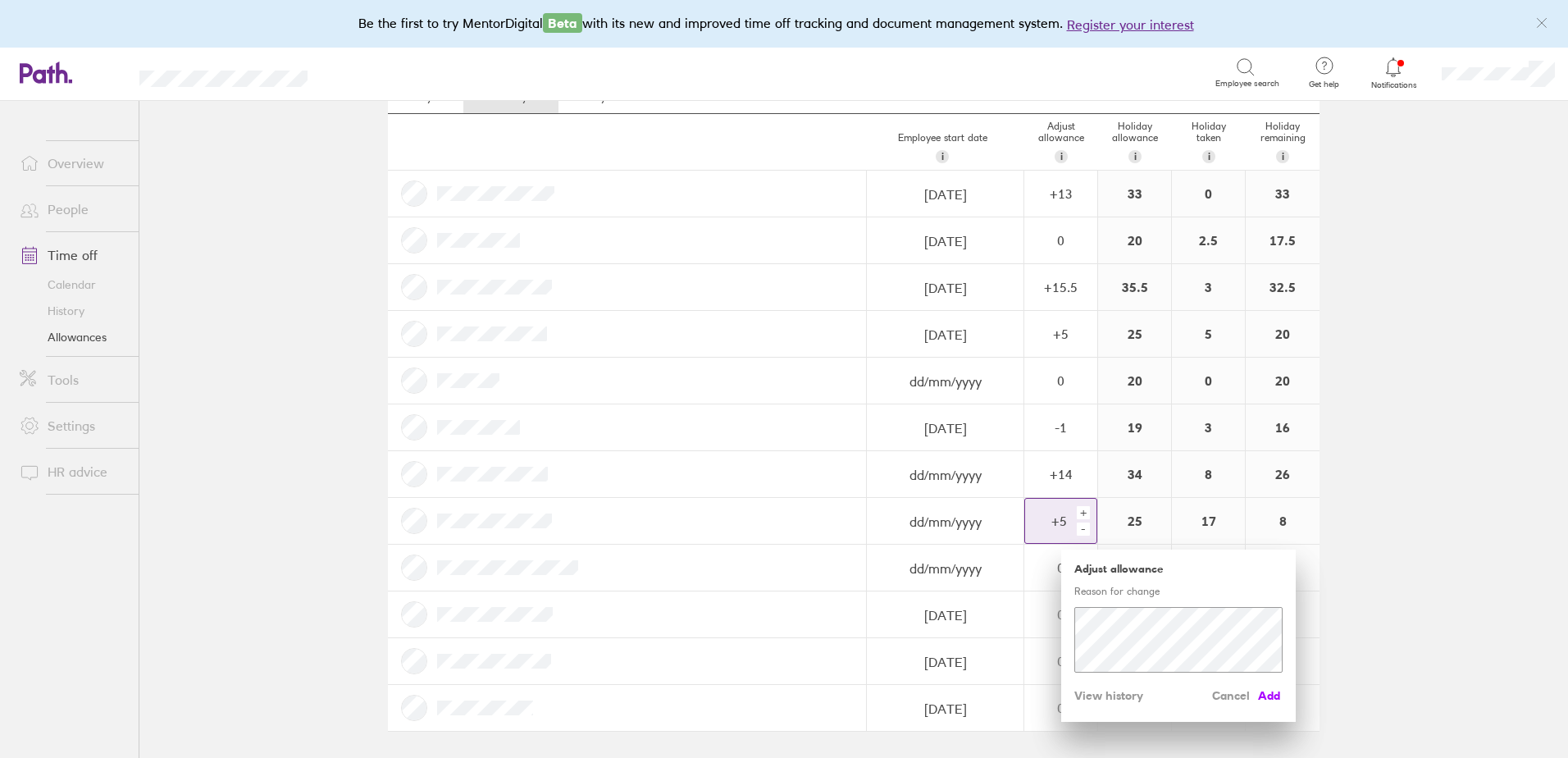
click at [1263, 689] on span "Add" at bounding box center [1269, 695] width 27 height 27
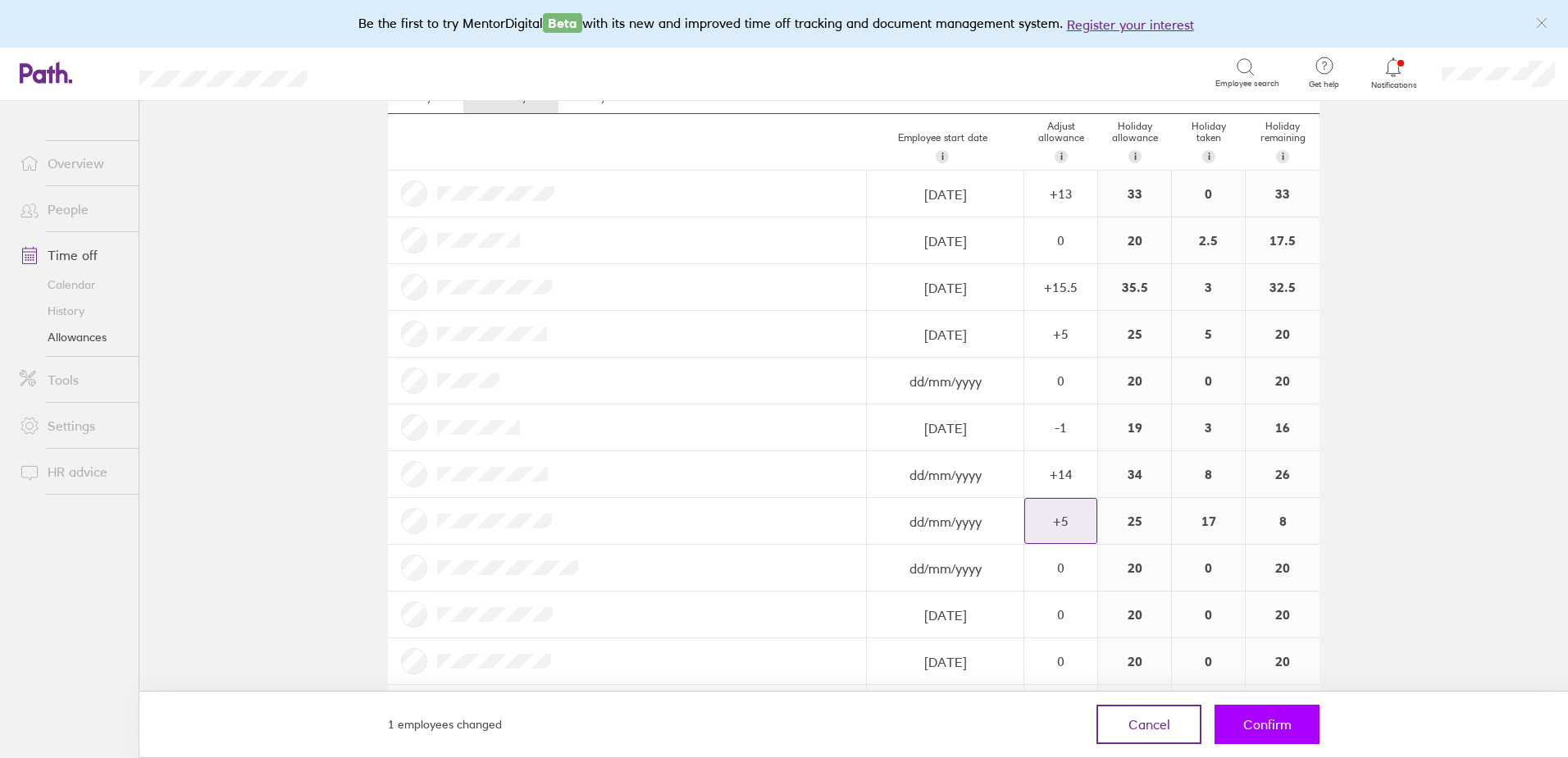
click at [1270, 714] on button "Confirm" at bounding box center [1267, 724] width 105 height 39
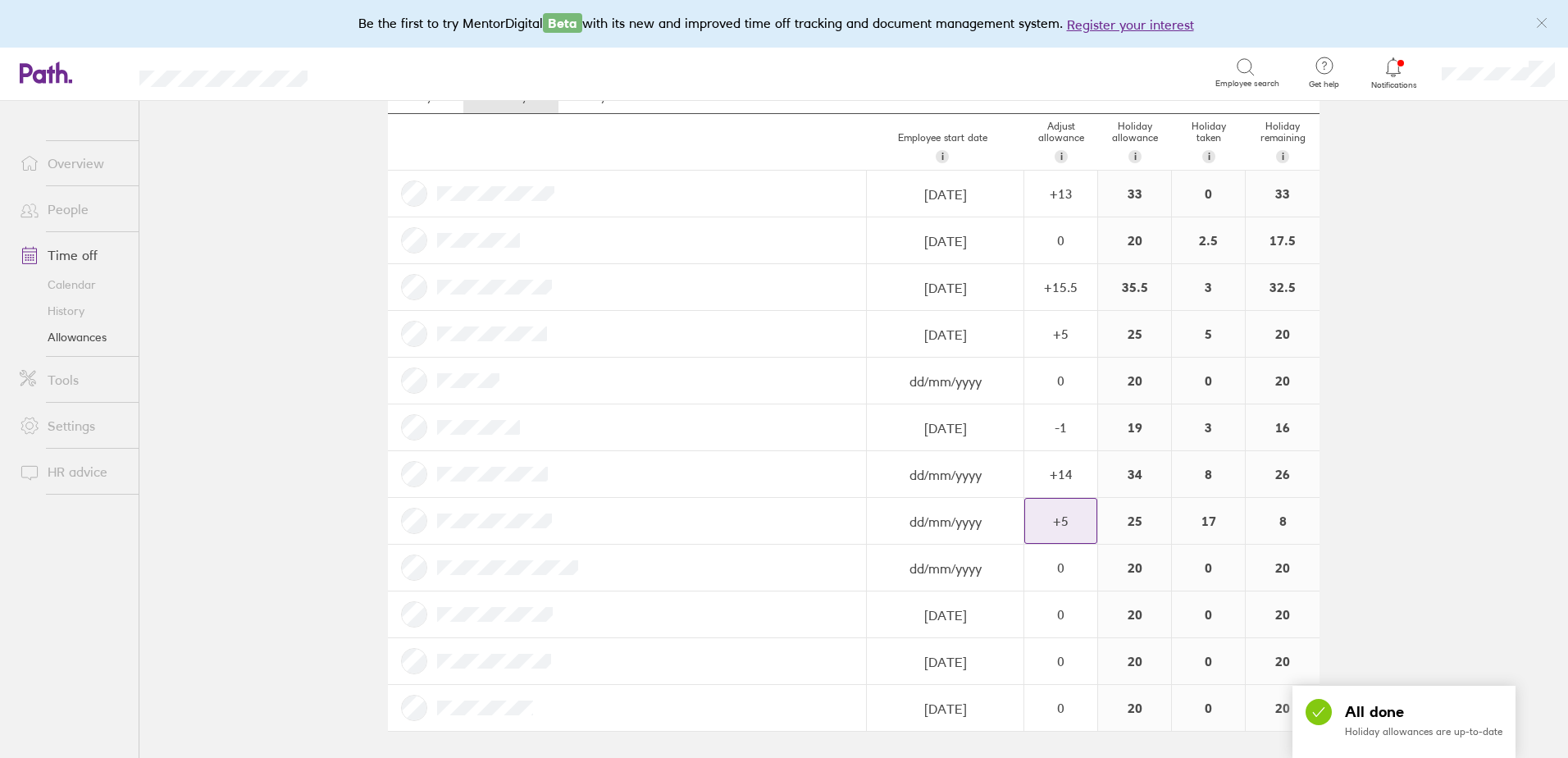
click at [1073, 518] on div "+ 5" at bounding box center [1061, 520] width 71 height 15
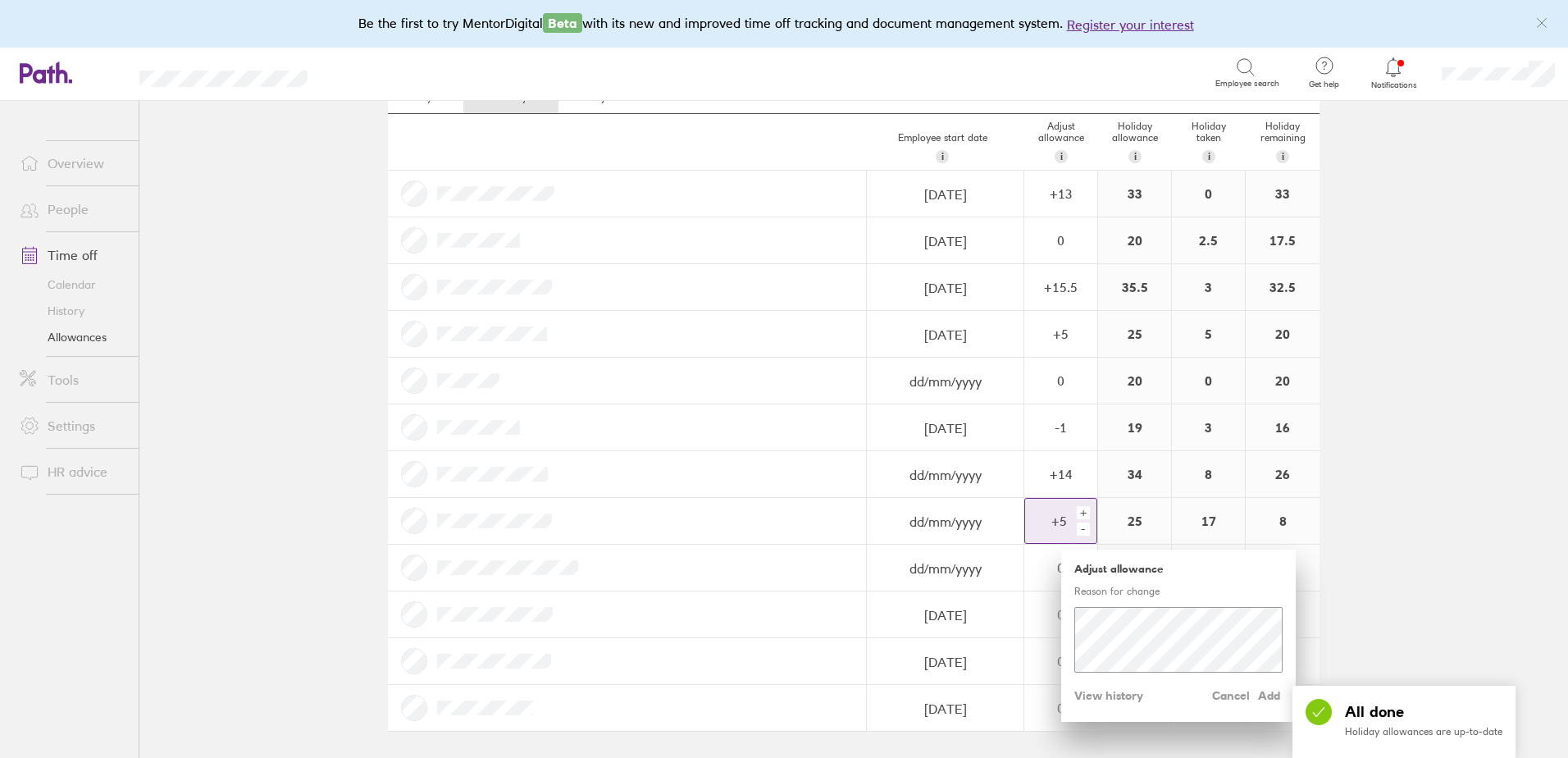
click at [1079, 510] on div "+" at bounding box center [1083, 512] width 13 height 13
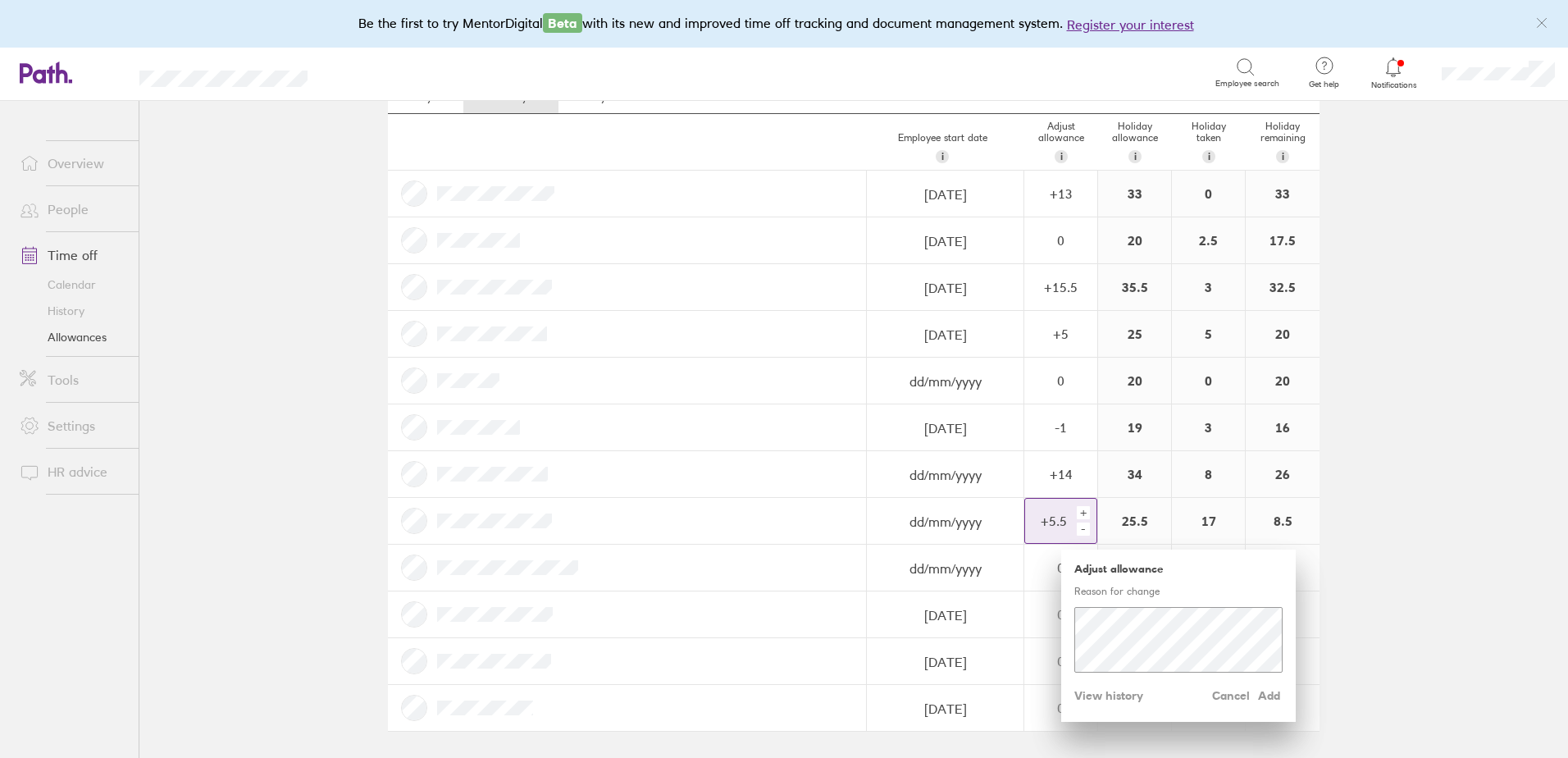
click at [1079, 510] on div "+" at bounding box center [1083, 512] width 13 height 13
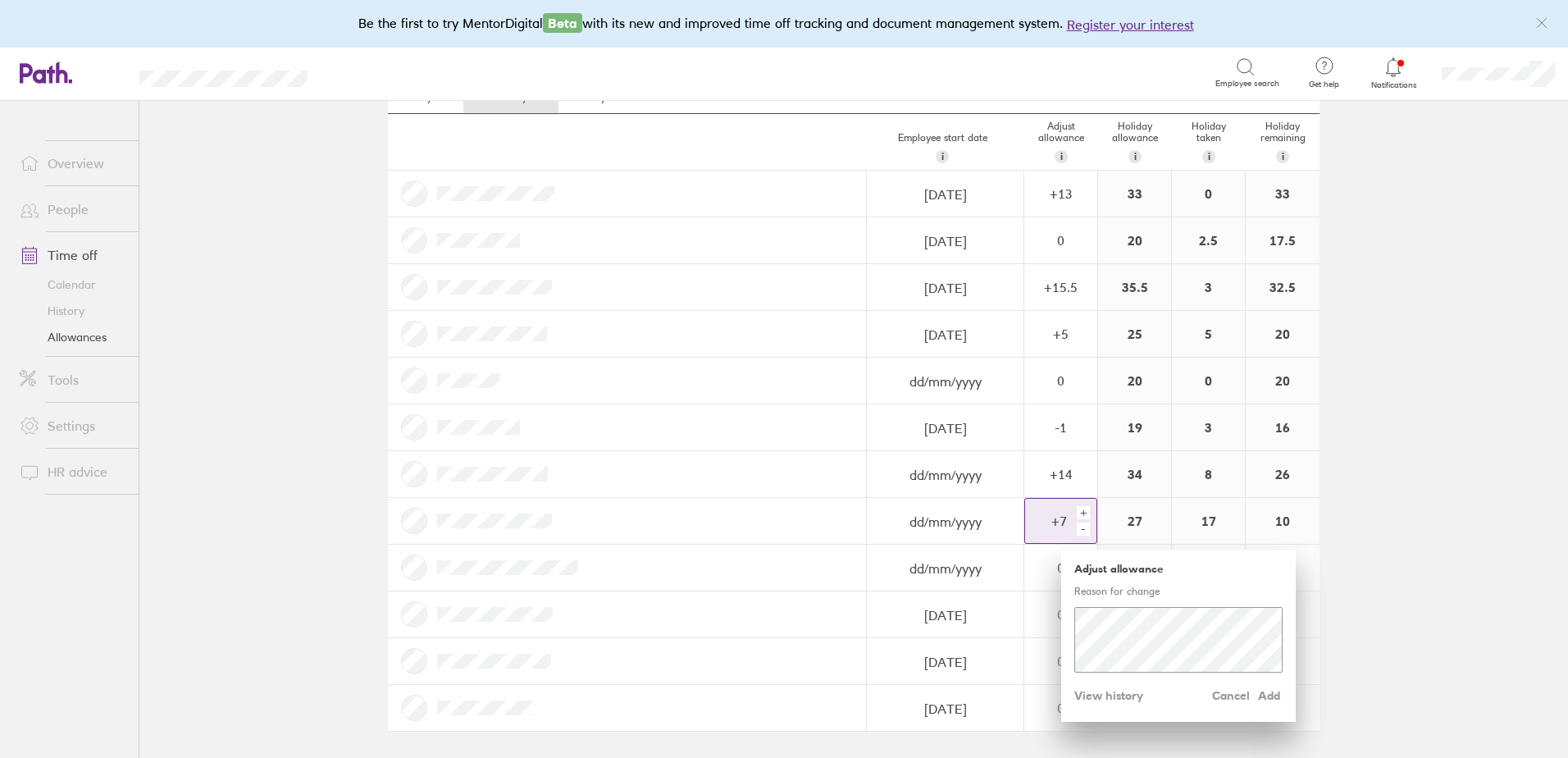
click at [1079, 510] on div "+" at bounding box center [1083, 512] width 13 height 13
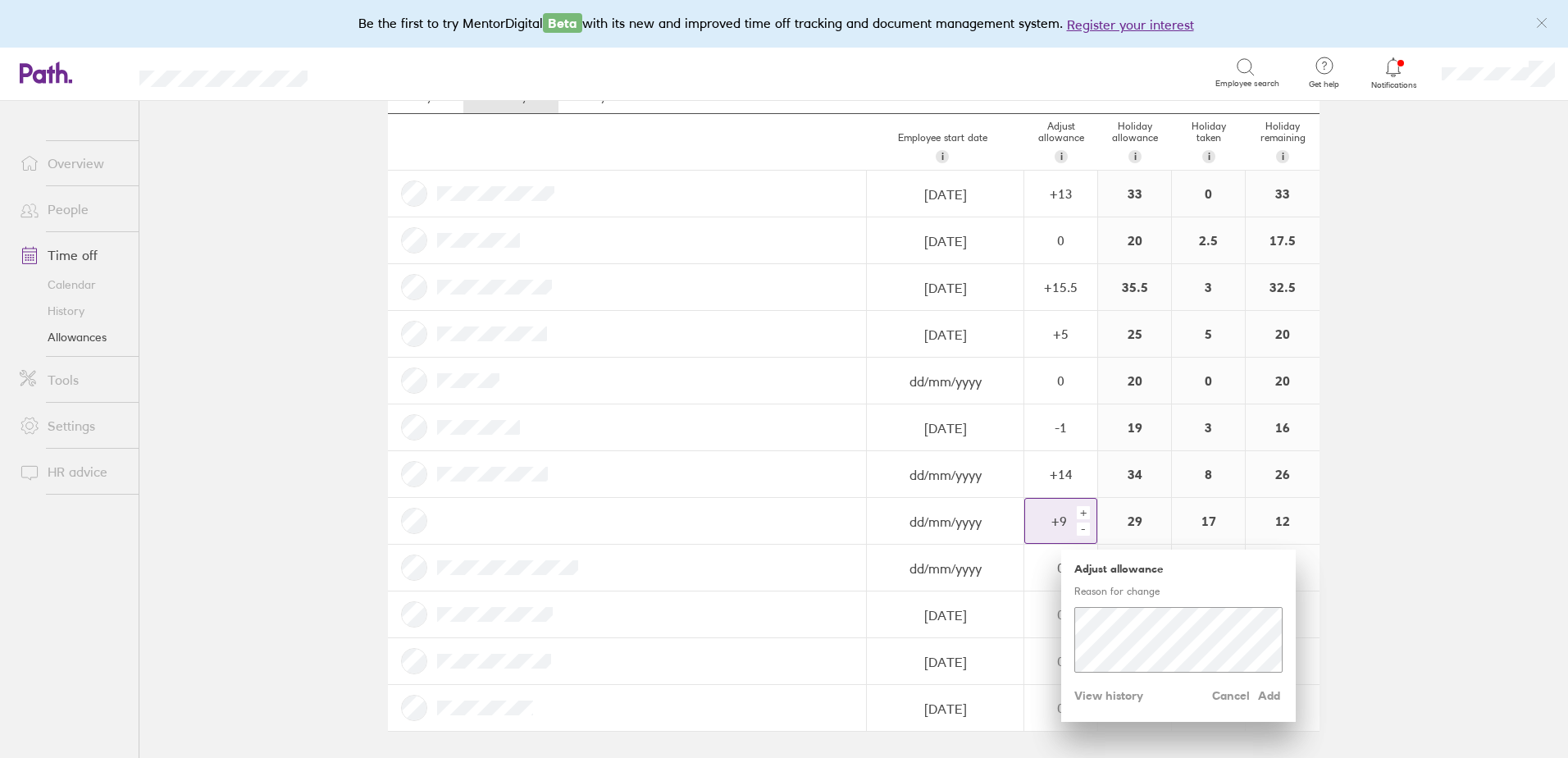
click at [1079, 510] on div "+" at bounding box center [1083, 512] width 13 height 13
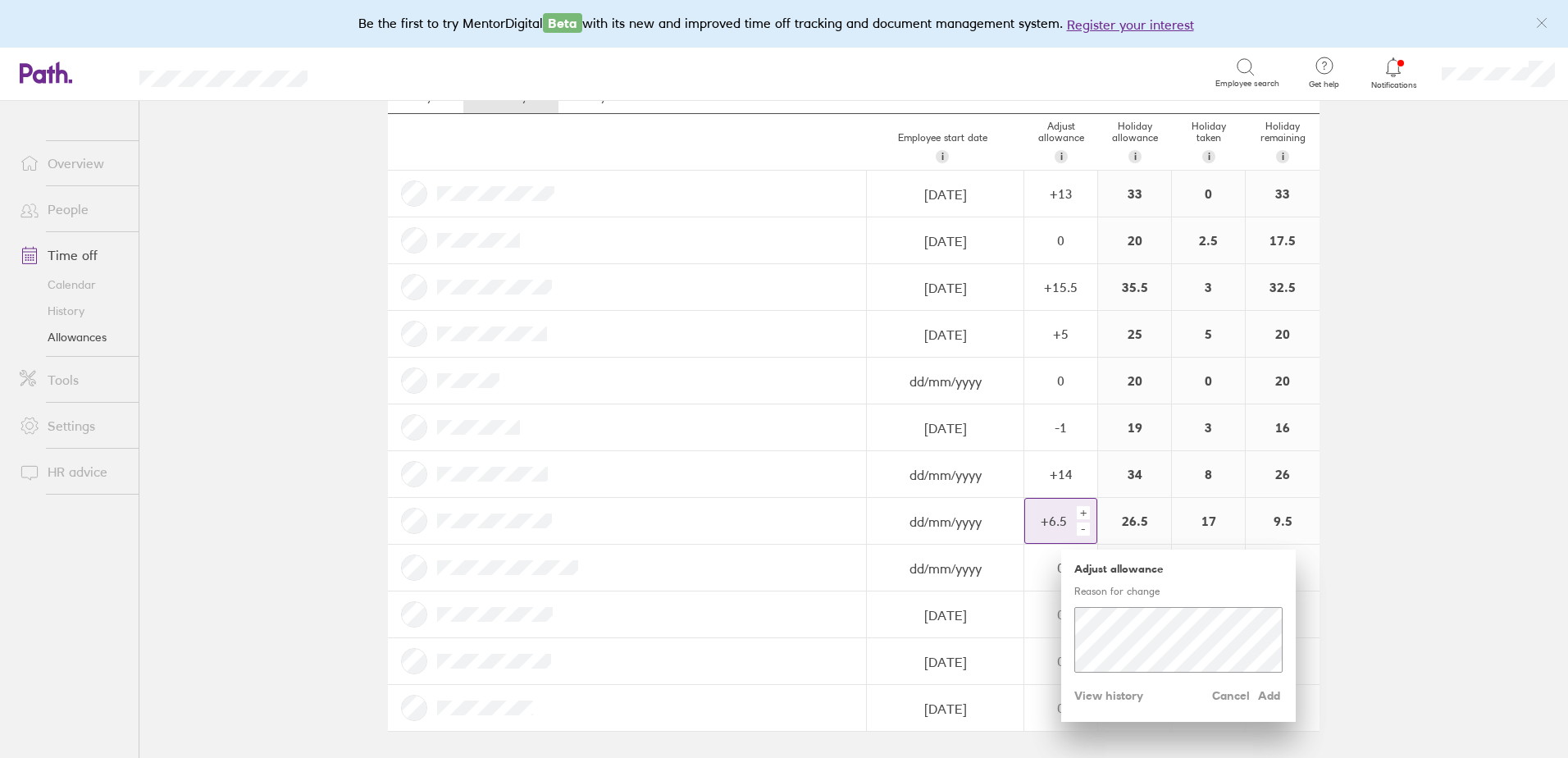
click at [1079, 510] on div "+" at bounding box center [1083, 512] width 13 height 13
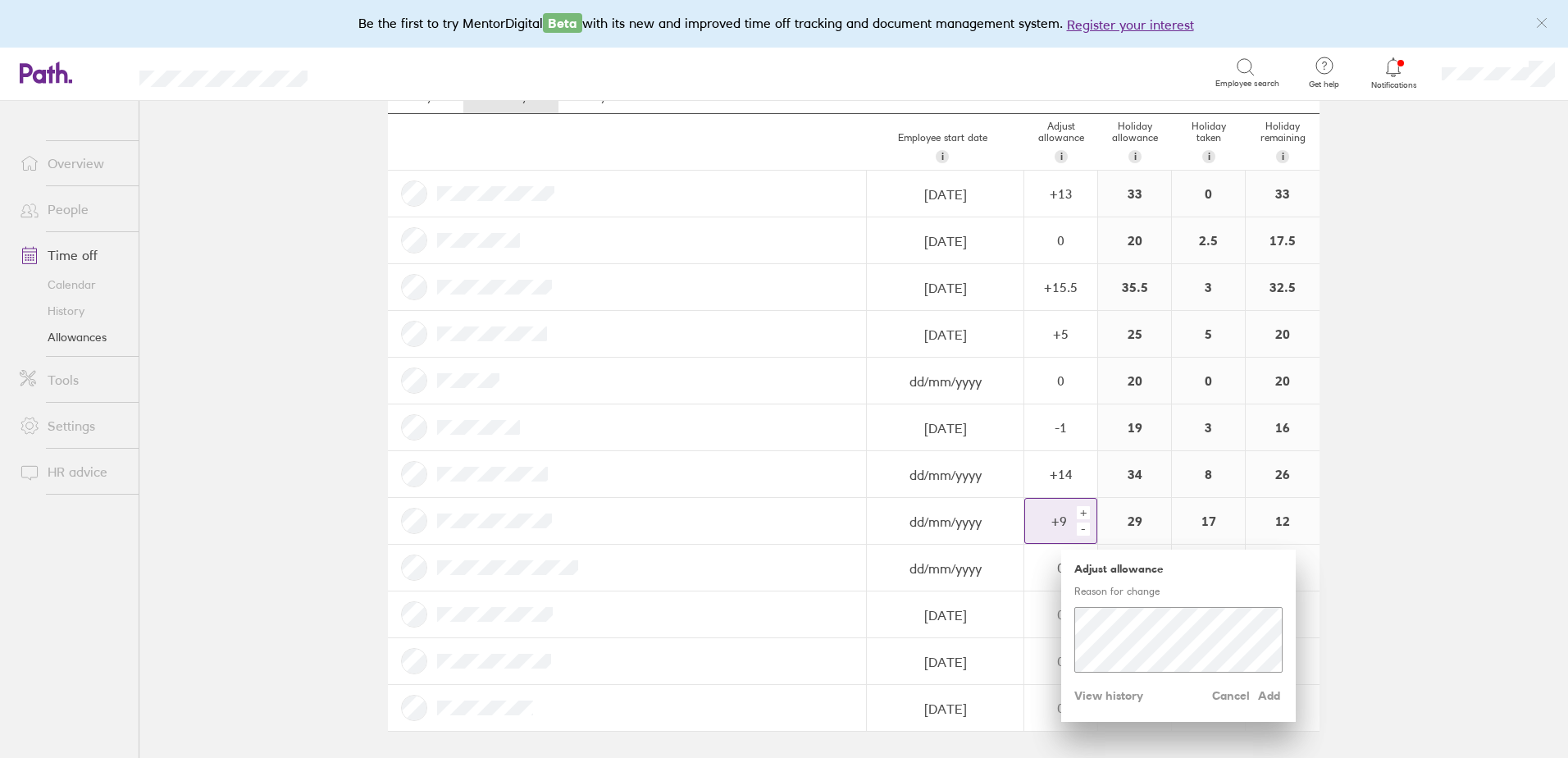
click at [1079, 510] on div "+" at bounding box center [1083, 512] width 13 height 13
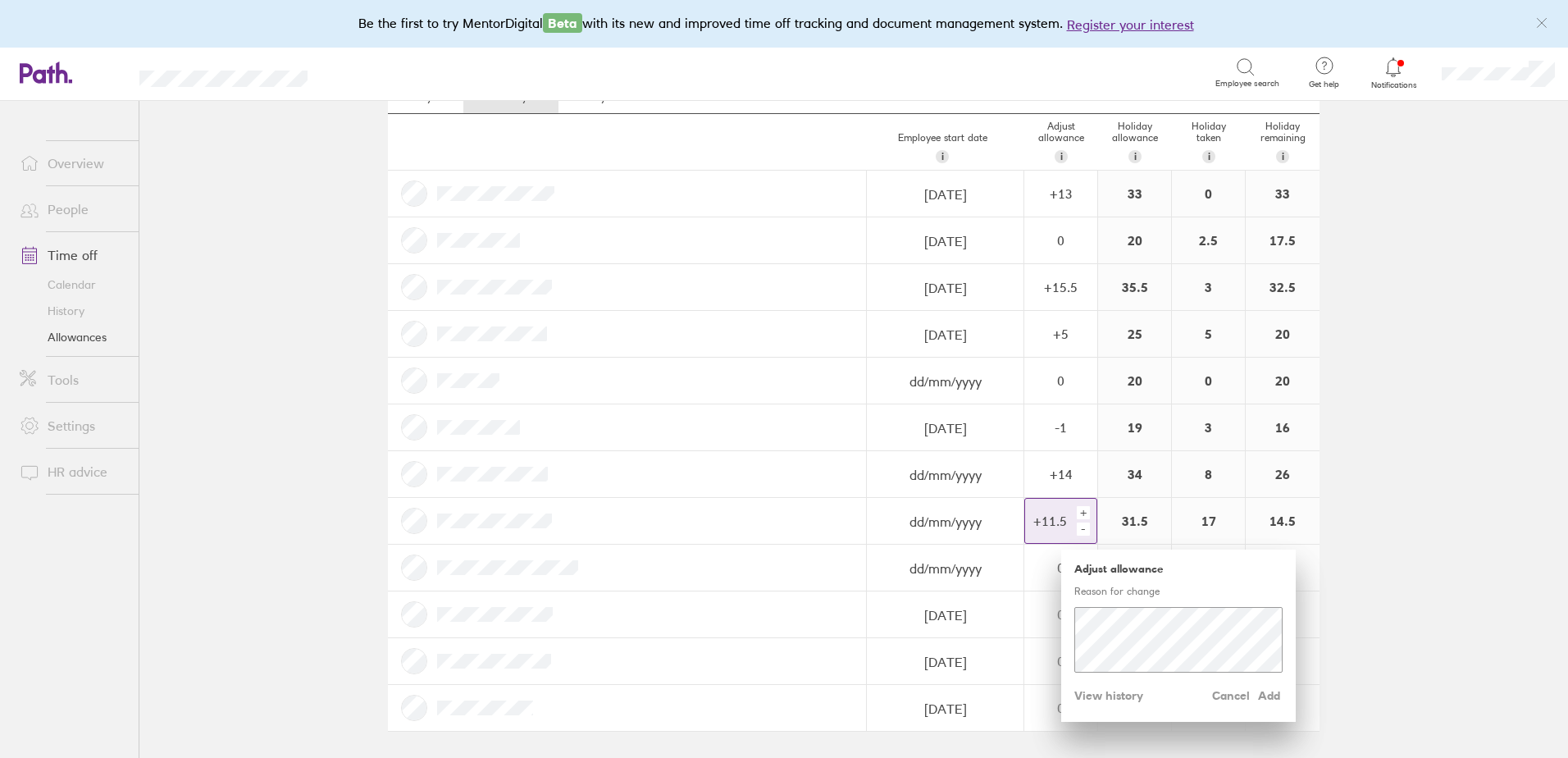
click at [1079, 510] on div "+" at bounding box center [1083, 512] width 13 height 13
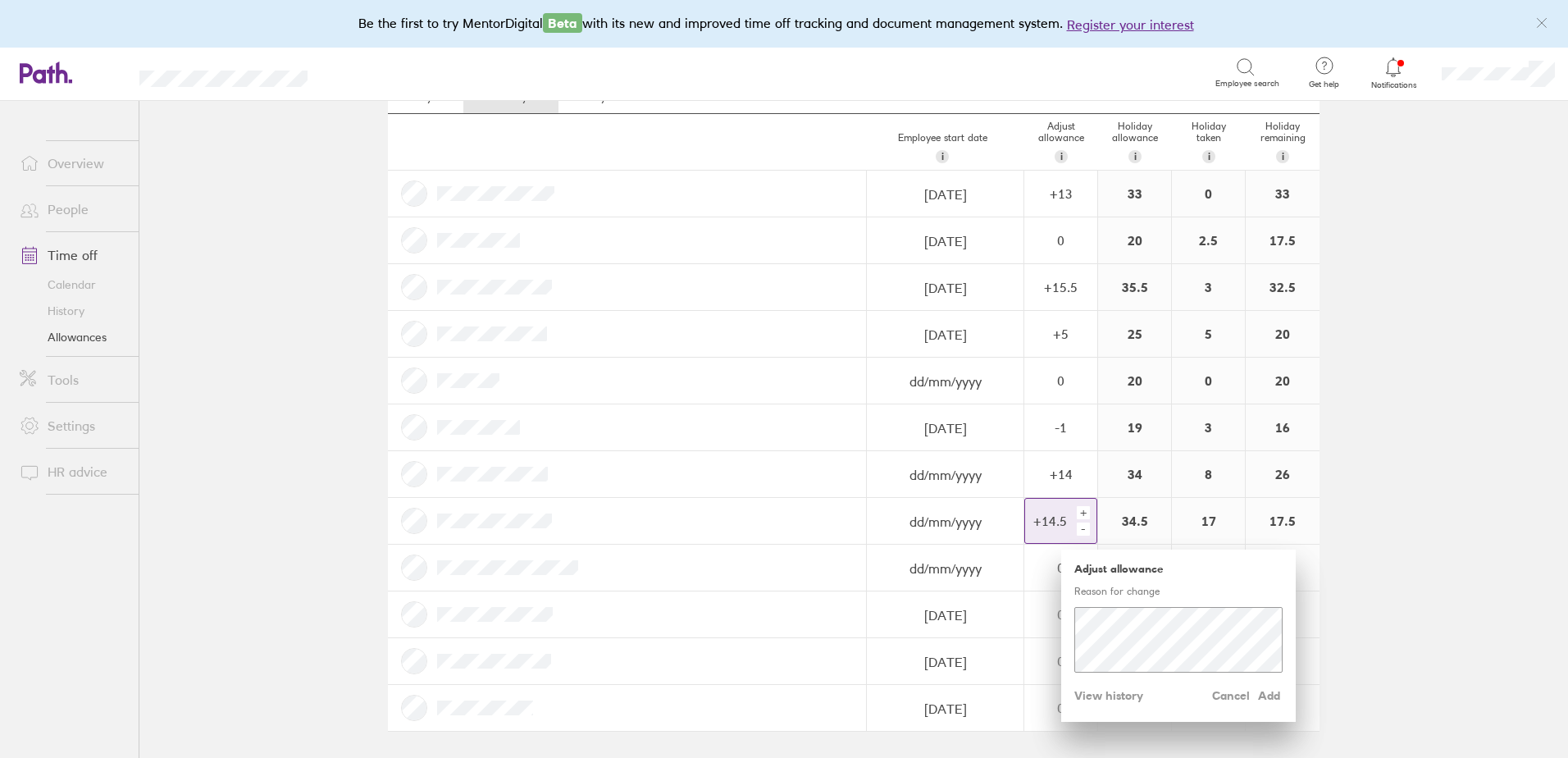
click at [1079, 510] on div "+" at bounding box center [1083, 512] width 13 height 13
click at [1078, 526] on div "-" at bounding box center [1083, 528] width 13 height 13
click at [1269, 694] on span "Add" at bounding box center [1269, 695] width 27 height 27
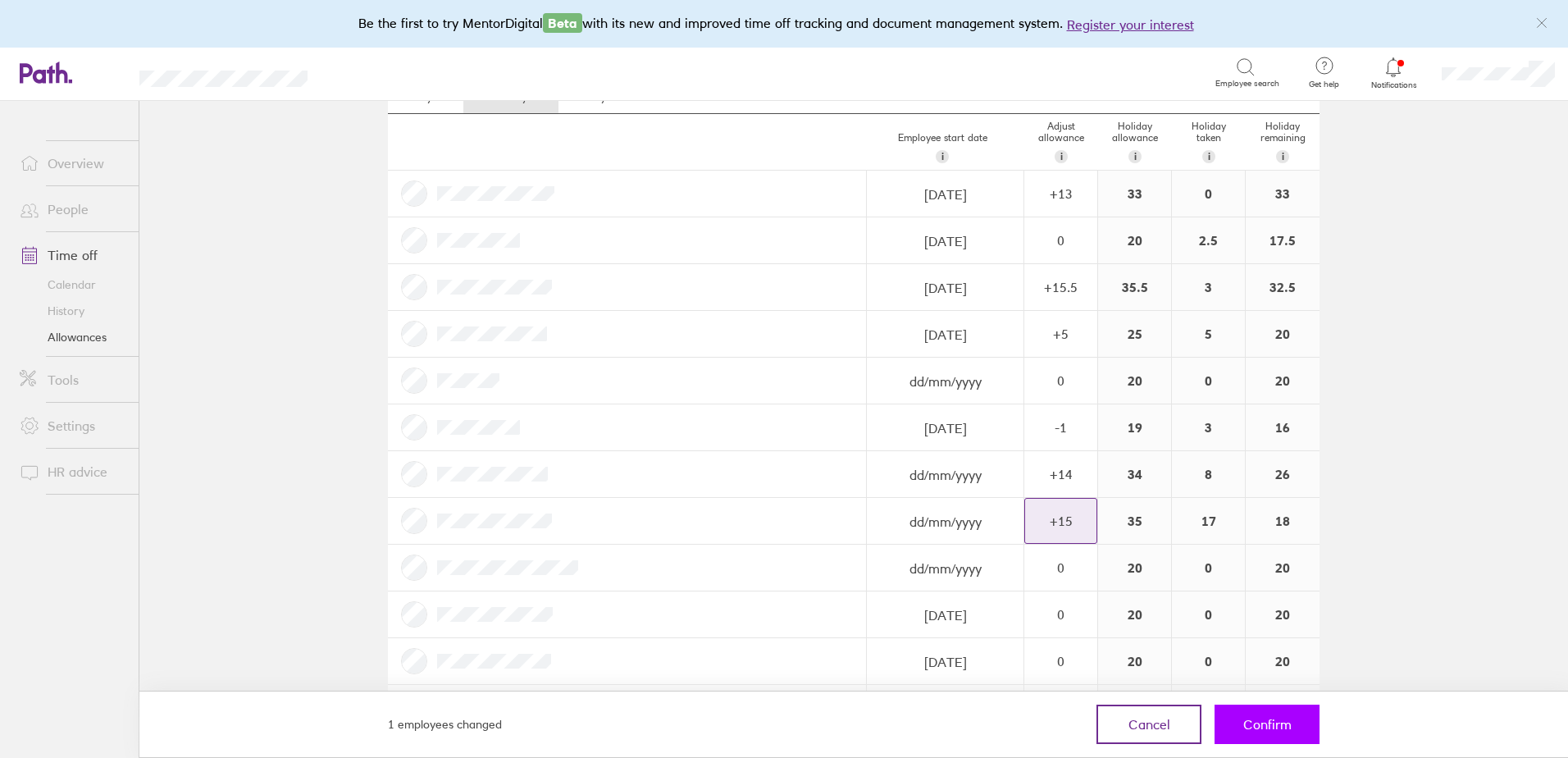
click at [1255, 720] on span "Confirm" at bounding box center [1267, 724] width 48 height 15
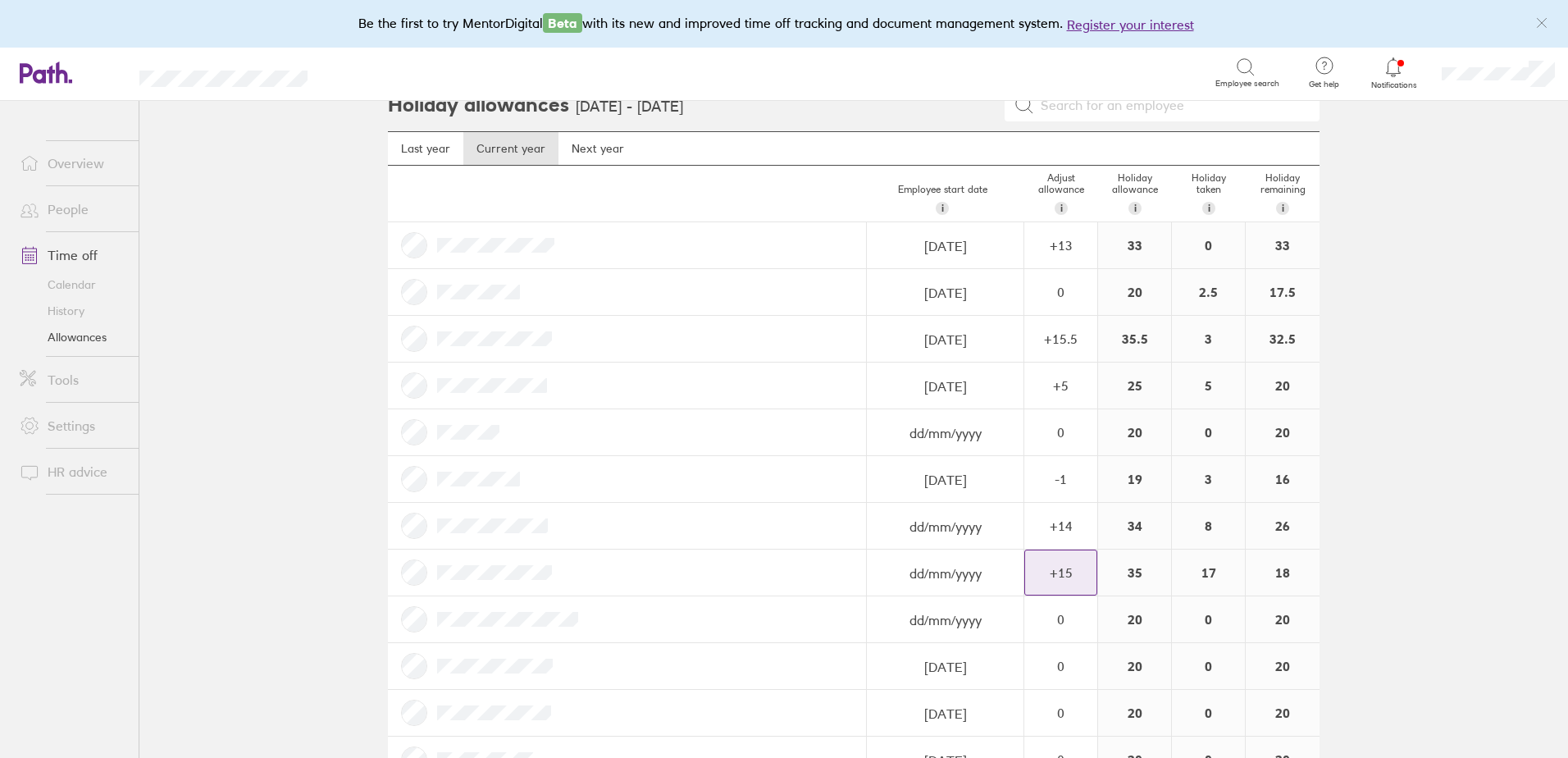
scroll to position [0, 0]
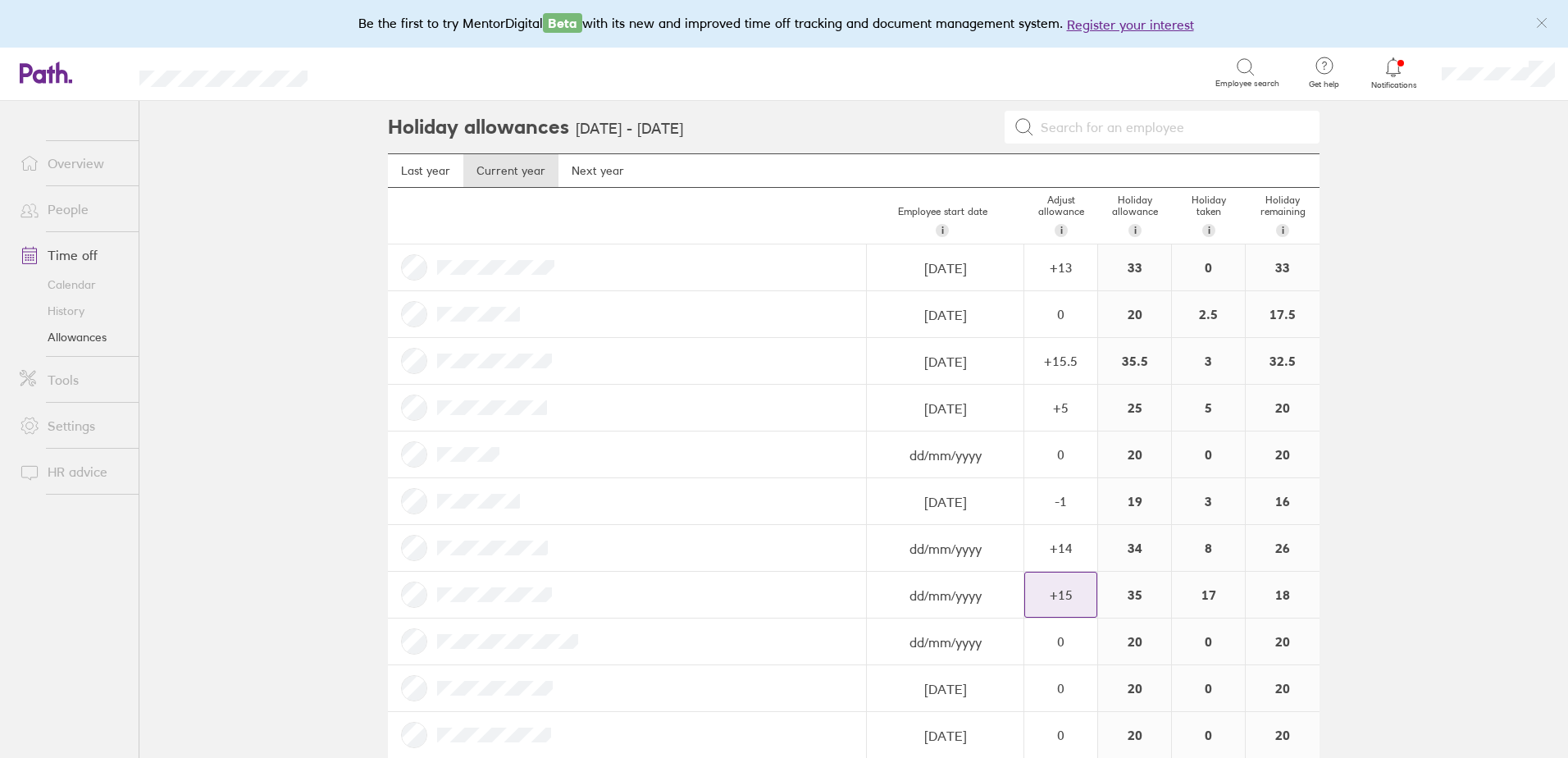
click at [1391, 71] on icon at bounding box center [1393, 67] width 20 height 20
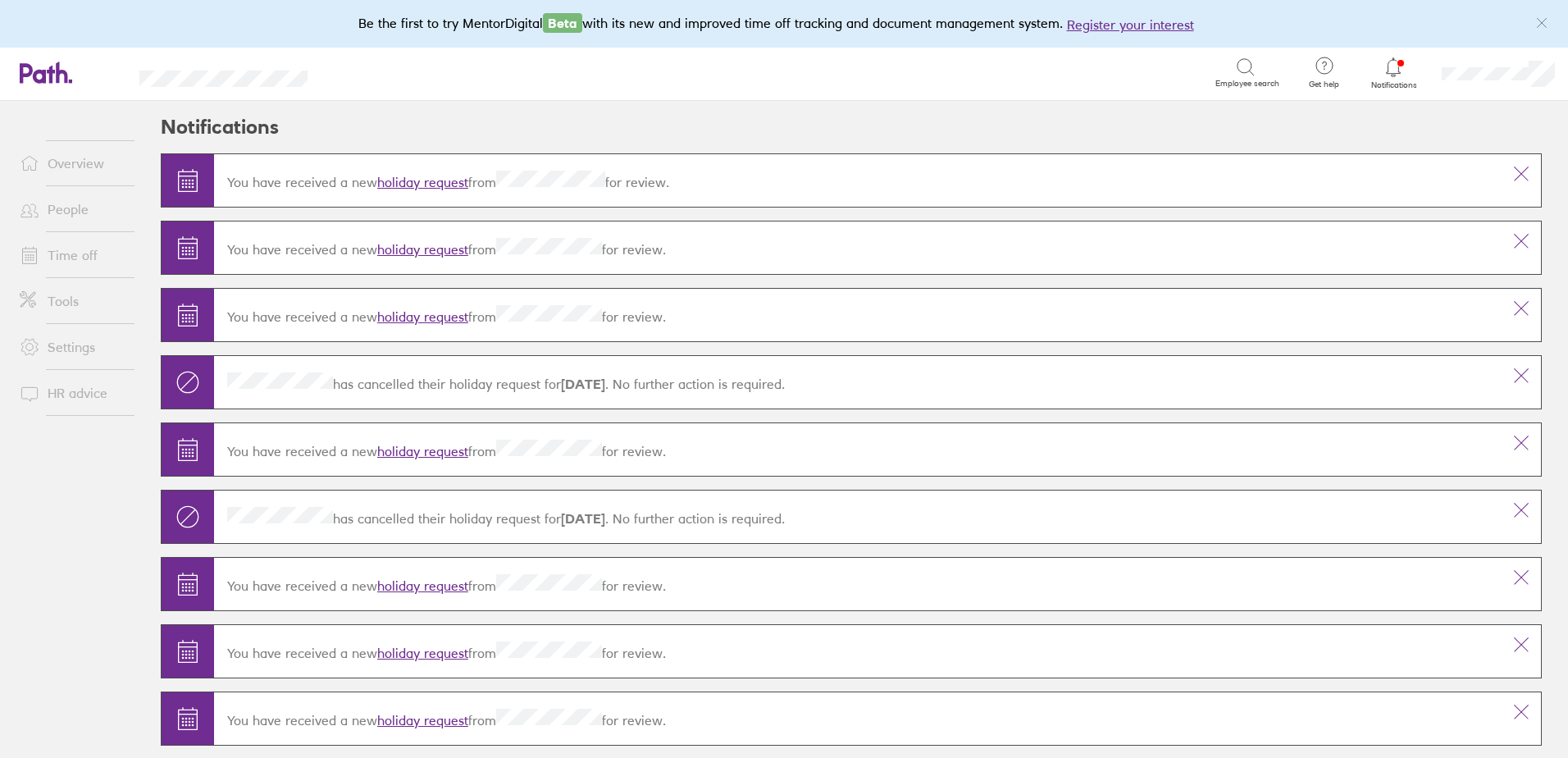
click at [423, 189] on div "You have received a new holiday request from for review." at bounding box center [858, 180] width 1288 height 46
click at [423, 180] on link "holiday request" at bounding box center [423, 181] width 91 height 17
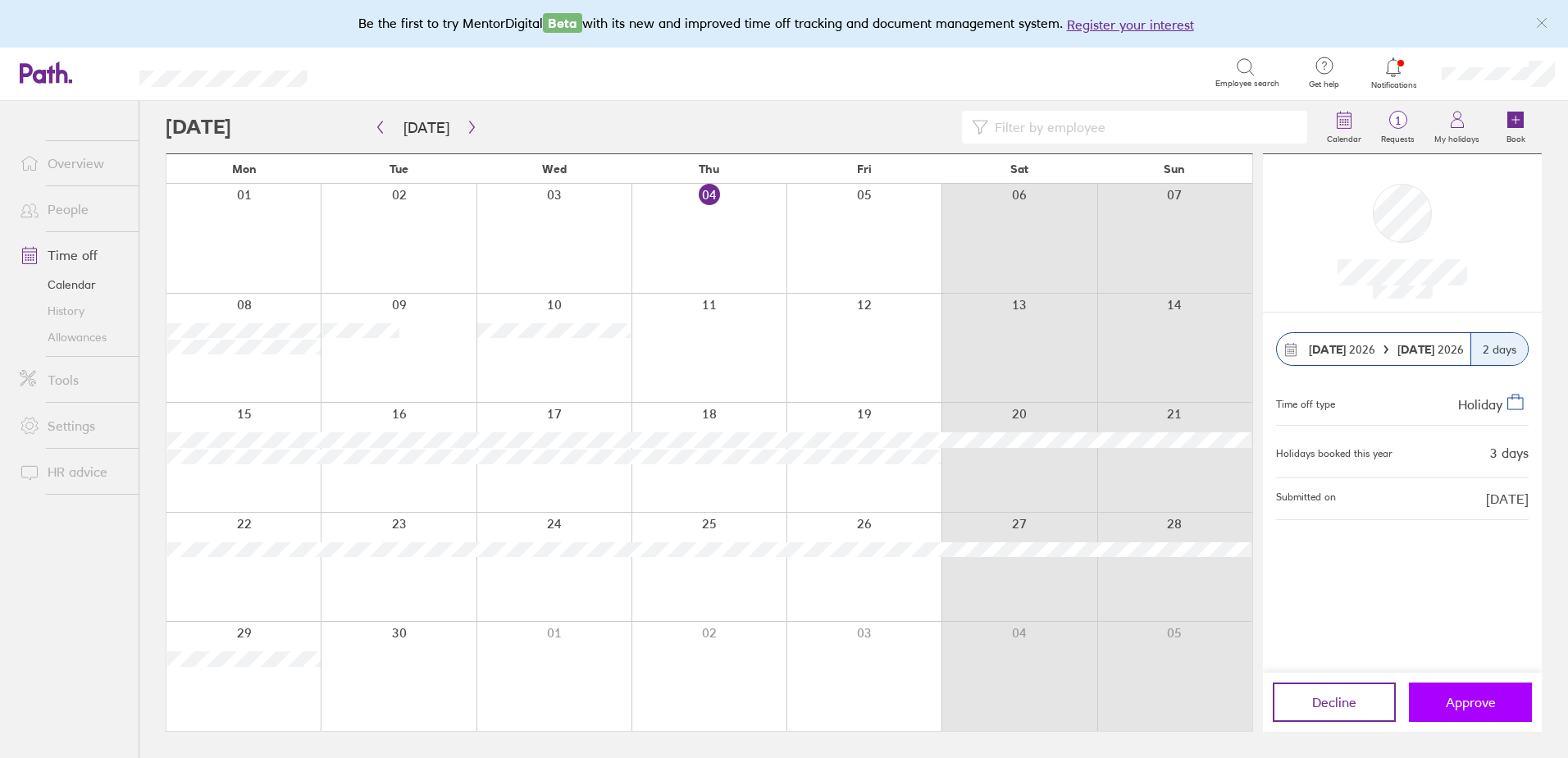
click at [1484, 693] on button "Approve" at bounding box center [1470, 702] width 123 height 39
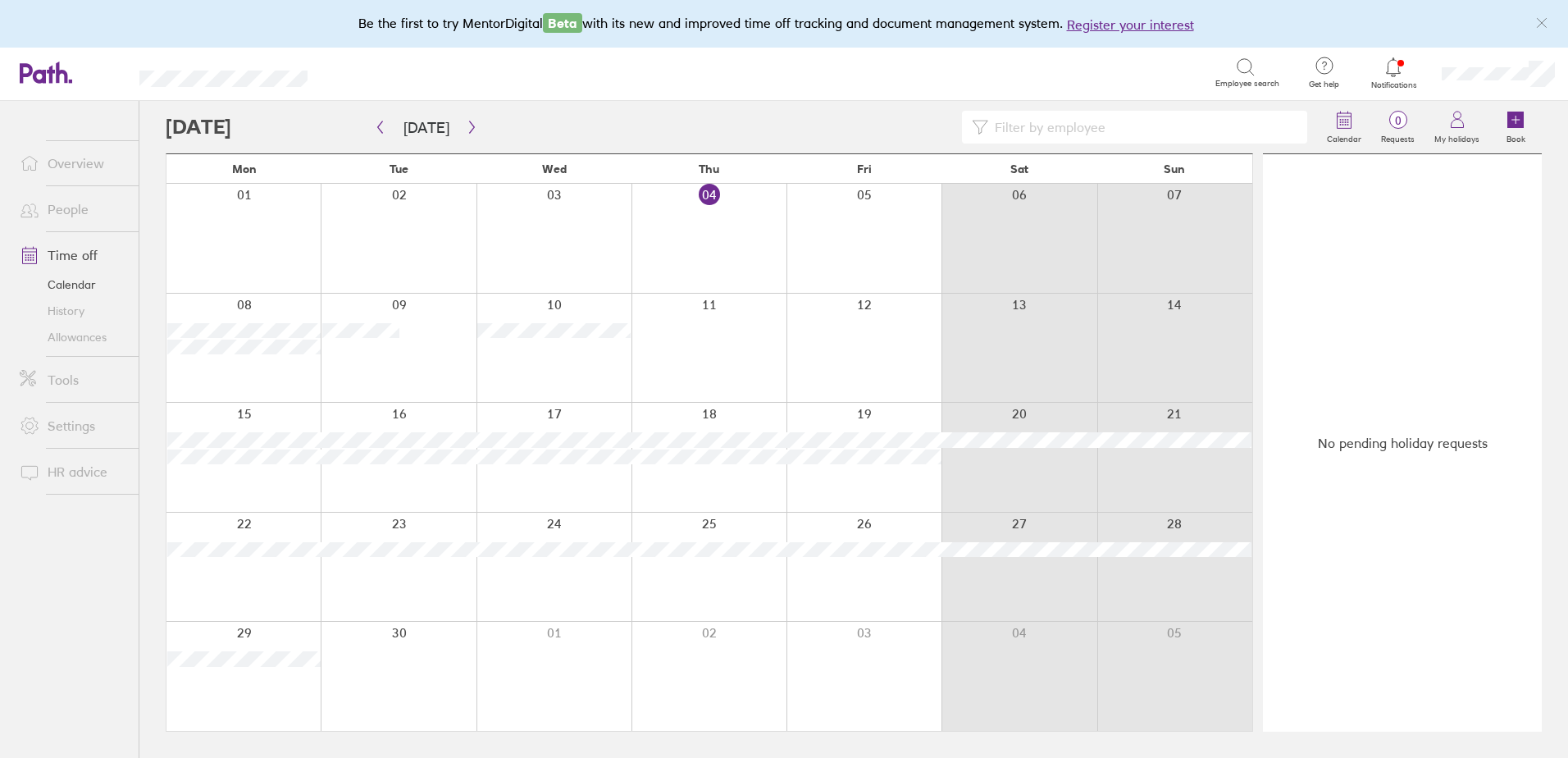
click at [57, 334] on link "Allowances" at bounding box center [73, 337] width 132 height 27
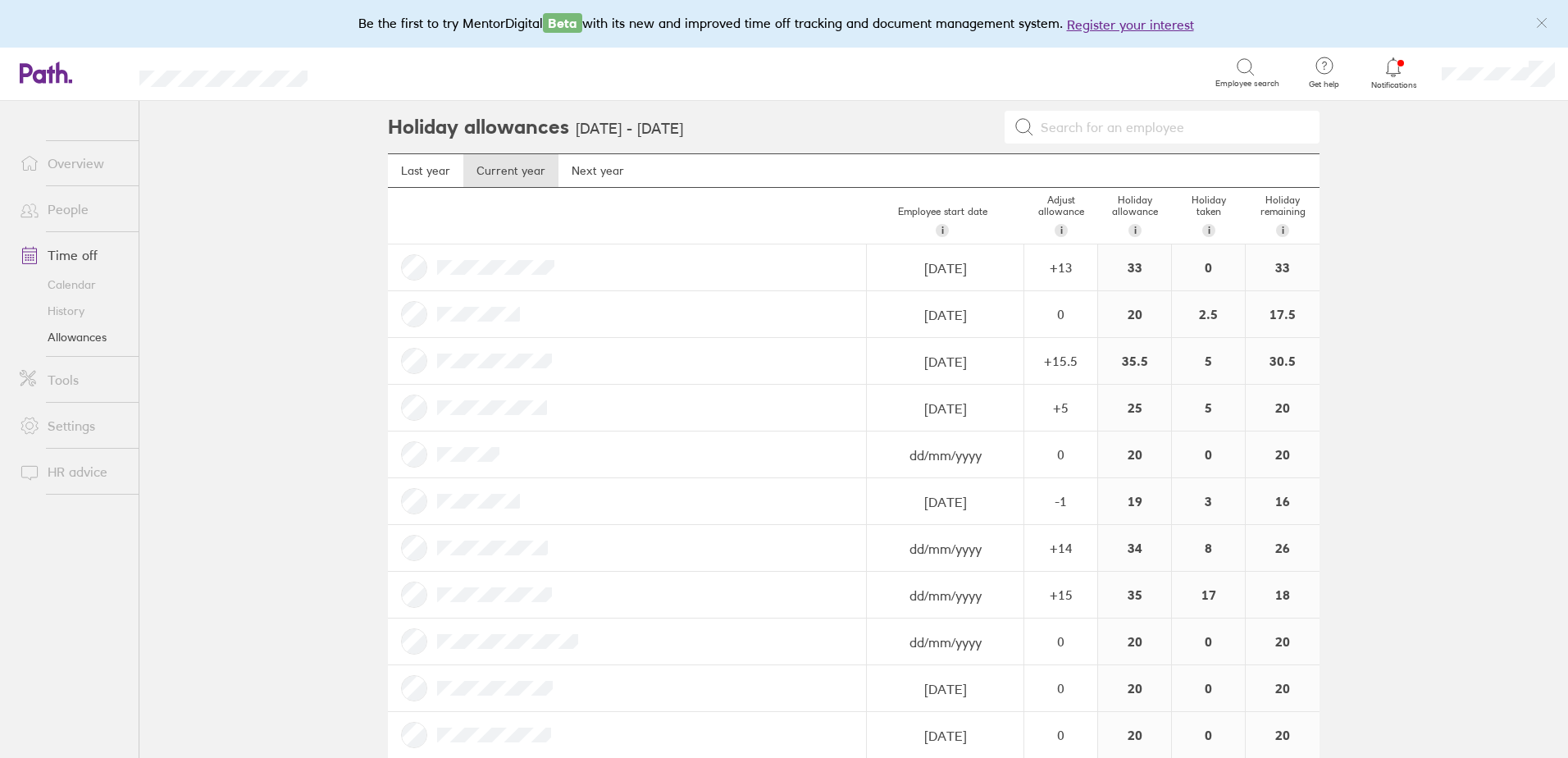
click at [83, 210] on link "People" at bounding box center [73, 208] width 132 height 33
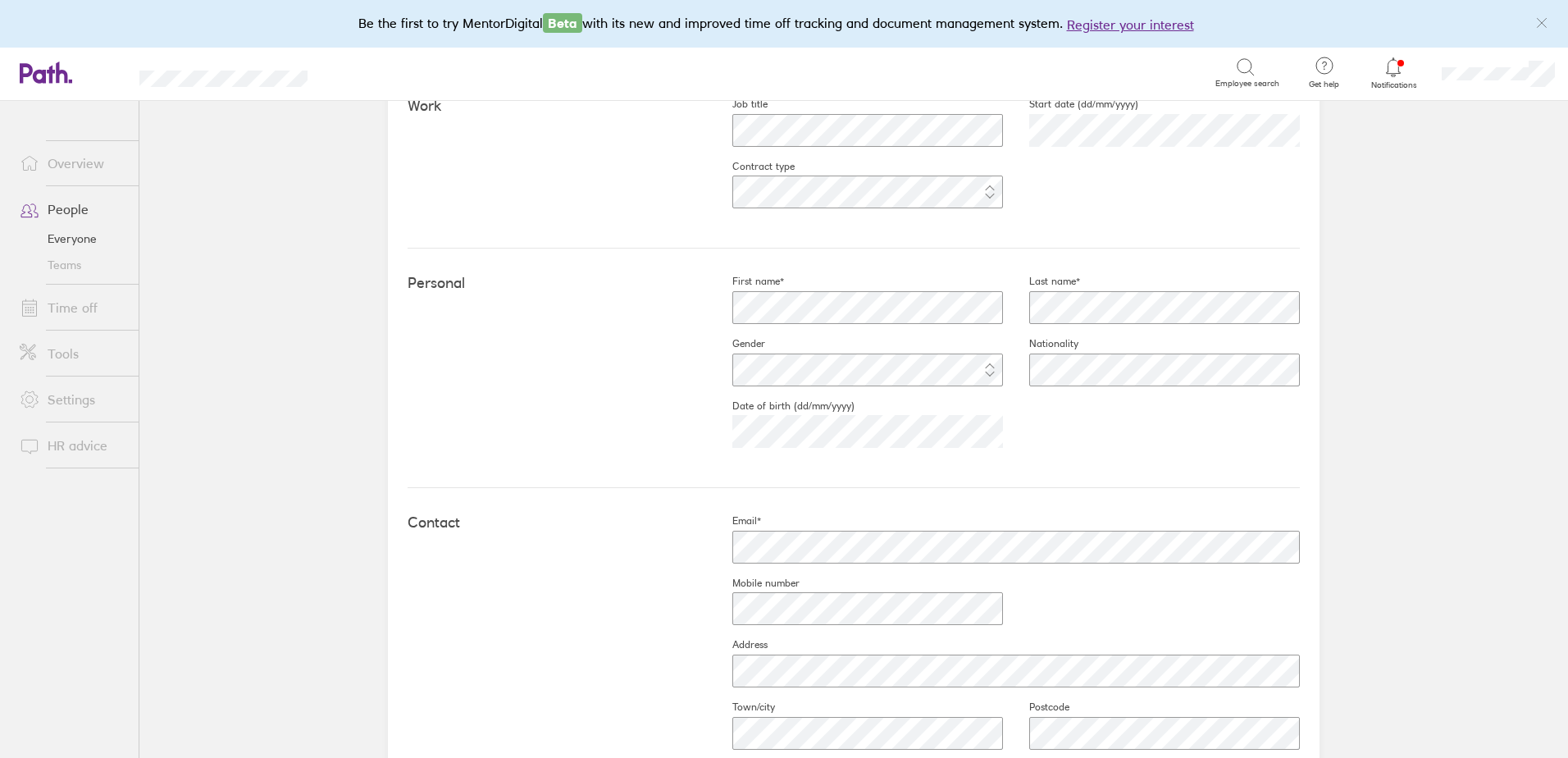
scroll to position [328, 0]
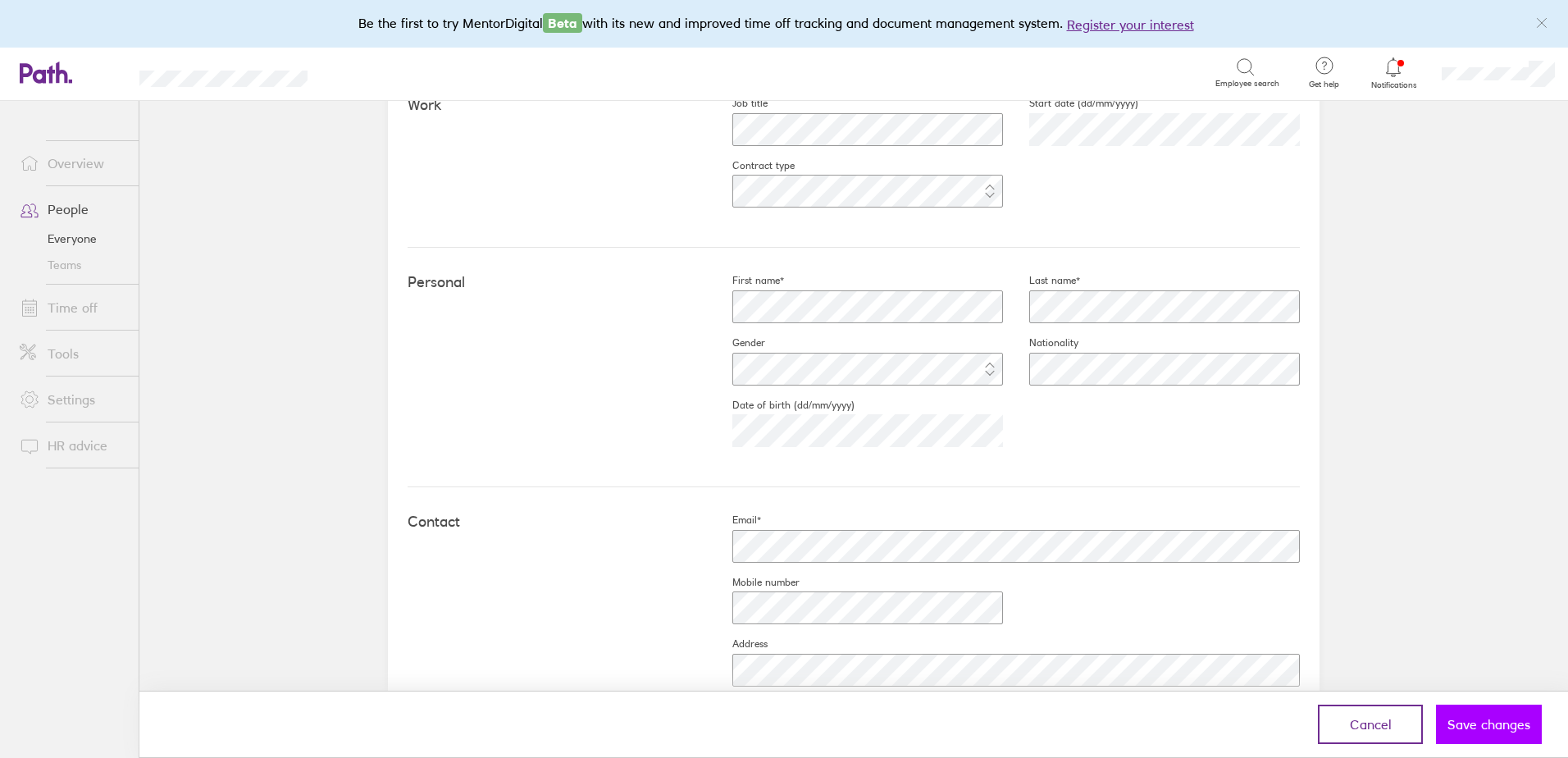
click at [1464, 714] on button "Save changes" at bounding box center [1488, 724] width 106 height 39
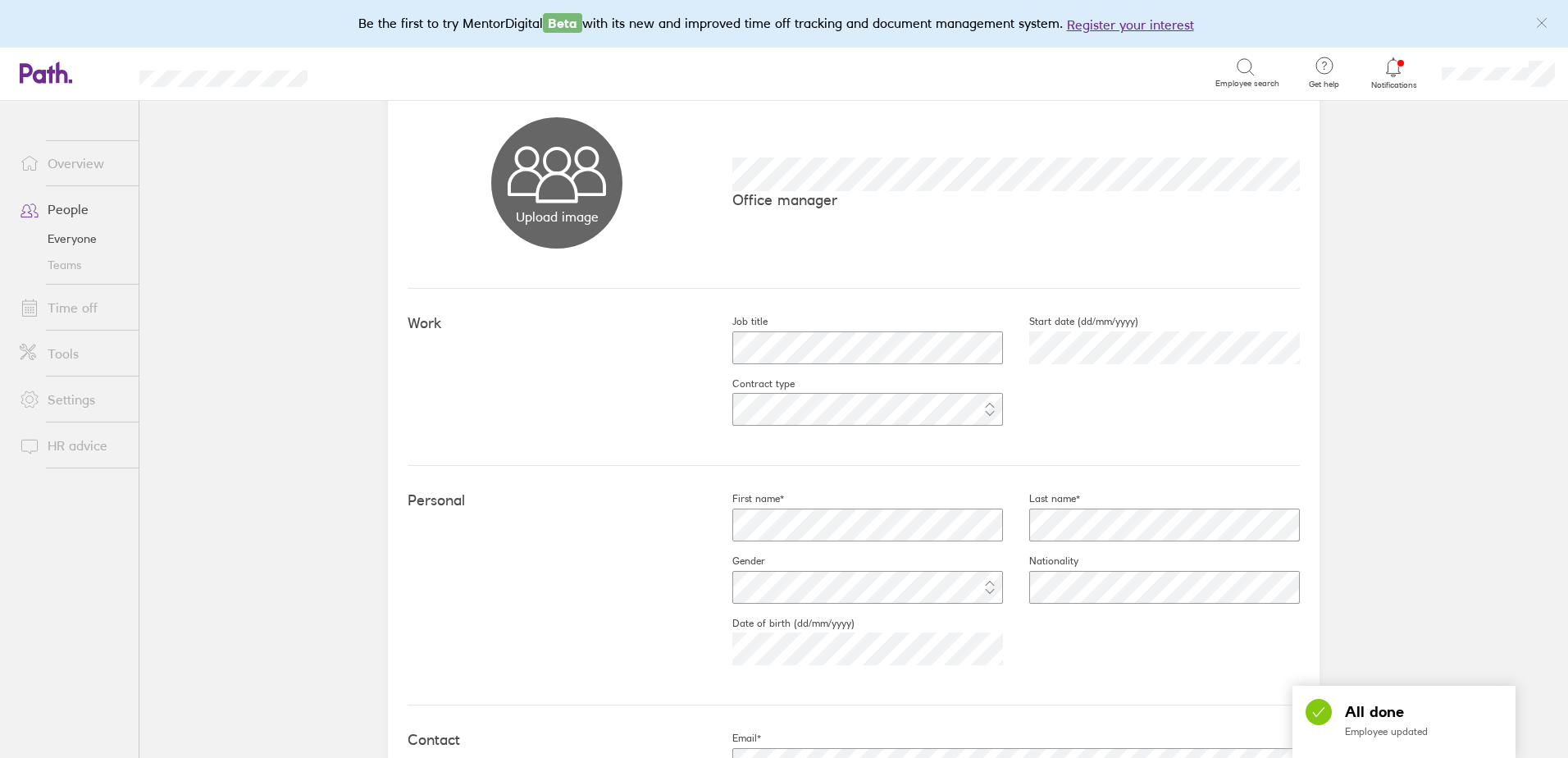
scroll to position [0, 0]
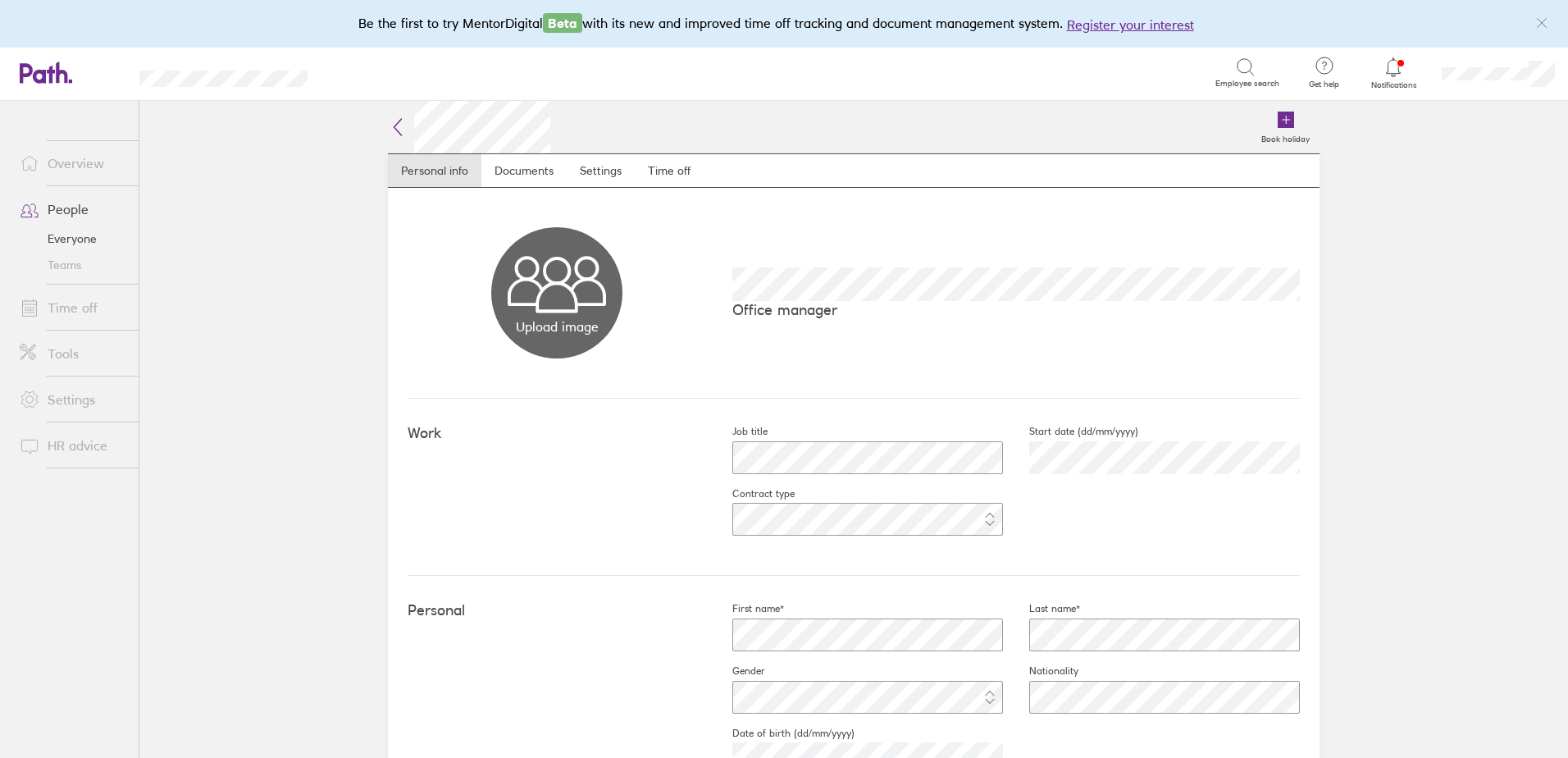
click at [72, 310] on link "Time off" at bounding box center [73, 307] width 132 height 33
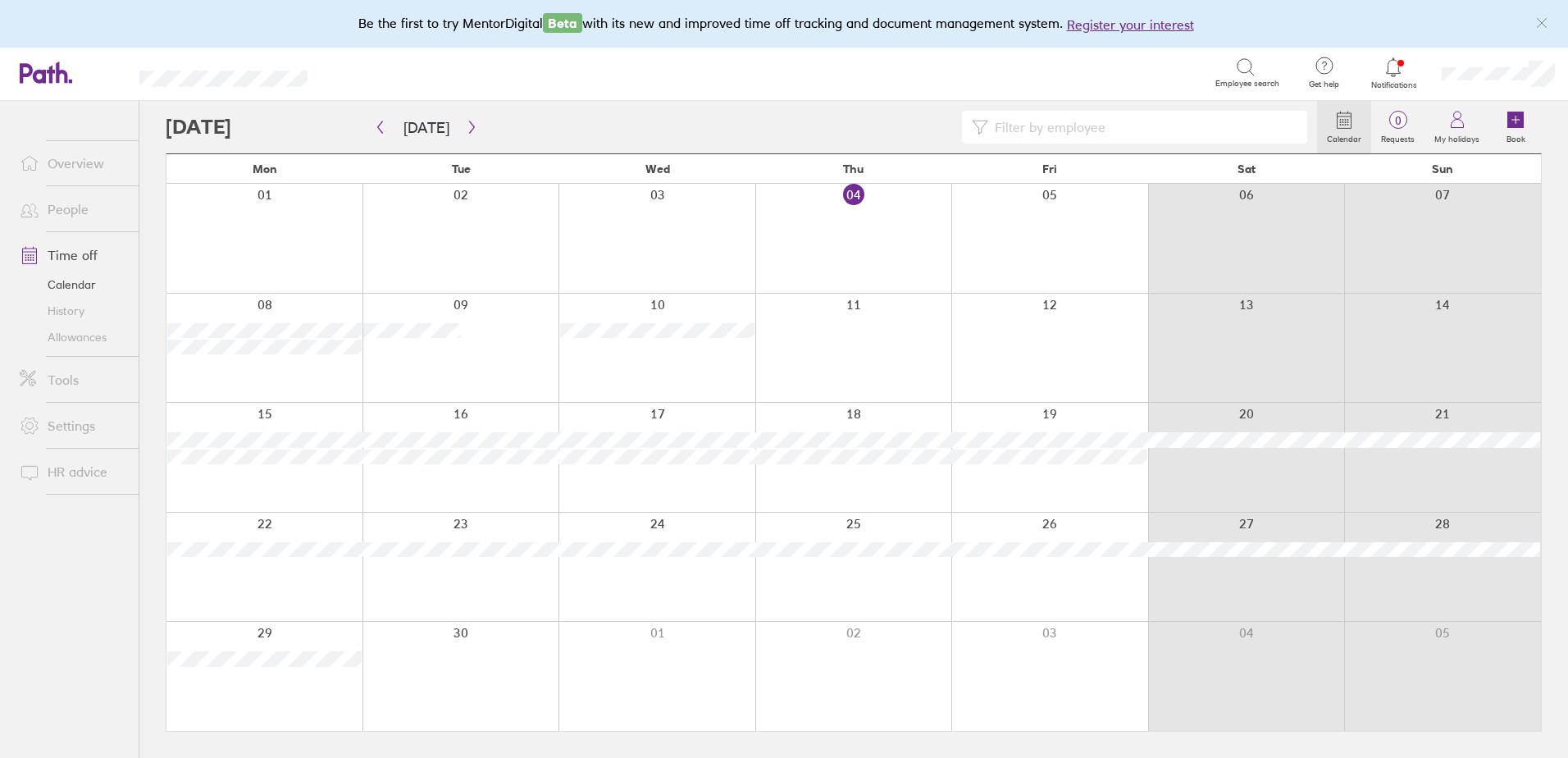
click at [70, 336] on link "Allowances" at bounding box center [73, 337] width 132 height 27
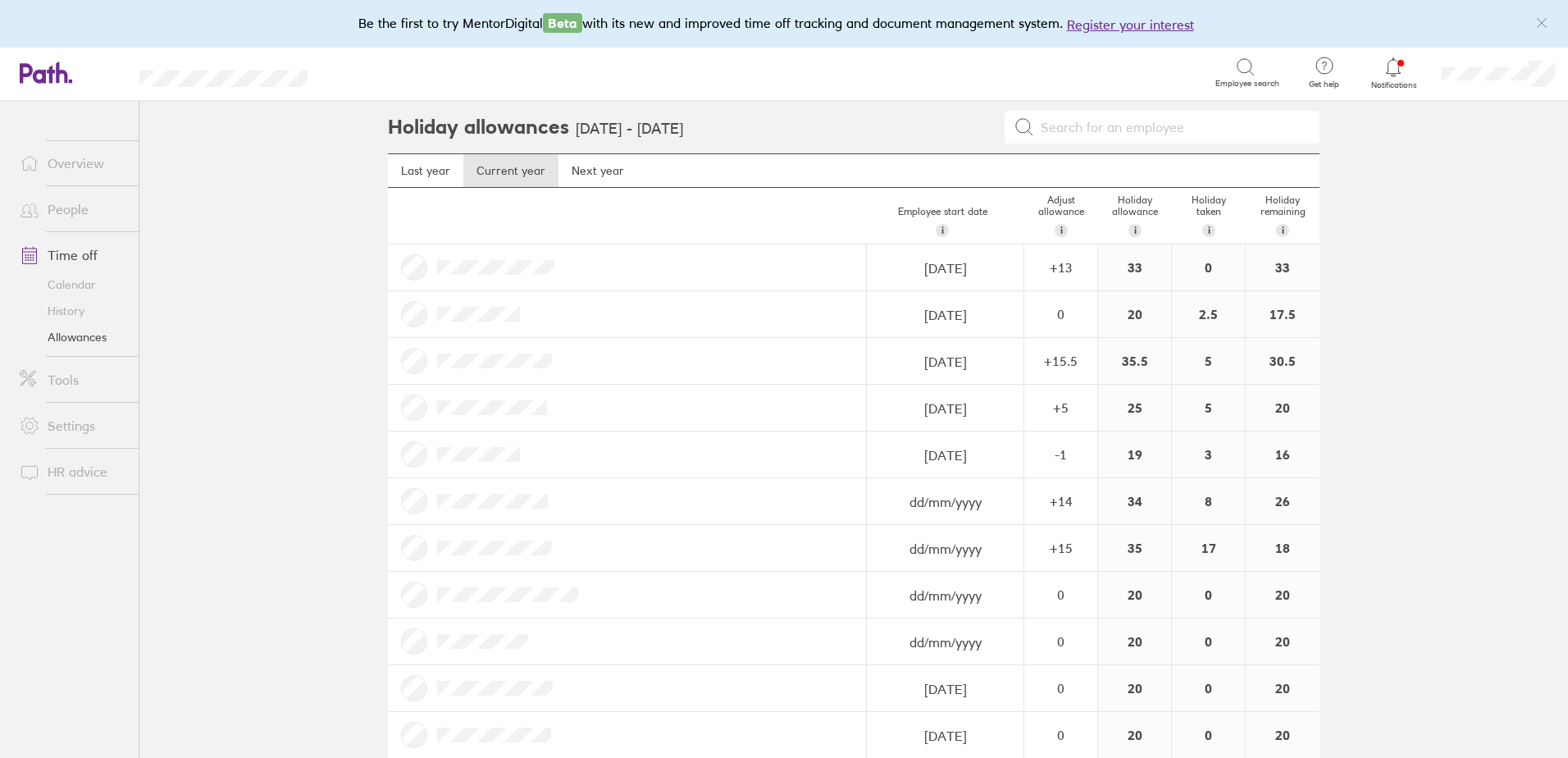
click at [71, 284] on link "Calendar" at bounding box center [73, 284] width 132 height 27
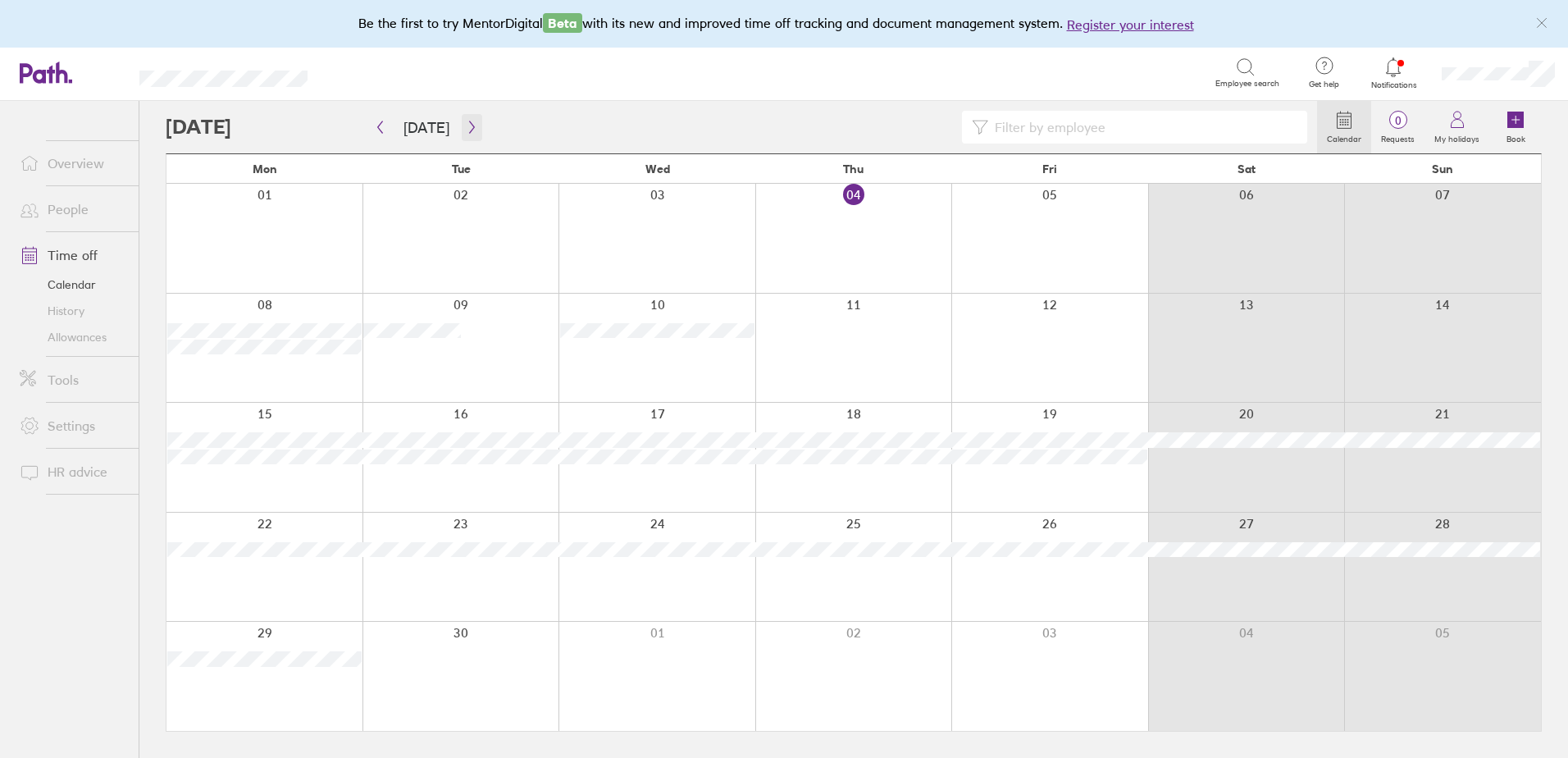
click at [469, 124] on icon "button" at bounding box center [471, 127] width 5 height 12
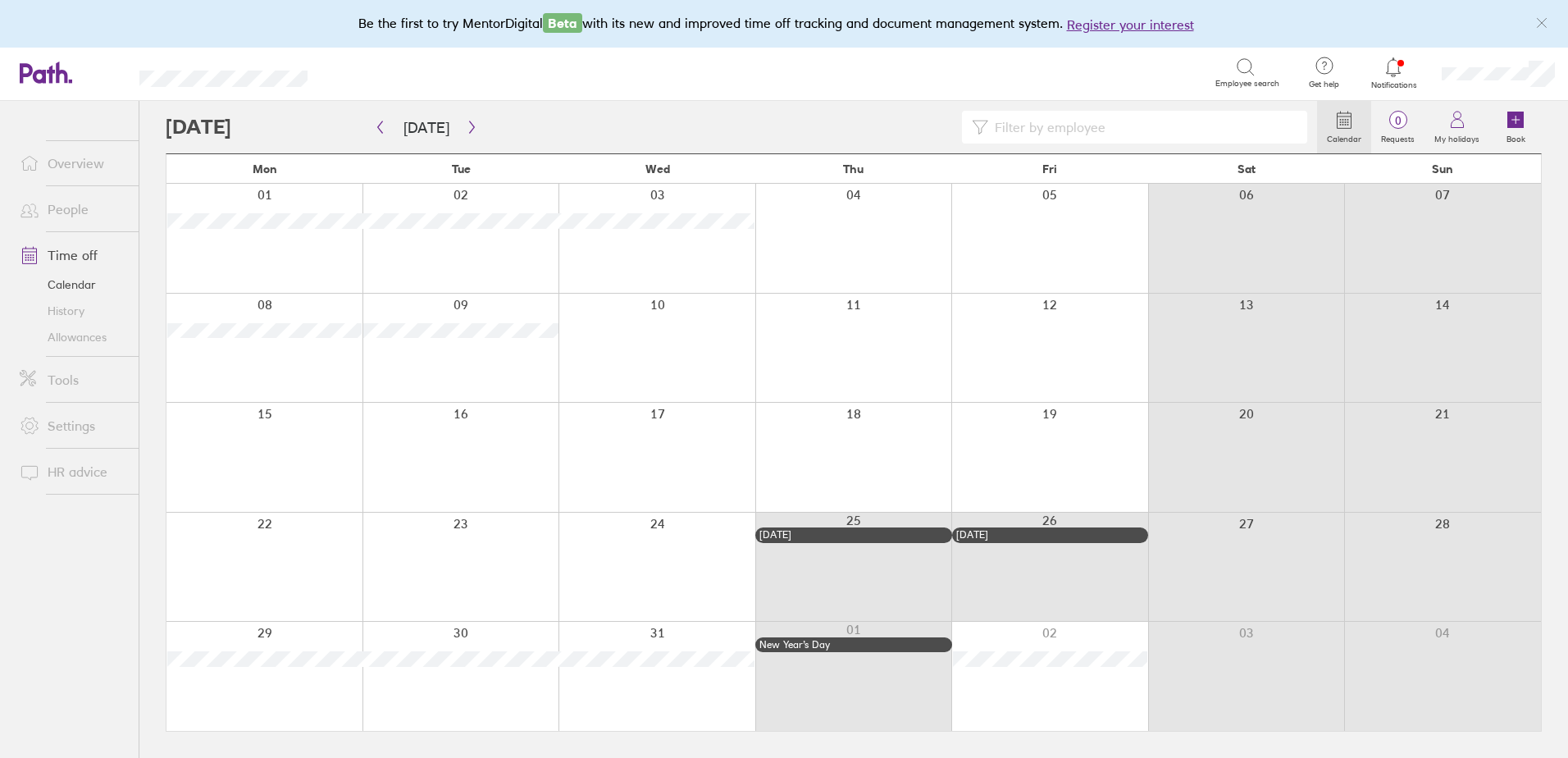
click at [271, 685] on div at bounding box center [264, 675] width 196 height 109
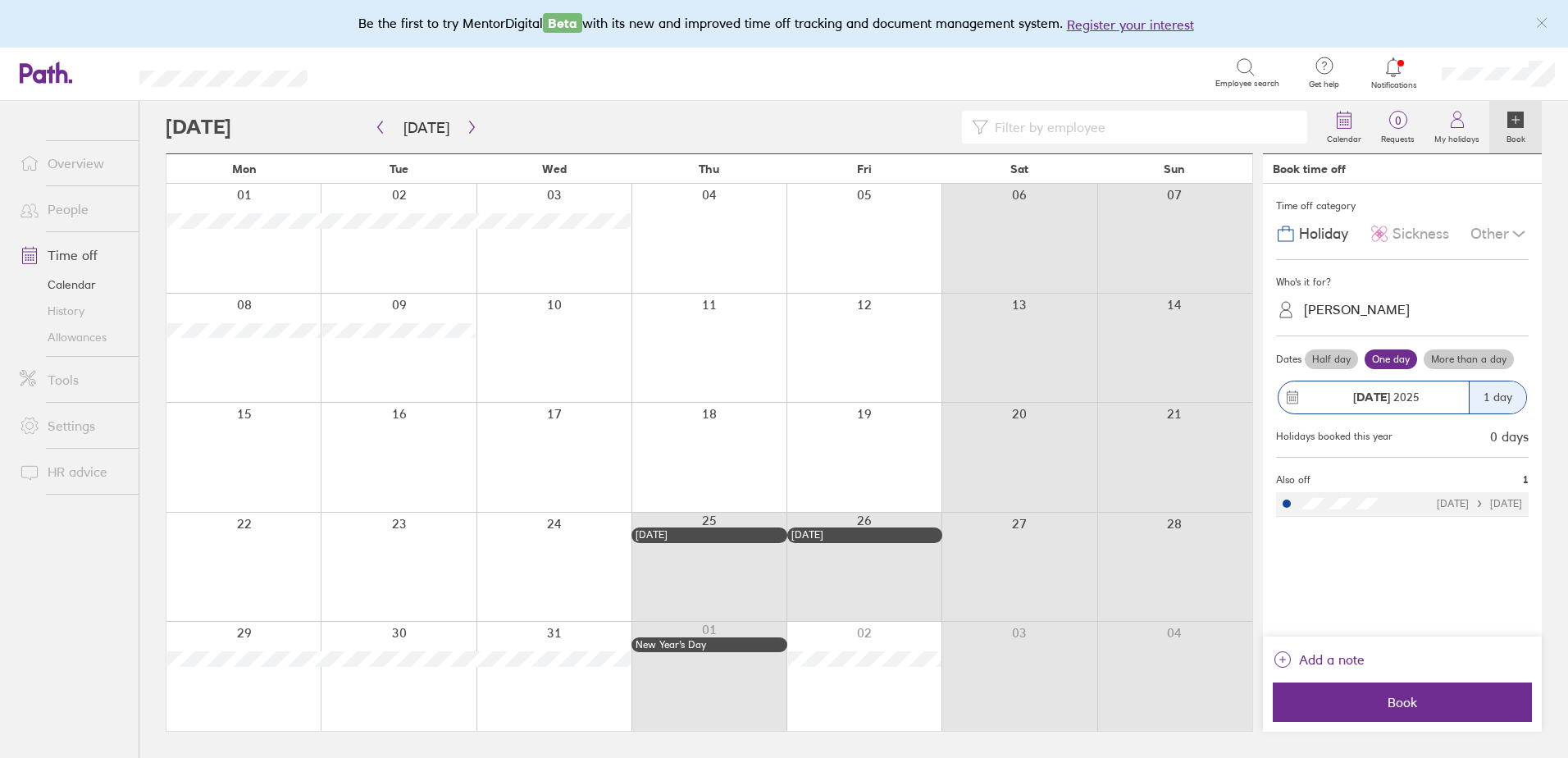
click at [1481, 361] on label "More than a day" at bounding box center [1468, 359] width 90 height 20
click at [0, 0] on input "More than a day" at bounding box center [0, 0] width 0 height 0
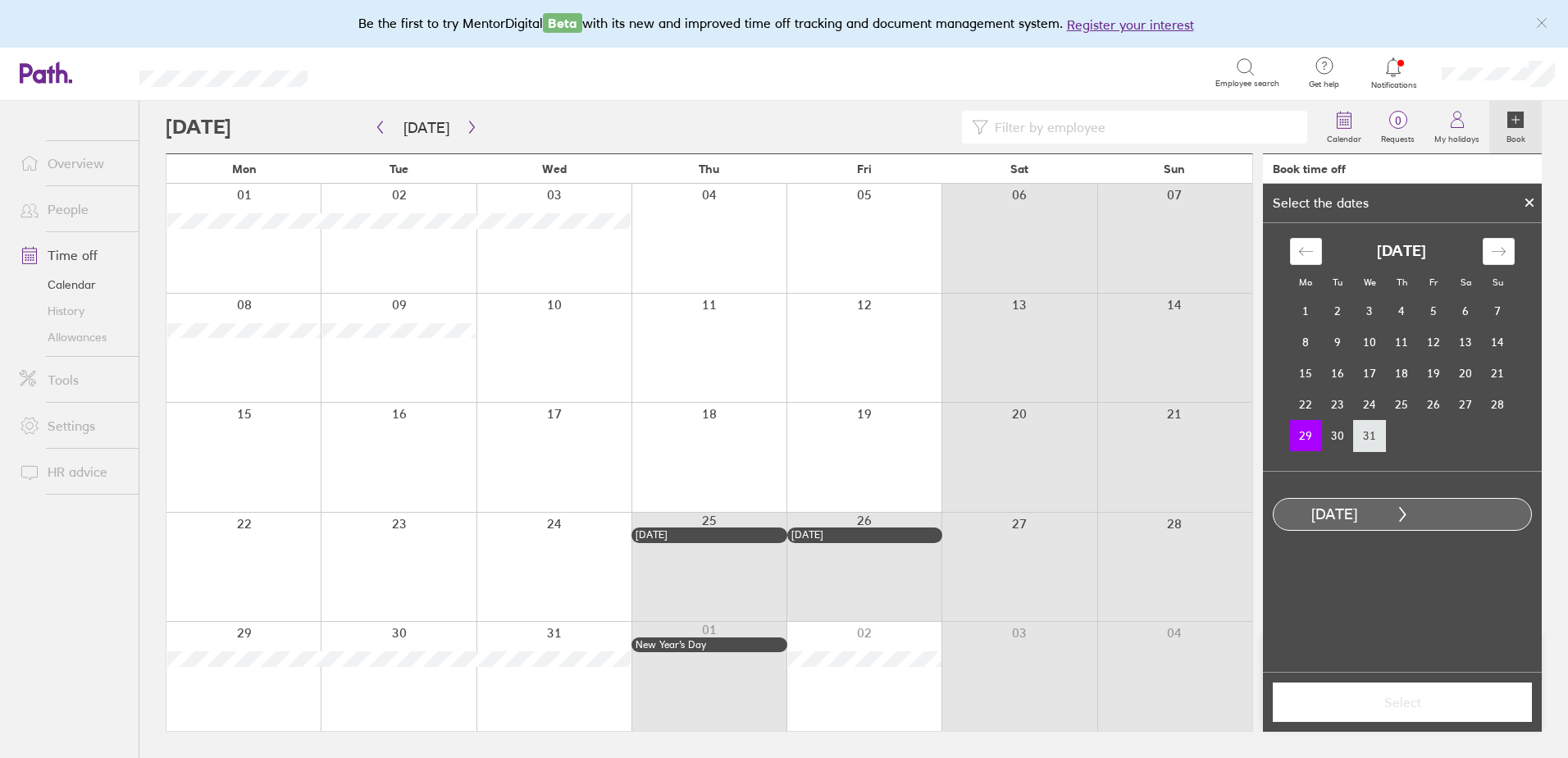
click at [1375, 436] on td "31" at bounding box center [1370, 436] width 32 height 32
click at [1411, 699] on span "Select" at bounding box center [1402, 701] width 237 height 15
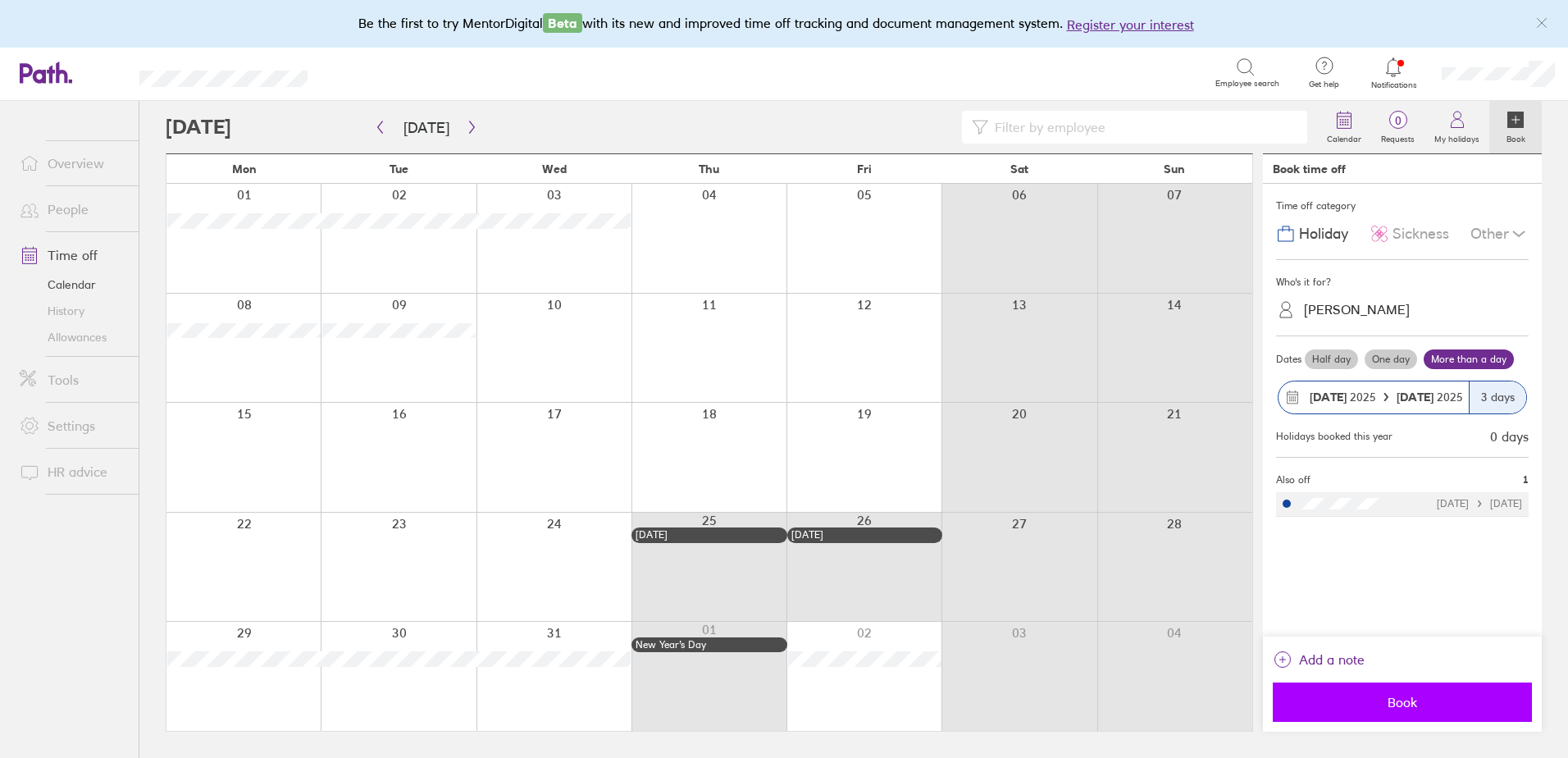
click at [1413, 702] on span "Book" at bounding box center [1402, 701] width 237 height 15
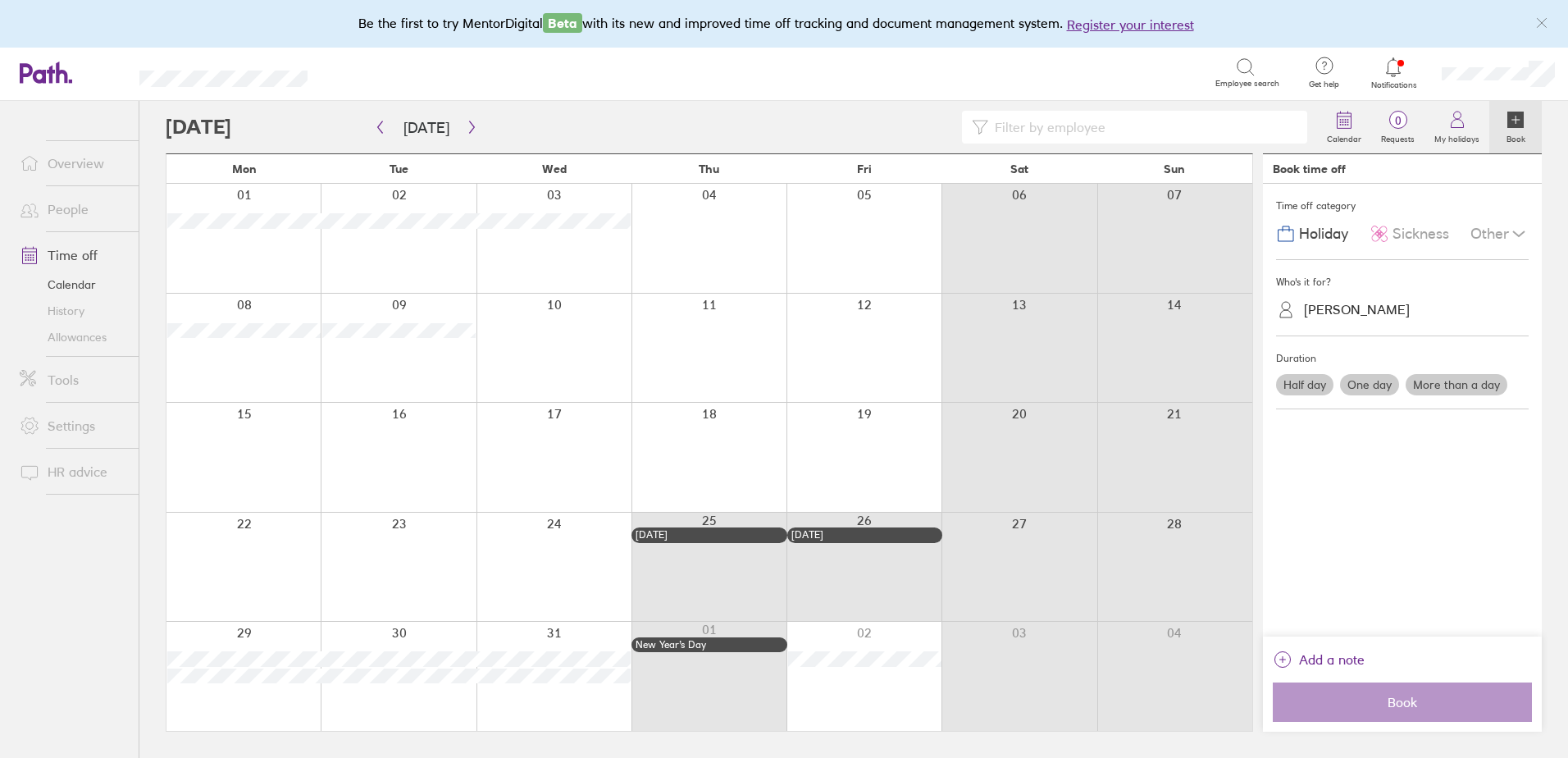
click at [881, 696] on div at bounding box center [864, 675] width 155 height 109
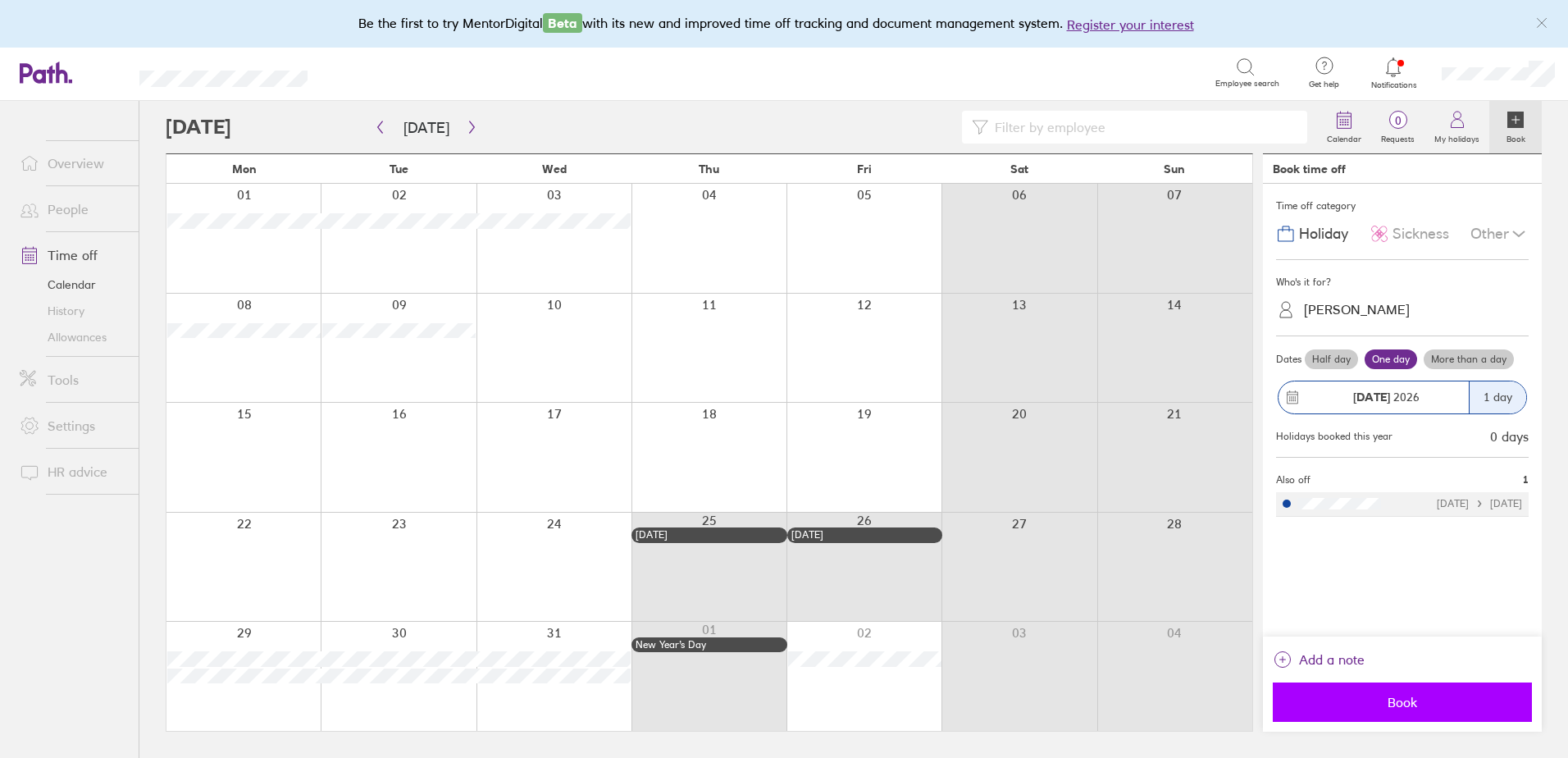
click at [1411, 691] on button "Book" at bounding box center [1402, 702] width 259 height 39
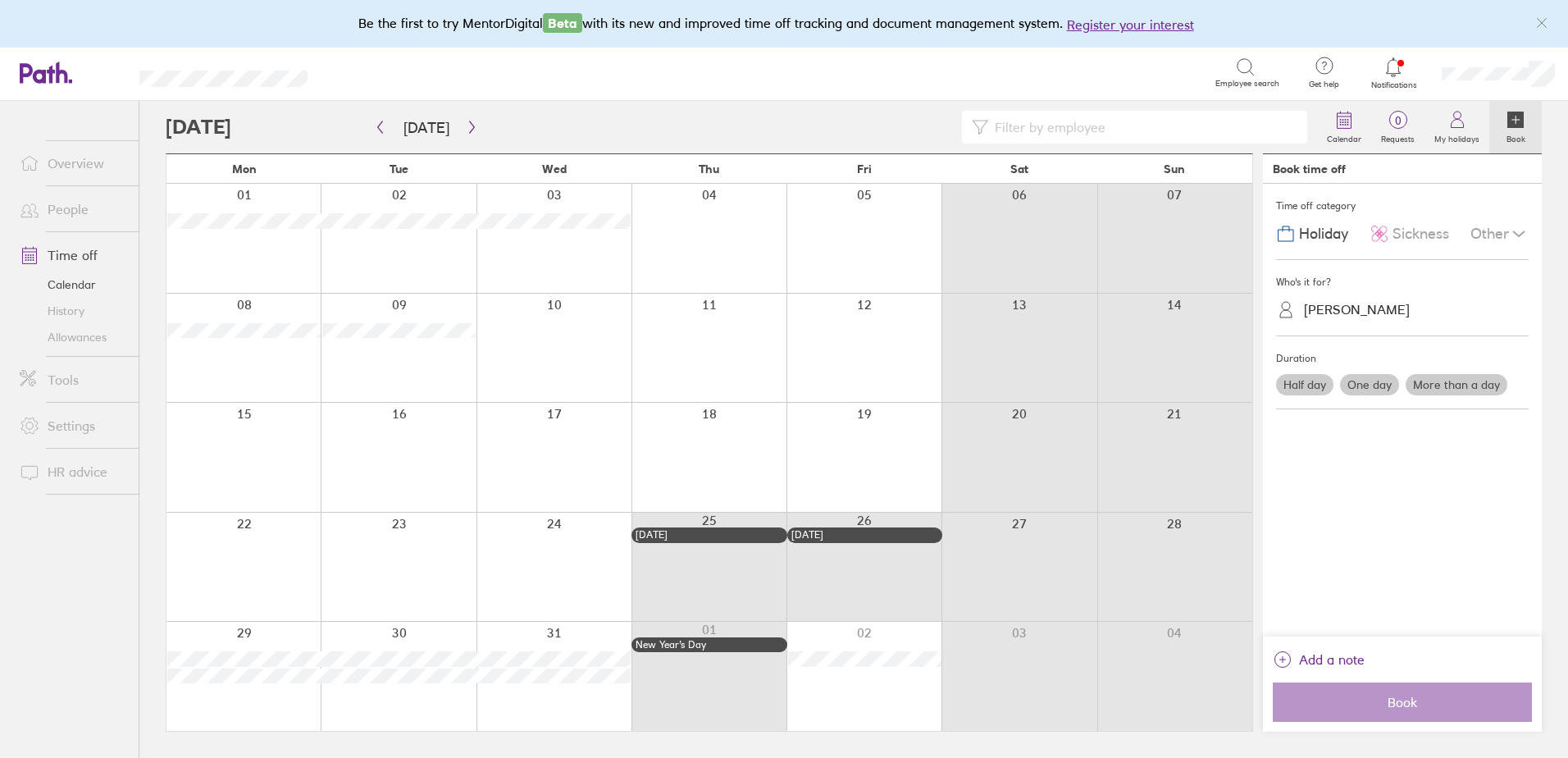
click at [265, 562] on div at bounding box center [244, 567] width 154 height 109
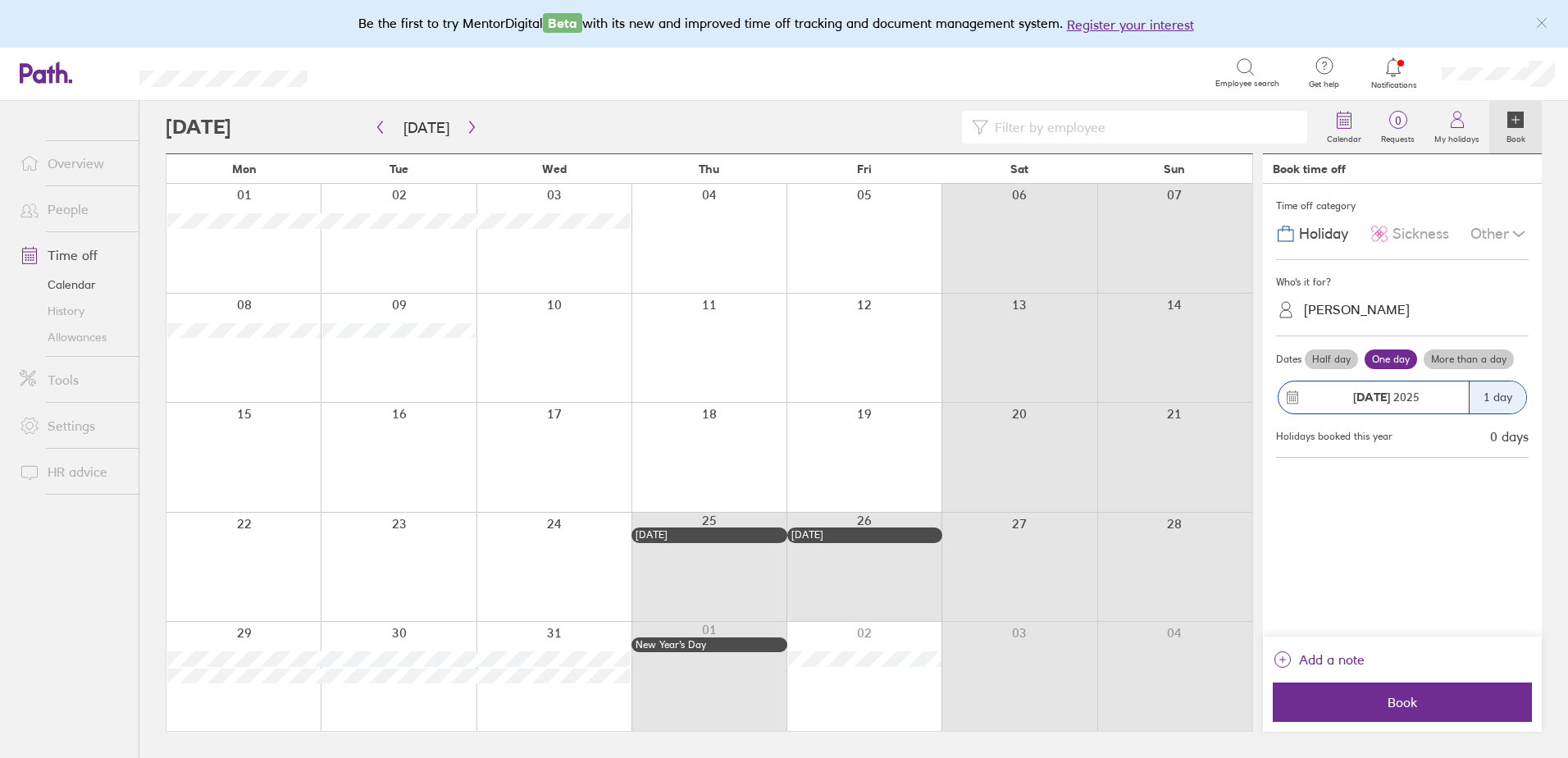
click at [1470, 360] on label "More than a day" at bounding box center [1468, 359] width 90 height 20
click at [0, 0] on input "More than a day" at bounding box center [0, 0] width 0 height 0
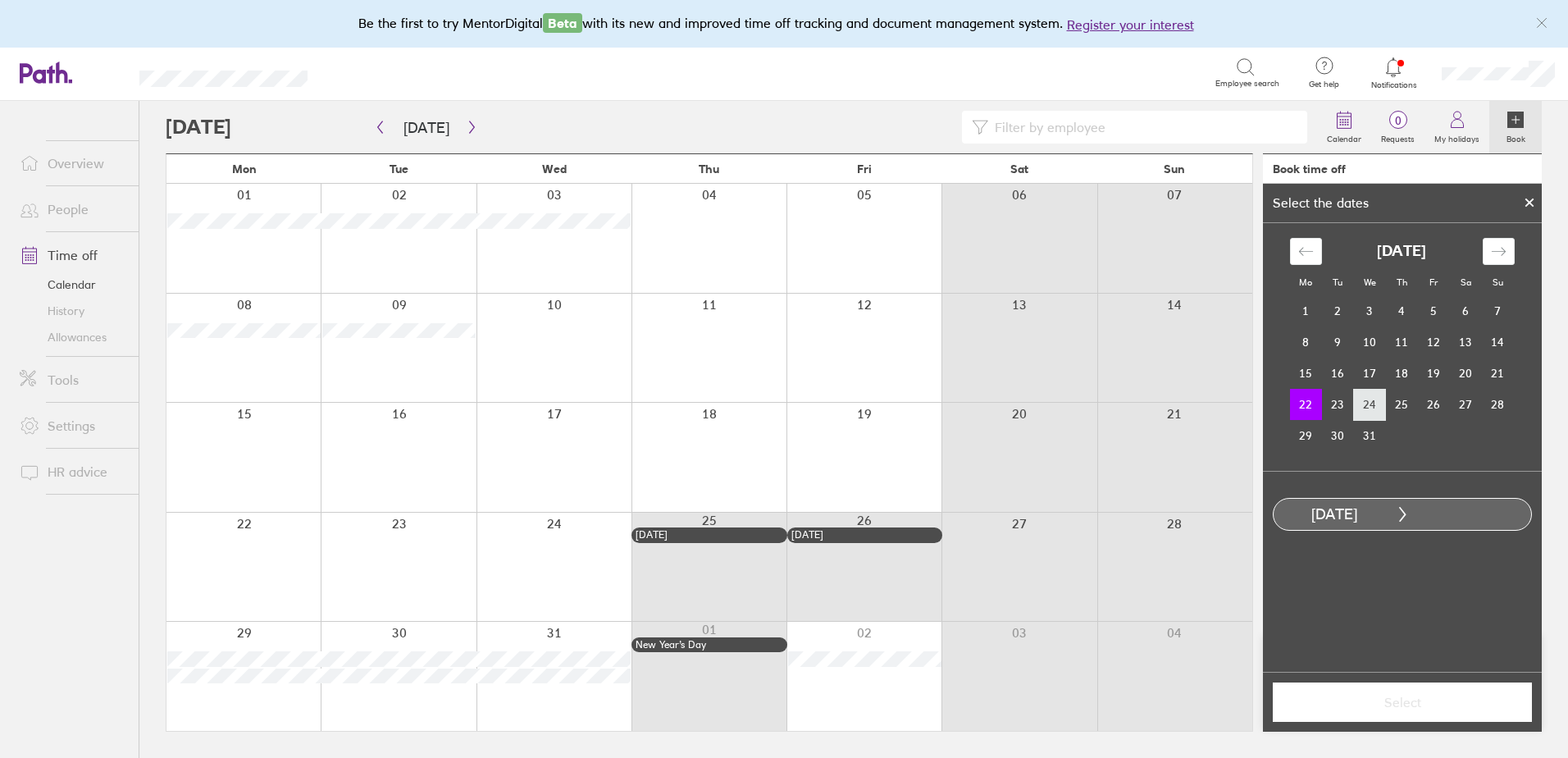
click at [1362, 402] on td "24" at bounding box center [1370, 404] width 32 height 32
click at [1406, 687] on button "Select" at bounding box center [1402, 702] width 259 height 39
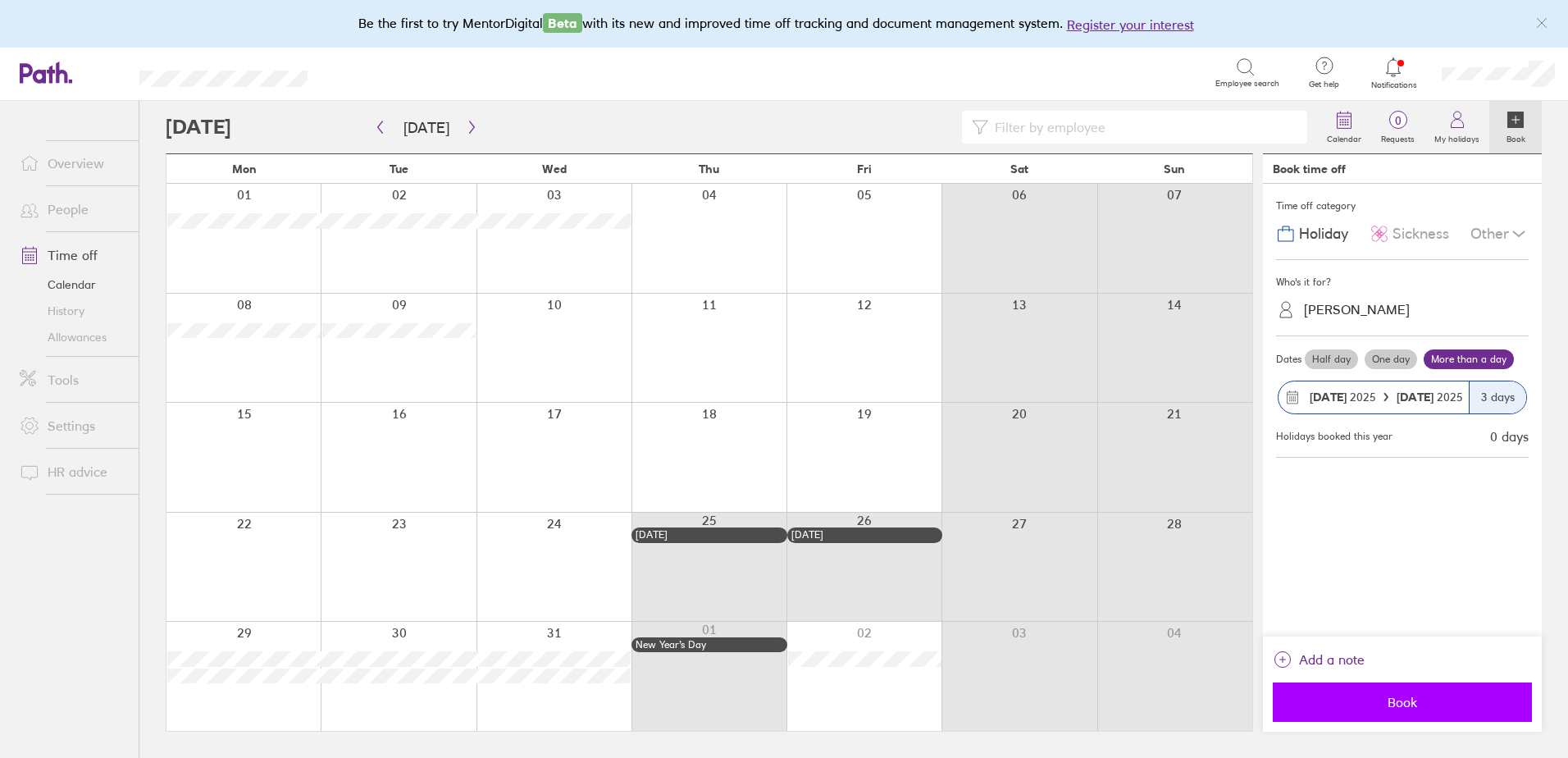
click at [1408, 700] on span "Book" at bounding box center [1402, 701] width 237 height 15
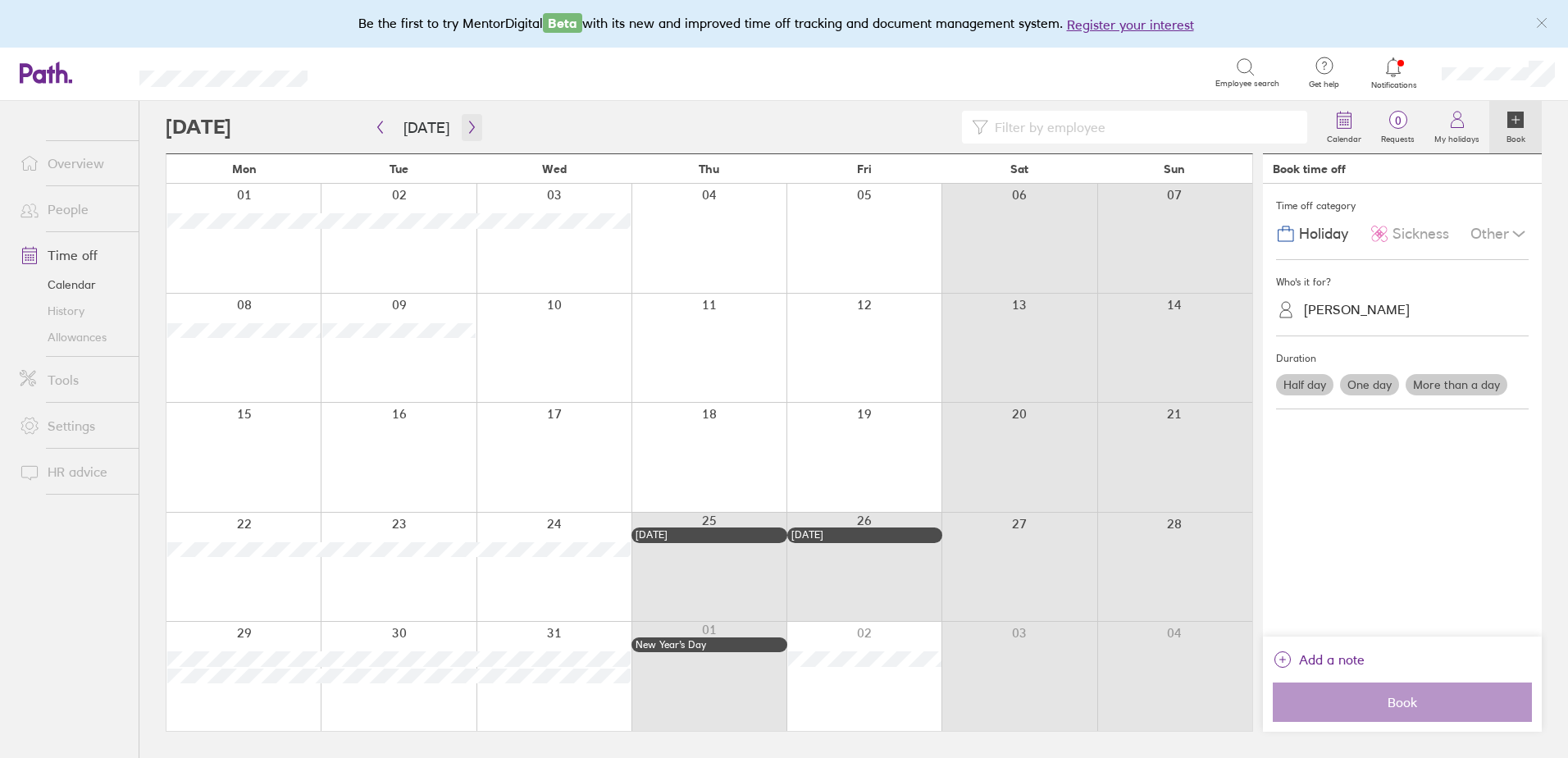
click at [466, 132] on icon "button" at bounding box center [471, 126] width 12 height 13
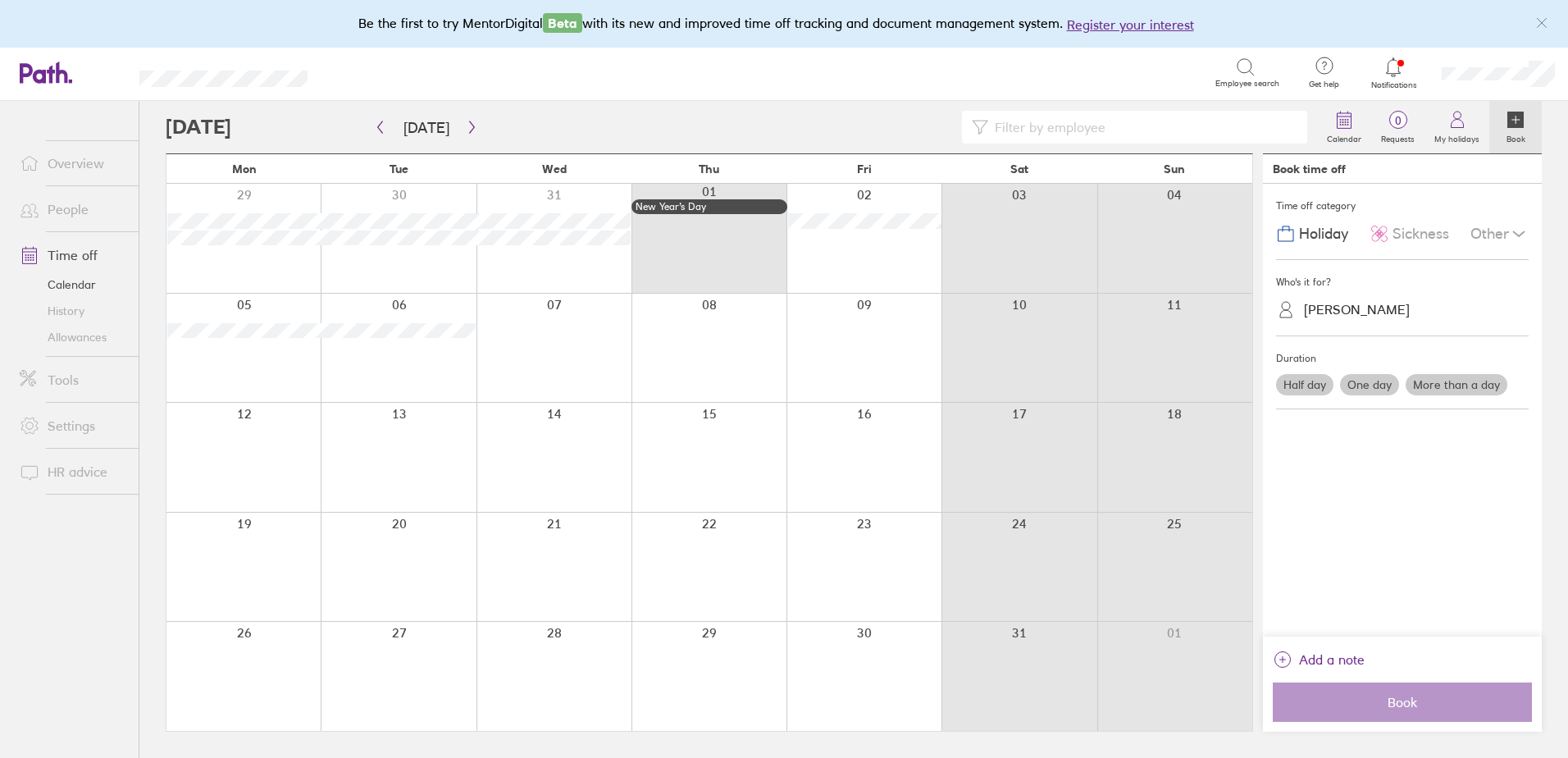
click at [67, 339] on link "Allowances" at bounding box center [73, 337] width 132 height 27
